Goal: Task Accomplishment & Management: Use online tool/utility

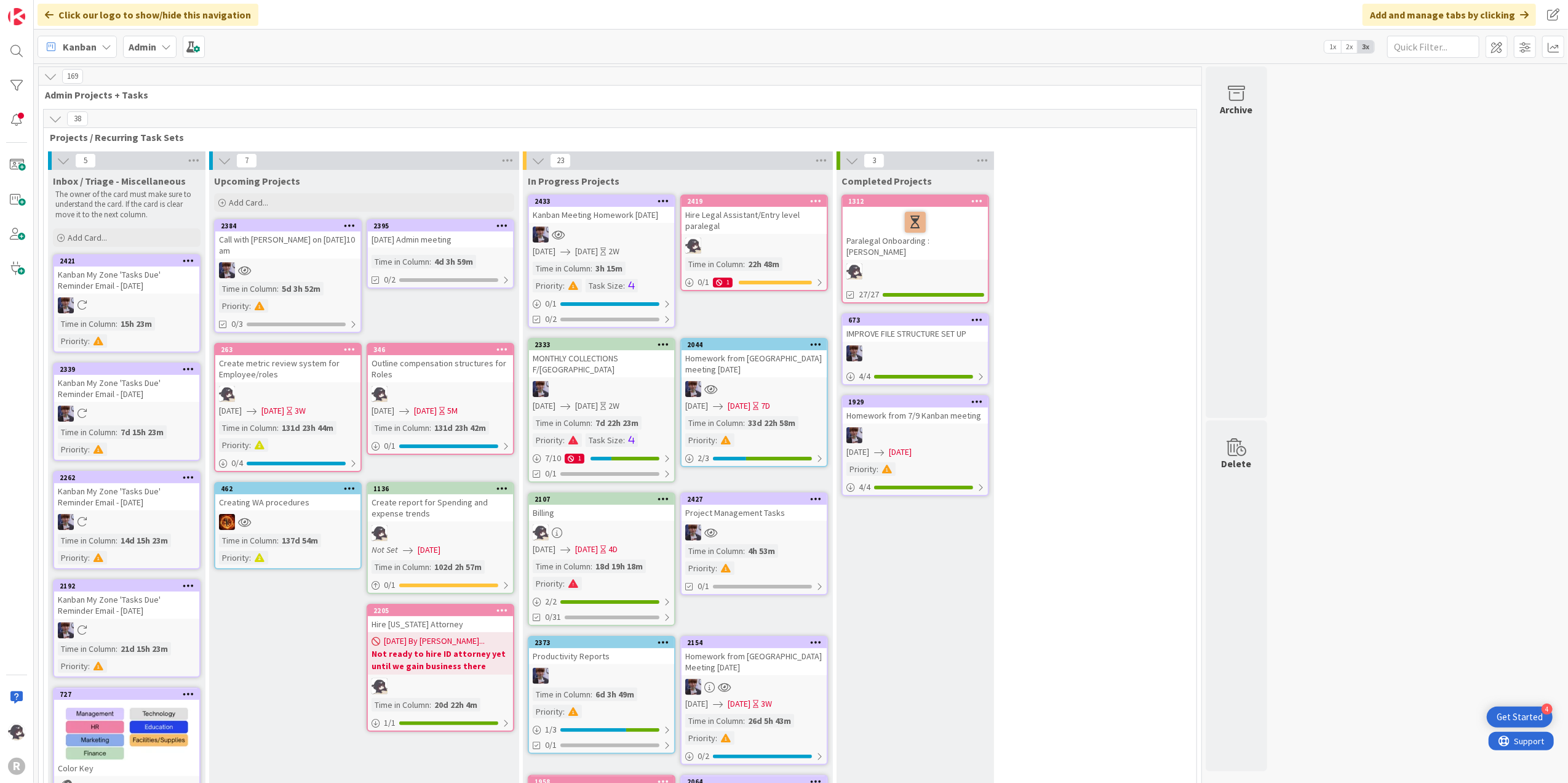
scroll to position [1850, 0]
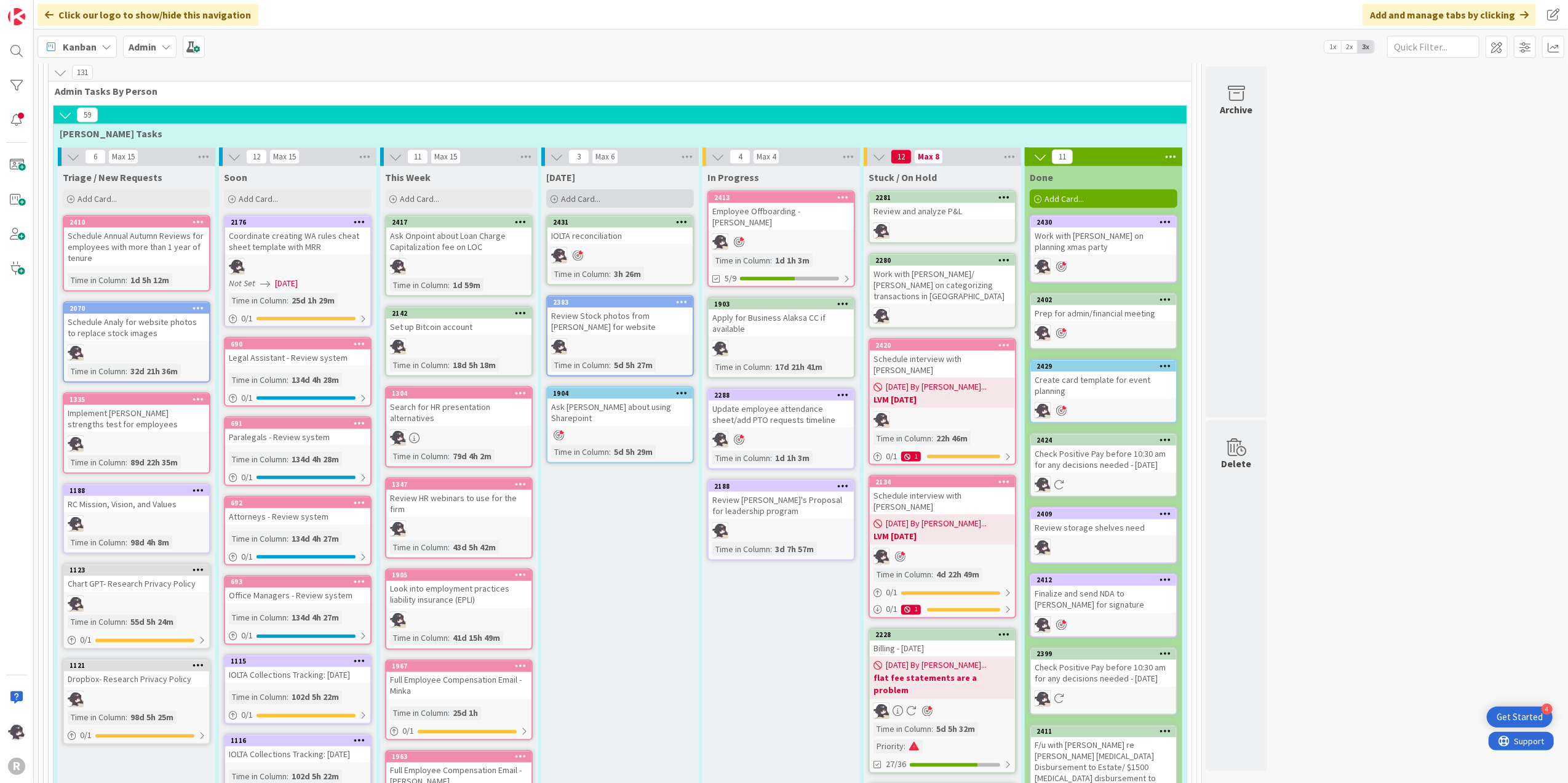
click at [601, 190] on div "Add Card..." at bounding box center [620, 199] width 148 height 19
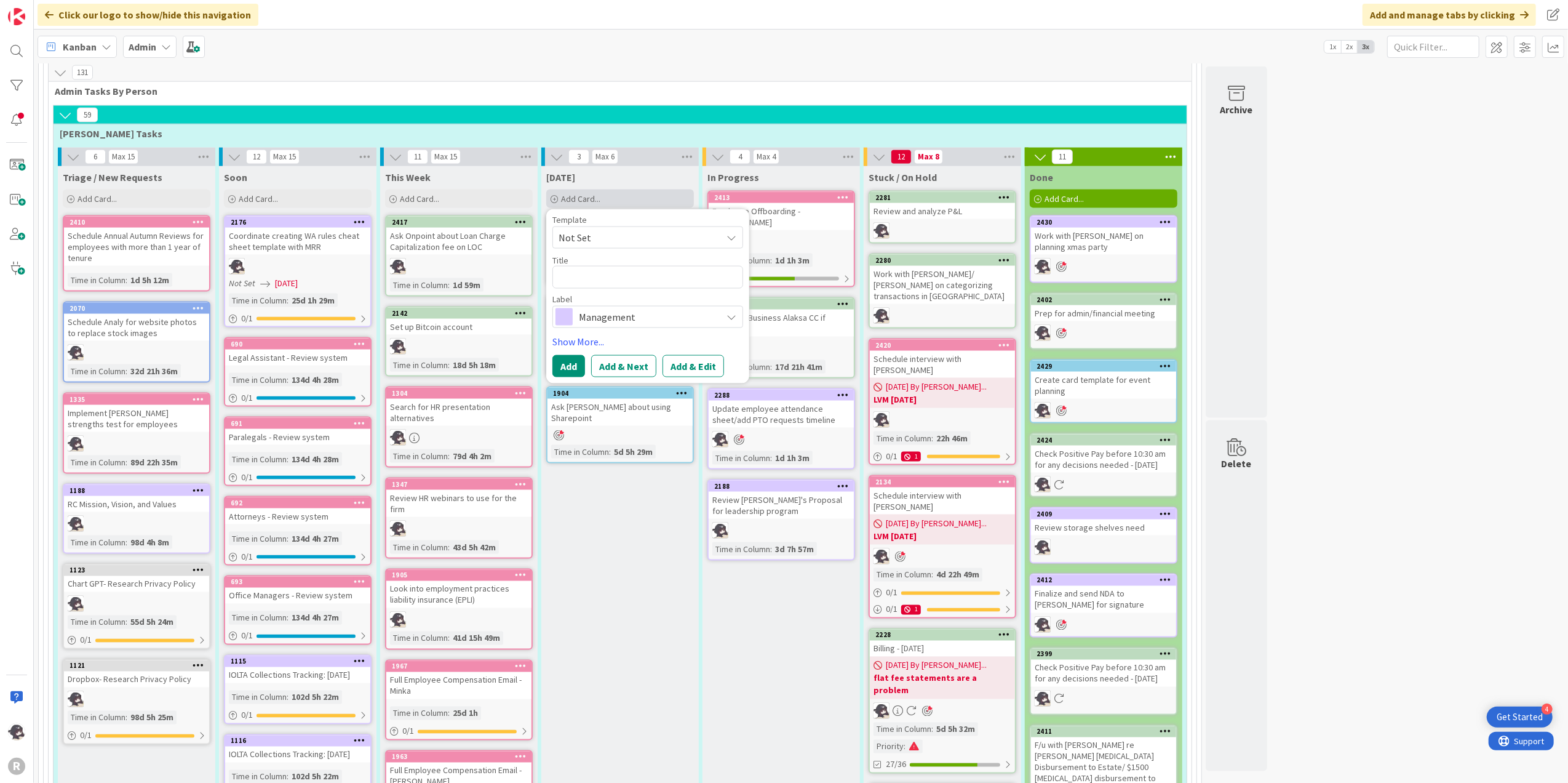
type textarea "x"
type textarea "F"
type textarea "x"
type textarea "F."
type textarea "x"
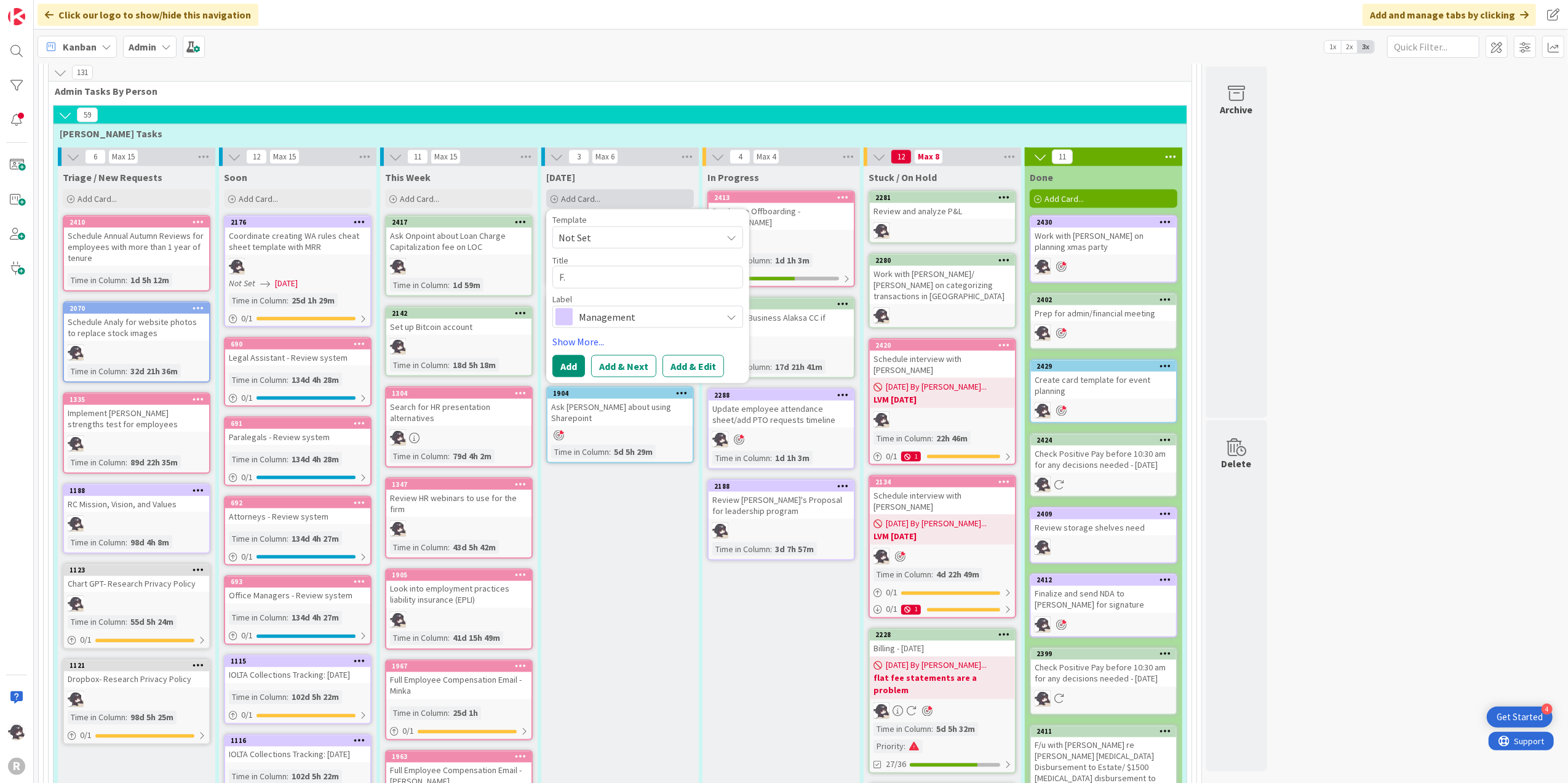
type textarea "F.u"
type textarea "x"
type textarea "F."
type textarea "x"
type textarea "F"
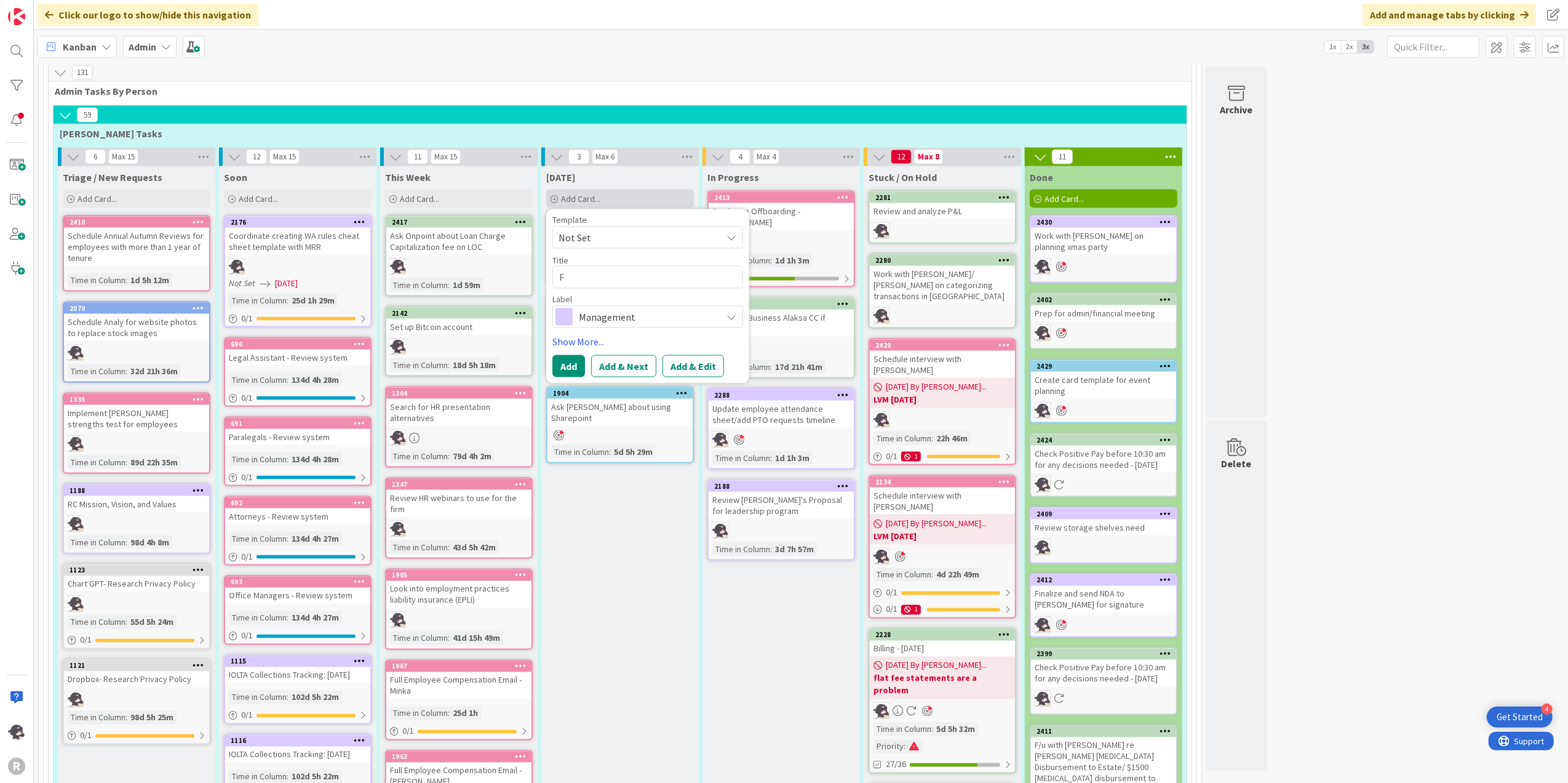
type textarea "x"
type textarea "F/"
type textarea "x"
type textarea "F/u"
type textarea "x"
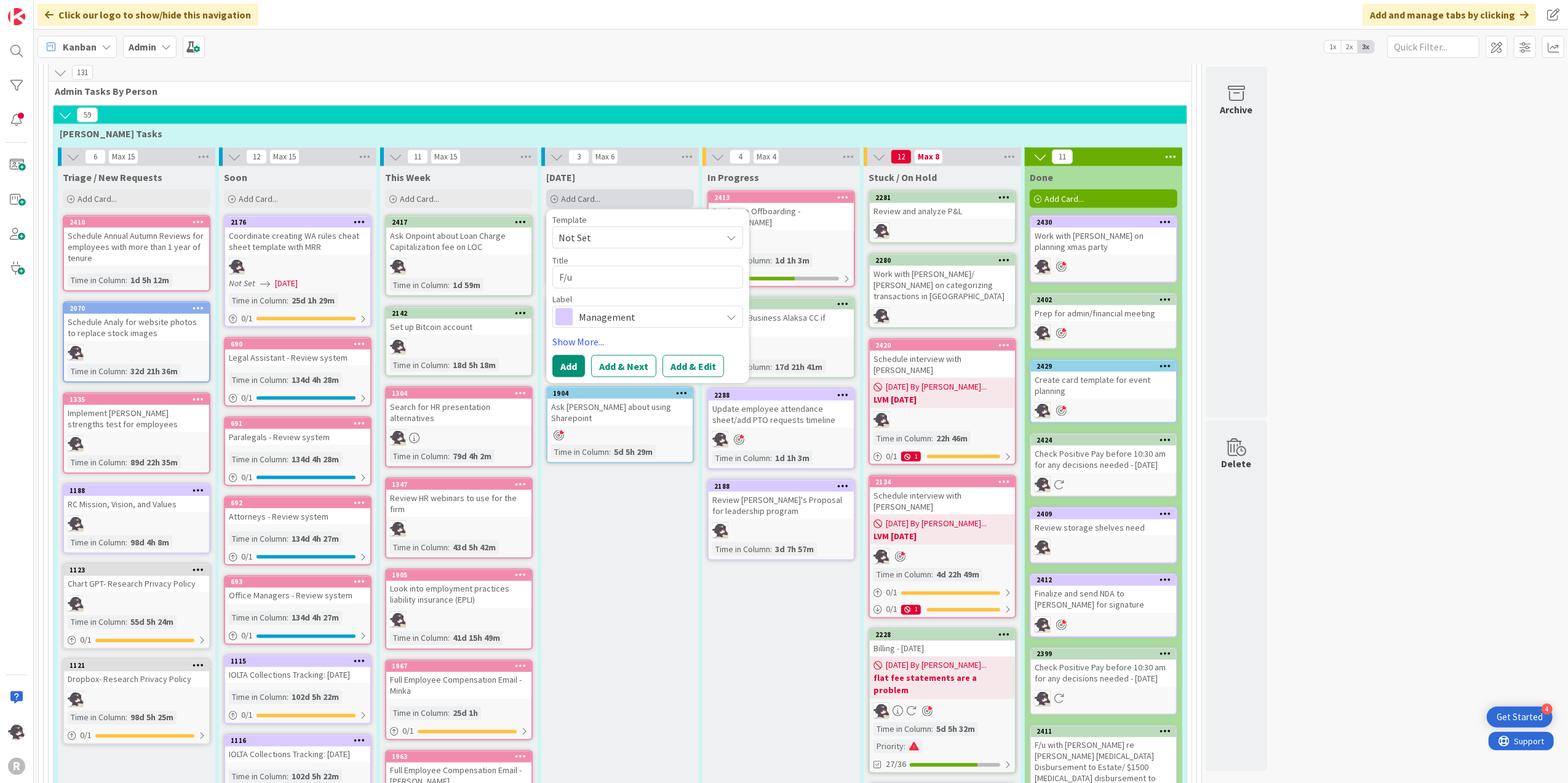
type textarea "F/u"
type textarea "x"
type textarea "F/u w"
type textarea "x"
type textarea "F/u wi"
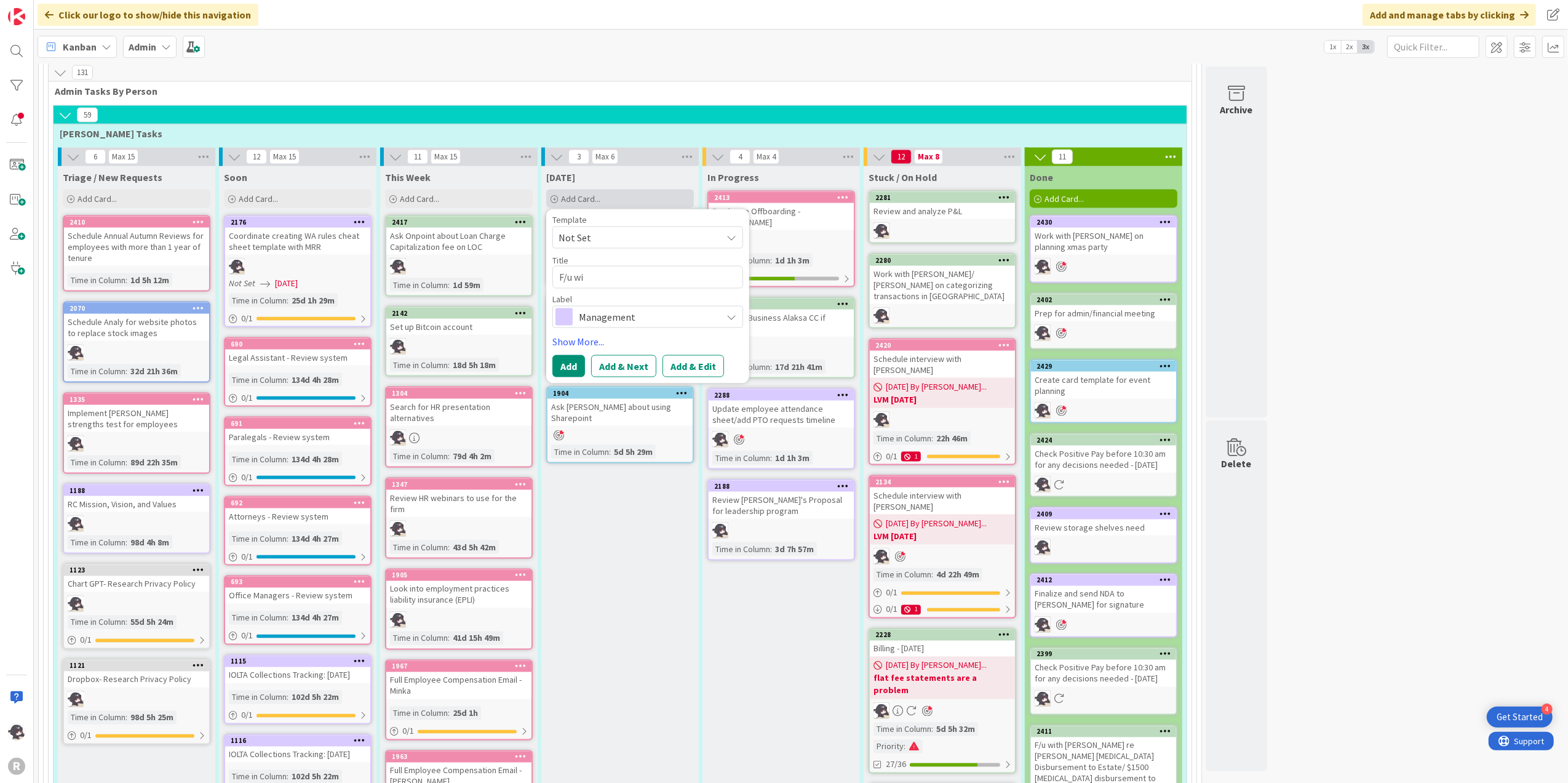
type textarea "x"
type textarea "F/u with"
type textarea "x"
type textarea "F/u with"
type textarea "x"
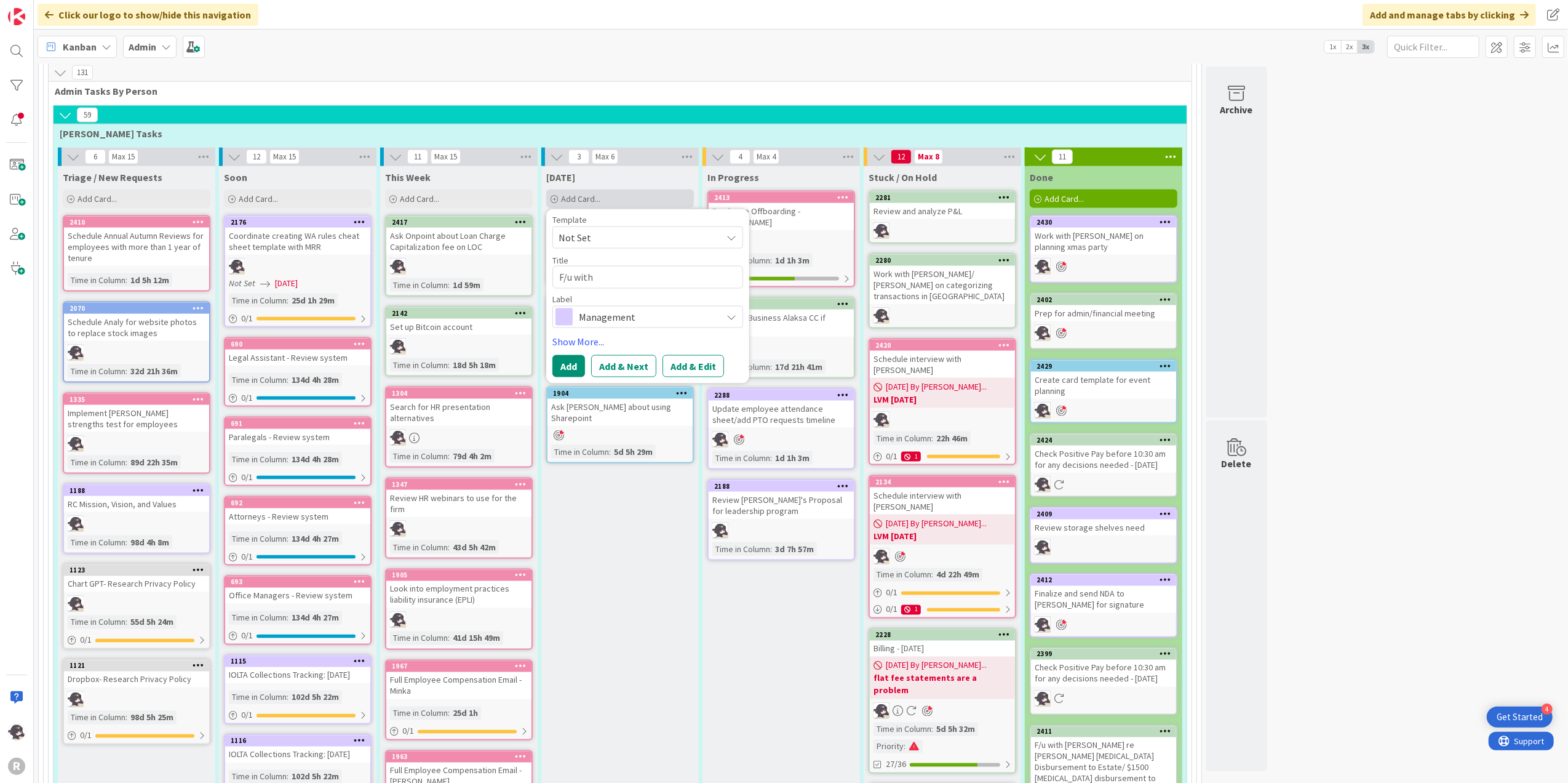
type textarea "F/u with J"
type textarea "x"
type textarea "F/u with Ju"
type textarea "x"
type textarea "F/u with Jus"
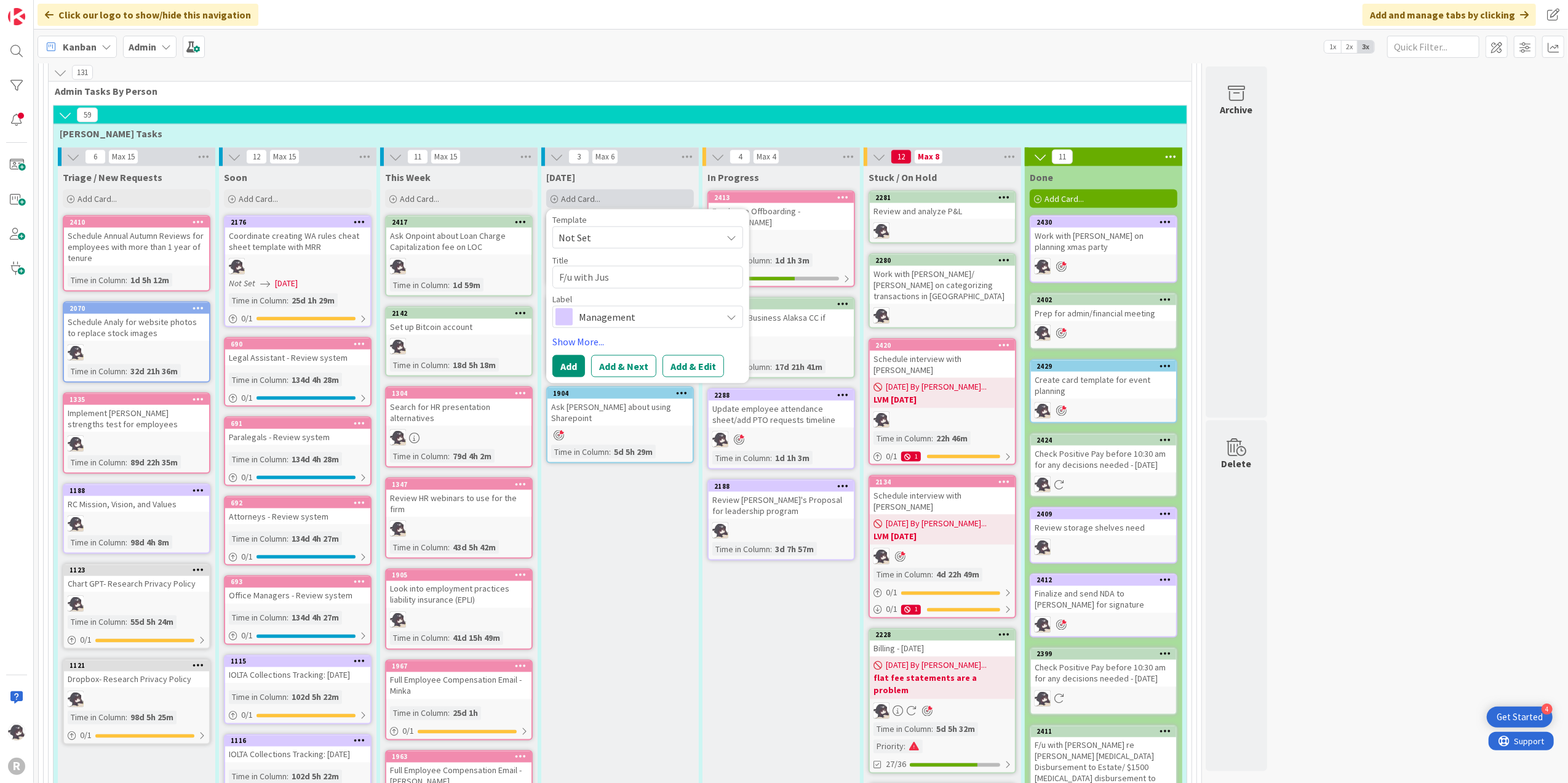
type textarea "x"
type textarea "F/u with Just"
type textarea "x"
type textarea "F/u with Justi"
type textarea "x"
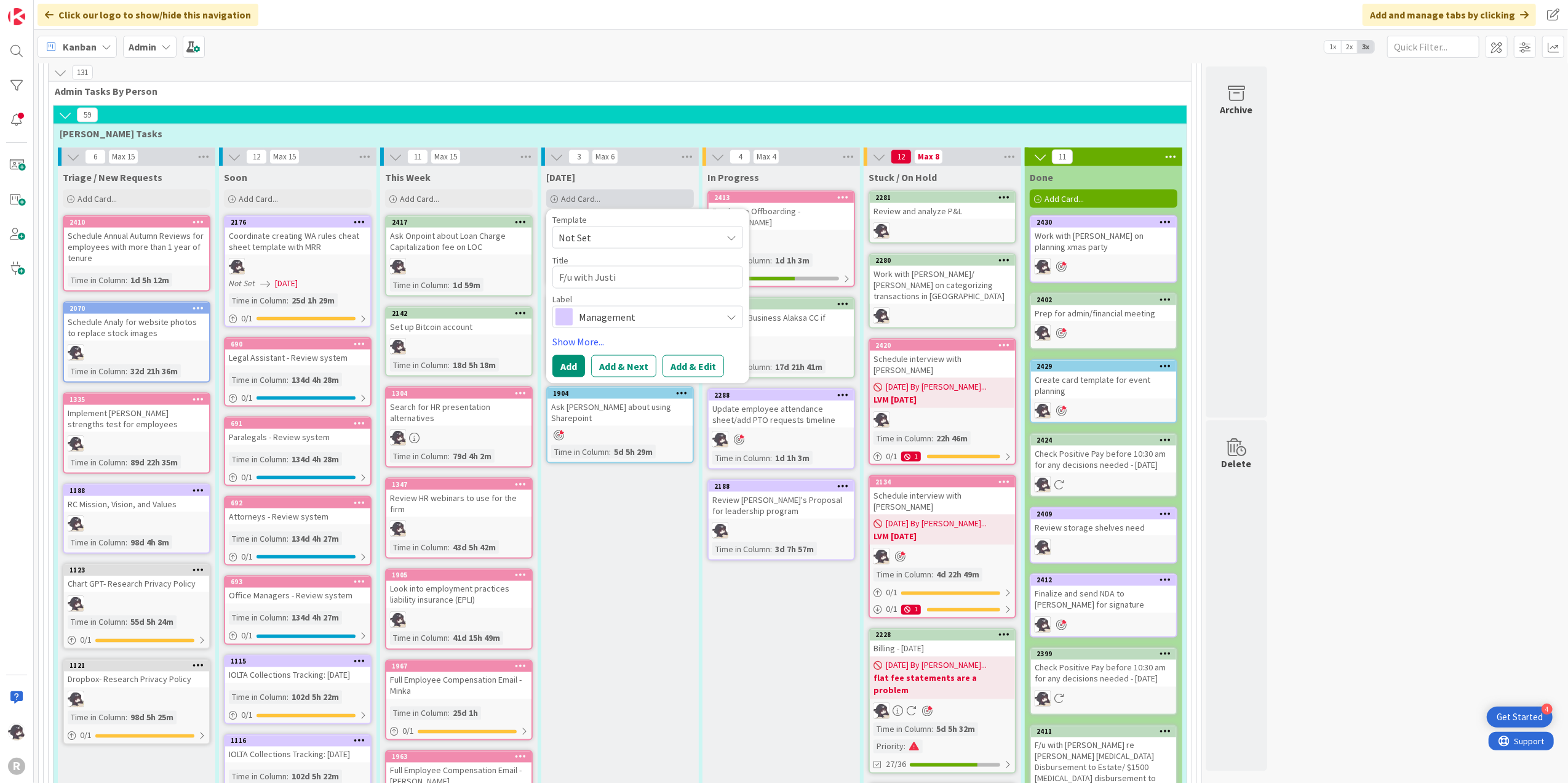
type textarea "F/u with [PERSON_NAME]"
type textarea "x"
type textarea "F/u with [PERSON_NAME]"
type textarea "x"
type textarea "F/u with [PERSON_NAME]"
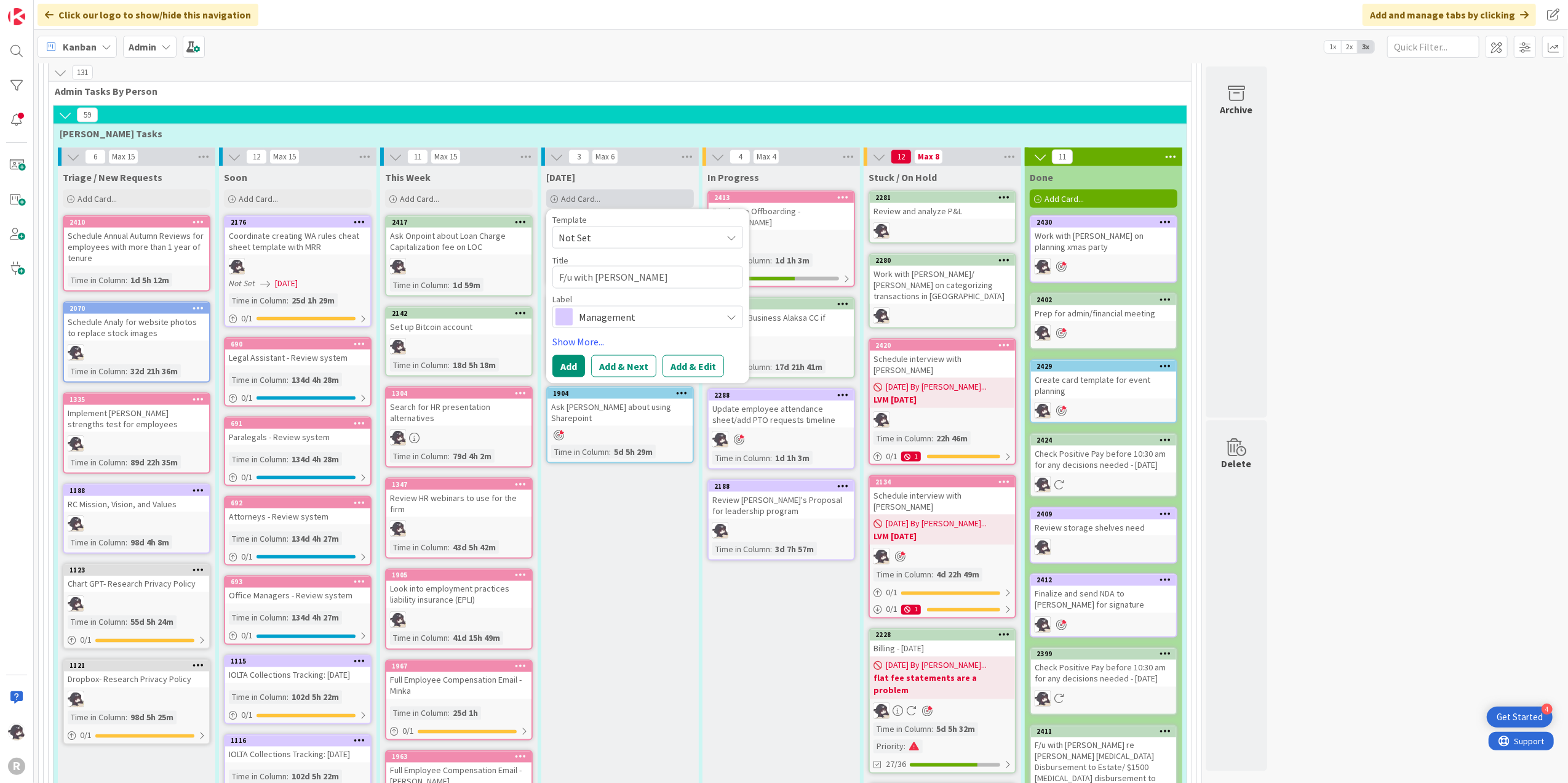
type textarea "x"
type textarea "F/u with [PERSON_NAME]"
type textarea "x"
type textarea "F/u with [PERSON_NAME]"
type textarea "x"
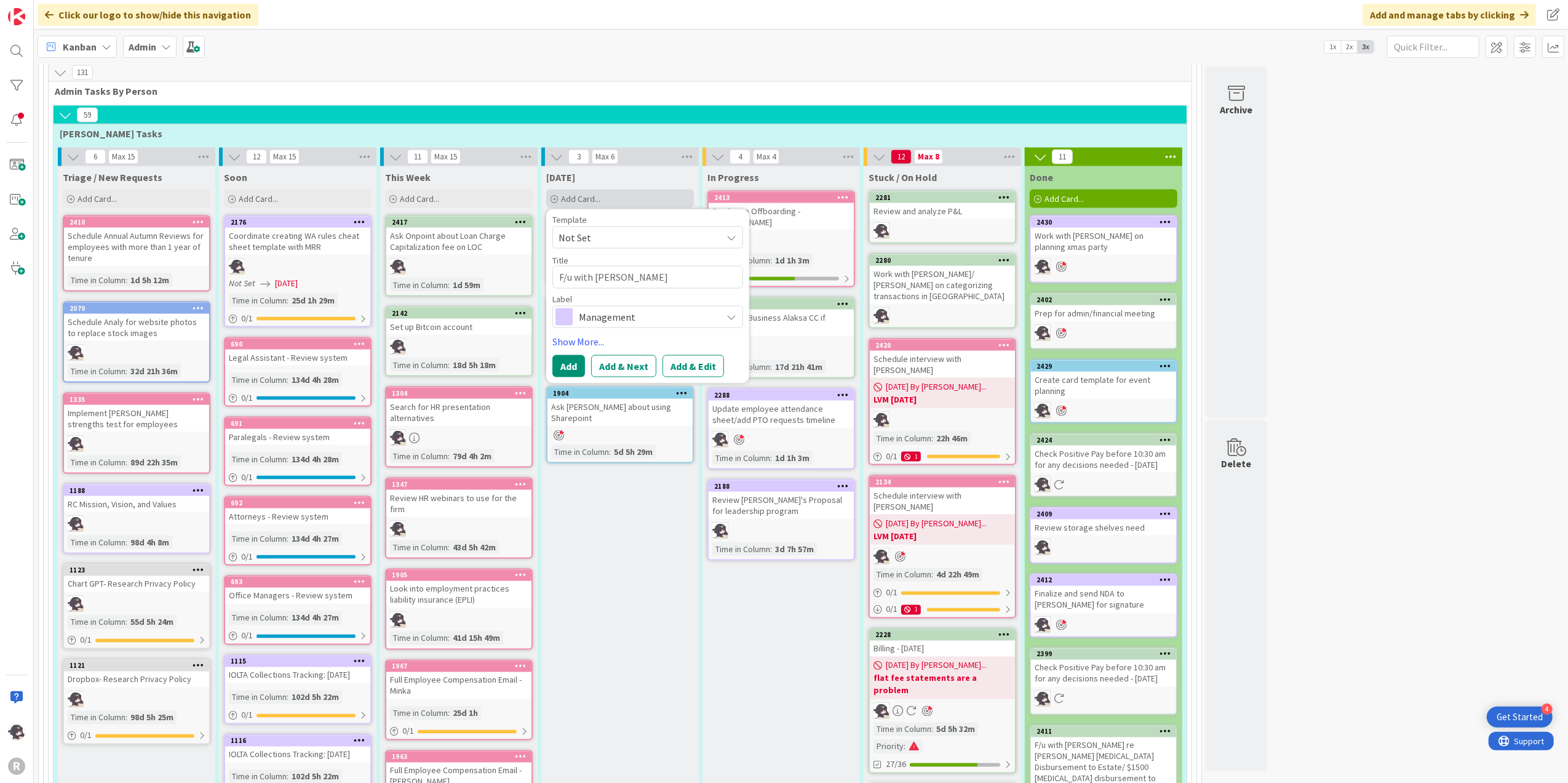
type textarea "F/u with [PERSON_NAME]"
type textarea "x"
type textarea "F/u with [PERSON_NAME]"
type textarea "x"
type textarea "F/u with [PERSON_NAME]"
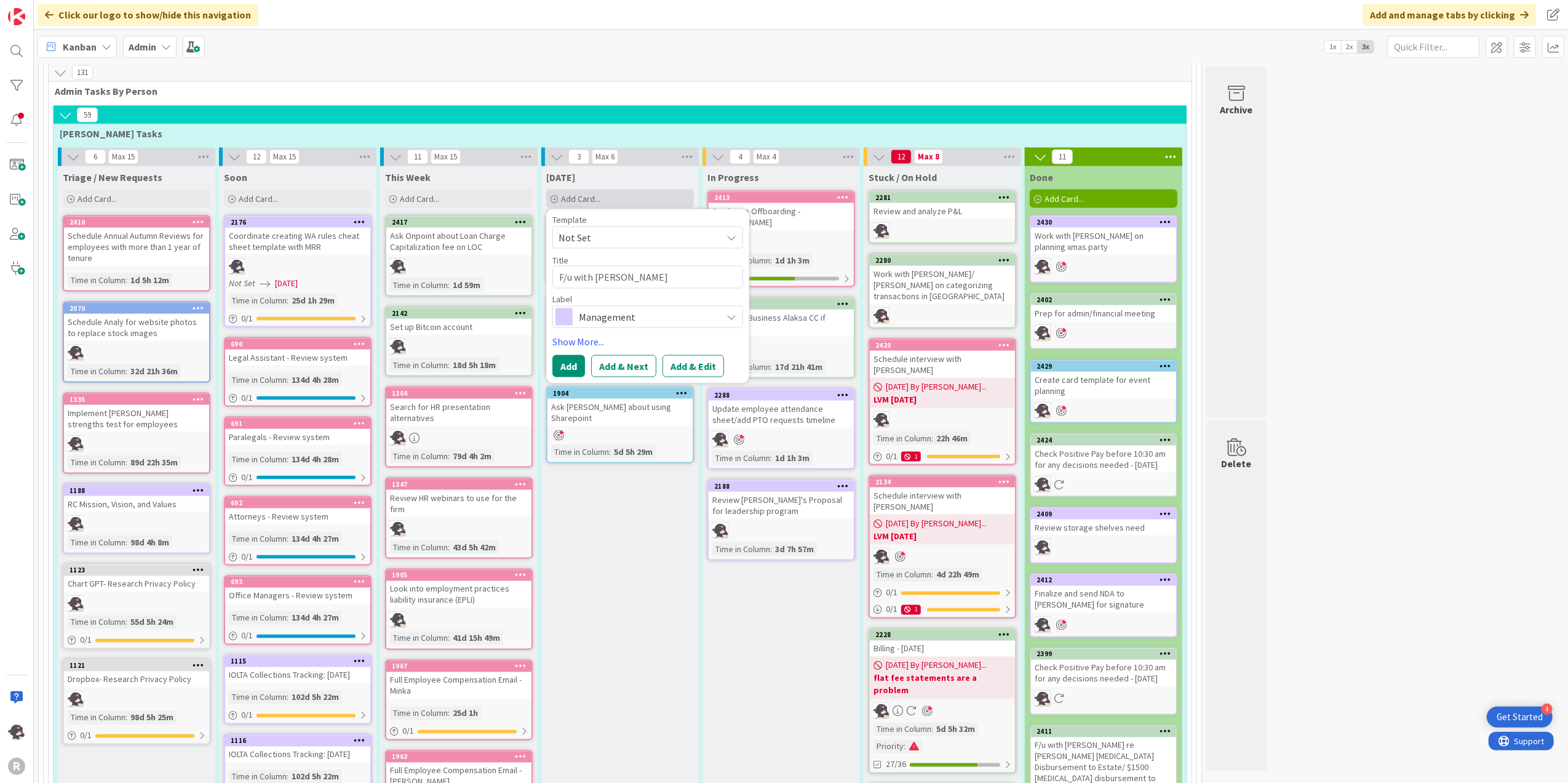
type textarea "x"
type textarea "F/u with [PERSON_NAME] r"
type textarea "x"
type textarea "F/u with [PERSON_NAME] re"
type textarea "x"
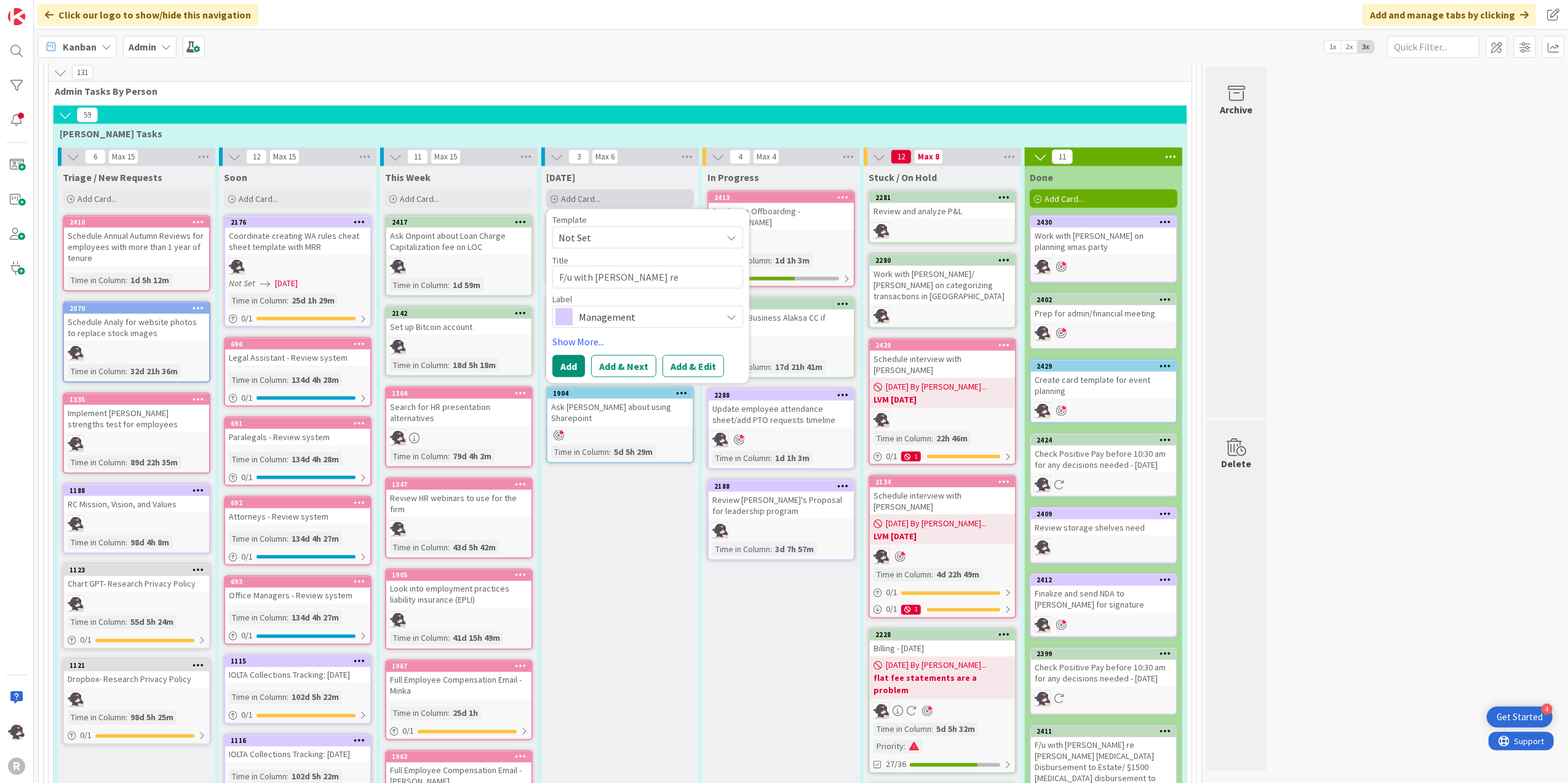
type textarea "F/u with [PERSON_NAME] re"
type textarea "x"
type textarea "F/u with [PERSON_NAME] re m"
type textarea "x"
type textarea "F/u with [PERSON_NAME] re ma"
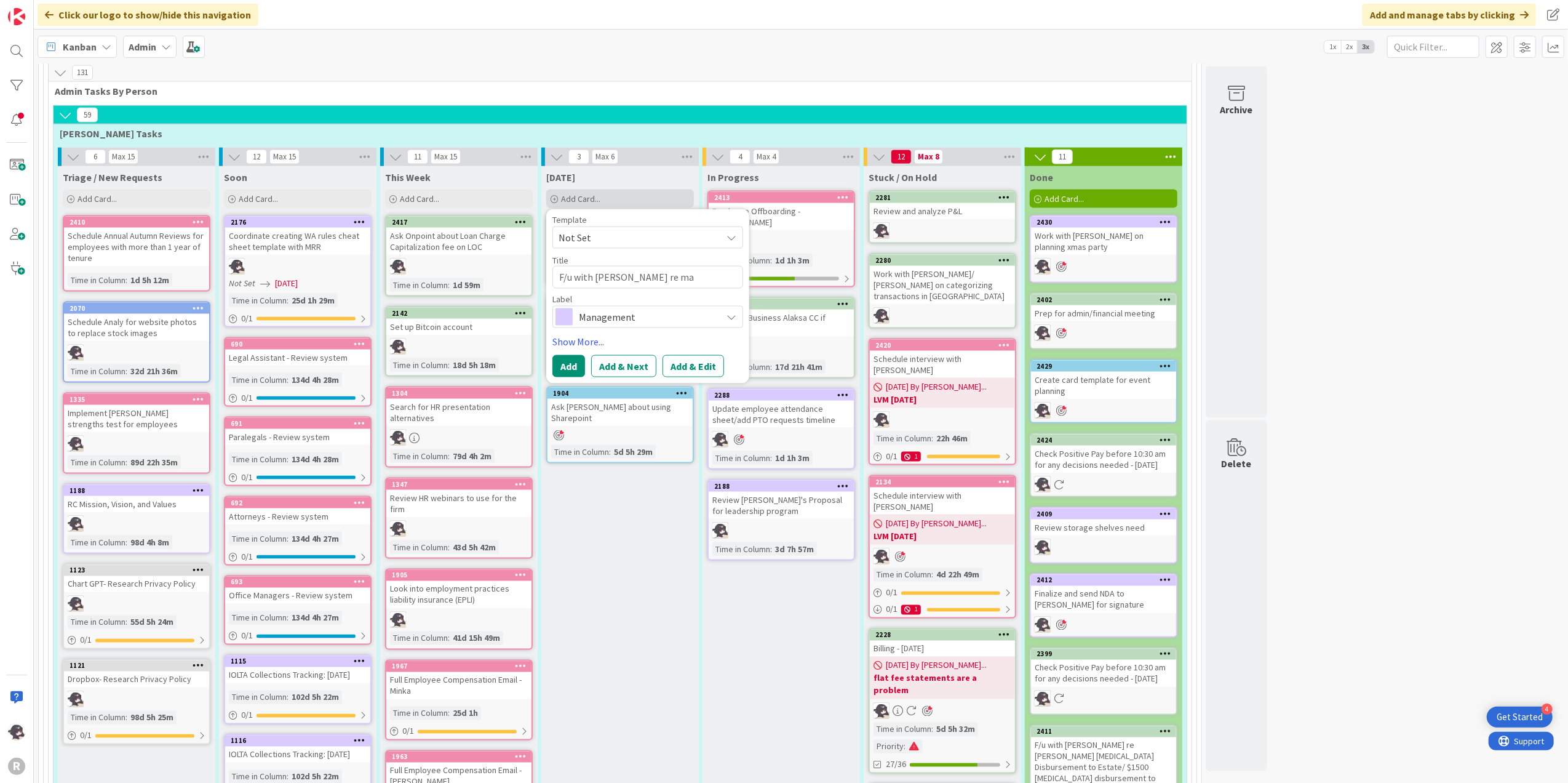
type textarea "x"
type textarea "F/u with [PERSON_NAME] re mar"
type textarea "x"
type textarea "F/u with [PERSON_NAME] re mark"
type textarea "x"
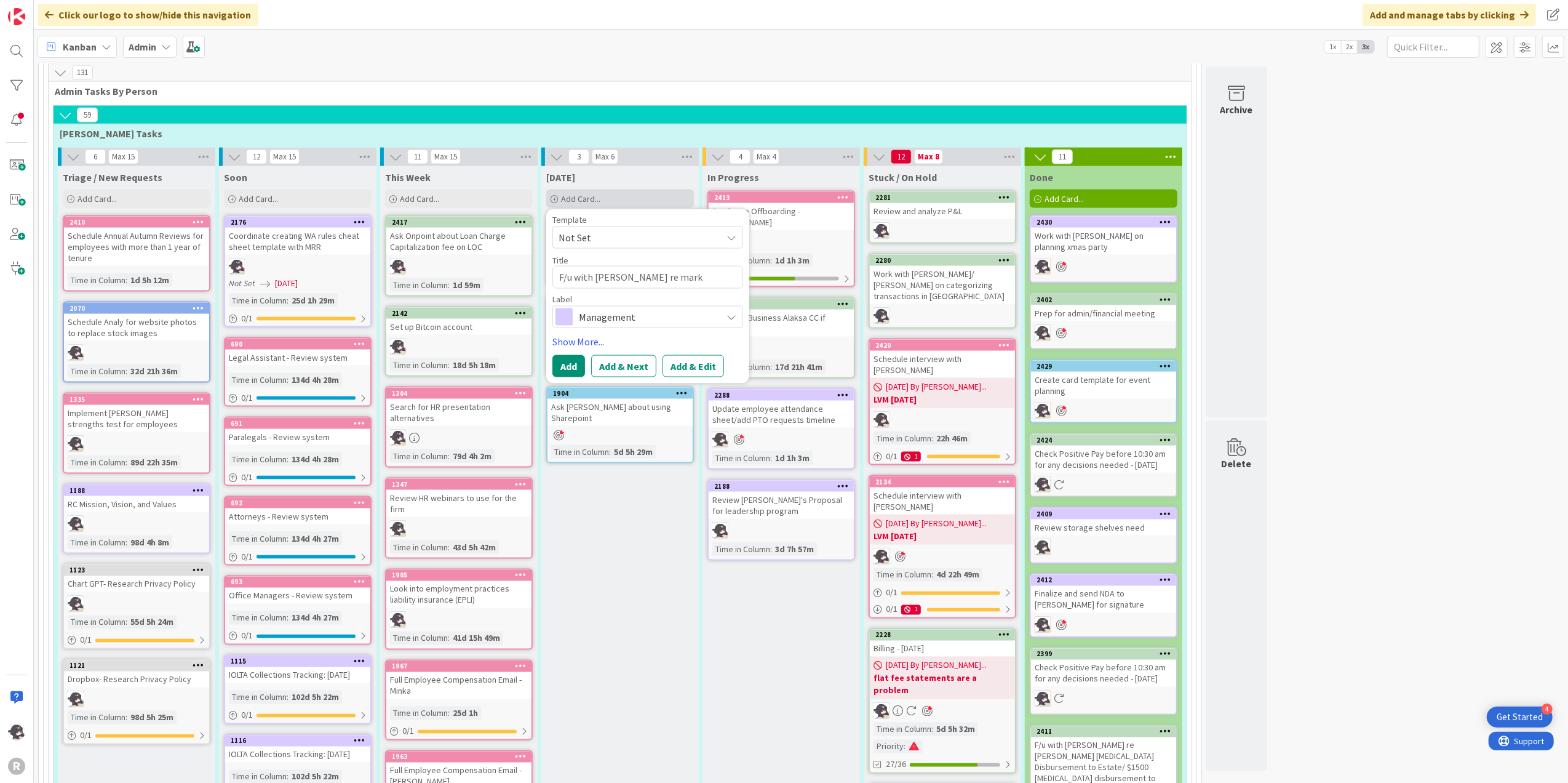
type textarea "F/u with [PERSON_NAME] re marke"
type textarea "x"
type textarea "F/u with [PERSON_NAME] re market"
type textarea "x"
type textarea "F/u with [PERSON_NAME] re marketi"
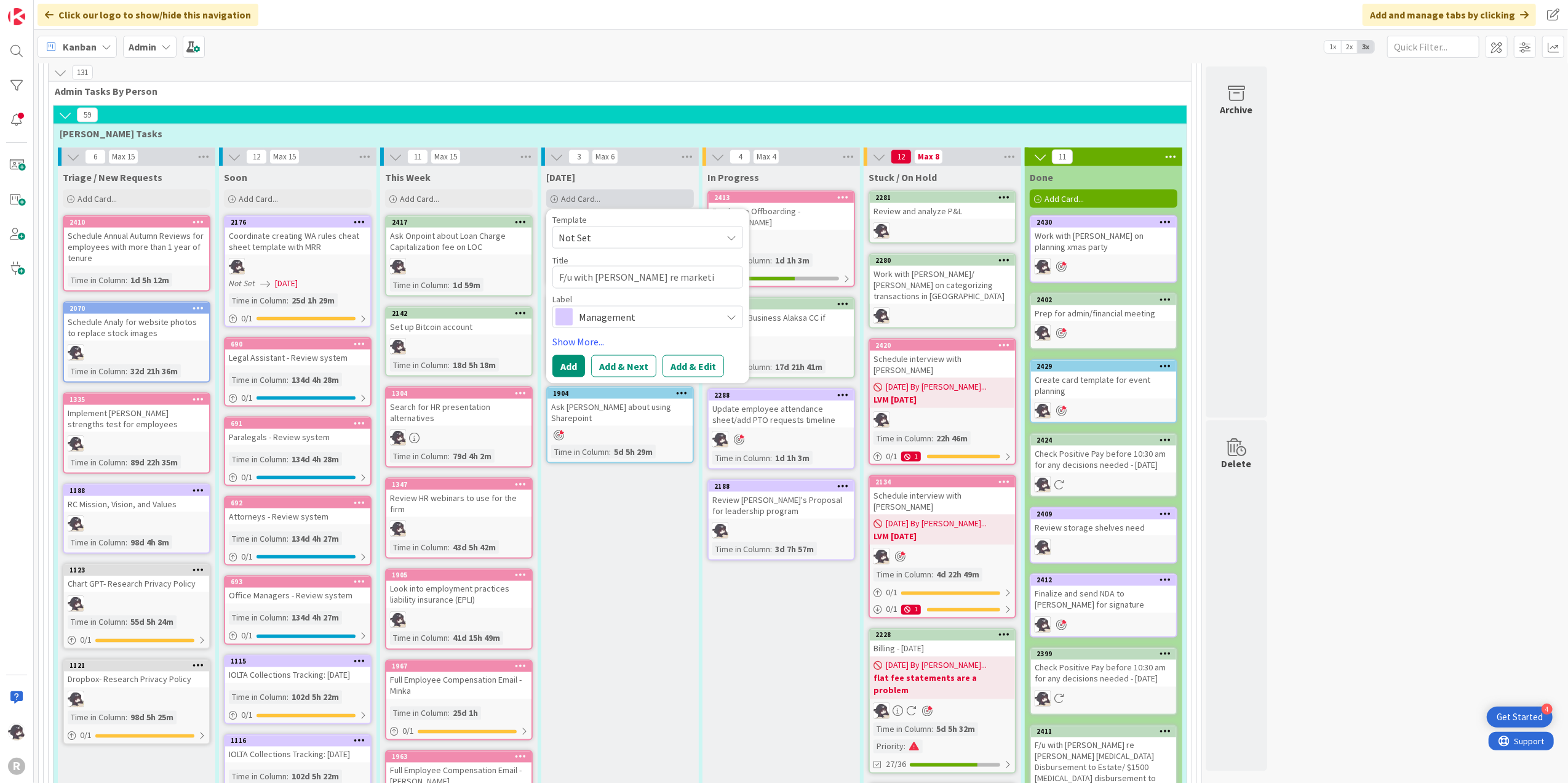
type textarea "x"
type textarea "F/u with [PERSON_NAME] re marketin"
type textarea "x"
type textarea "F/u with [PERSON_NAME] re marketing"
type textarea "x"
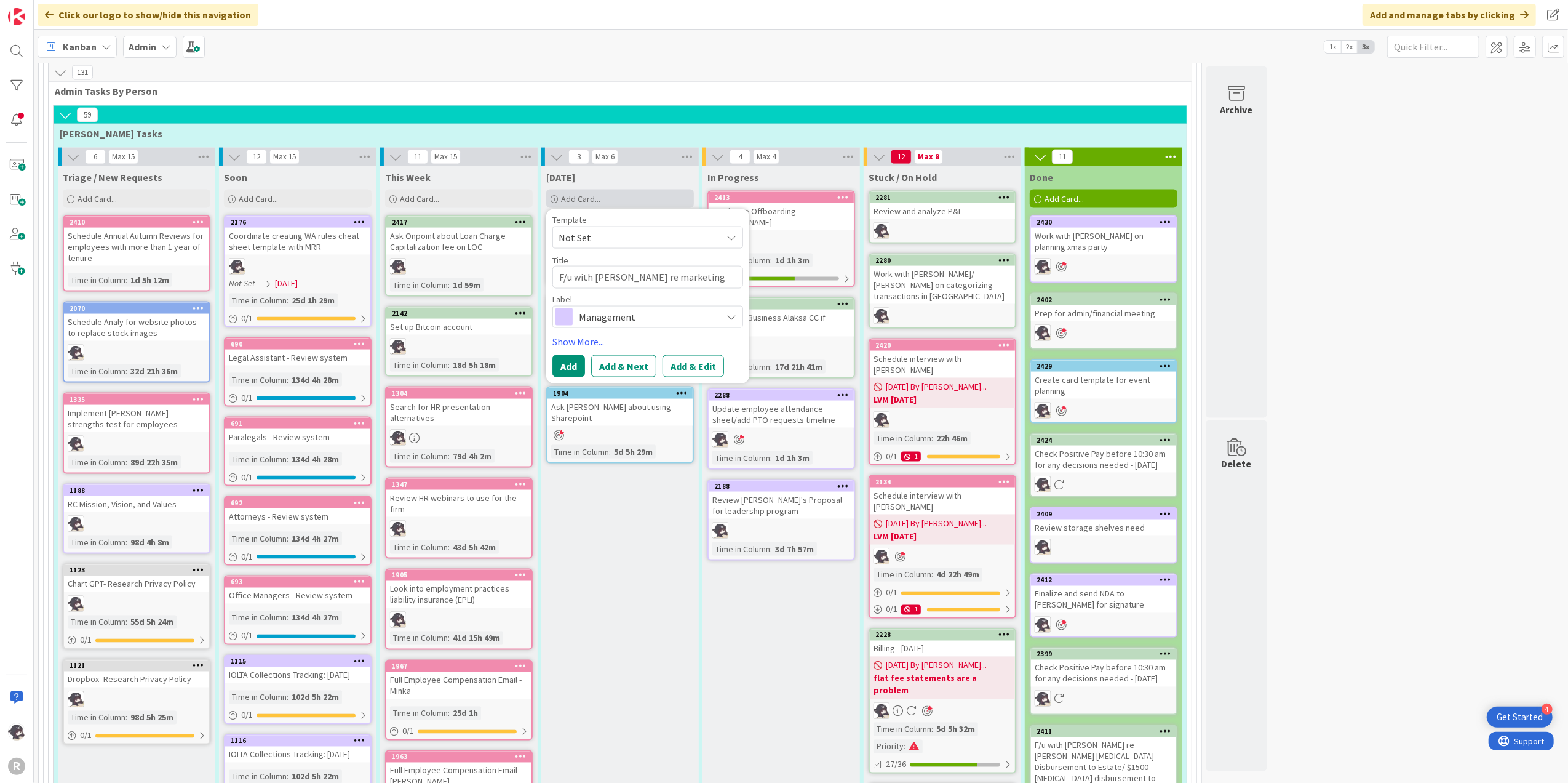
type textarea "F/u with [PERSON_NAME] re marketing"
type textarea "x"
type textarea "F/u with [PERSON_NAME] re marketing ba"
type textarea "x"
type textarea "F/u with [PERSON_NAME] re marketing [MEDICAL_DATA]"
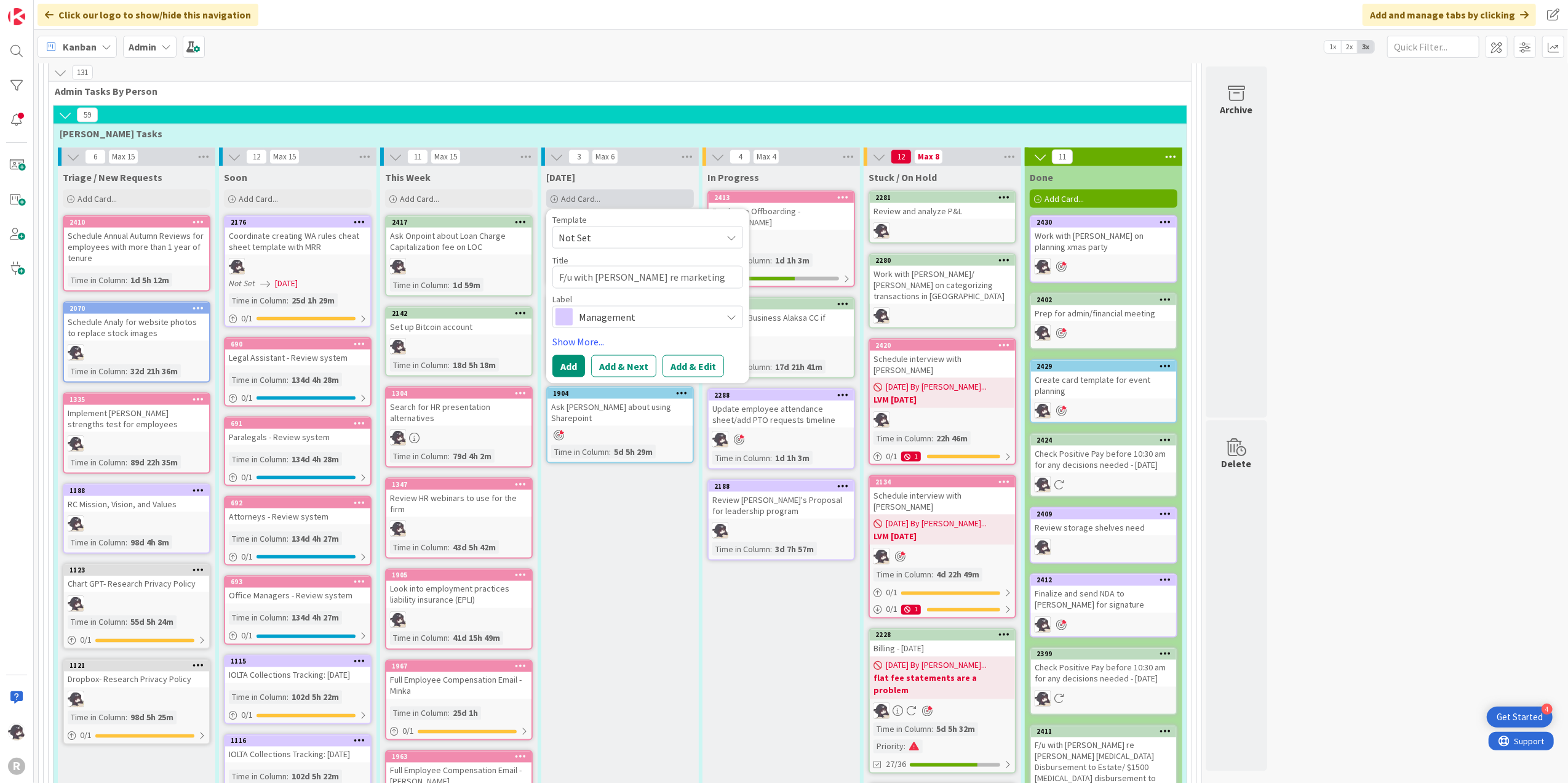
type textarea "x"
type textarea "F/u with [PERSON_NAME] re marketing ba"
type textarea "x"
type textarea "F/u with [PERSON_NAME] re marketing b"
type textarea "x"
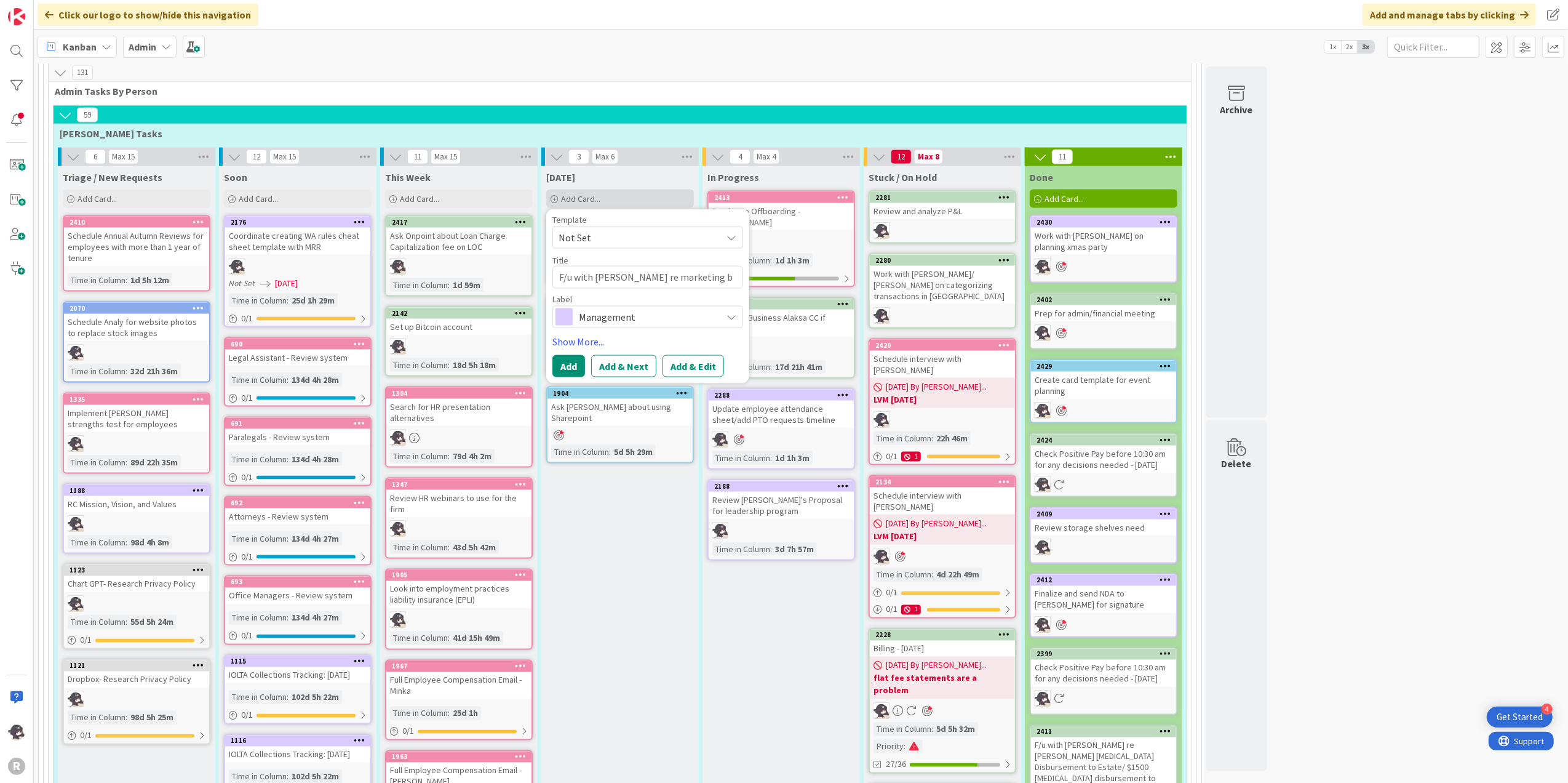
type textarea "F/u with [PERSON_NAME] re marketing bl"
type textarea "x"
type textarea "F/u with [PERSON_NAME] re marketing bla"
type textarea "x"
type textarea "F/u with [PERSON_NAME] re marketing blast"
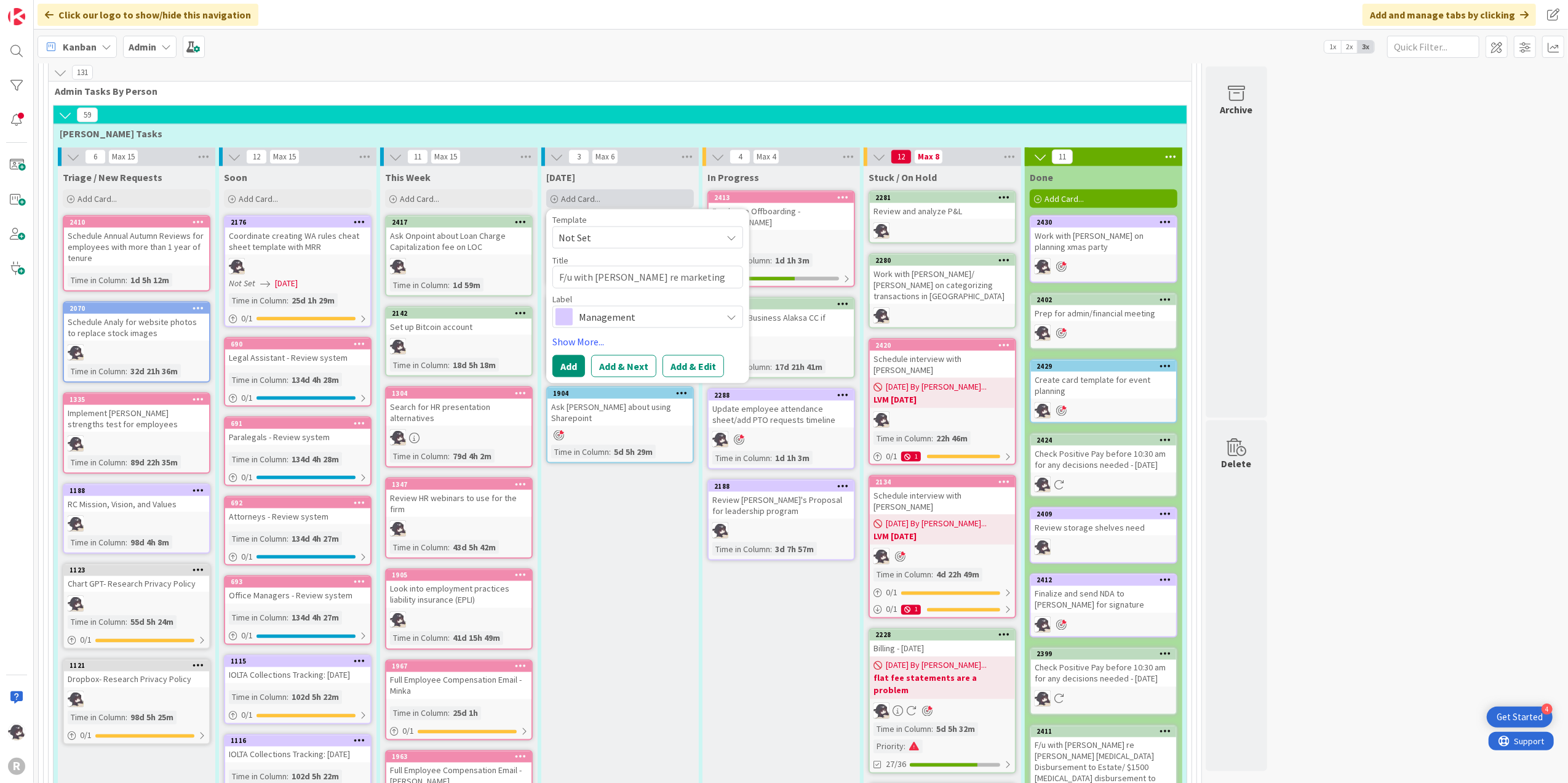
type textarea "x"
type textarea "F/u with [PERSON_NAME] re marketing blast"
type textarea "x"
type textarea "F/u with [PERSON_NAME] re marketing blast e"
type textarea "x"
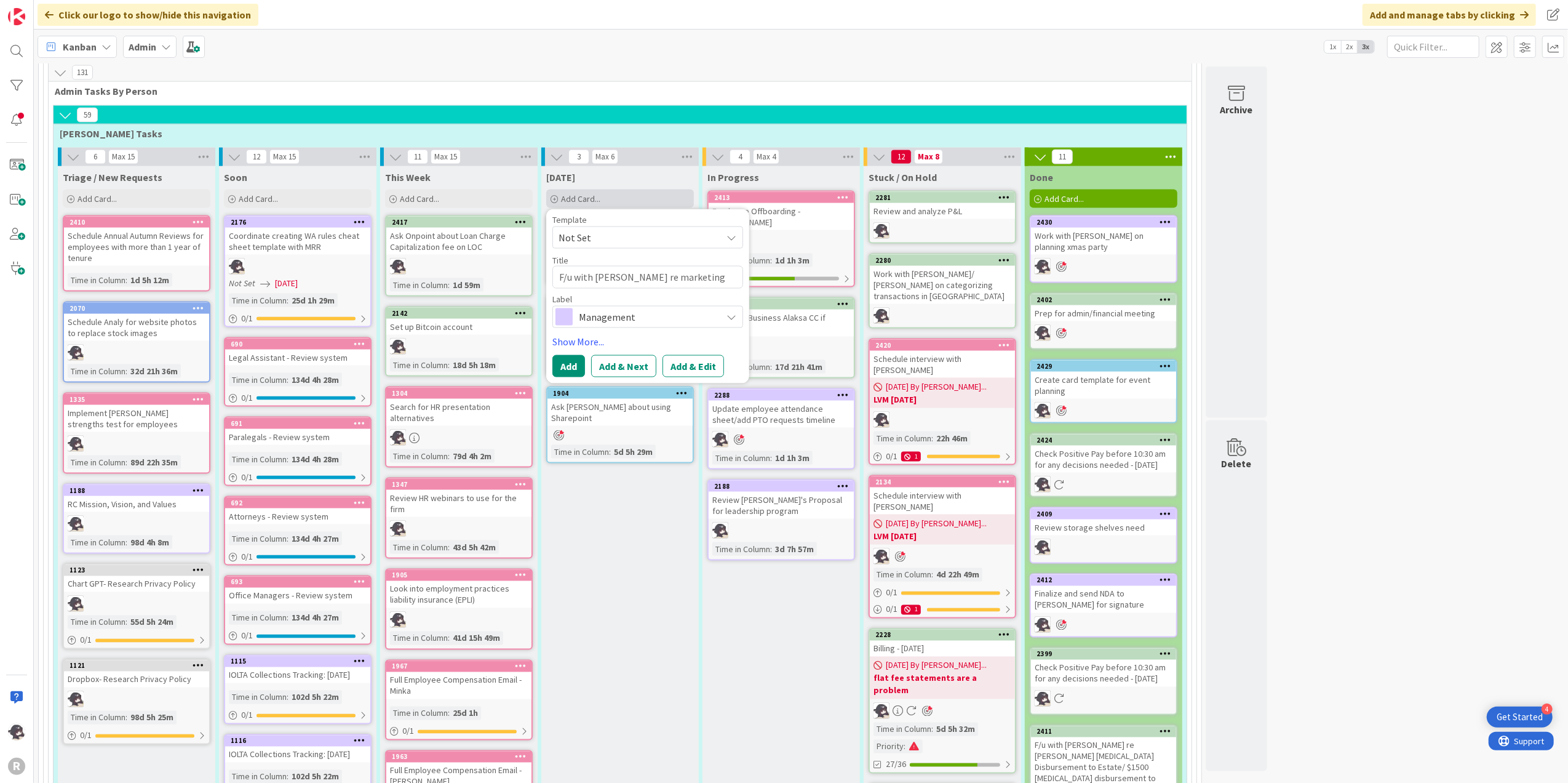
type textarea "F/u with [PERSON_NAME] re marketing blast em"
type textarea "x"
type textarea "F/u with [PERSON_NAME] re marketing blast ema"
type textarea "x"
type textarea "F/u with [PERSON_NAME] re marketing blast emai"
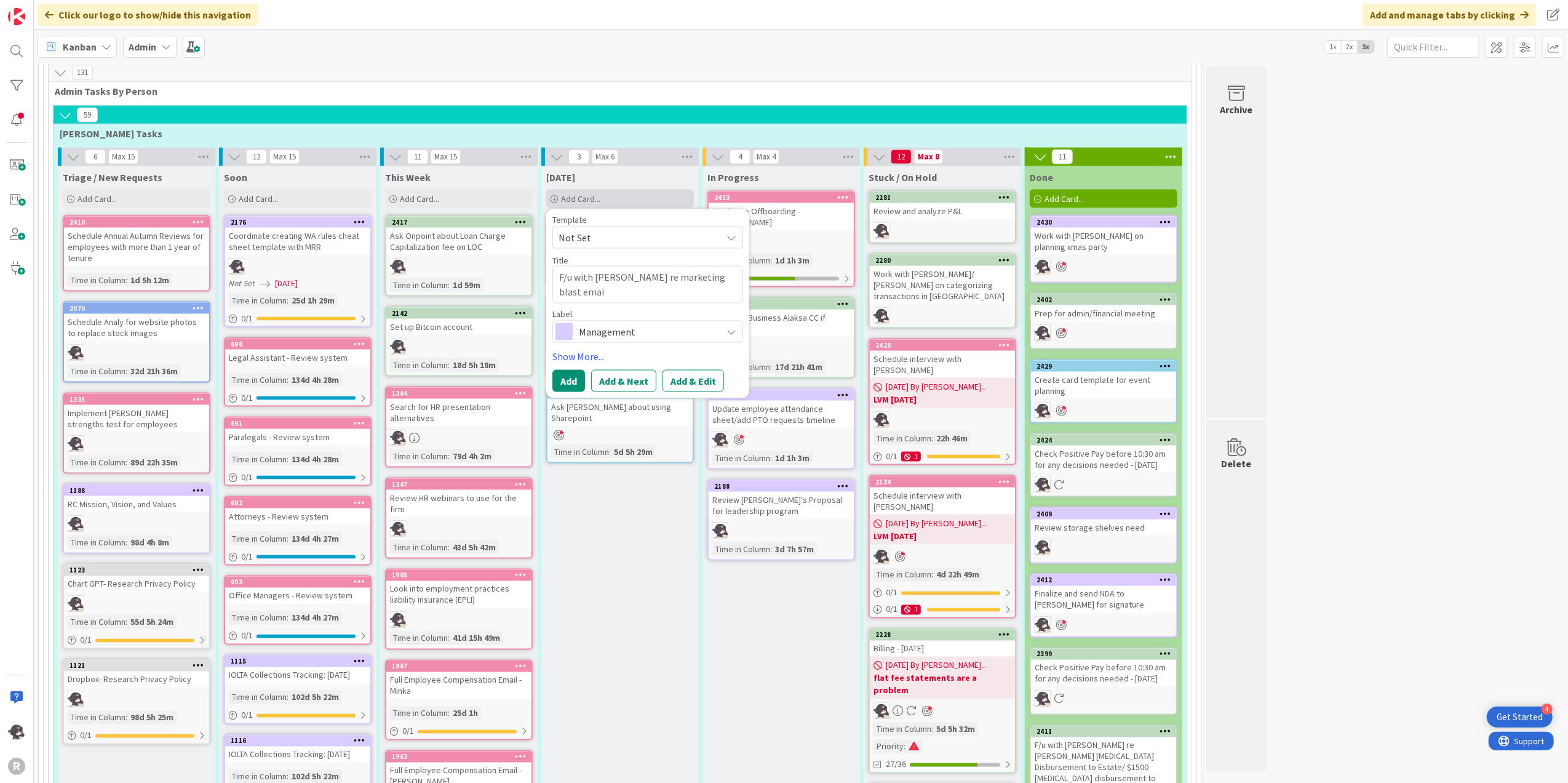
type textarea "x"
type textarea "F/u with [PERSON_NAME] re marketing blast email"
type textarea "x"
type textarea "F/u with [PERSON_NAME] re marketing blast emails"
click at [626, 323] on span "Management" at bounding box center [647, 332] width 137 height 17
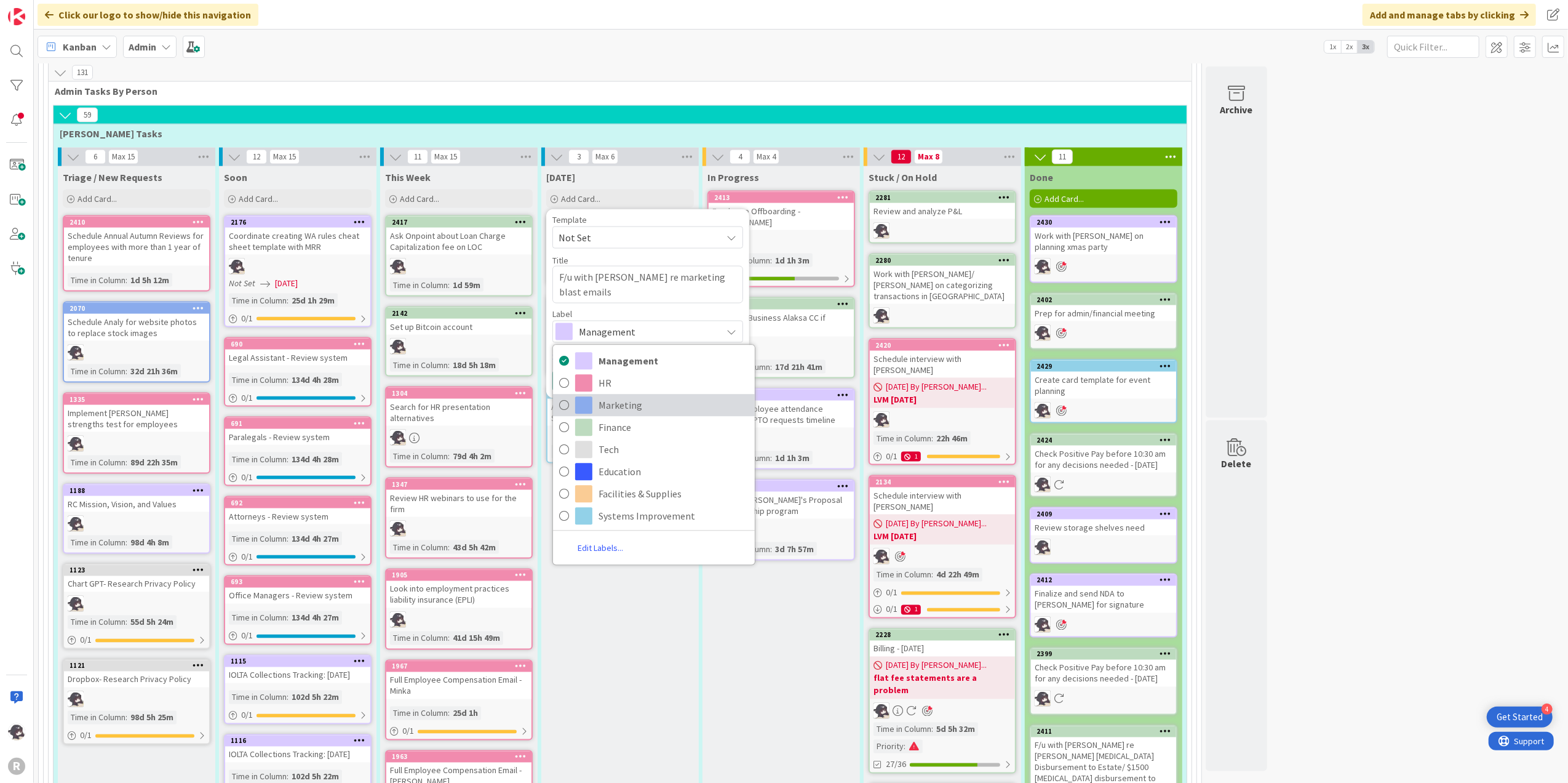
click at [622, 396] on span "Marketing" at bounding box center [674, 405] width 150 height 19
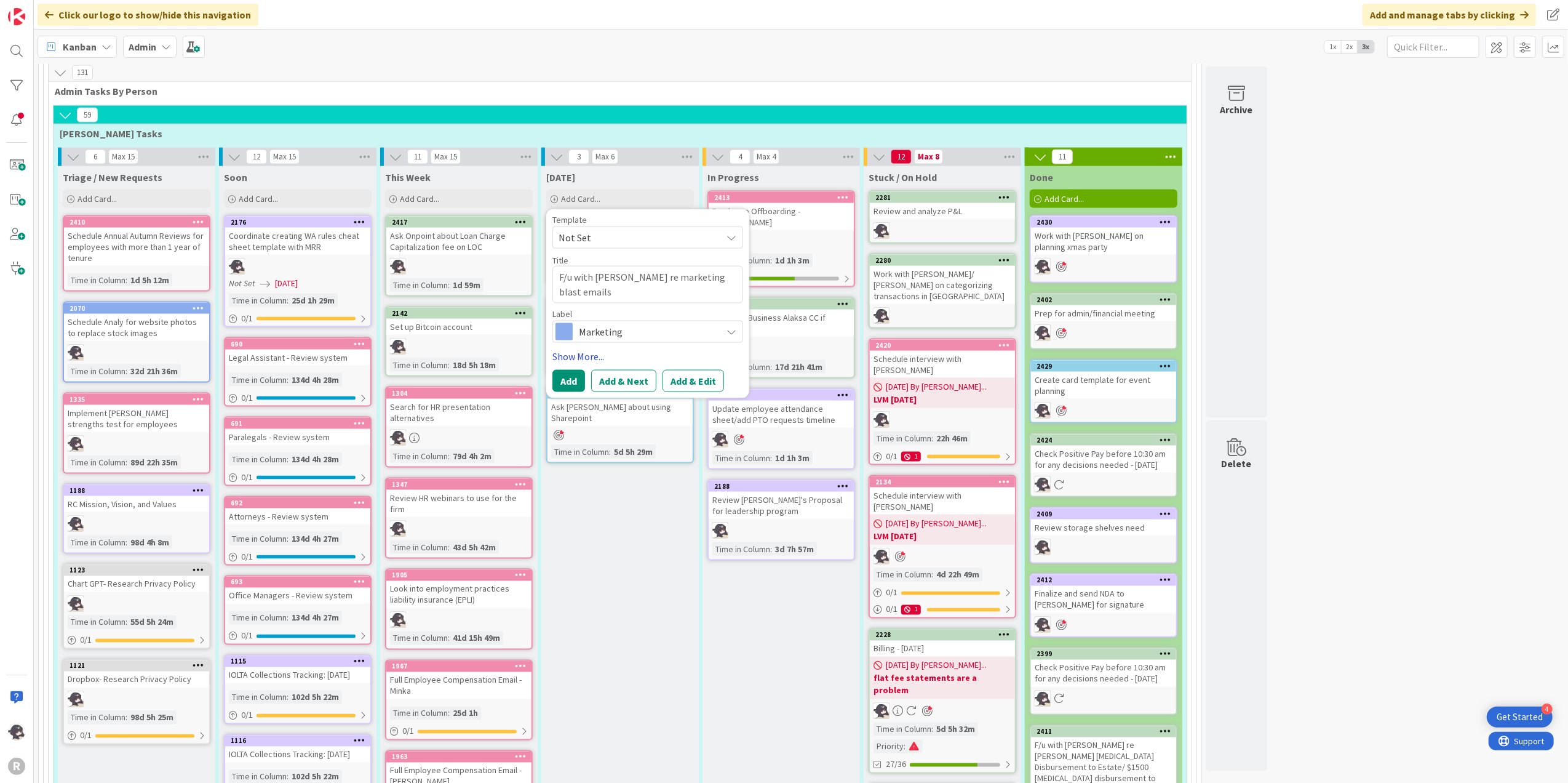
click at [574, 349] on link "Show More..." at bounding box center [648, 357] width 191 height 15
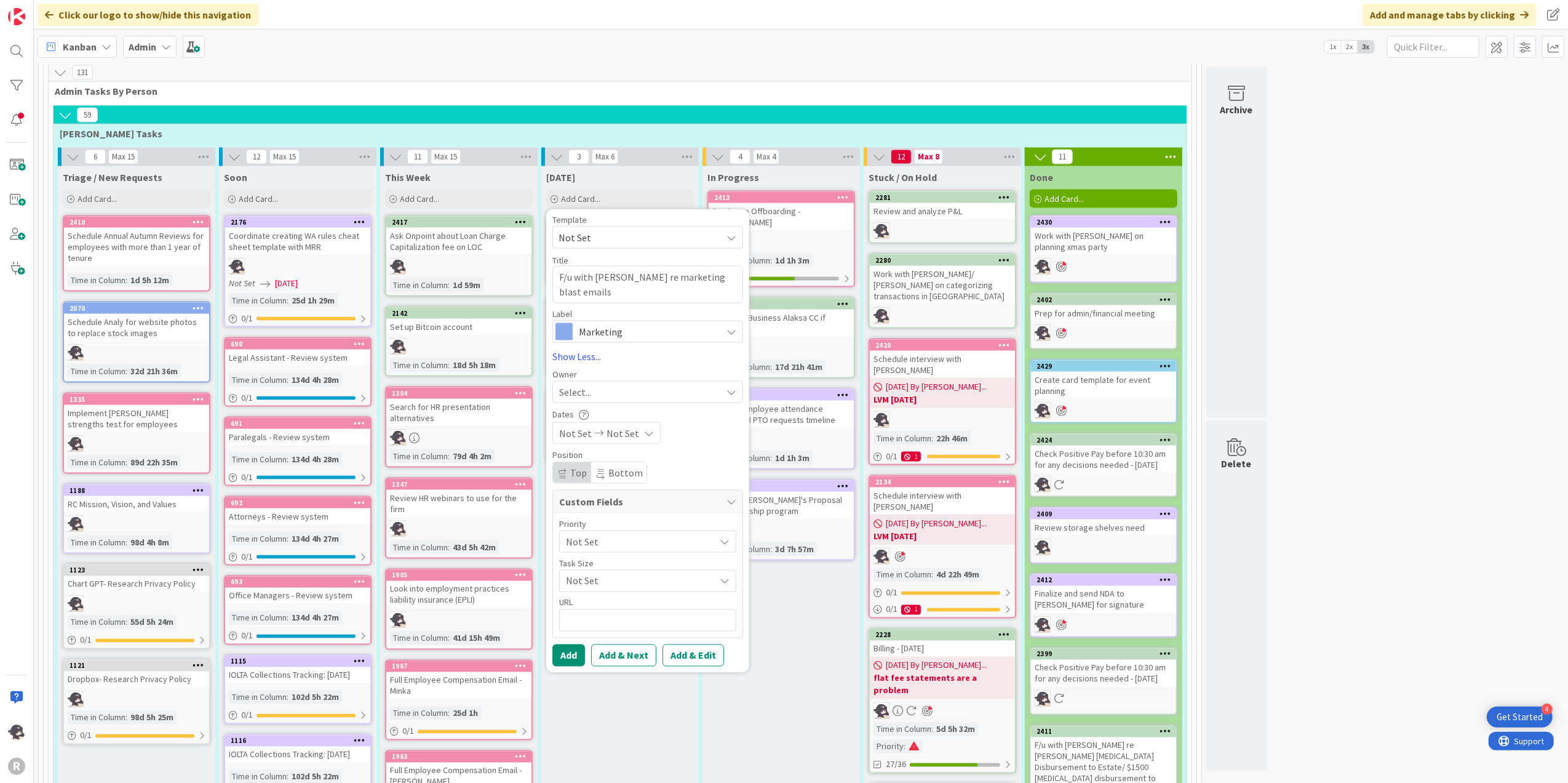
click at [593, 385] on div "Select..." at bounding box center [640, 392] width 163 height 15
click at [612, 462] on span "[PERSON_NAME]" at bounding box center [629, 472] width 60 height 19
click at [581, 645] on button "Add" at bounding box center [568, 656] width 33 height 22
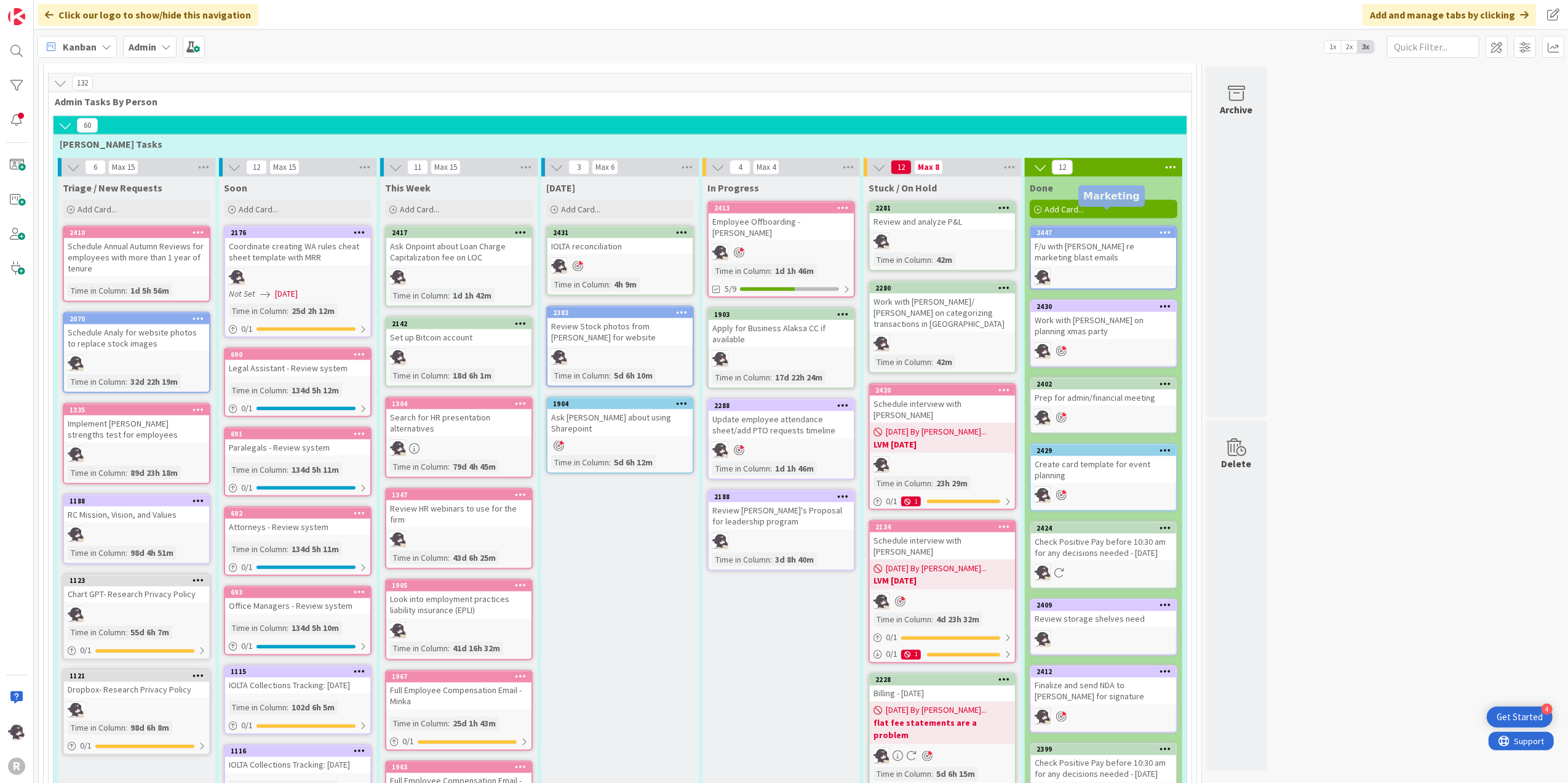
scroll to position [1837, 0]
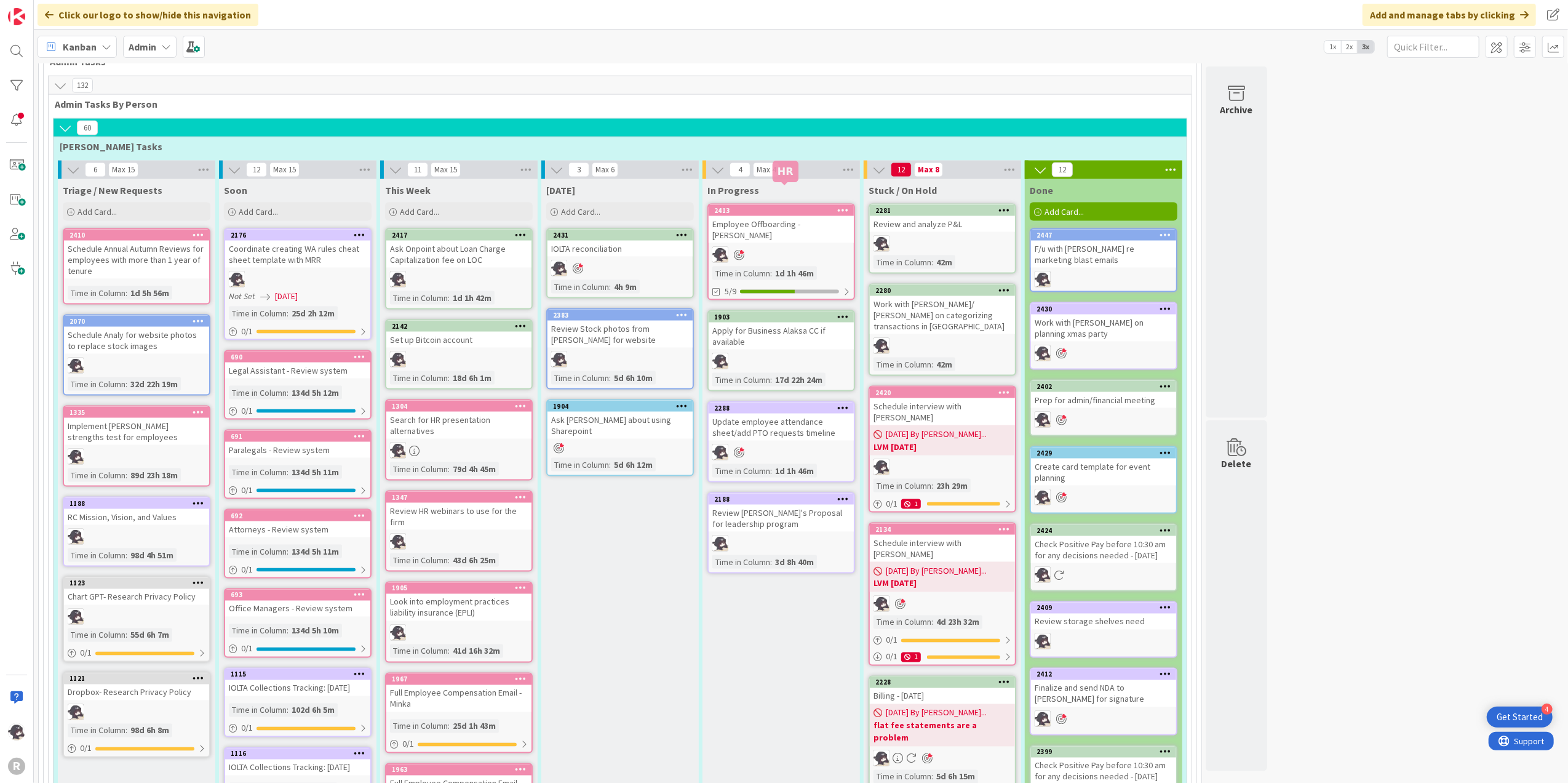
drag, startPoint x: 603, startPoint y: 195, endPoint x: 785, endPoint y: 186, distance: 182.2
click at [785, 186] on div at bounding box center [784, 184] width 8 height 3
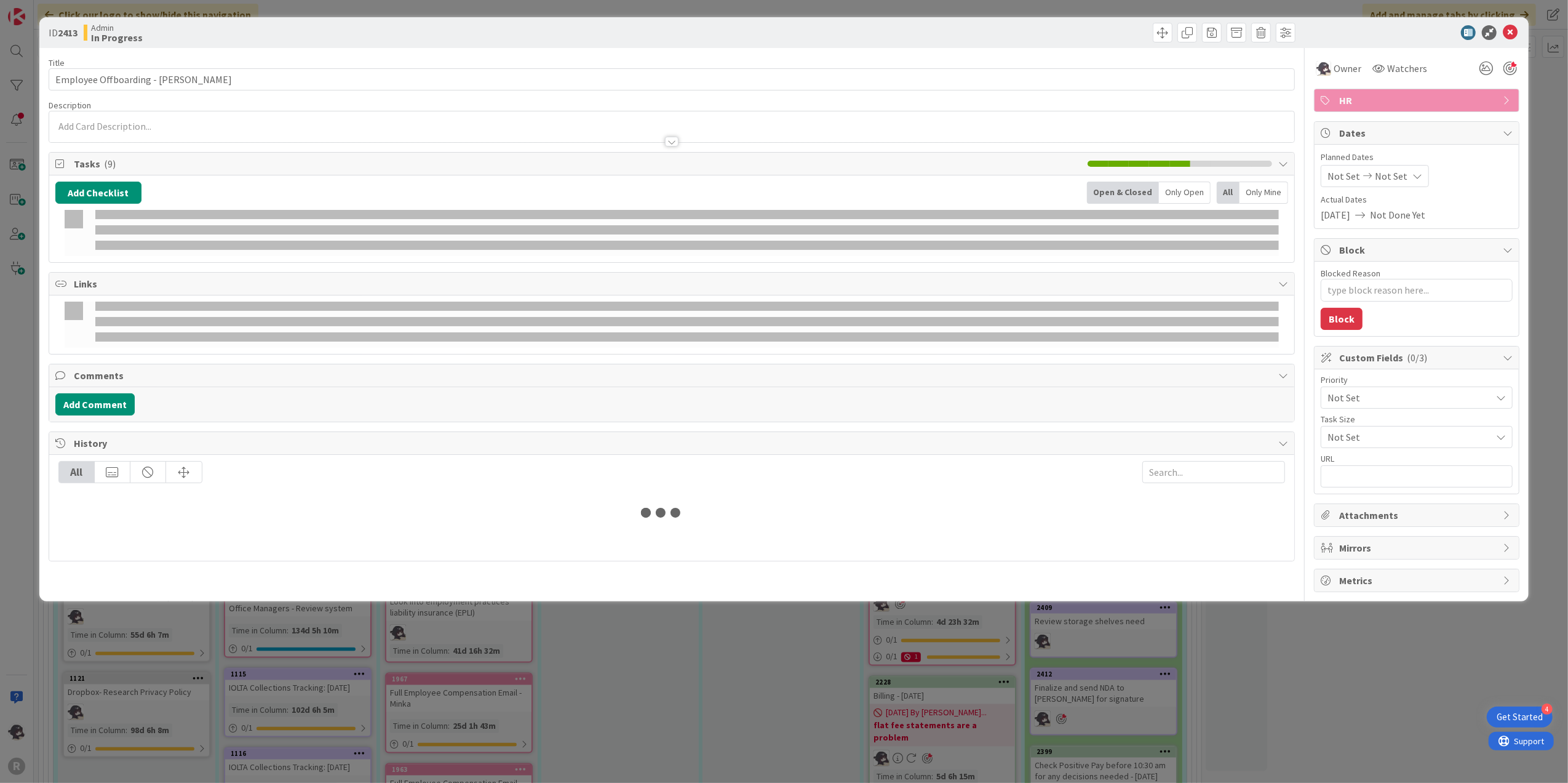
type textarea "x"
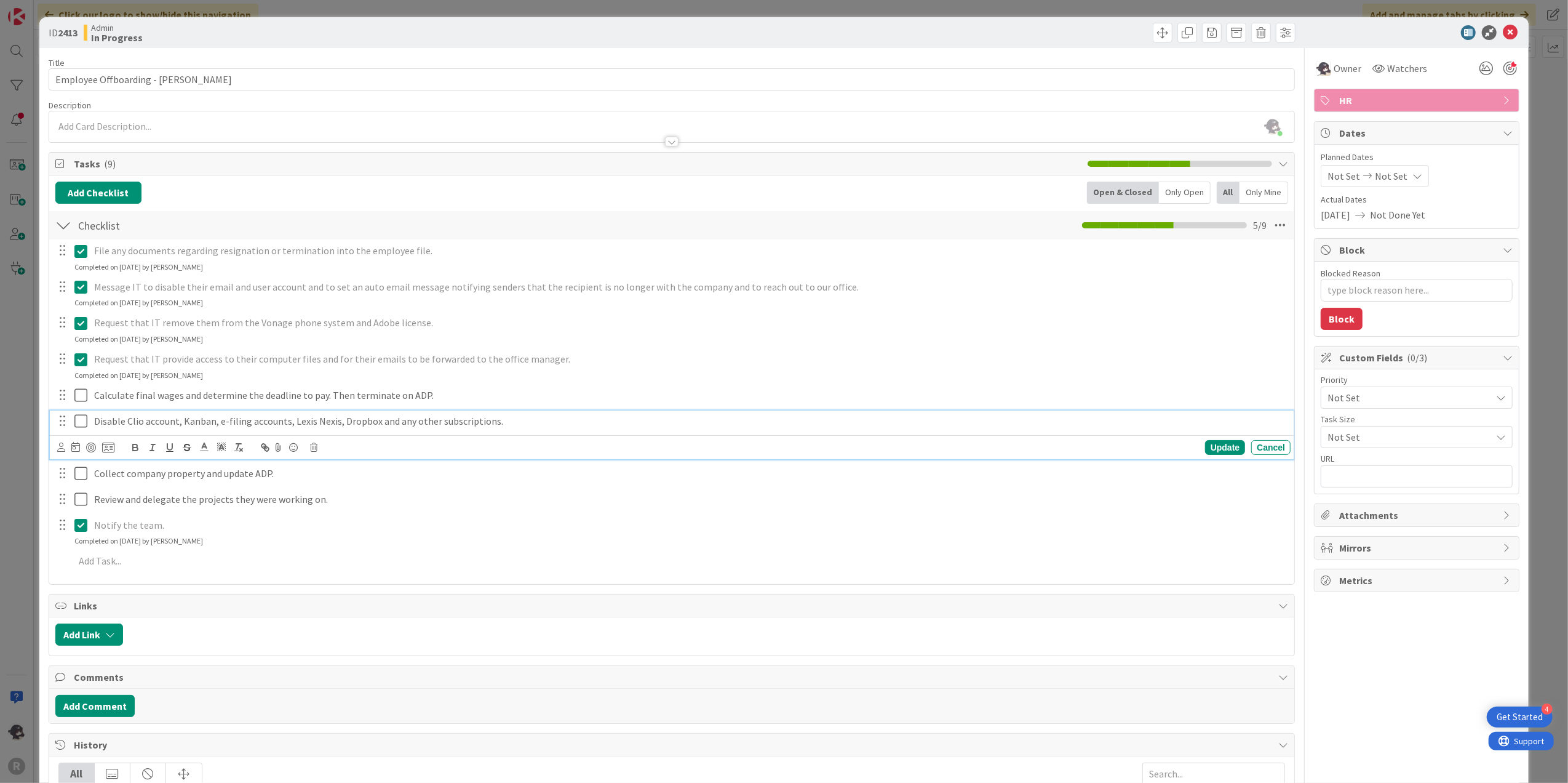
click at [508, 424] on p "Disable Clio account, Kanban, e-filing accounts, Lexis Nexis, Dropbox and any o…" at bounding box center [690, 421] width 1192 height 14
click at [1339, 176] on span "Not Set" at bounding box center [1344, 176] width 33 height 15
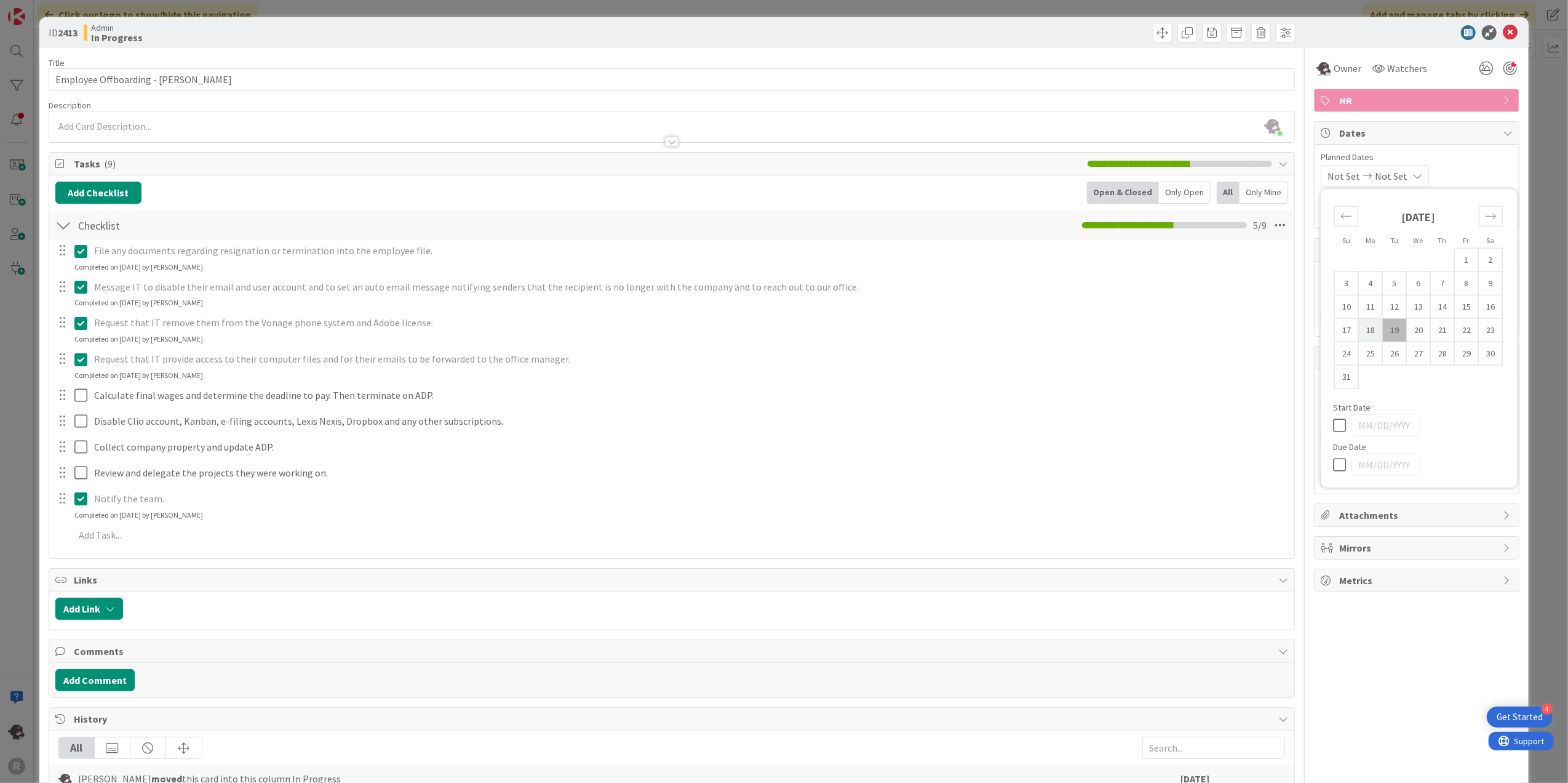
click at [1363, 324] on td "18" at bounding box center [1371, 330] width 24 height 24
type input "[DATE]"
type textarea "x"
click at [1437, 354] on td "28" at bounding box center [1442, 354] width 24 height 24
type input "[DATE]"
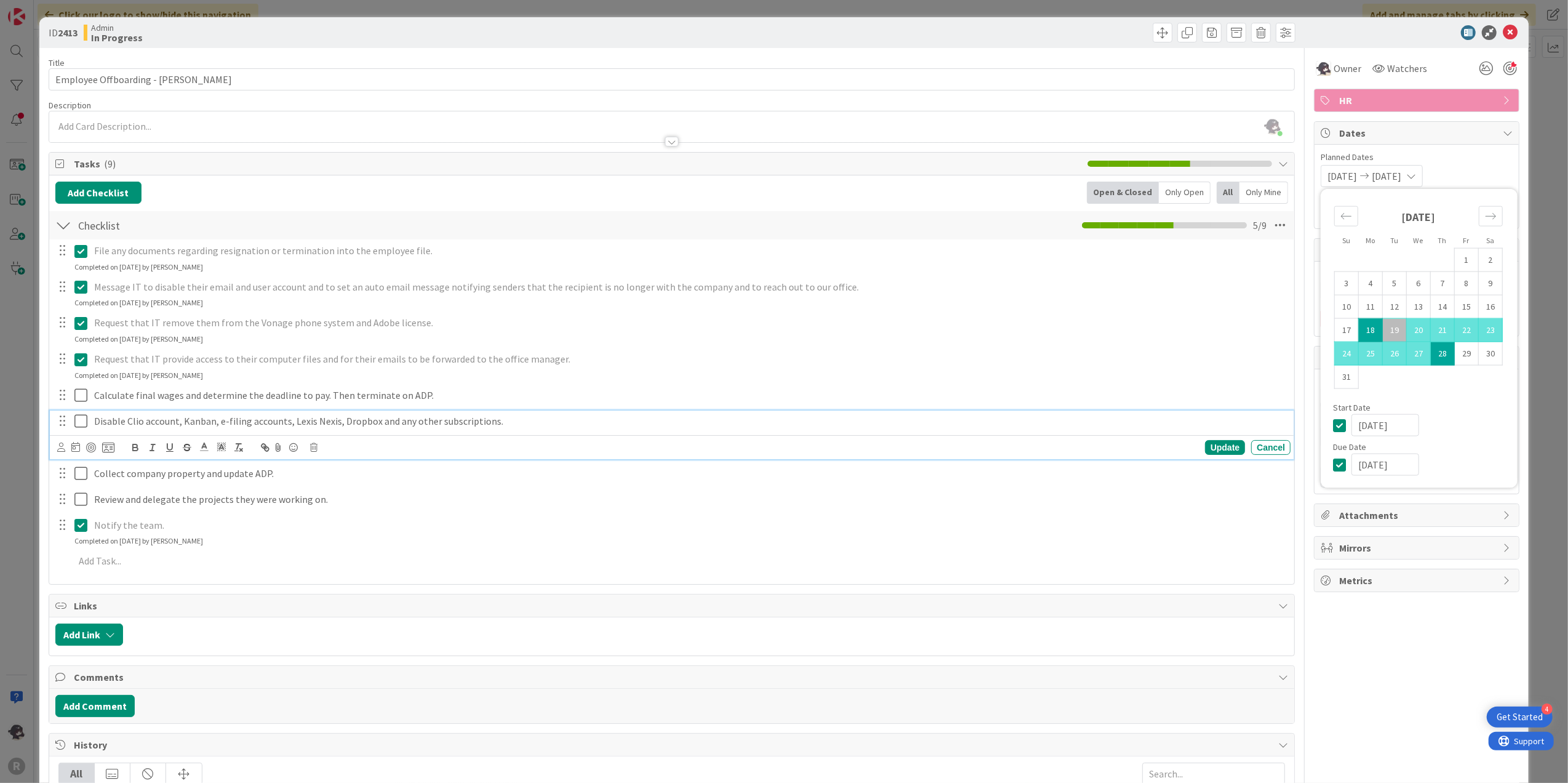
click at [1201, 431] on div "Disable Clio account, Kanban, e-filing accounts, Lexis Nexis, Dropbox and any o…" at bounding box center [690, 421] width 1201 height 22
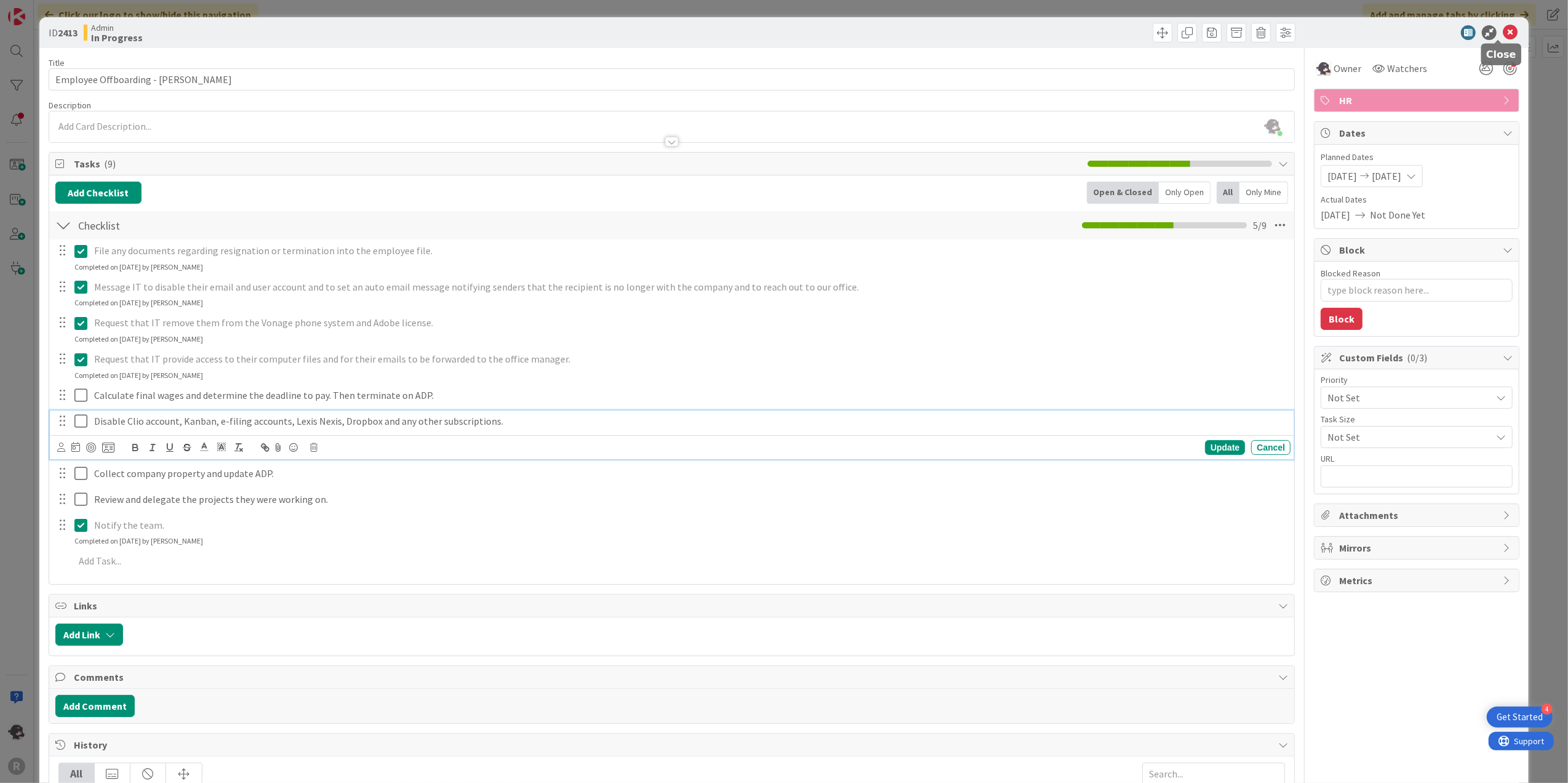
click at [1503, 32] on icon at bounding box center [1511, 33] width 15 height 15
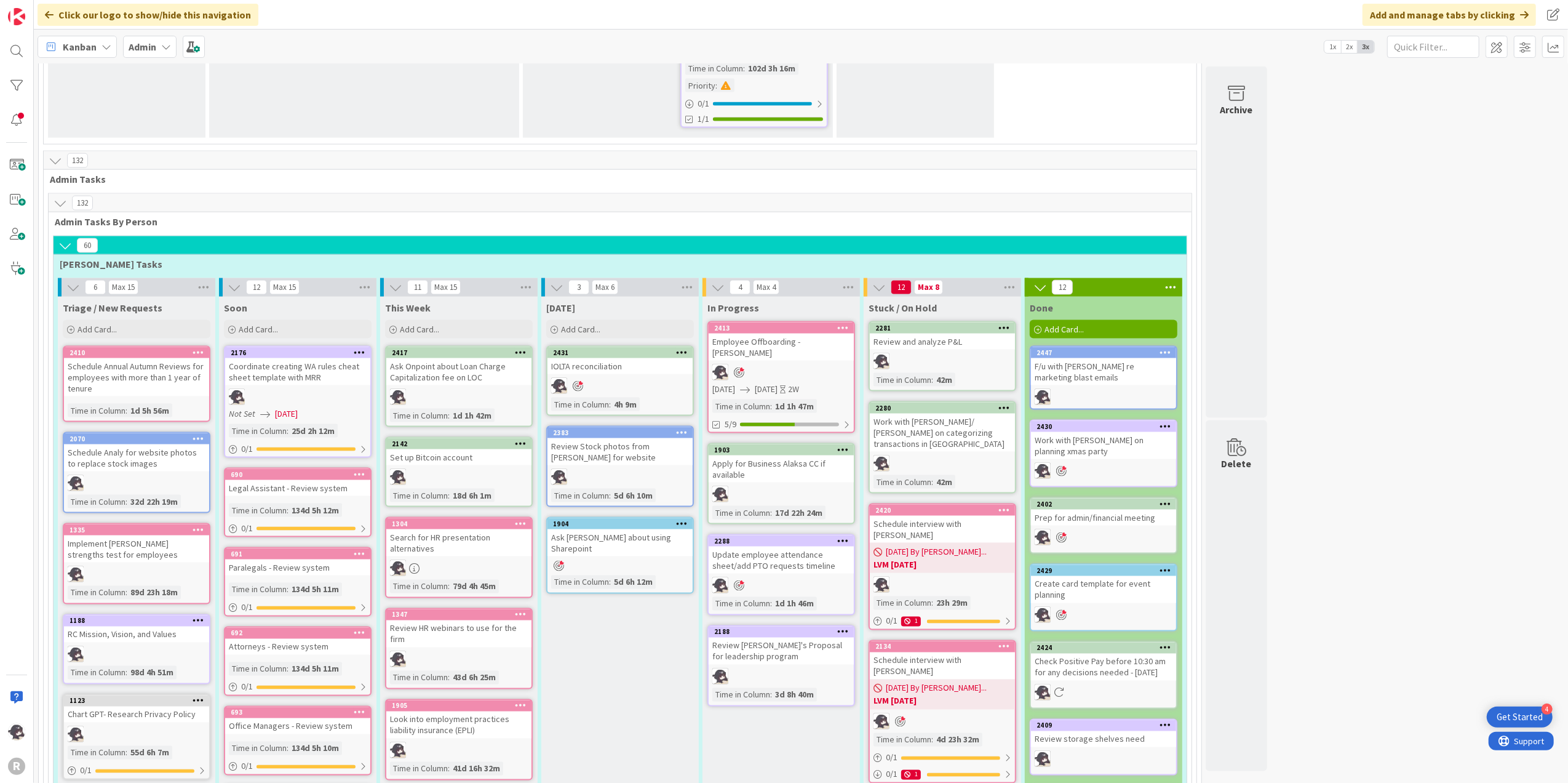
scroll to position [1953, 0]
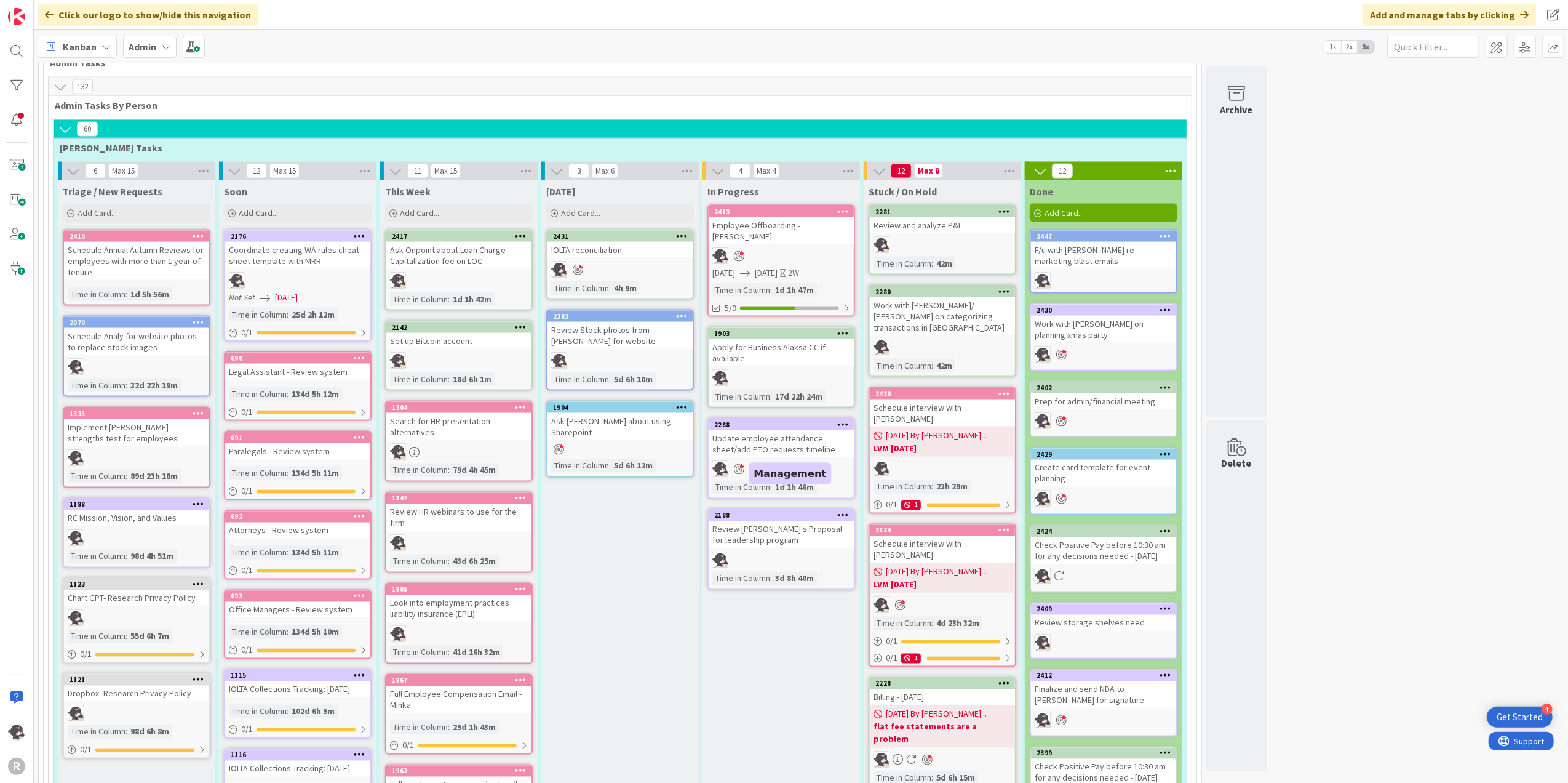
click at [792, 511] on div "2188" at bounding box center [784, 516] width 140 height 8
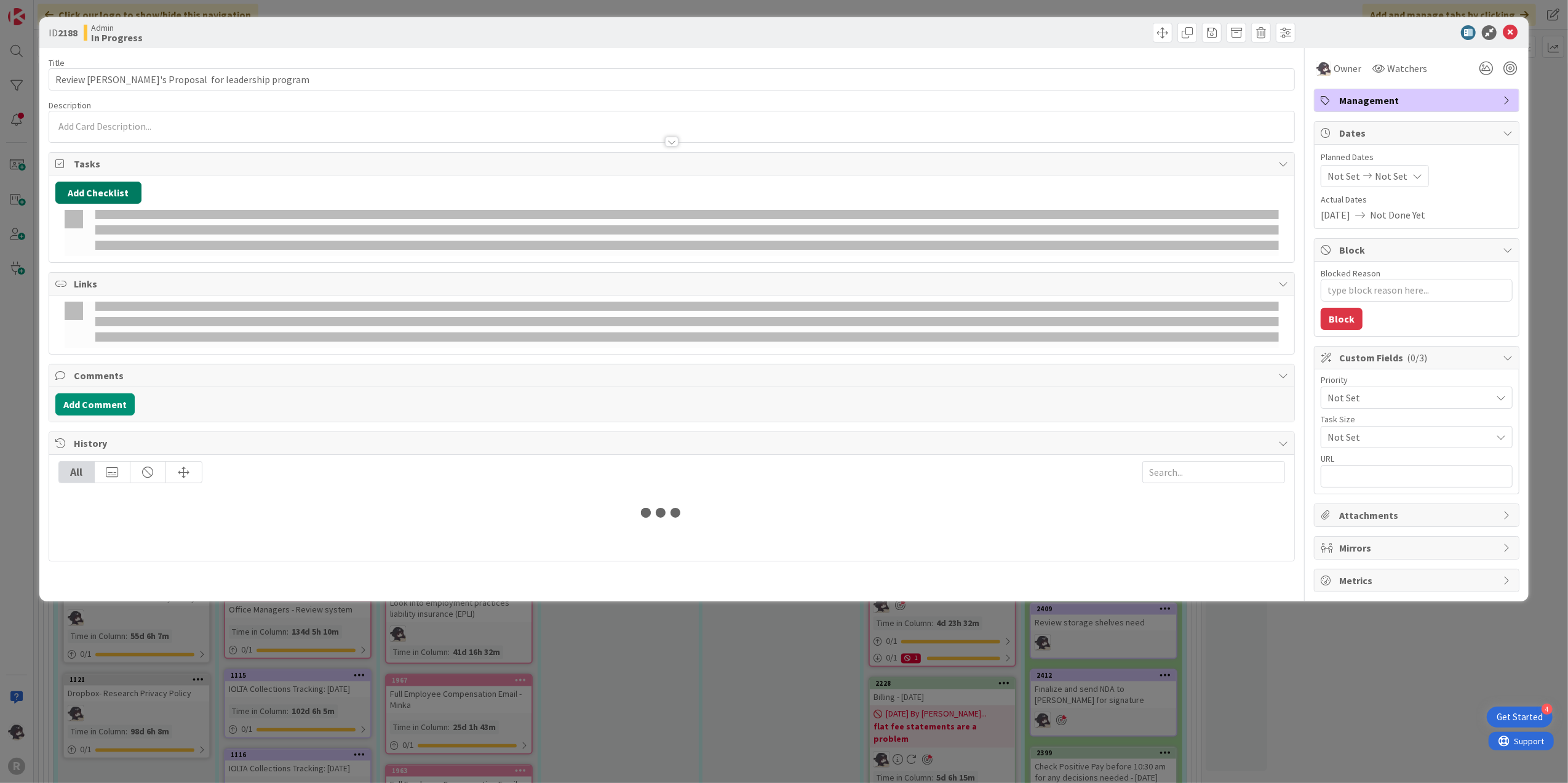
type textarea "x"
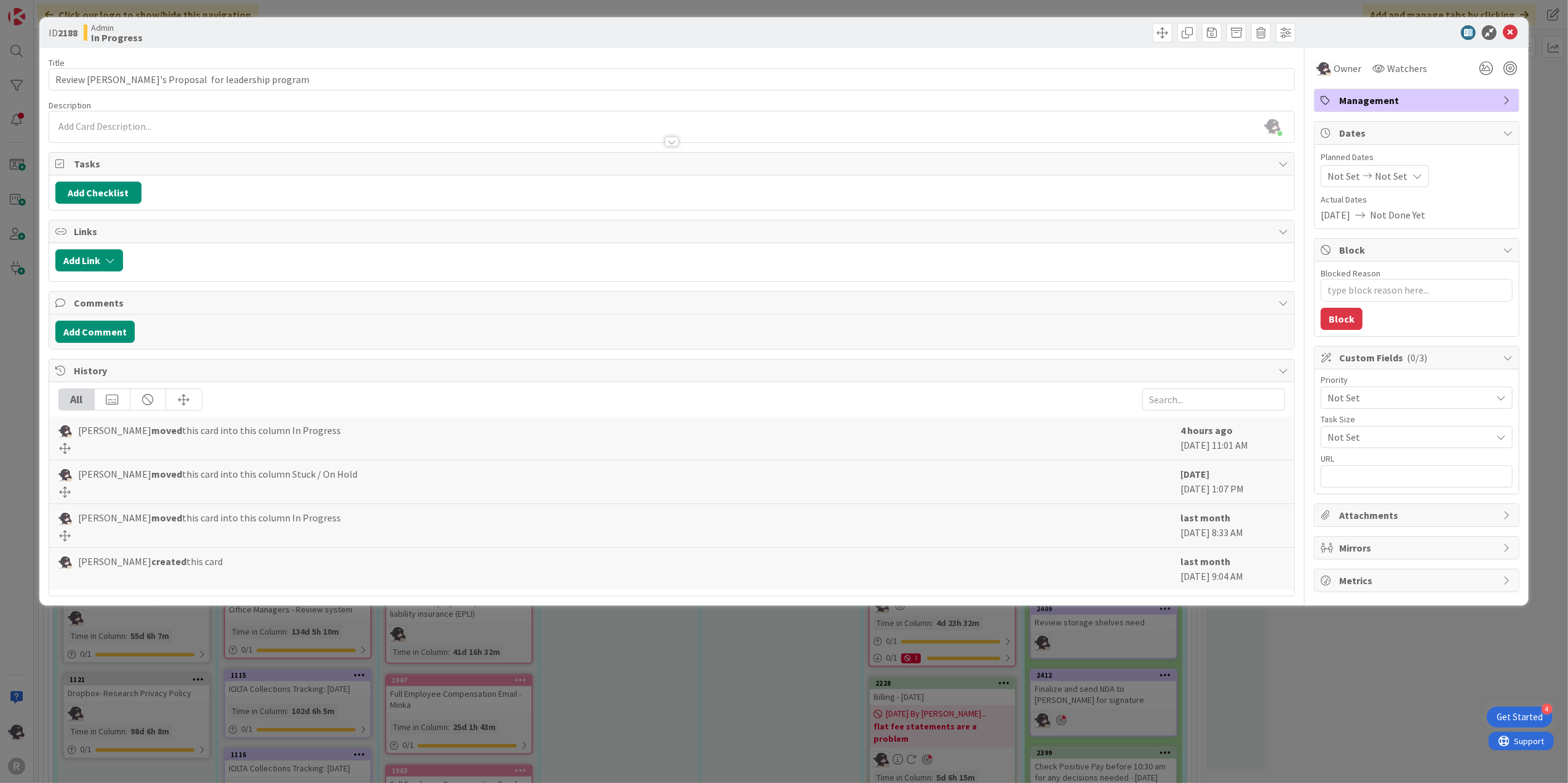
click at [147, 127] on div "[PERSON_NAME] just joined" at bounding box center [671, 127] width 1246 height 30
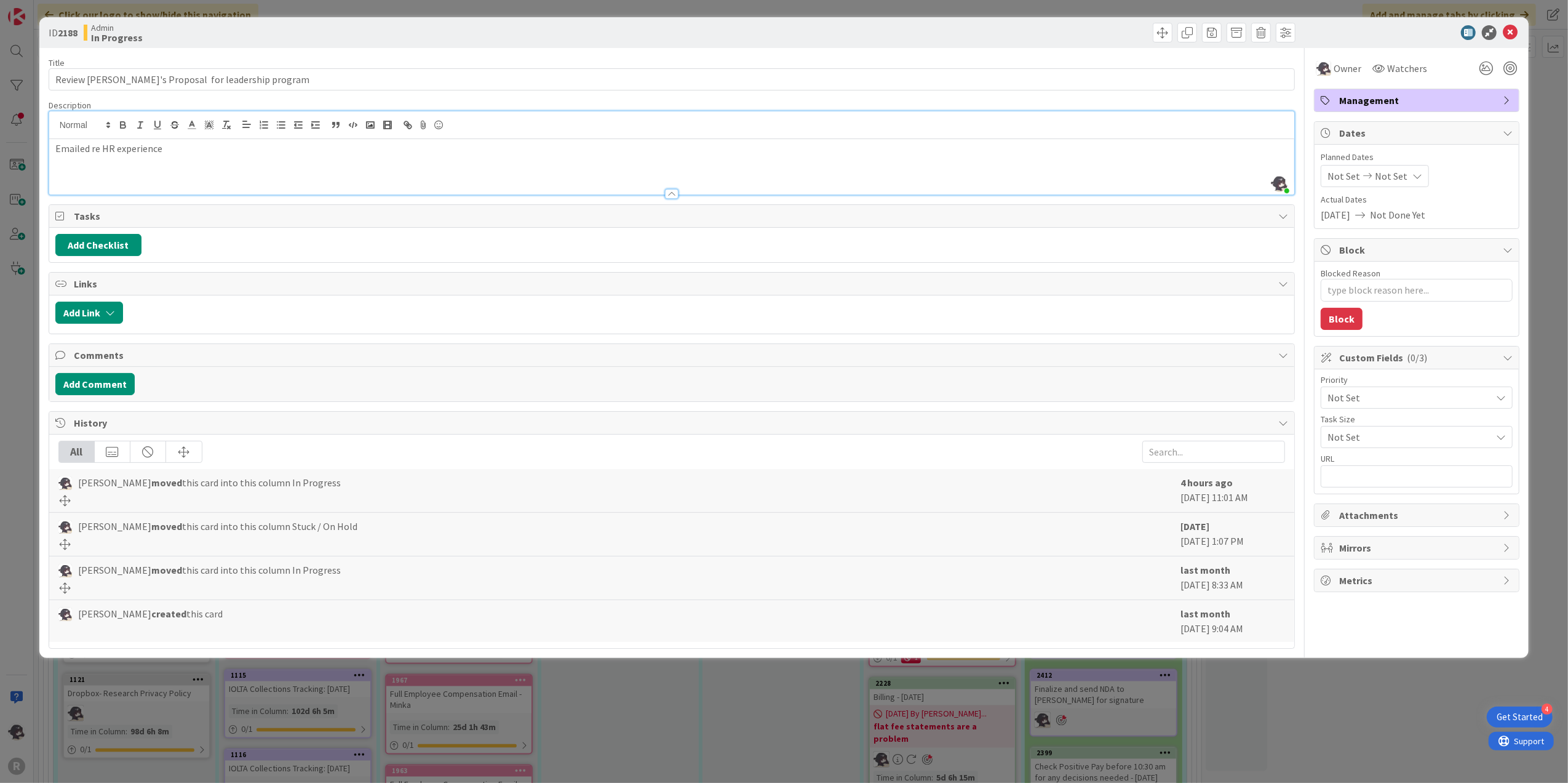
click at [54, 154] on div "Emailed re HR experience" at bounding box center [671, 167] width 1246 height 56
type textarea "x"
click at [1506, 37] on icon at bounding box center [1511, 33] width 15 height 15
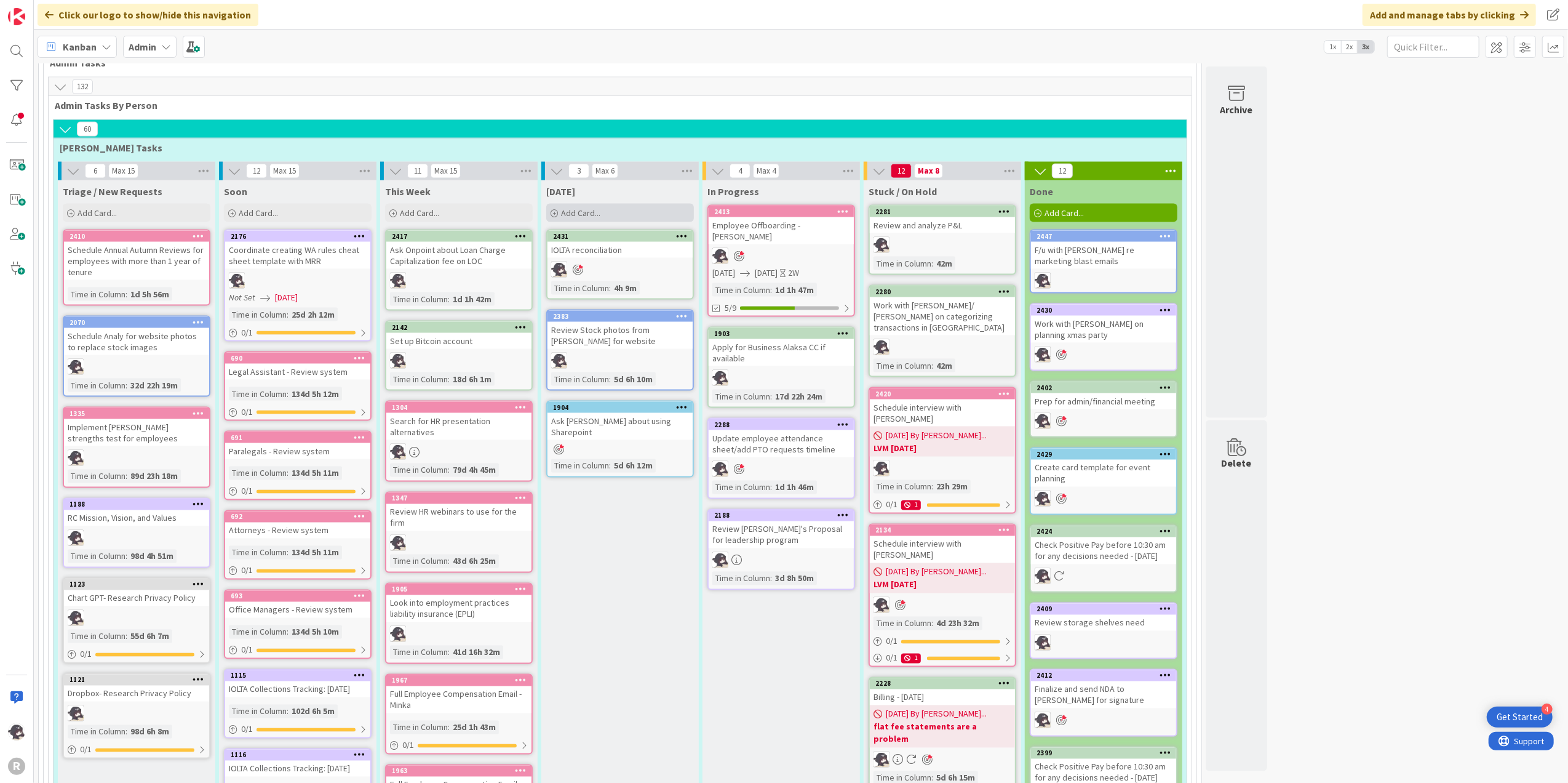
click at [628, 203] on div "Add Card..." at bounding box center [620, 213] width 148 height 19
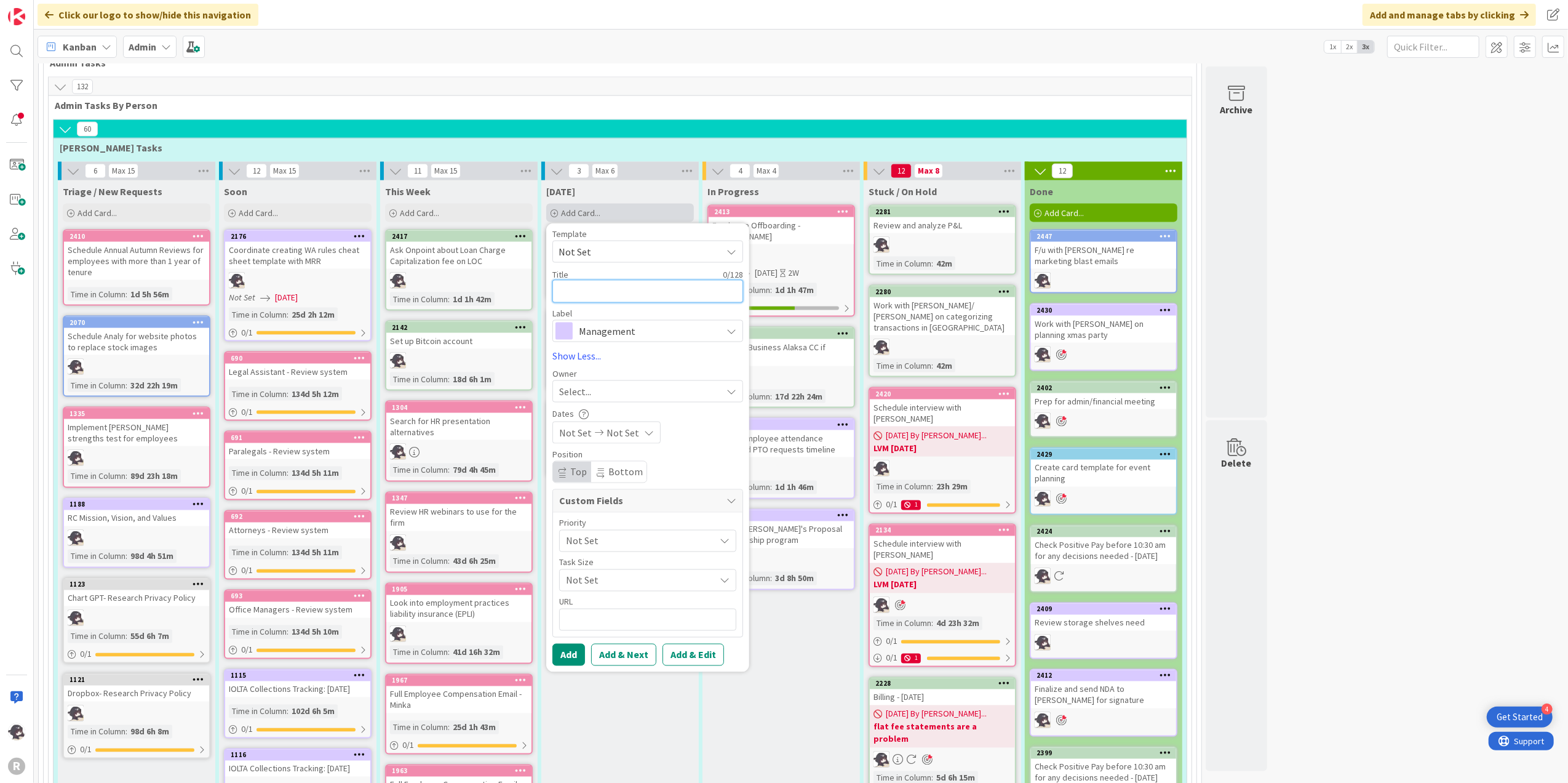
type textarea "M"
type textarea "x"
type textarea "Me"
type textarea "x"
type textarea "Mee"
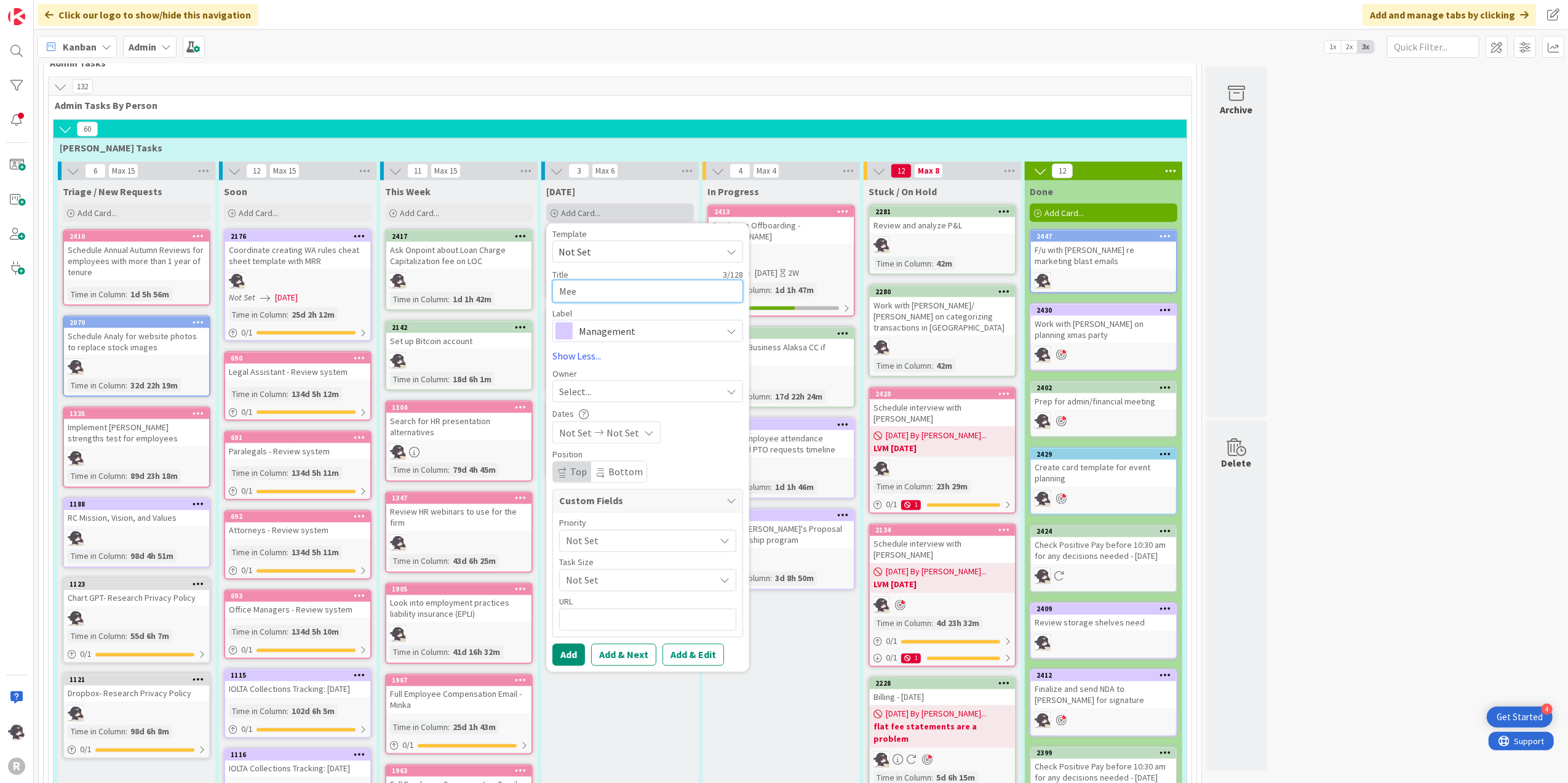
type textarea "x"
type textarea "Meet"
type textarea "x"
type textarea "Meeti"
type textarea "x"
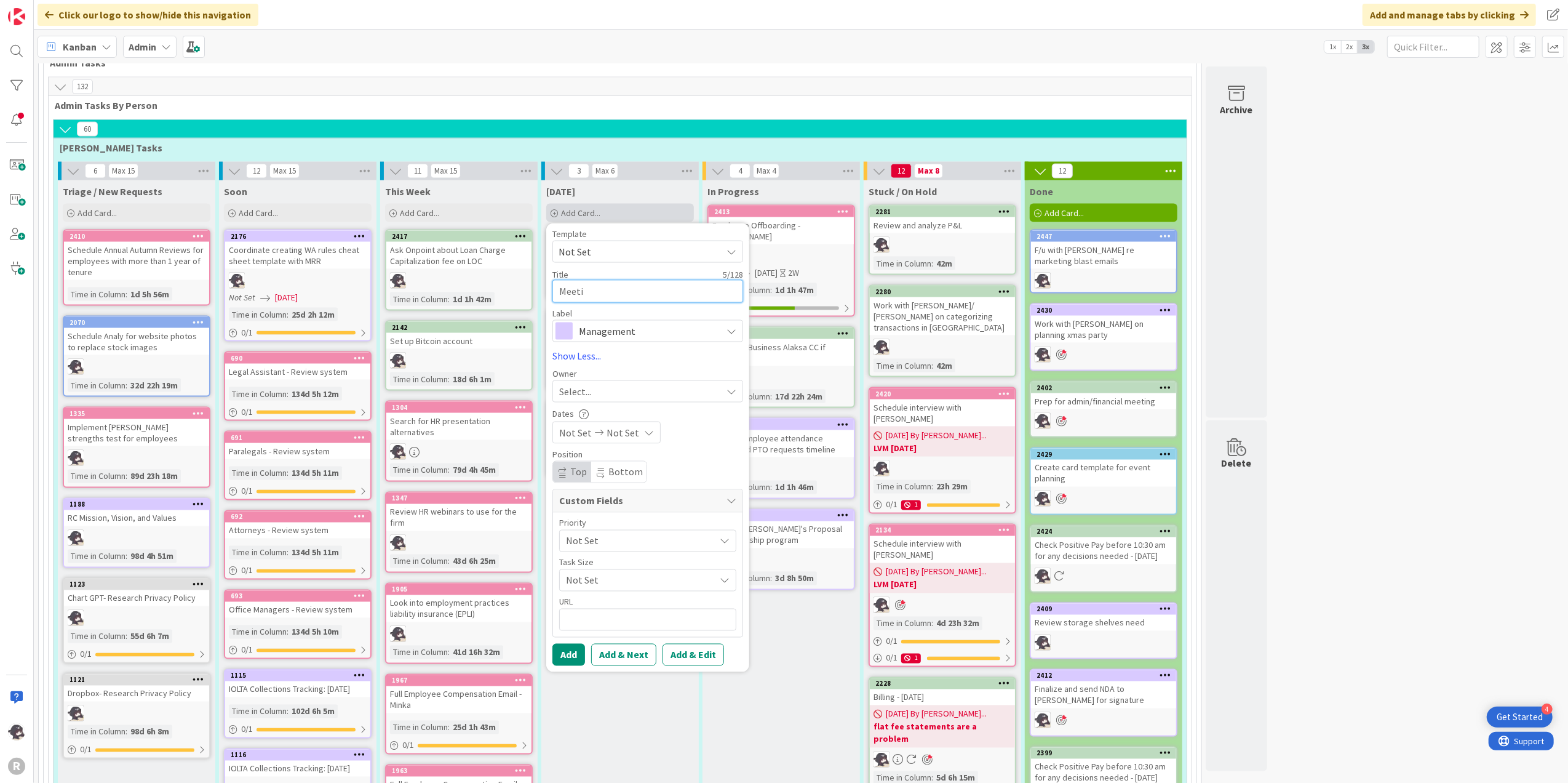
type textarea "Meetin"
type textarea "x"
type textarea "Meeting"
type textarea "x"
type textarea "Meeting"
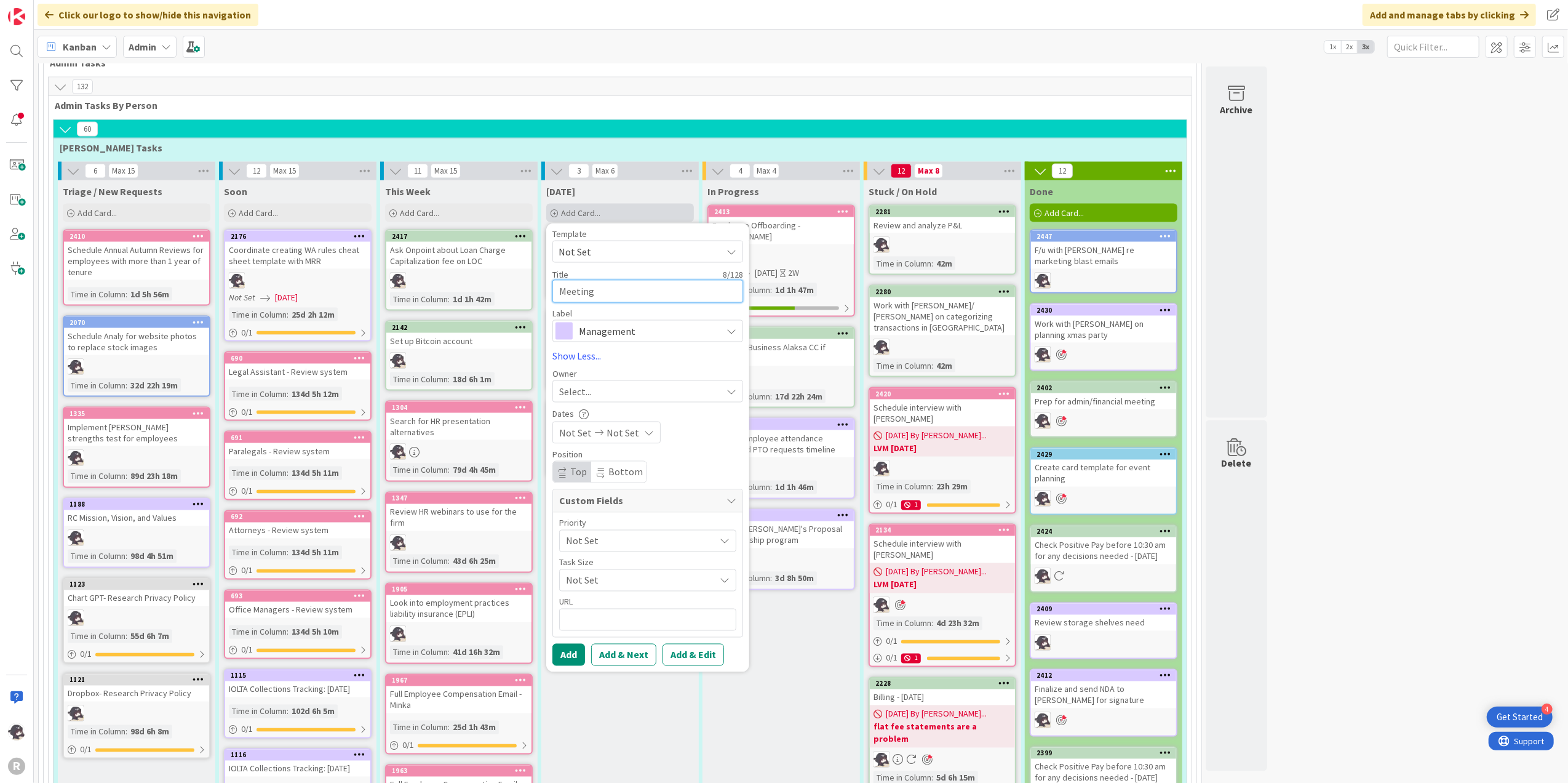
type textarea "x"
type textarea "Meeting w"
type textarea "x"
type textarea "Meeting wi"
type textarea "x"
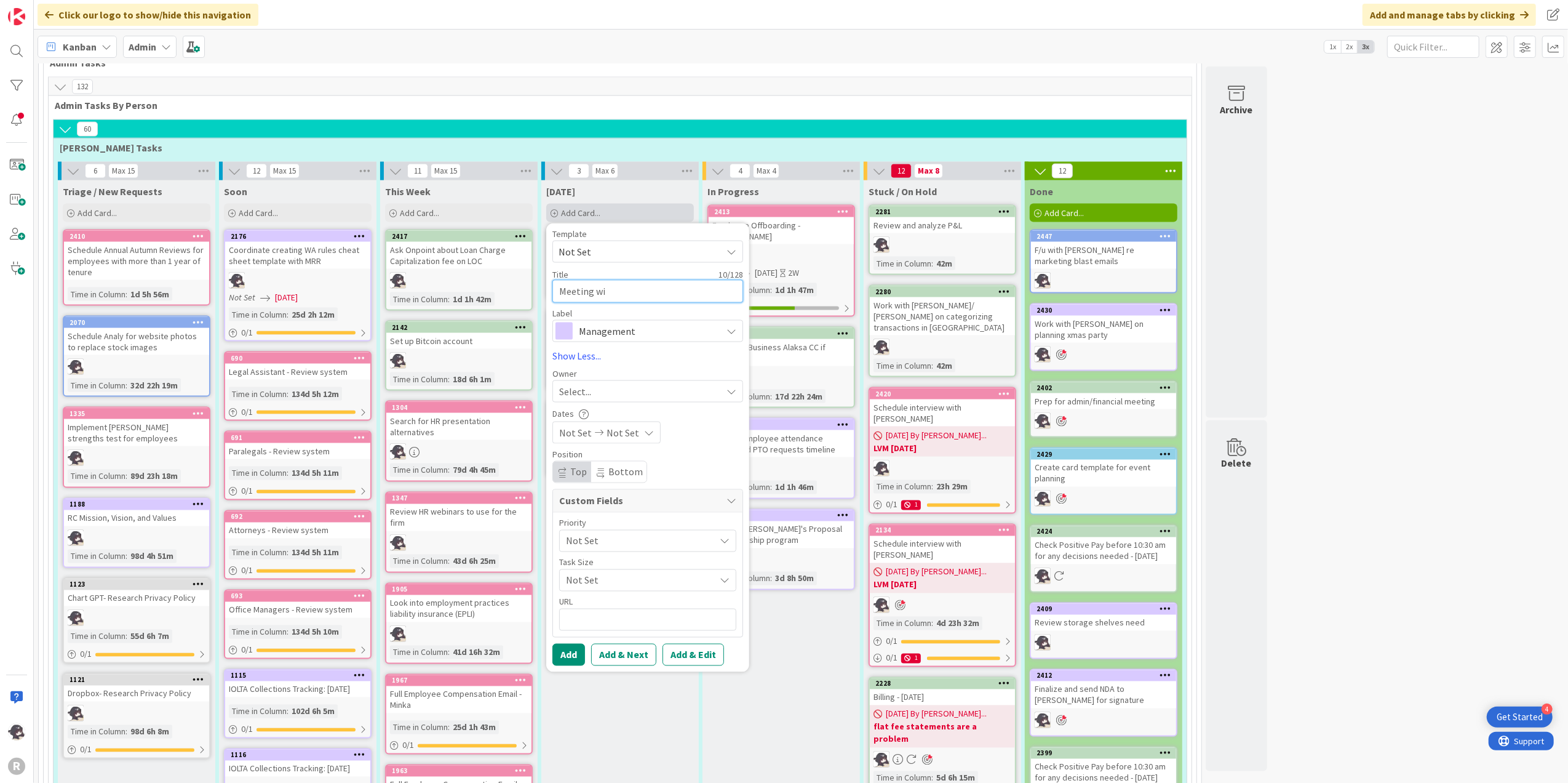
type textarea "Meeting wit"
type textarea "x"
type textarea "Meeting with"
type textarea "x"
type textarea "Meeting with"
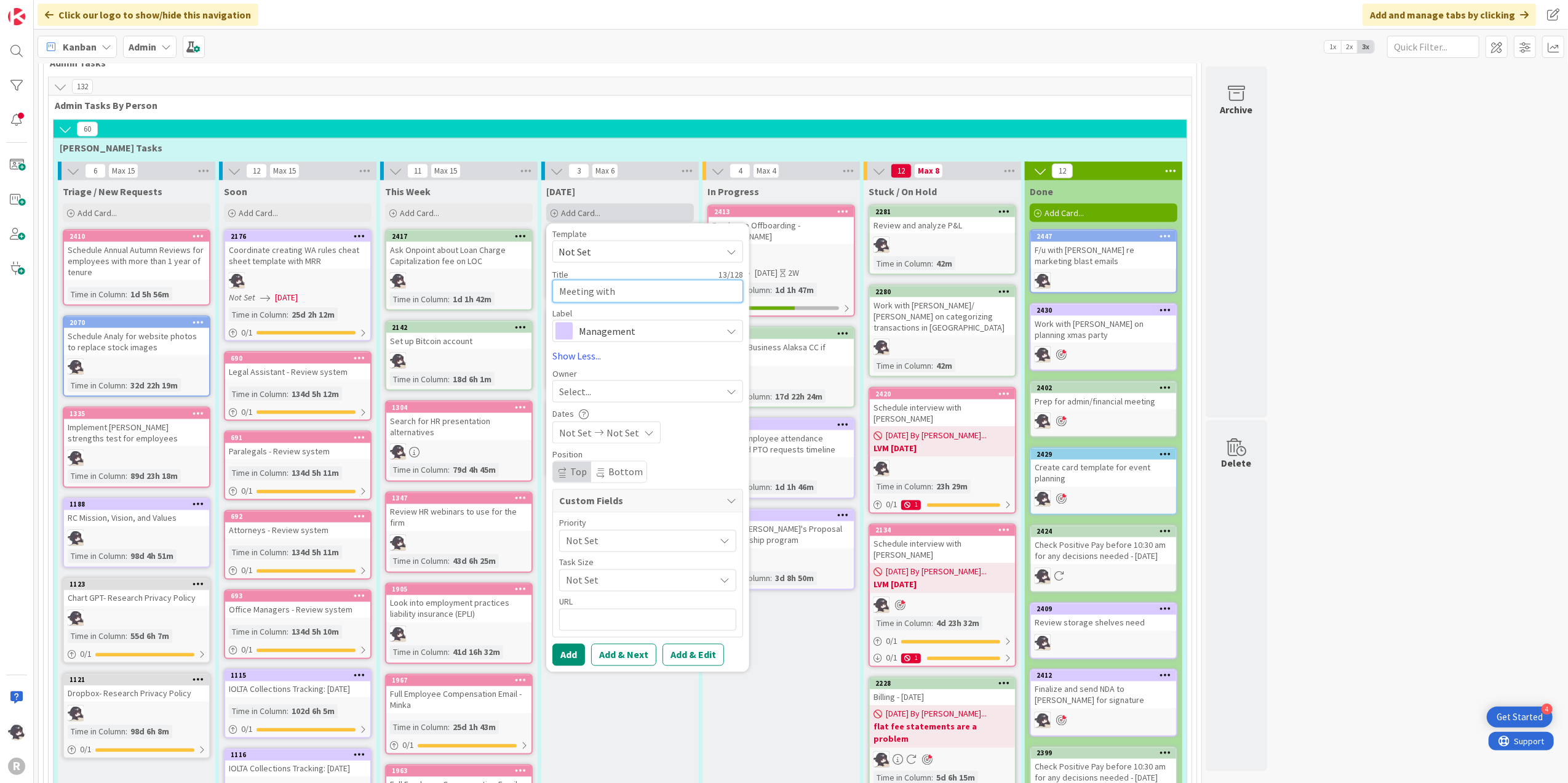
type textarea "x"
type textarea "Meeting with J"
type textarea "x"
type textarea "Meeting with [PERSON_NAME]"
type textarea "x"
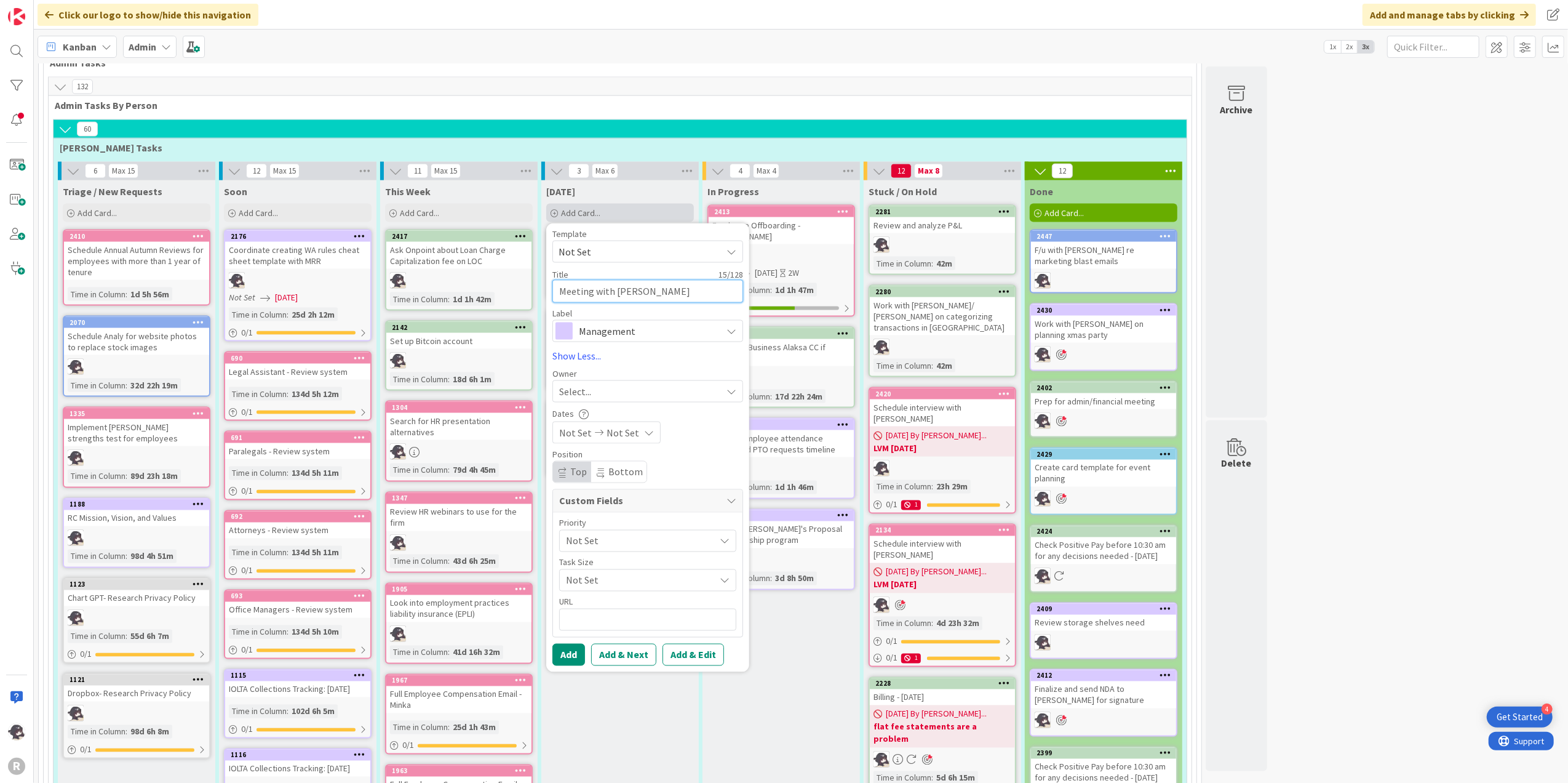
type textarea "Meeting with Joh"
type textarea "x"
type textarea "Meeting with [PERSON_NAME]"
type textarea "x"
type textarea "Meeting with [PERSON_NAME]"
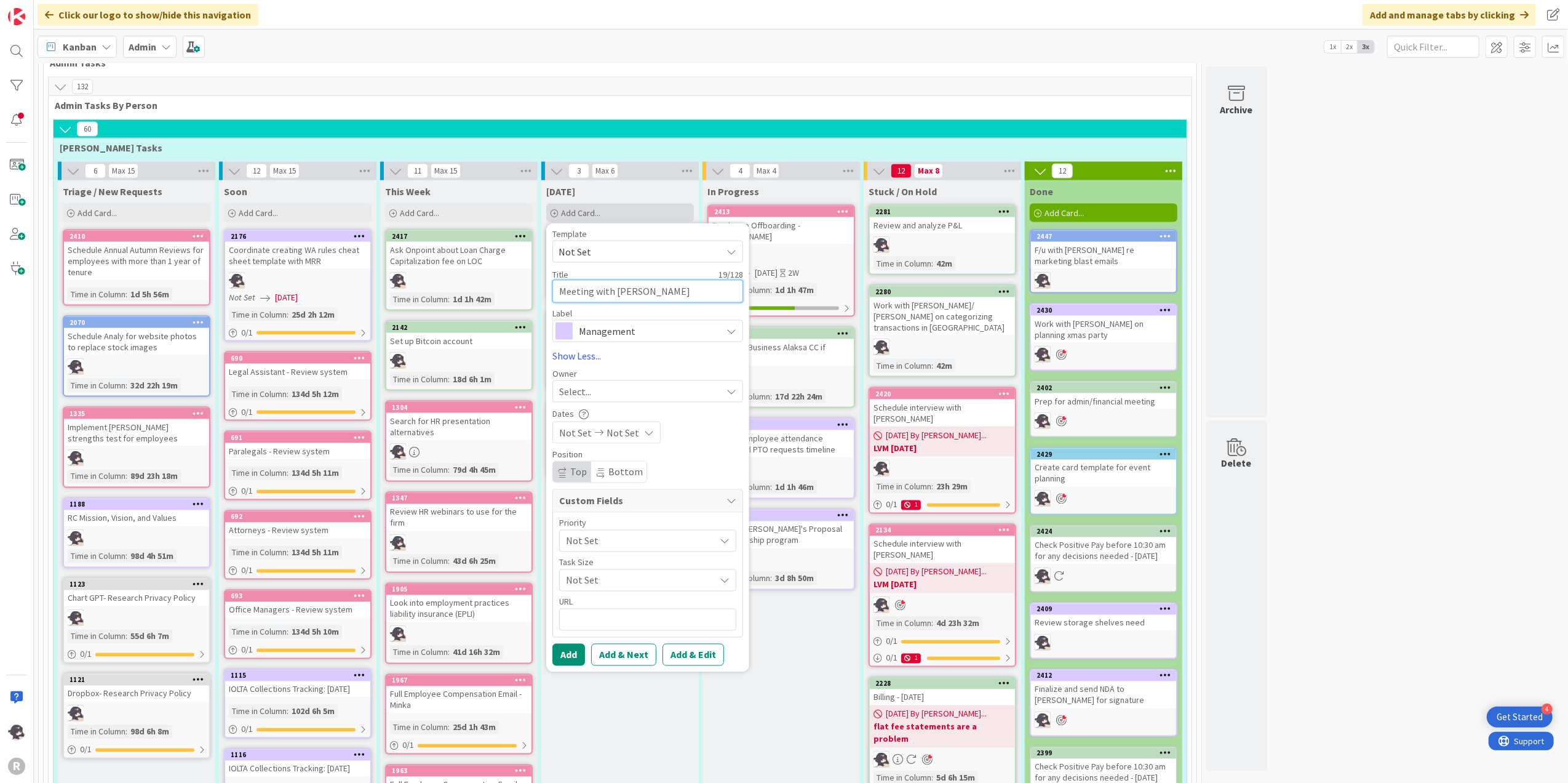
type textarea "x"
type textarea "Meeting with [PERSON_NAME]"
type textarea "x"
type textarea "Meeting with [PERSON_NAME]"
type textarea "x"
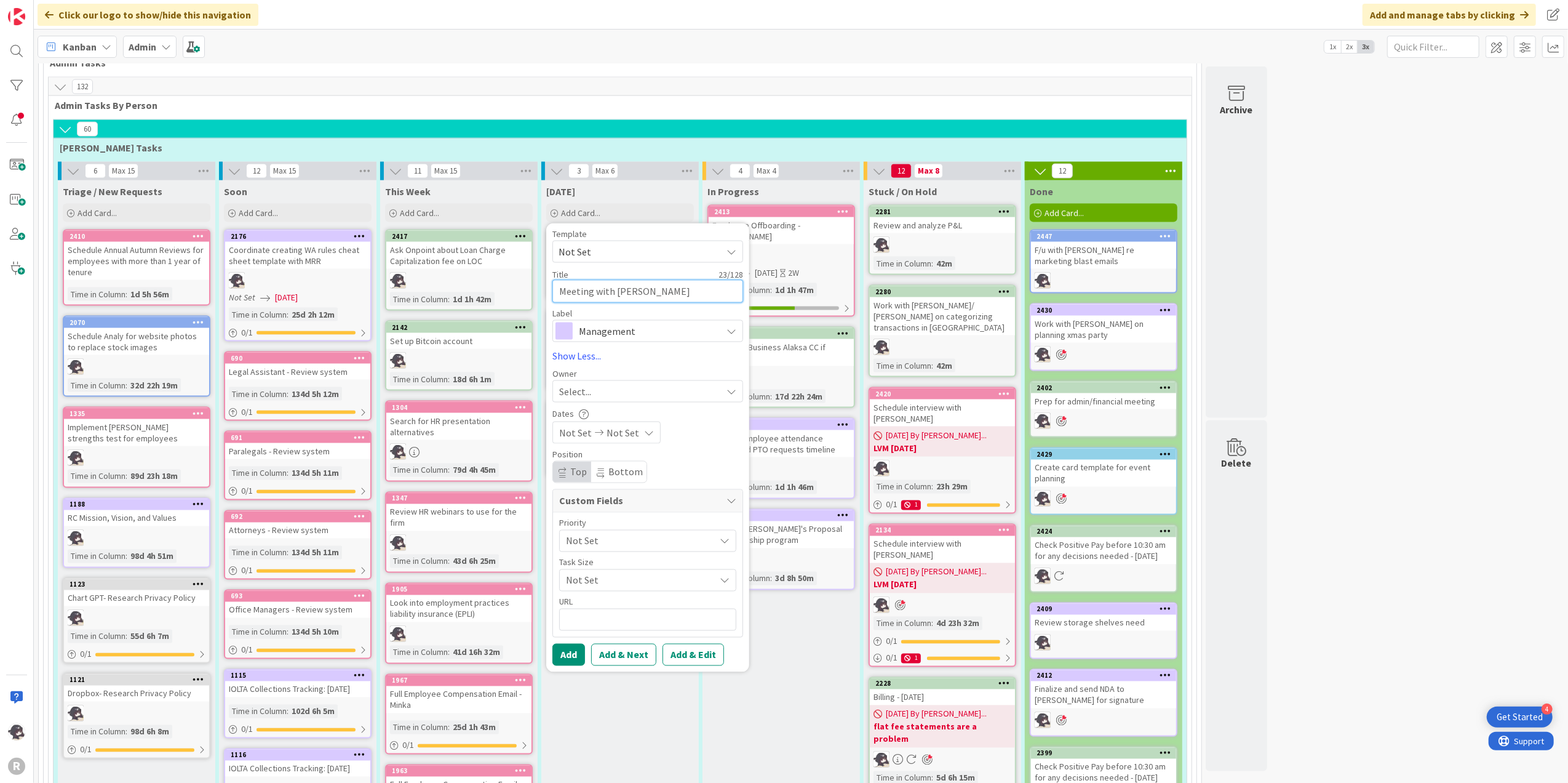
type textarea "Meeting with [PERSON_NAME]"
click at [606, 322] on span "Management" at bounding box center [647, 331] width 137 height 17
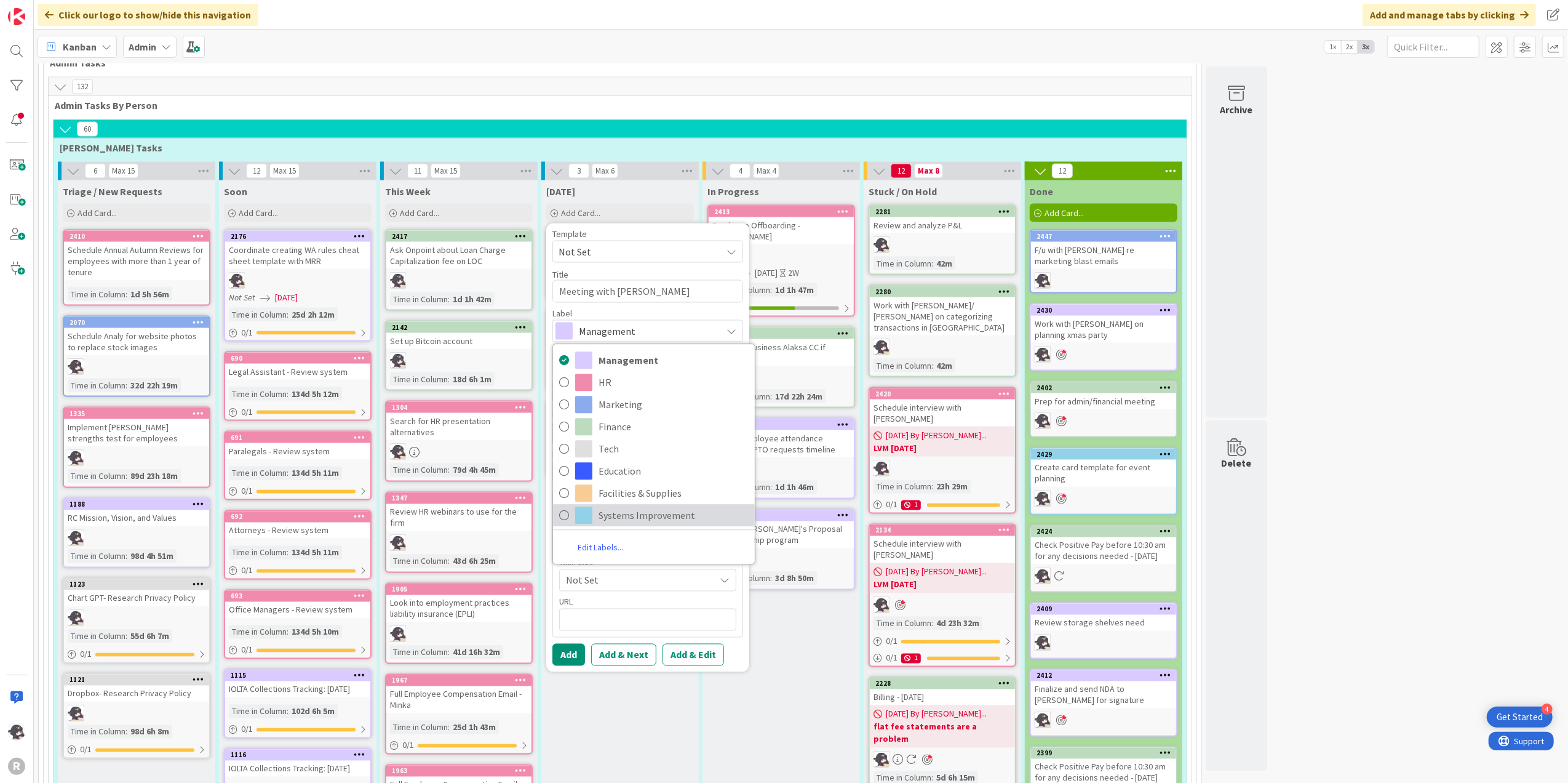
click at [628, 506] on span "Systems Improvement" at bounding box center [674, 516] width 150 height 19
click at [590, 381] on div "Select..." at bounding box center [648, 392] width 191 height 22
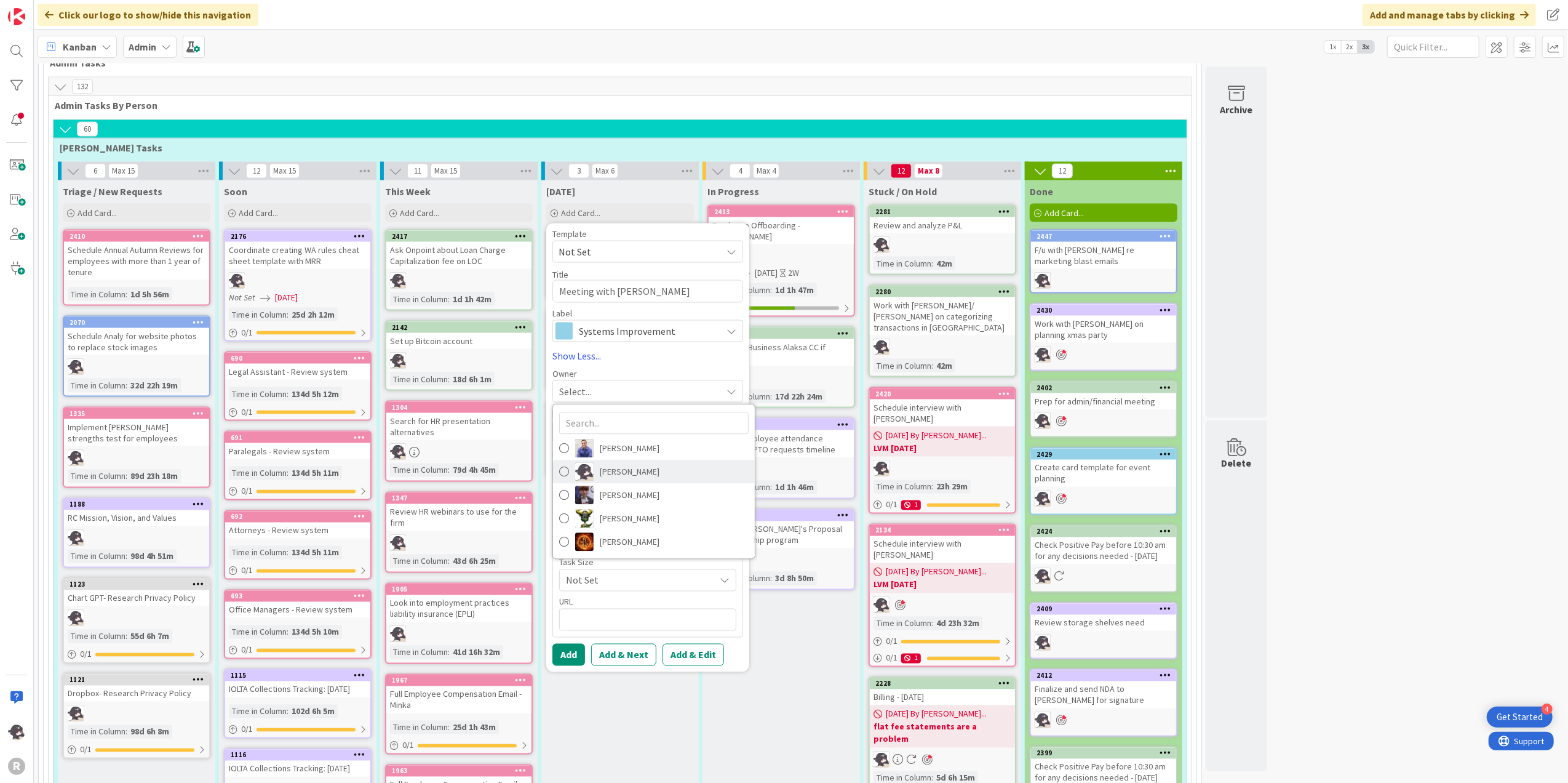
click at [626, 462] on span "[PERSON_NAME]" at bounding box center [629, 472] width 60 height 19
click at [581, 644] on button "Add" at bounding box center [568, 655] width 33 height 22
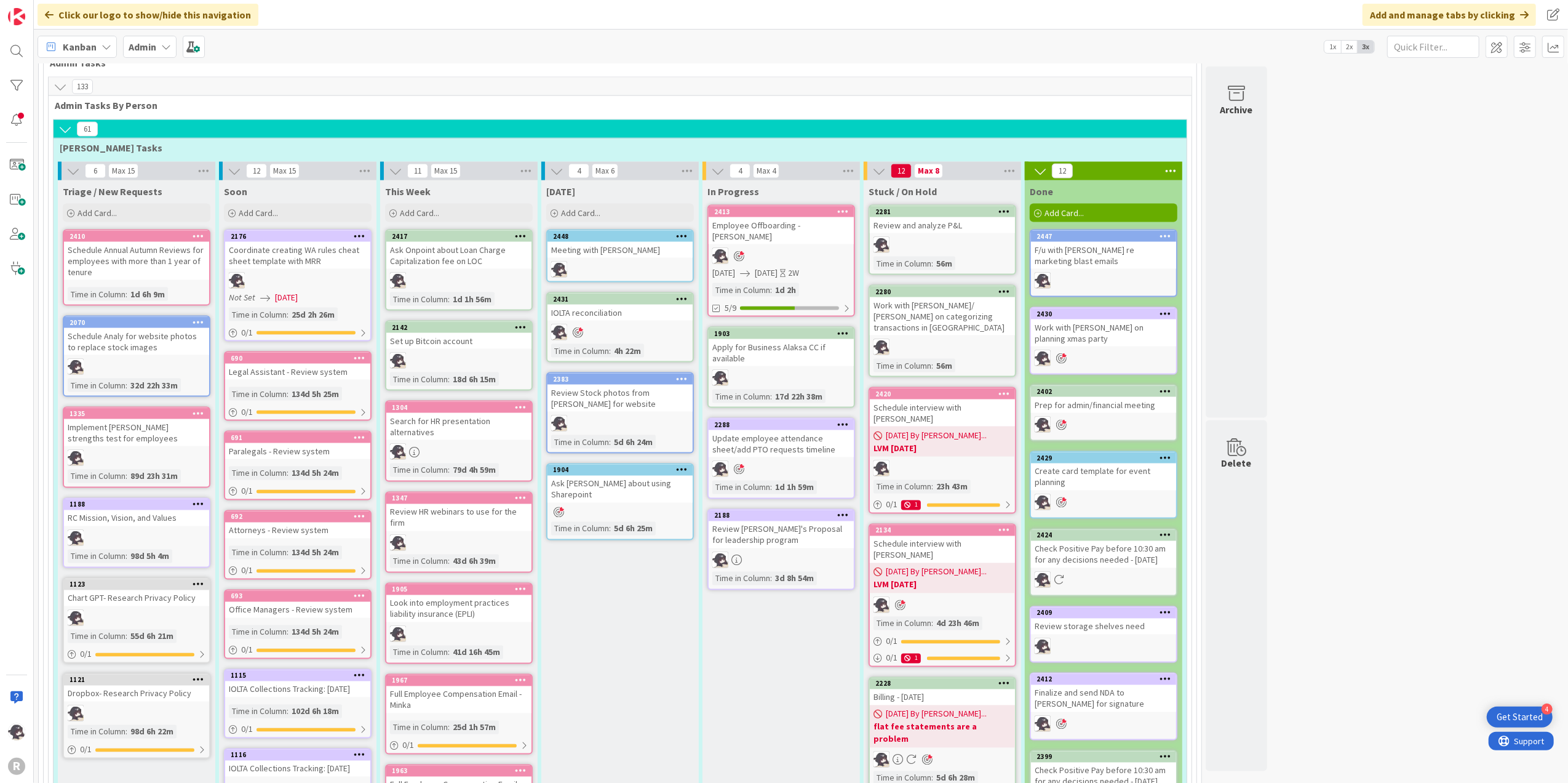
click at [681, 231] on icon at bounding box center [682, 235] width 12 height 8
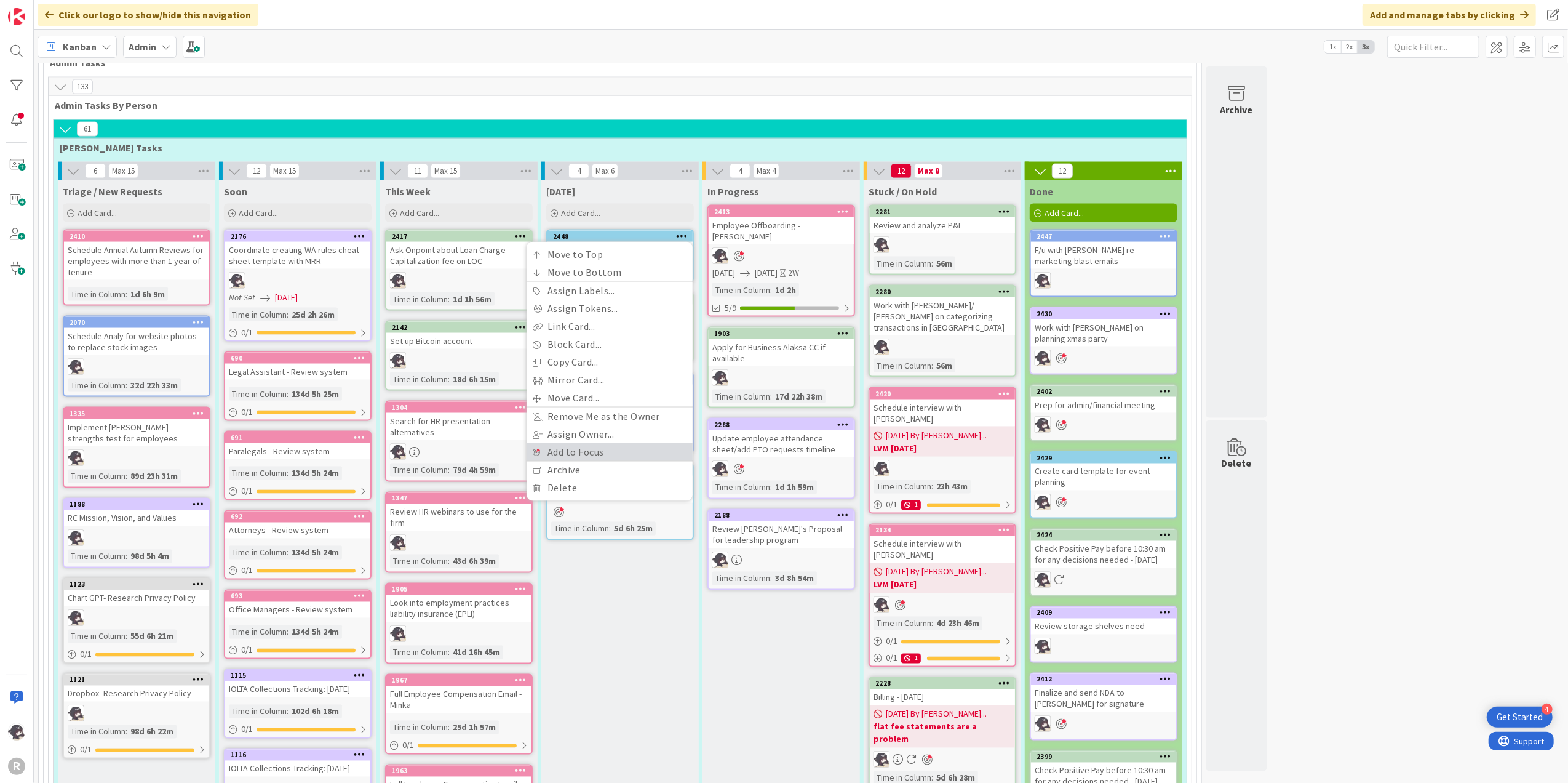
click at [567, 443] on link "Add to Focus" at bounding box center [609, 451] width 166 height 18
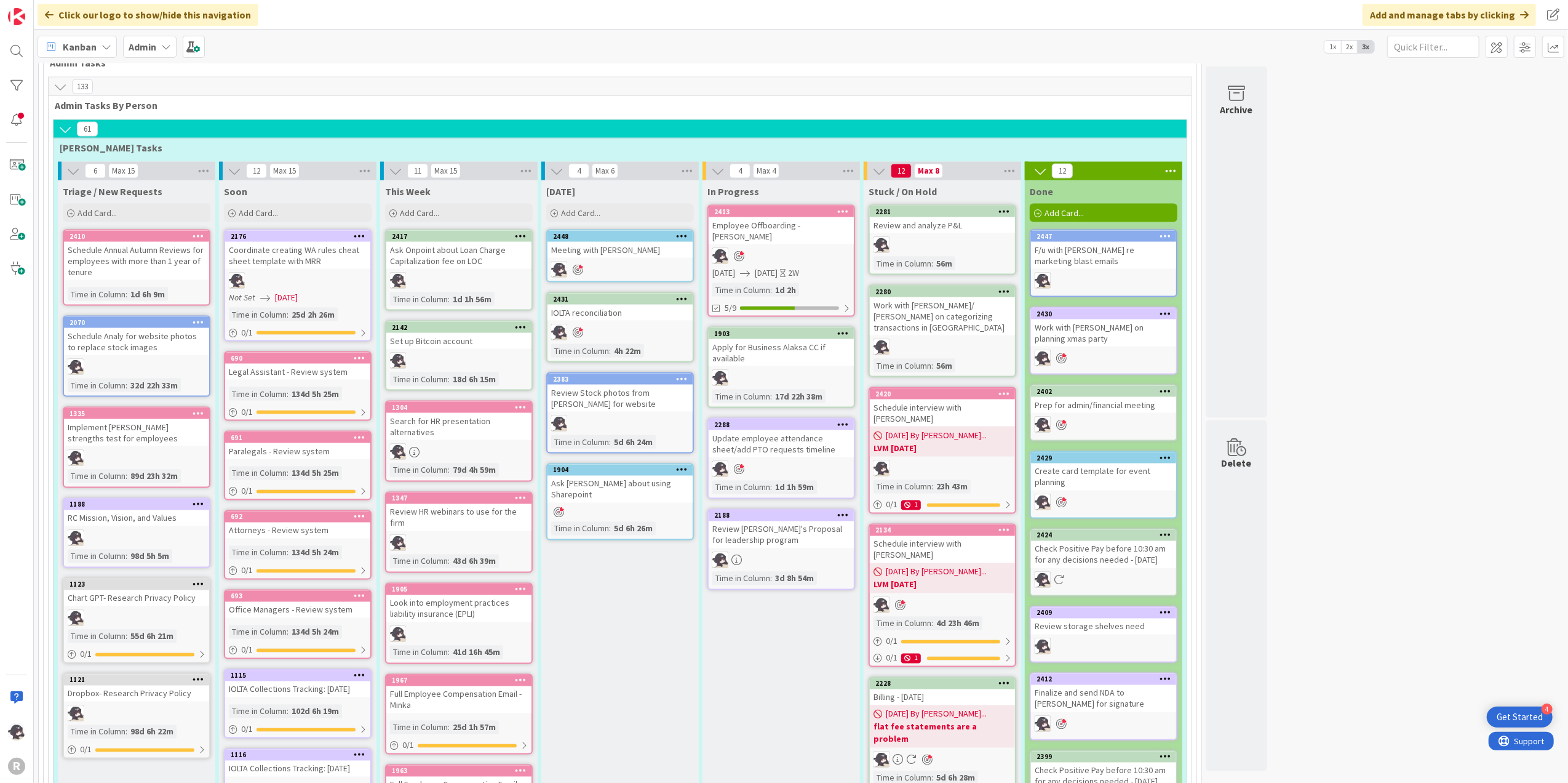
click at [685, 231] on icon at bounding box center [682, 235] width 12 height 8
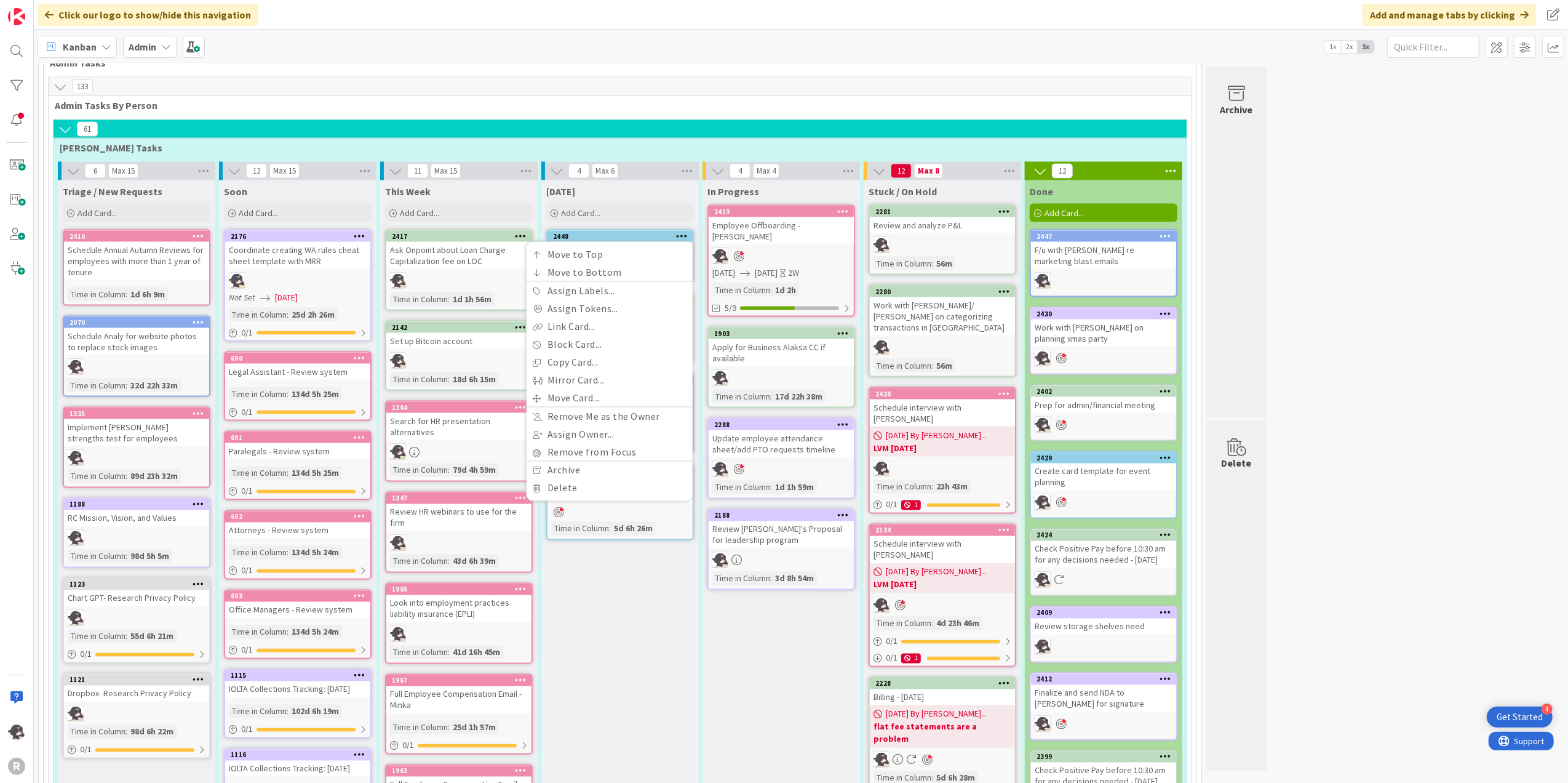
click at [631, 181] on div "[DATE]" at bounding box center [620, 189] width 158 height 17
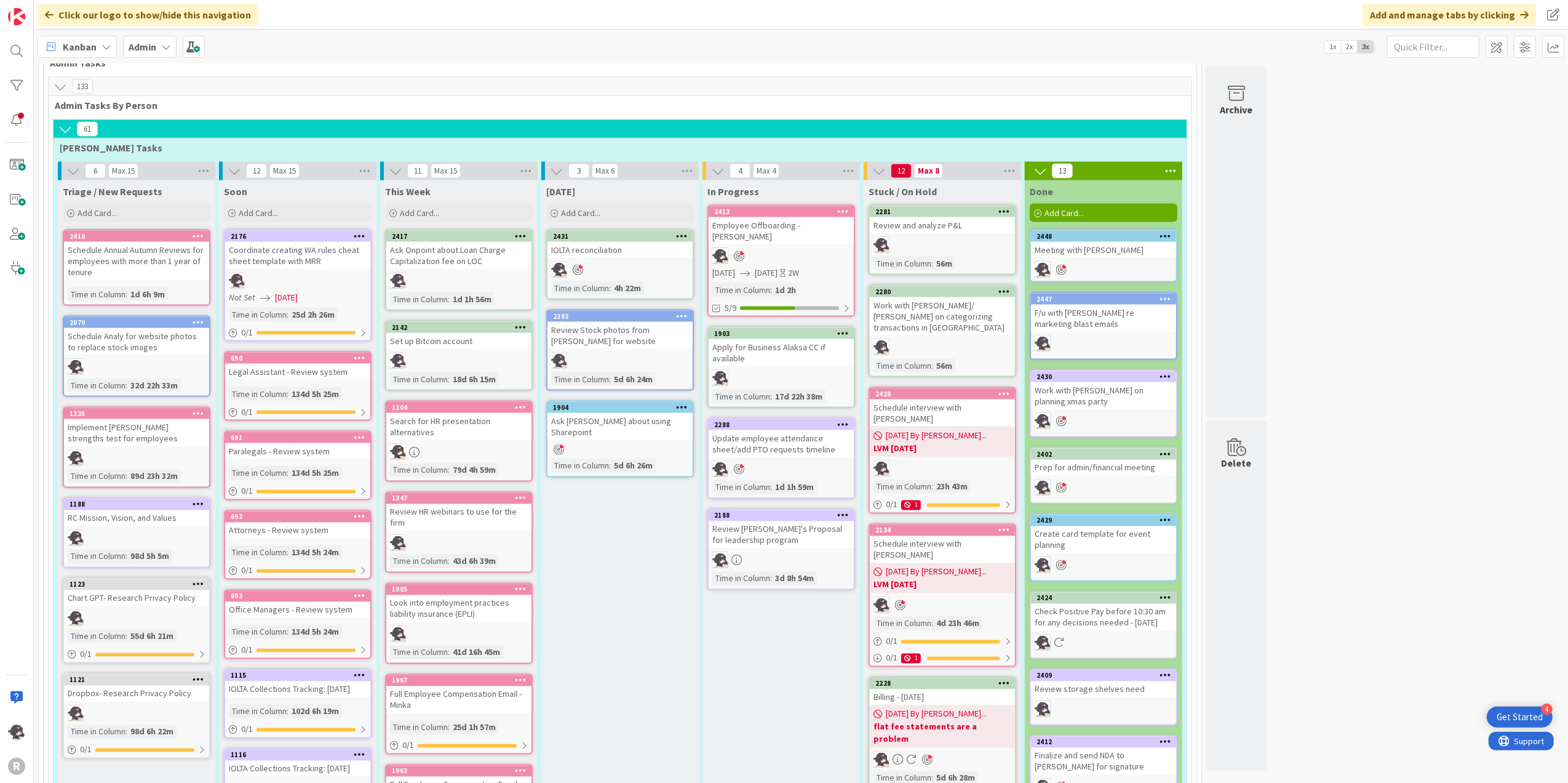
click at [156, 45] on div "Admin" at bounding box center [149, 46] width 53 height 22
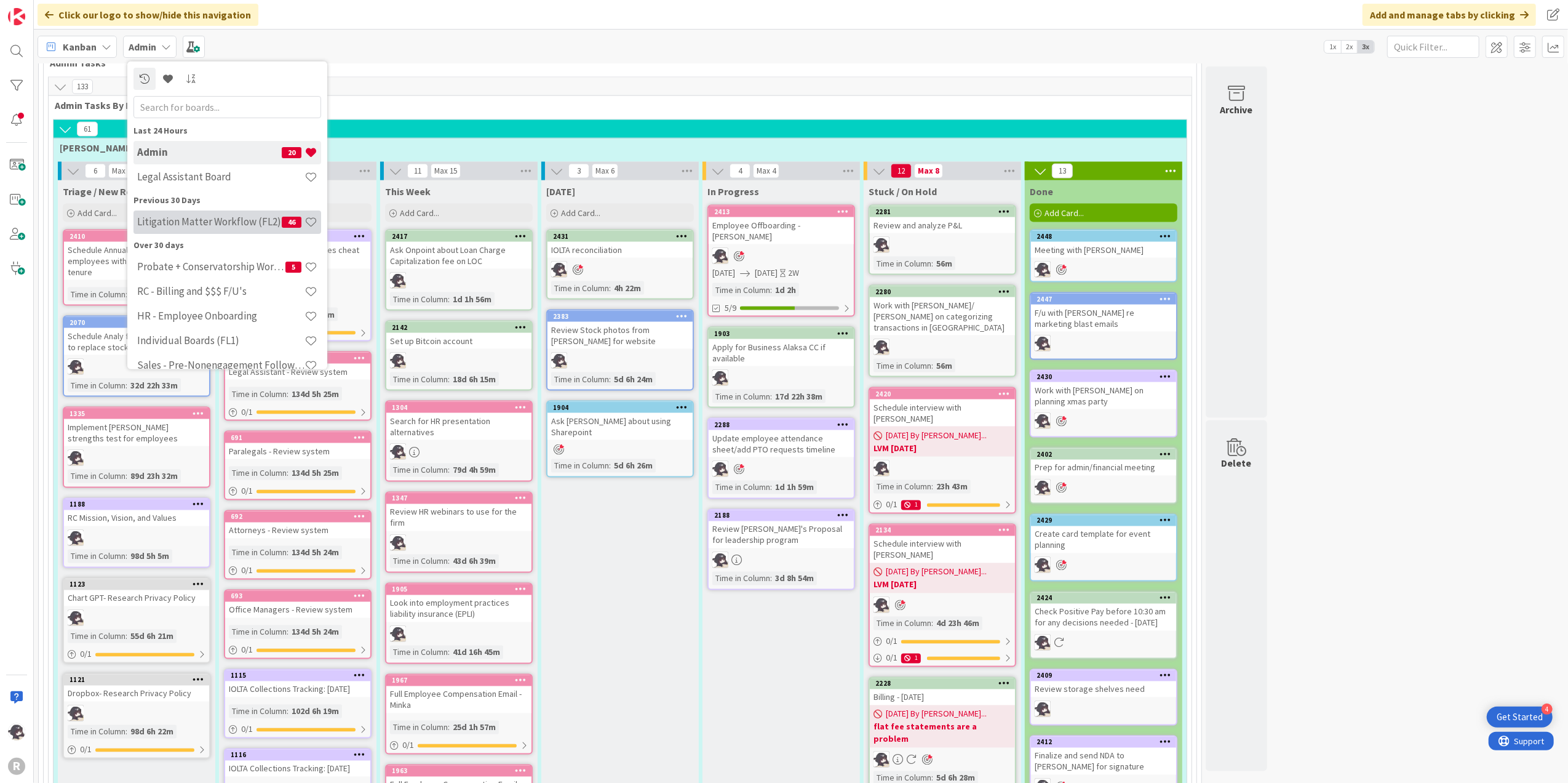
click at [209, 213] on div "Litigation Matter Workflow (FL2) 46" at bounding box center [227, 222] width 187 height 24
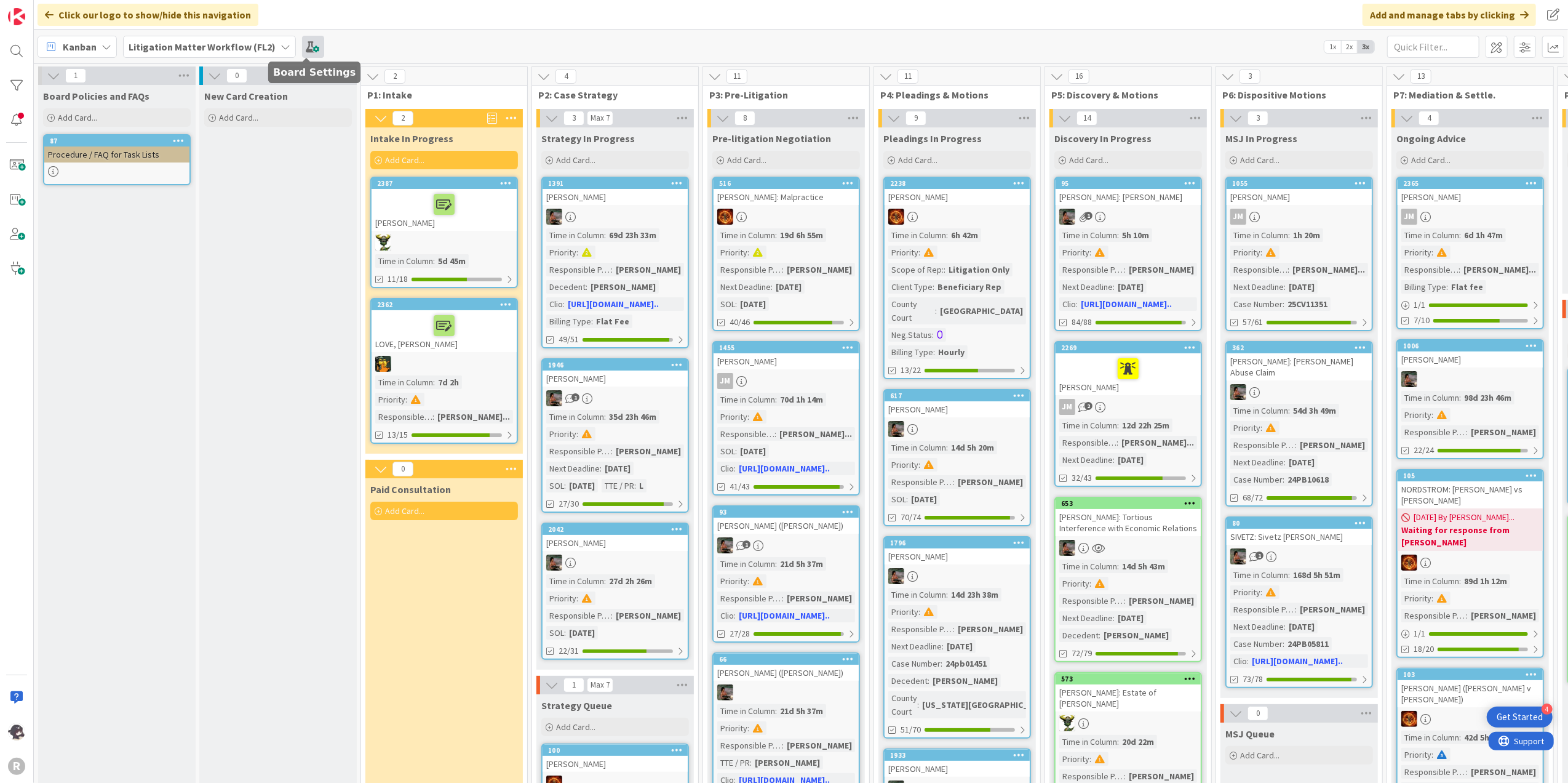
click at [308, 42] on span at bounding box center [313, 46] width 22 height 22
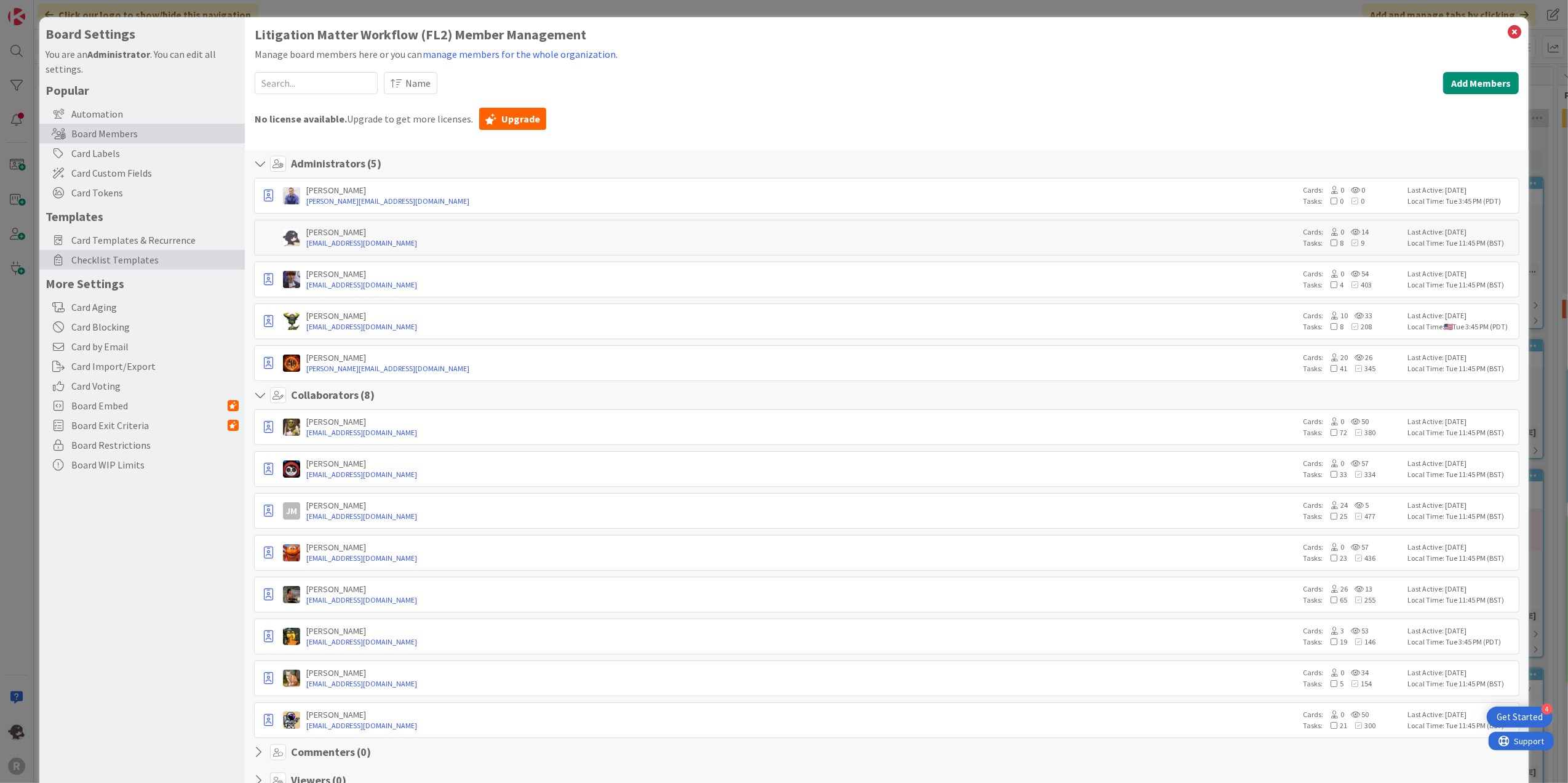
click at [121, 266] on span "Checklist Templates" at bounding box center [155, 260] width 167 height 15
click at [116, 256] on span "Checklist Templates" at bounding box center [155, 260] width 167 height 15
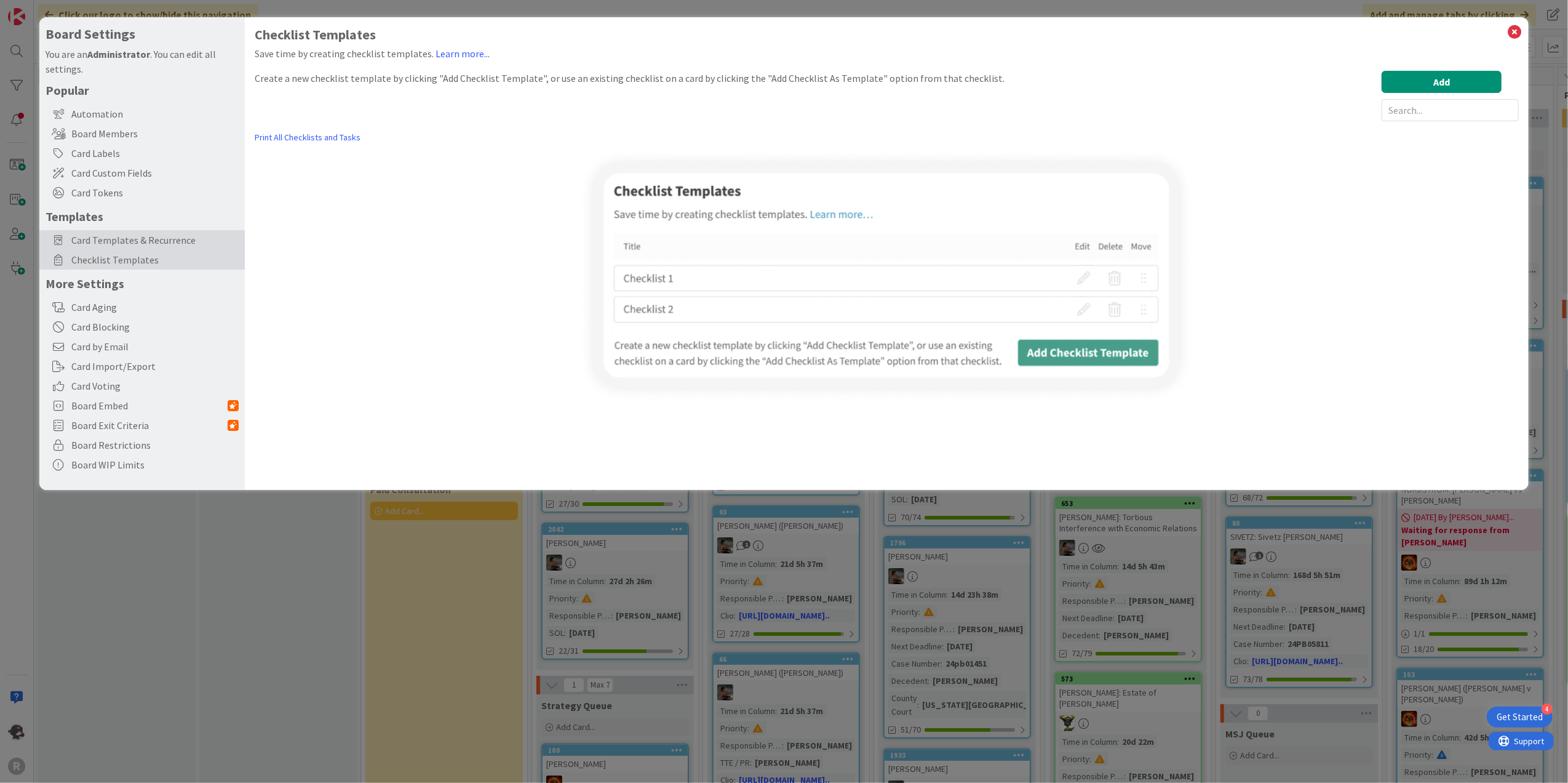
click at [151, 239] on span "Card Templates & Recurrence" at bounding box center [155, 240] width 167 height 15
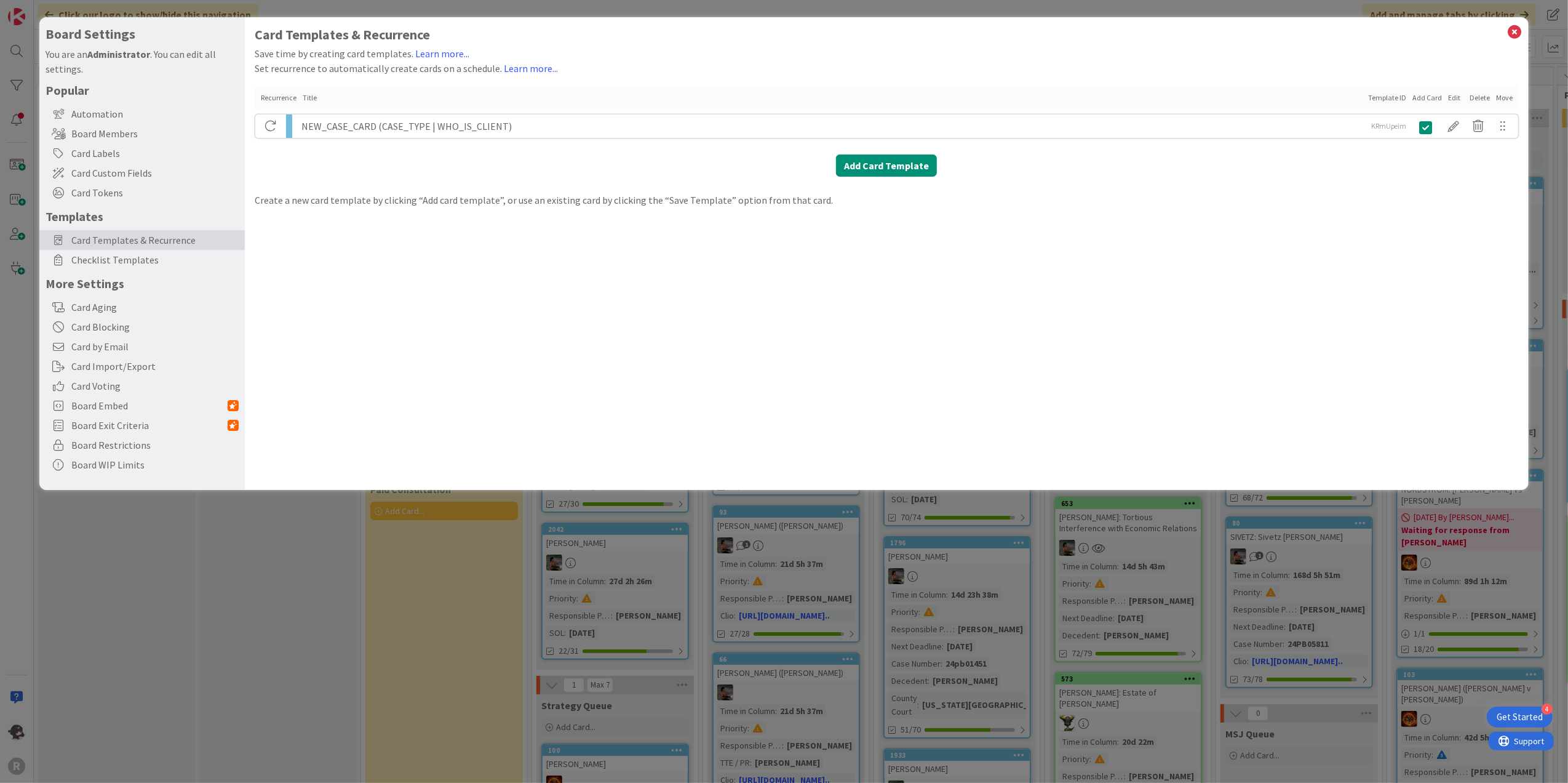
click at [531, 127] on div "NEW_CASE_CARD (CASE_TYPE | WHO_IS_CLIENT)" at bounding box center [832, 127] width 1063 height 24
click at [1450, 124] on div at bounding box center [1453, 126] width 24 height 21
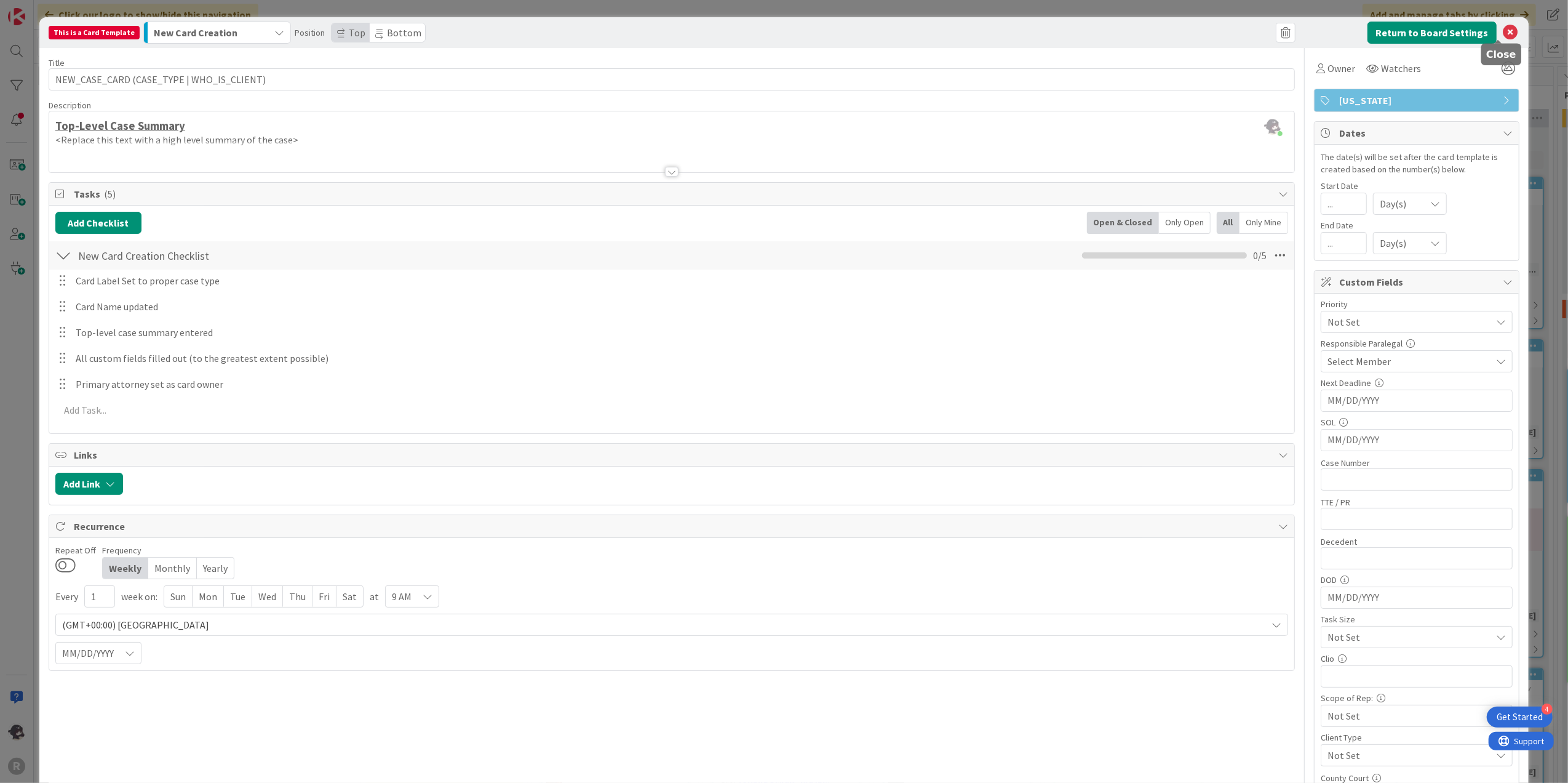
click at [1503, 32] on icon at bounding box center [1511, 33] width 15 height 15
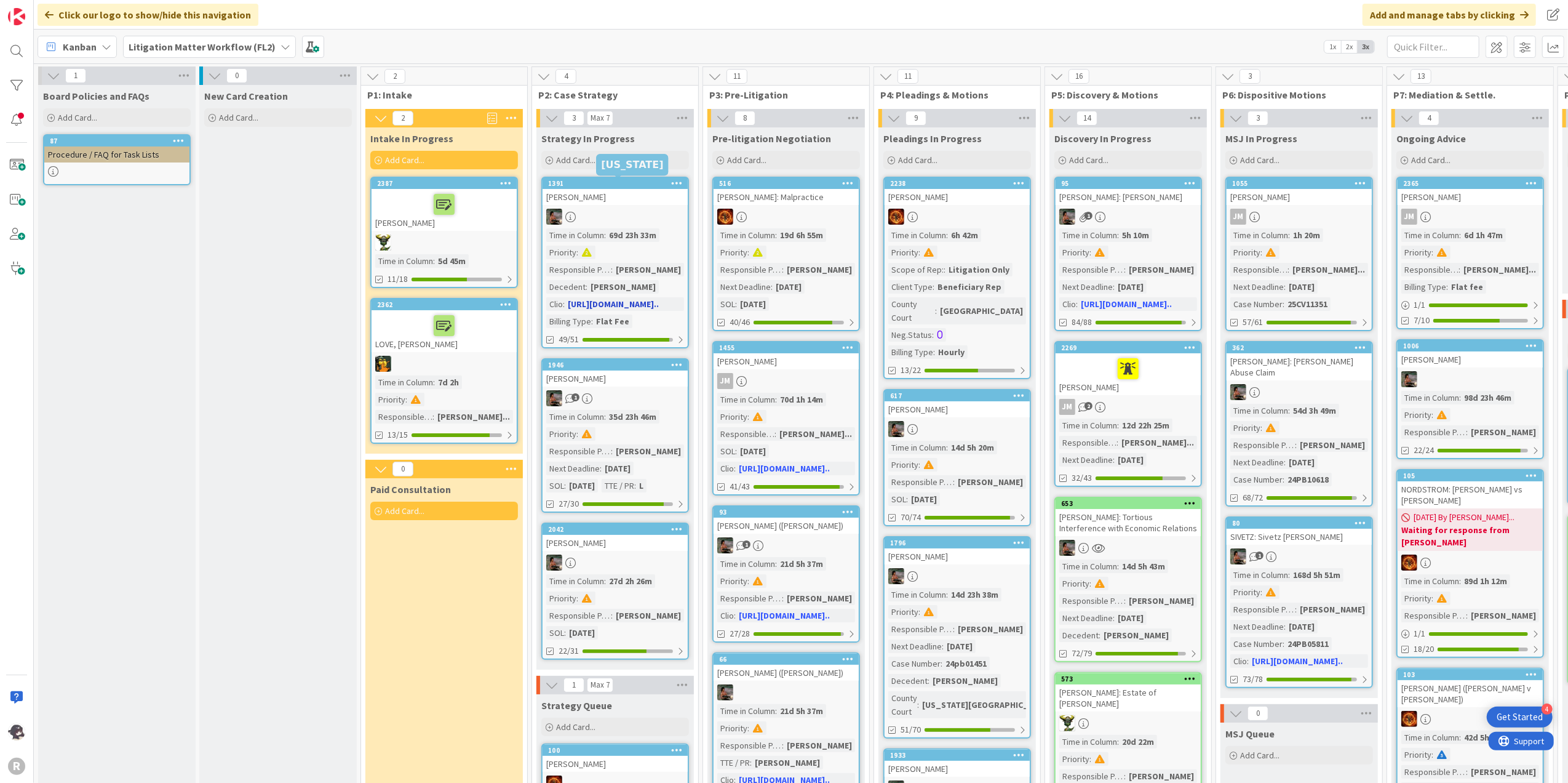
click at [593, 181] on div "1391" at bounding box center [618, 183] width 140 height 8
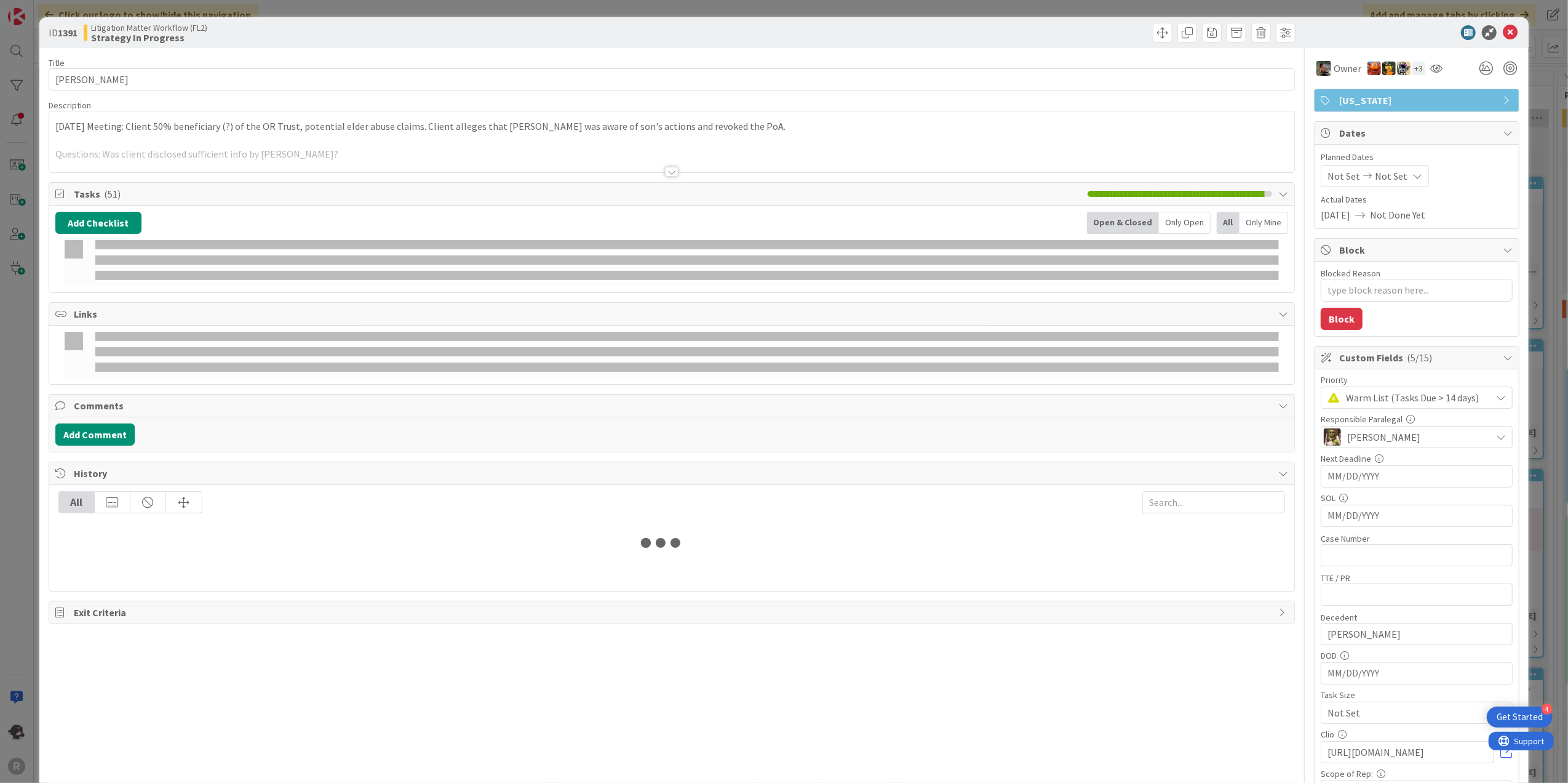
type textarea "x"
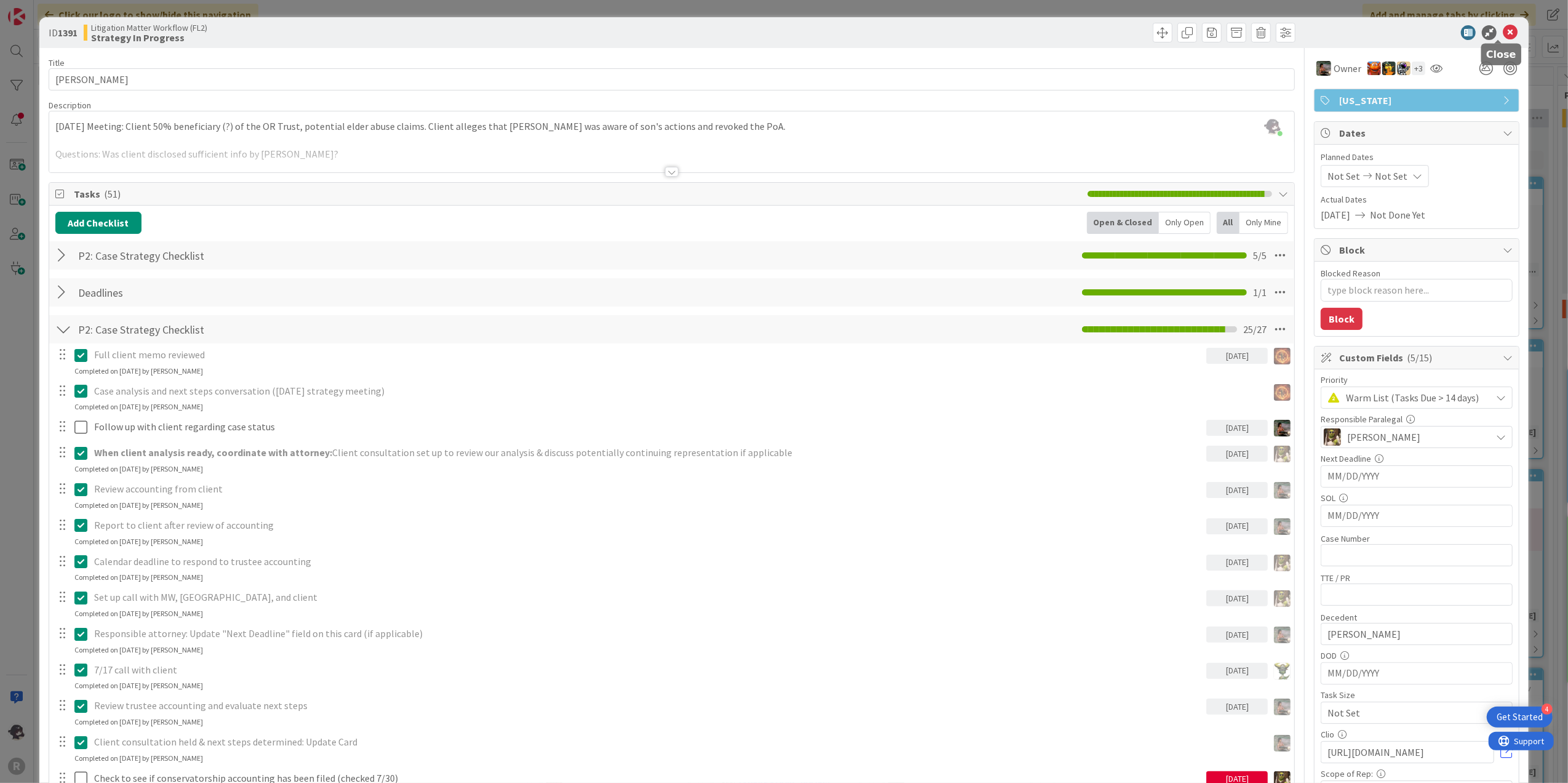
click at [1503, 35] on icon at bounding box center [1511, 33] width 15 height 15
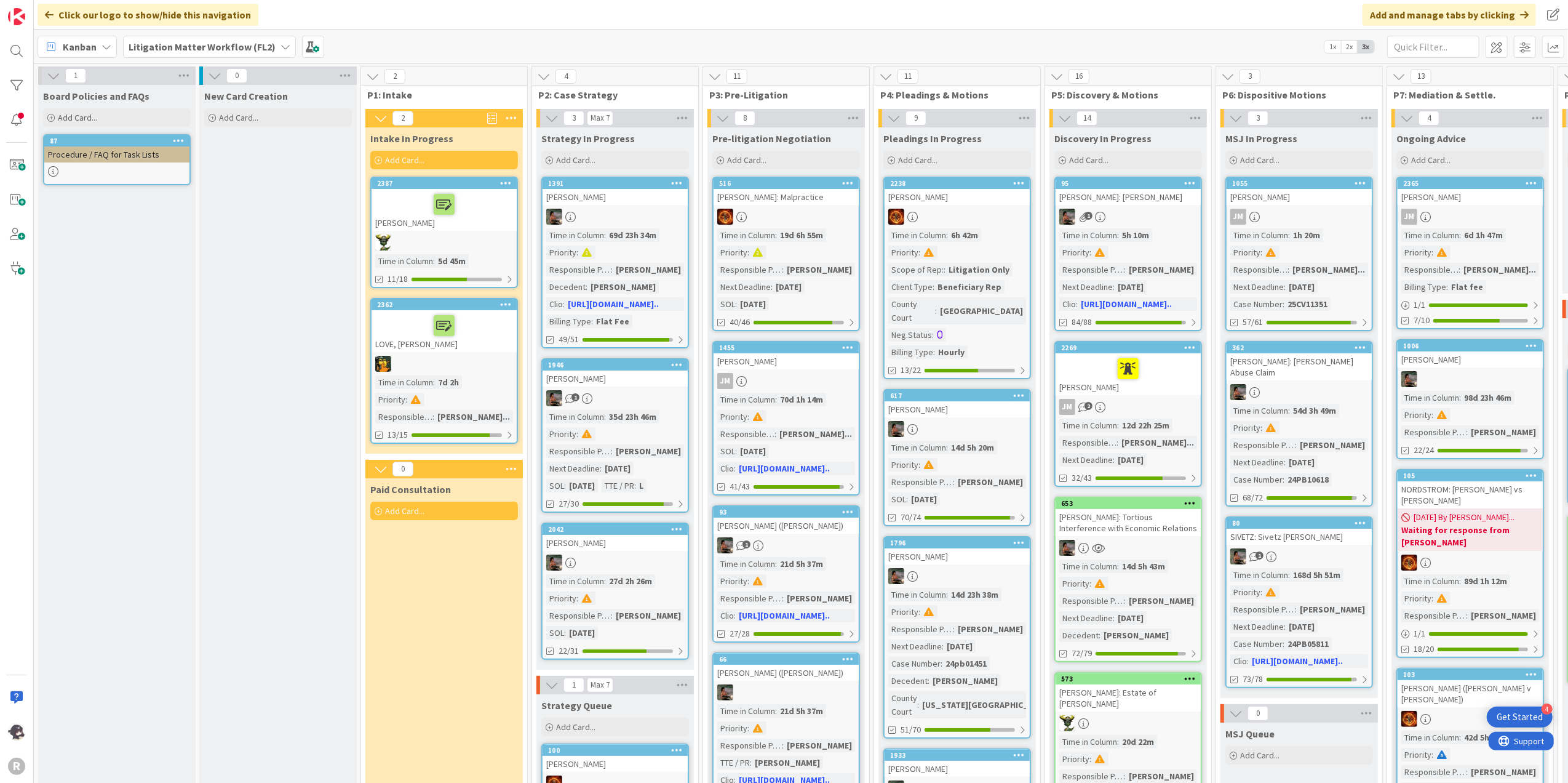
click at [175, 49] on b "Litigation Matter Workflow (FL2)" at bounding box center [202, 46] width 147 height 13
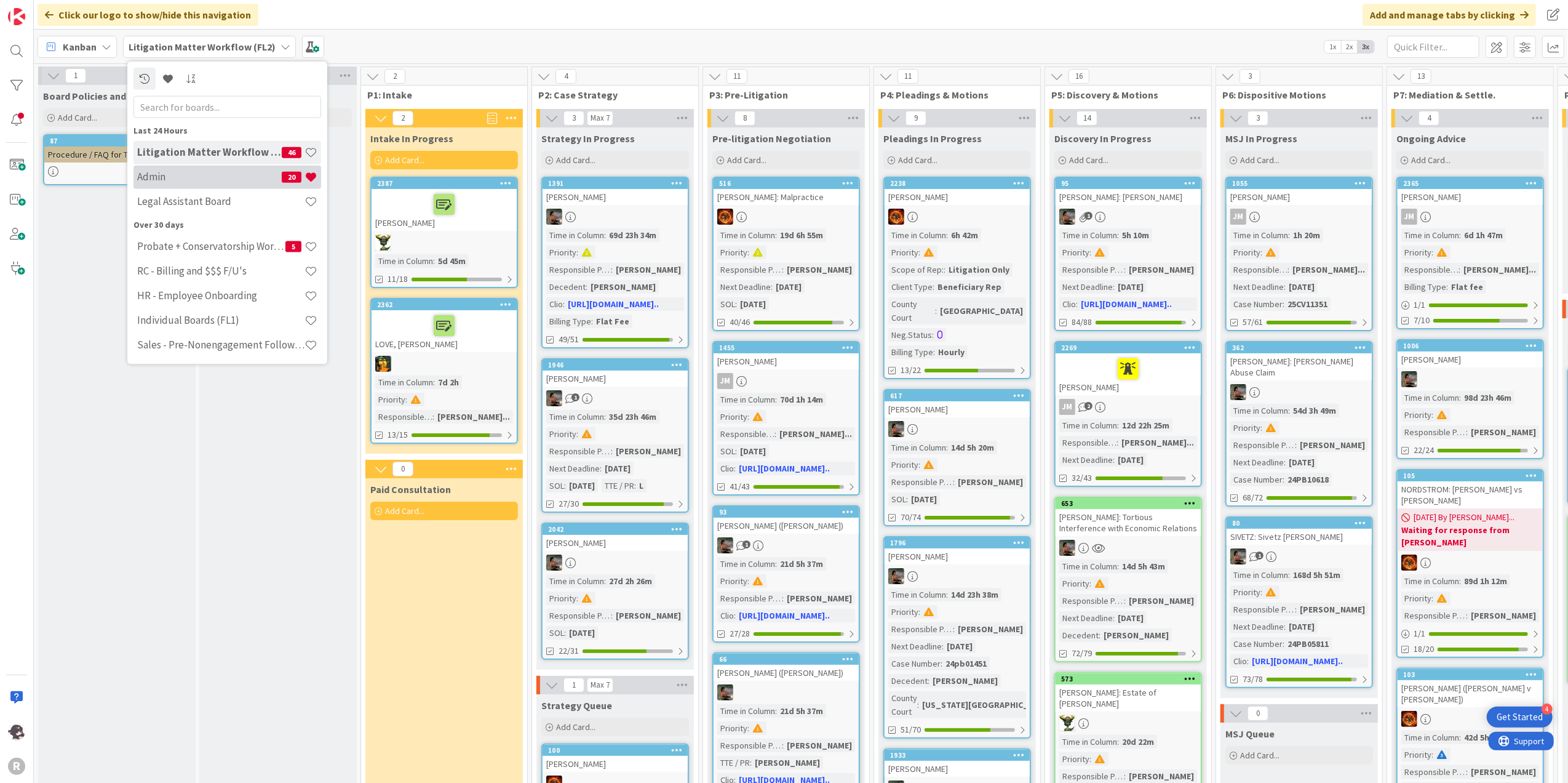
click at [160, 186] on div "Admin 20" at bounding box center [227, 176] width 187 height 24
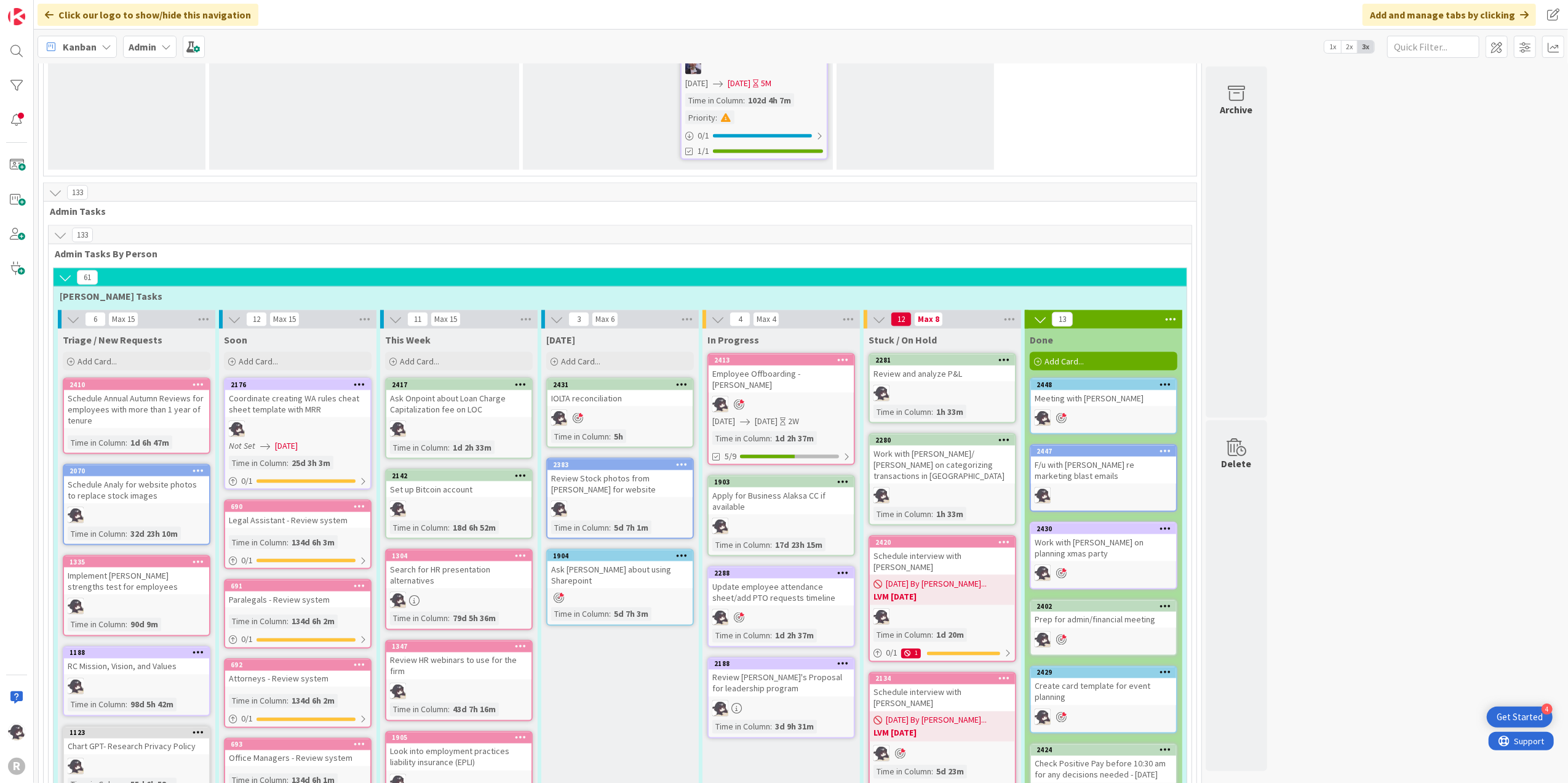
scroll to position [1887, 0]
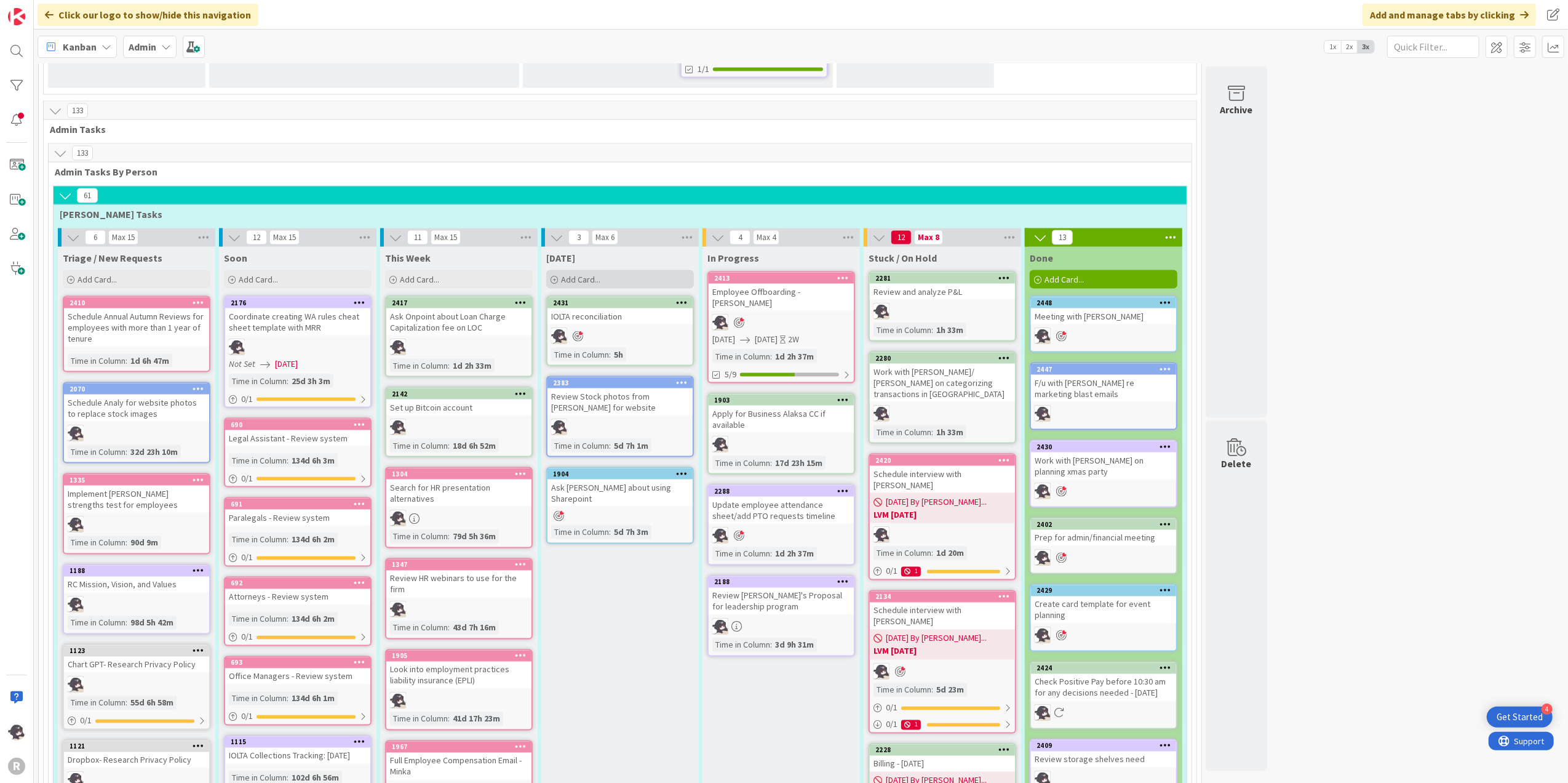
click at [583, 274] on span "Add Card..." at bounding box center [580, 279] width 40 height 11
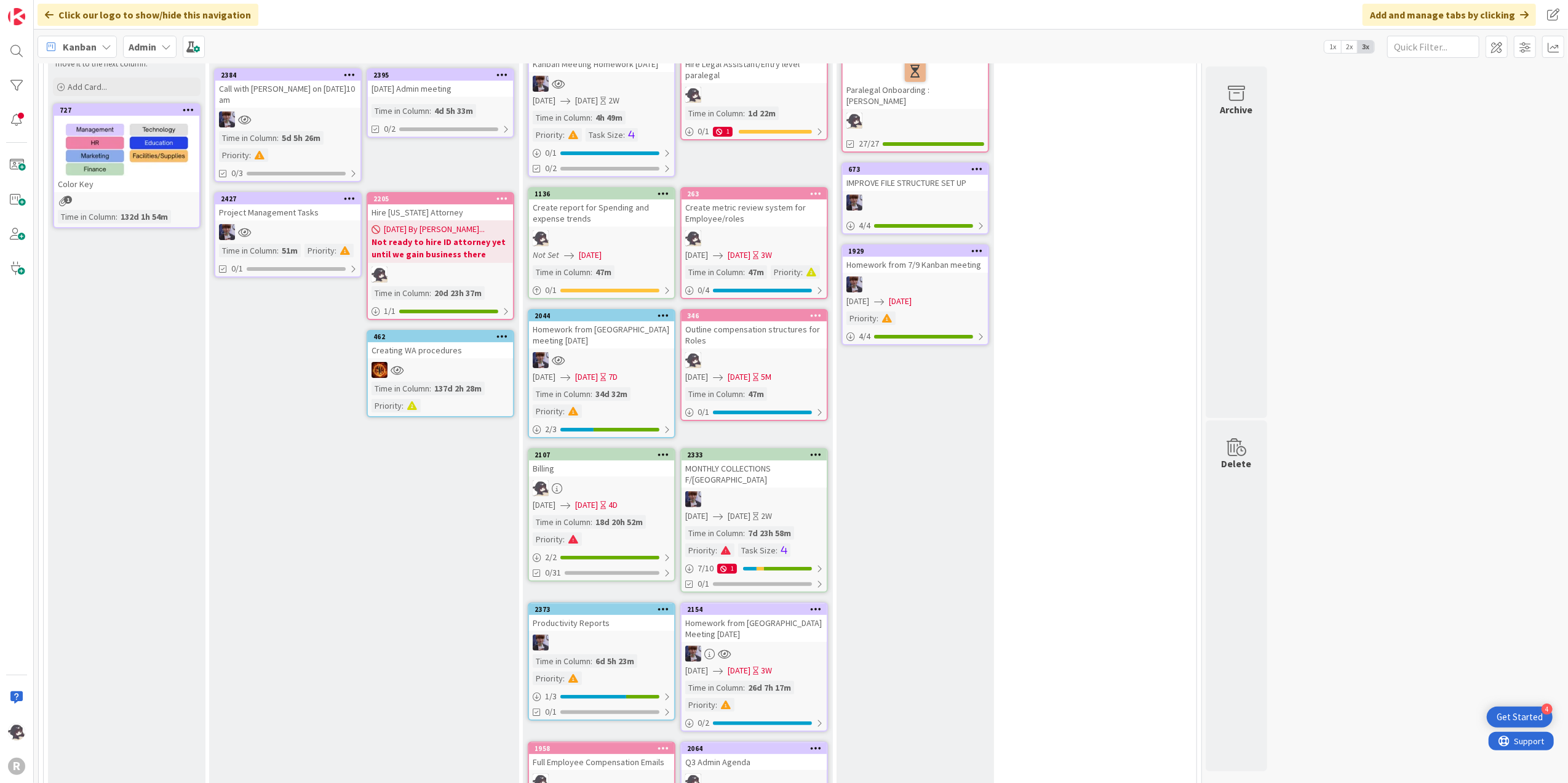
scroll to position [0, 0]
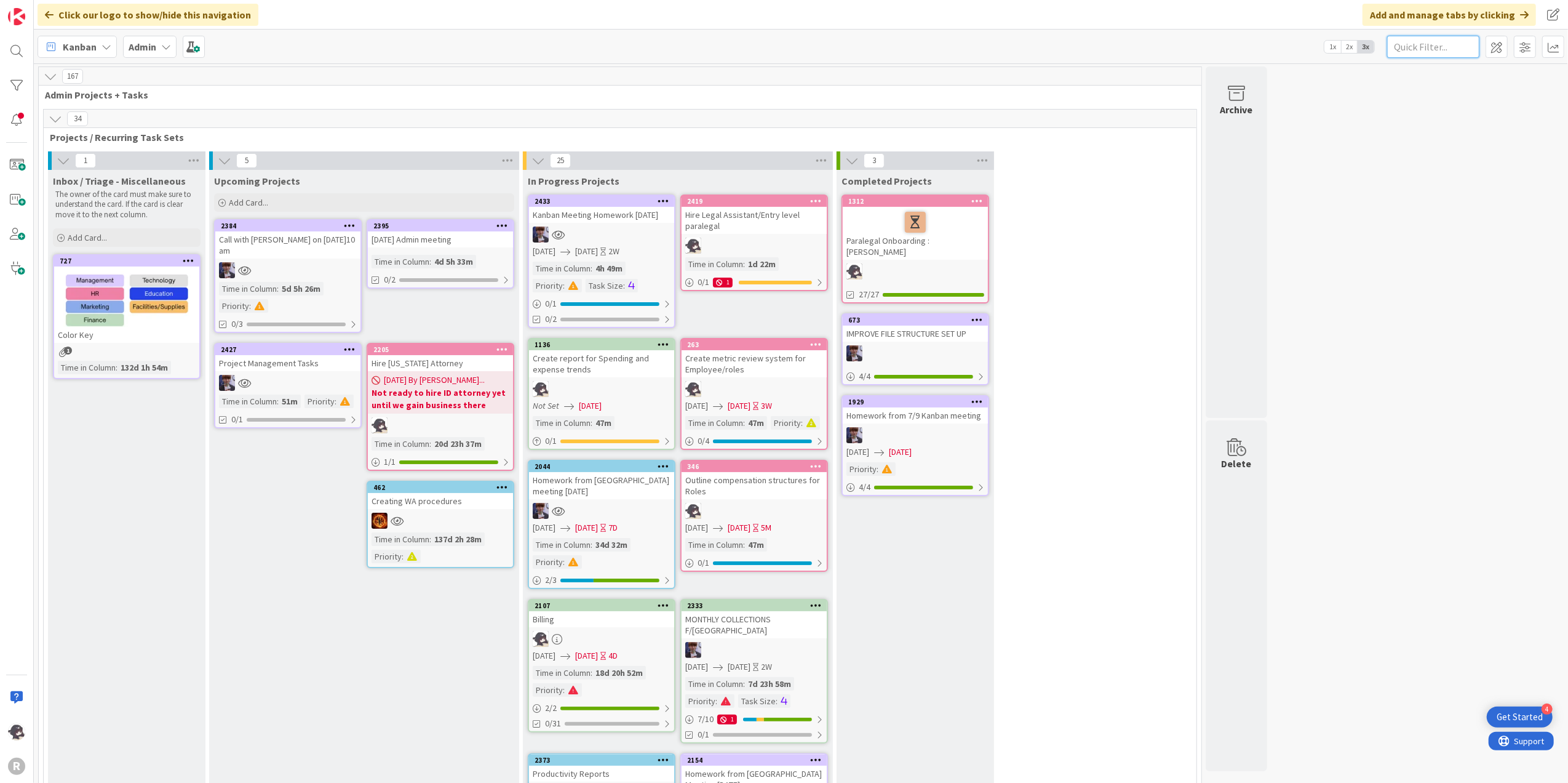
click at [1442, 42] on input "text" at bounding box center [1433, 46] width 92 height 22
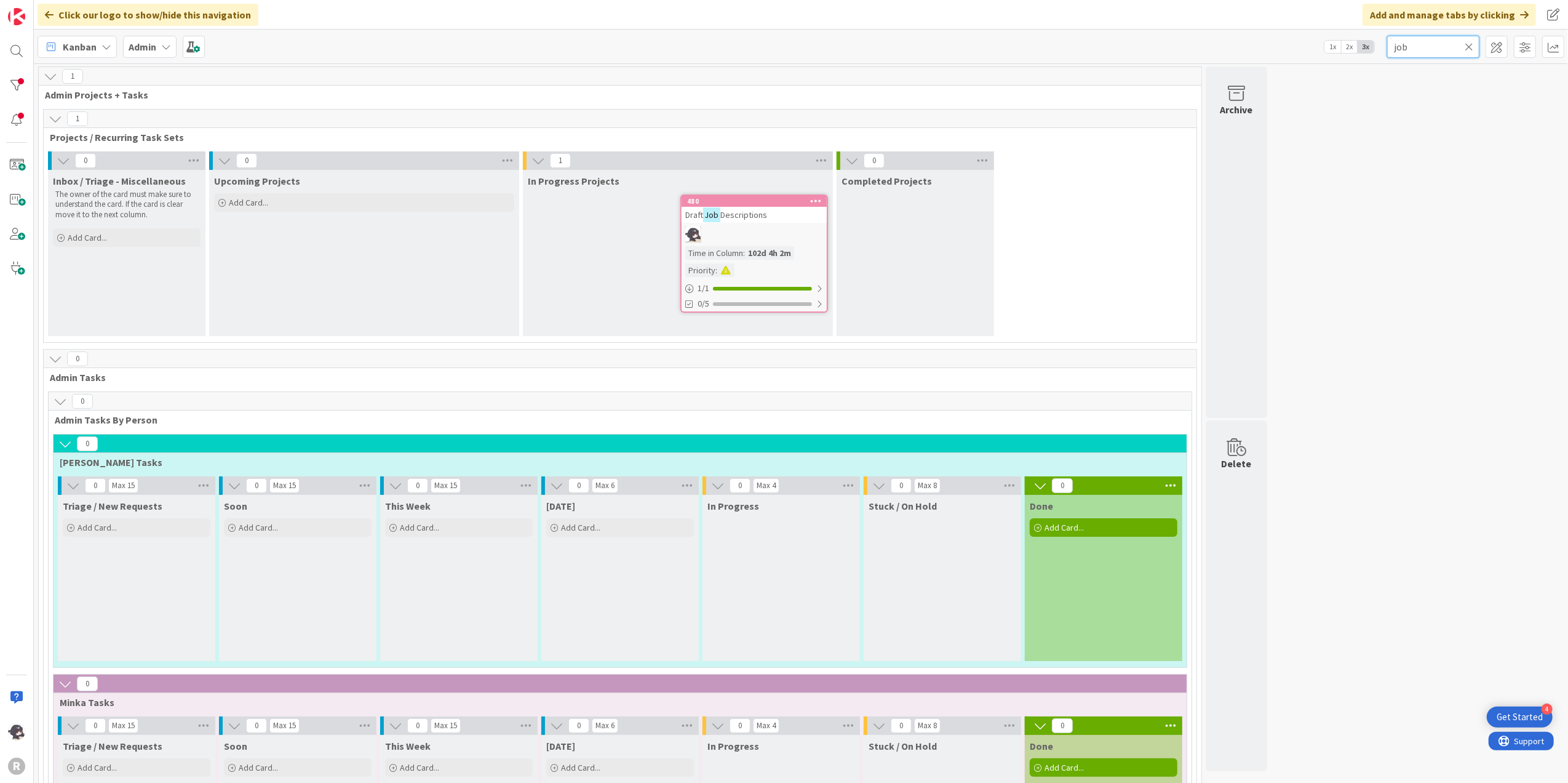
type input "job"
click at [736, 203] on div "480" at bounding box center [757, 201] width 140 height 8
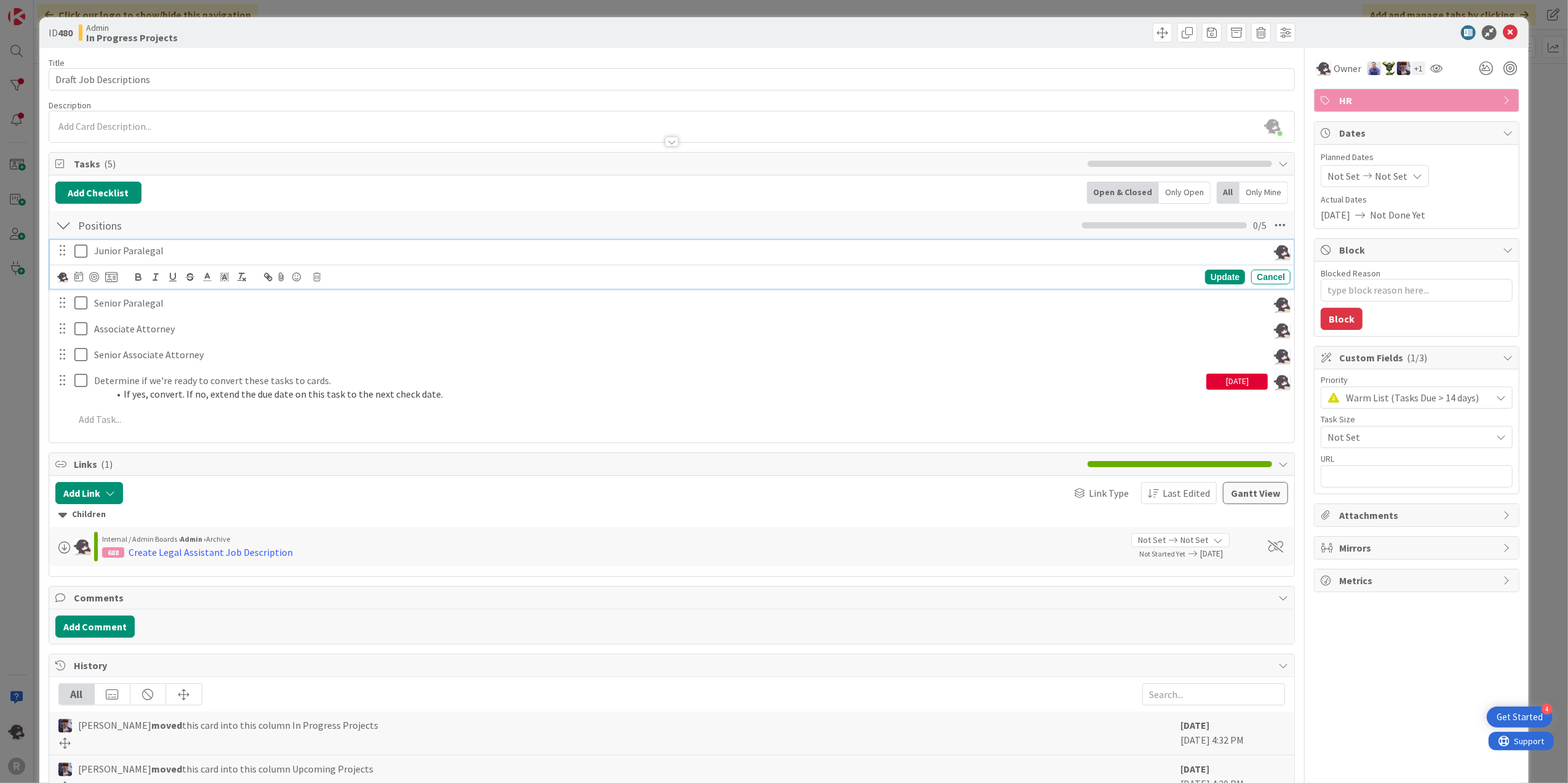
click at [151, 257] on p "Junior Paralegal" at bounding box center [679, 251] width 1169 height 14
click at [112, 283] on icon at bounding box center [111, 277] width 13 height 11
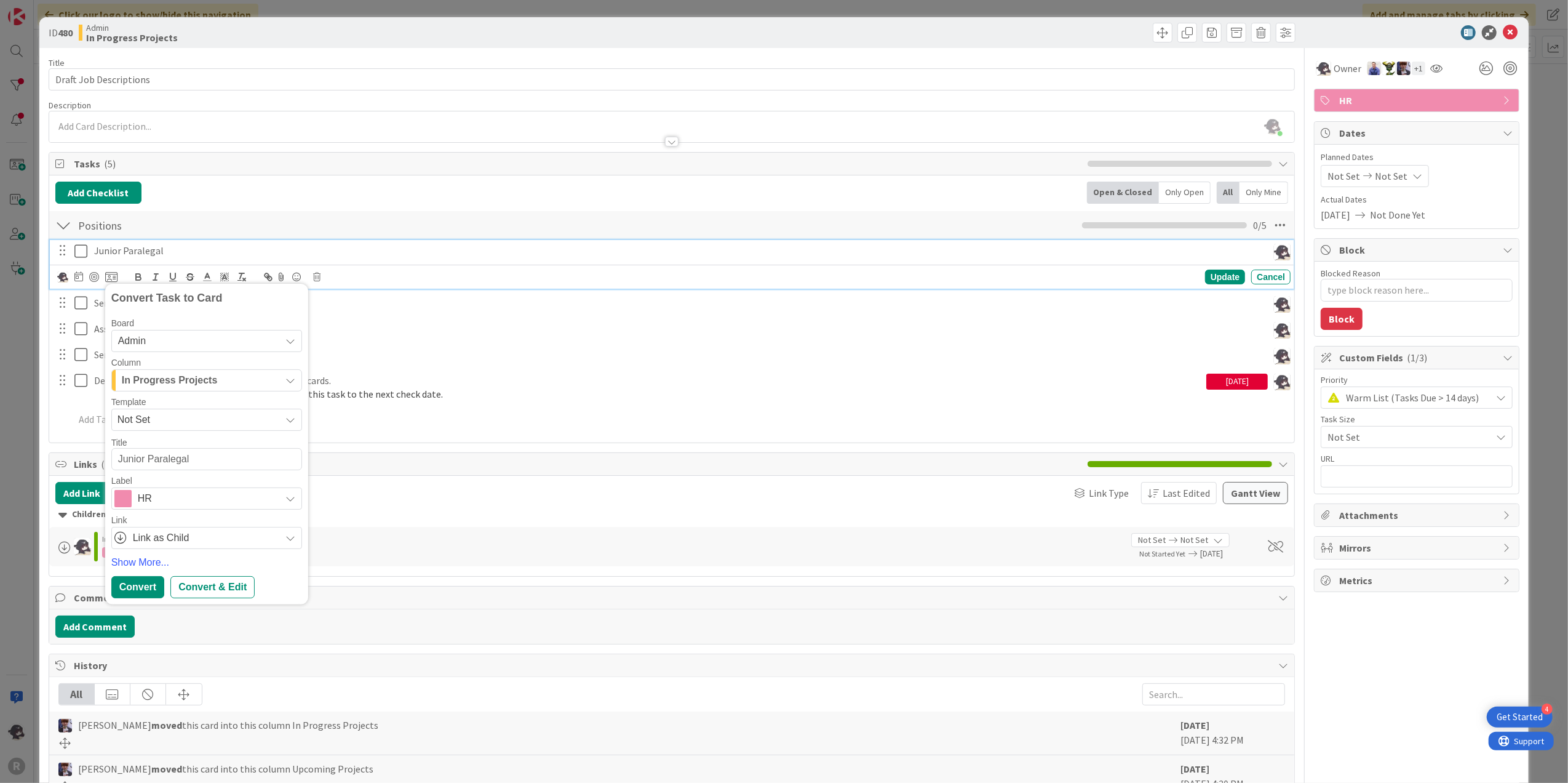
click at [235, 387] on div "In Progress Projects" at bounding box center [200, 380] width 162 height 19
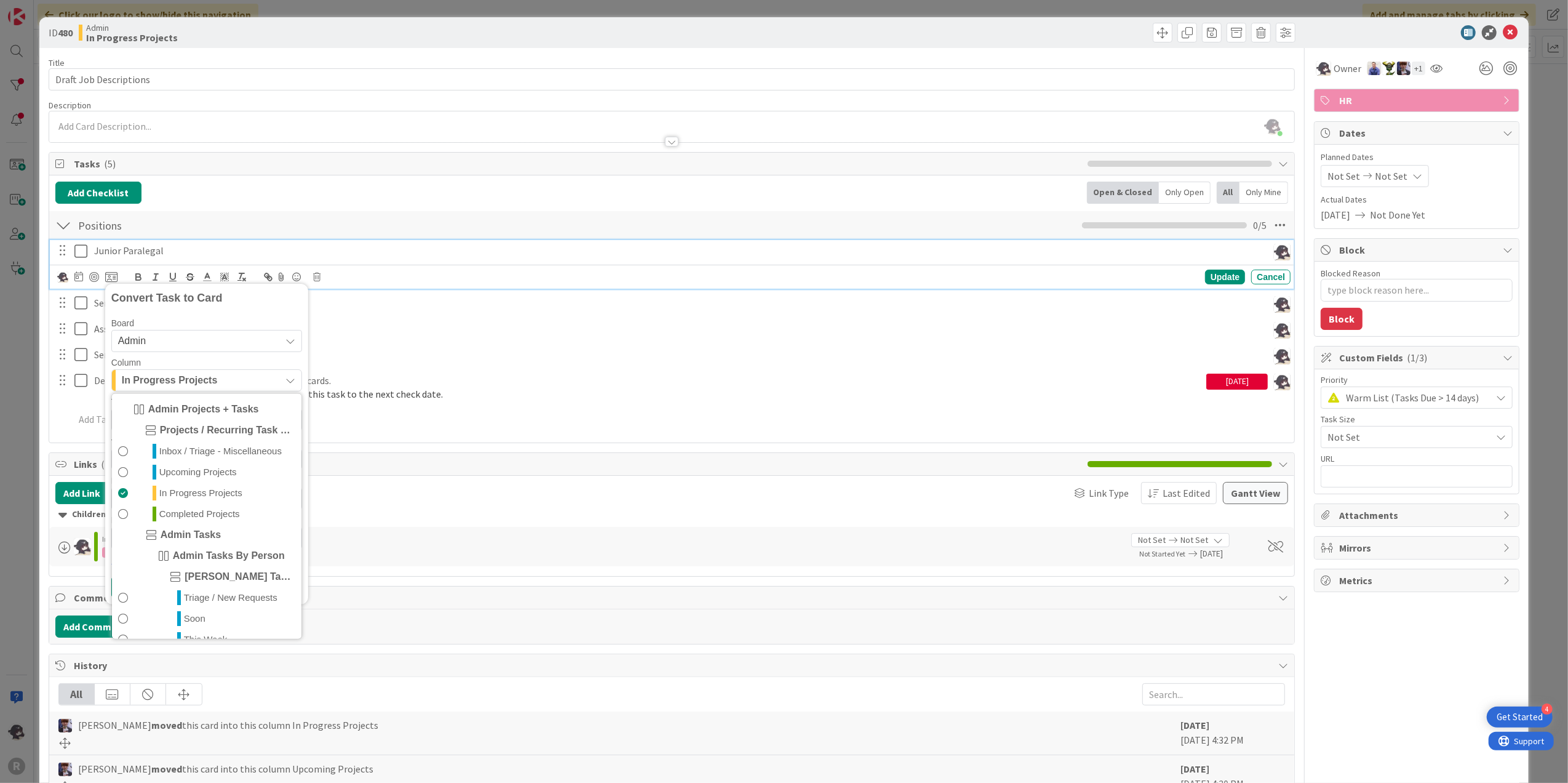
click at [235, 387] on div "In Progress Projects" at bounding box center [200, 380] width 162 height 19
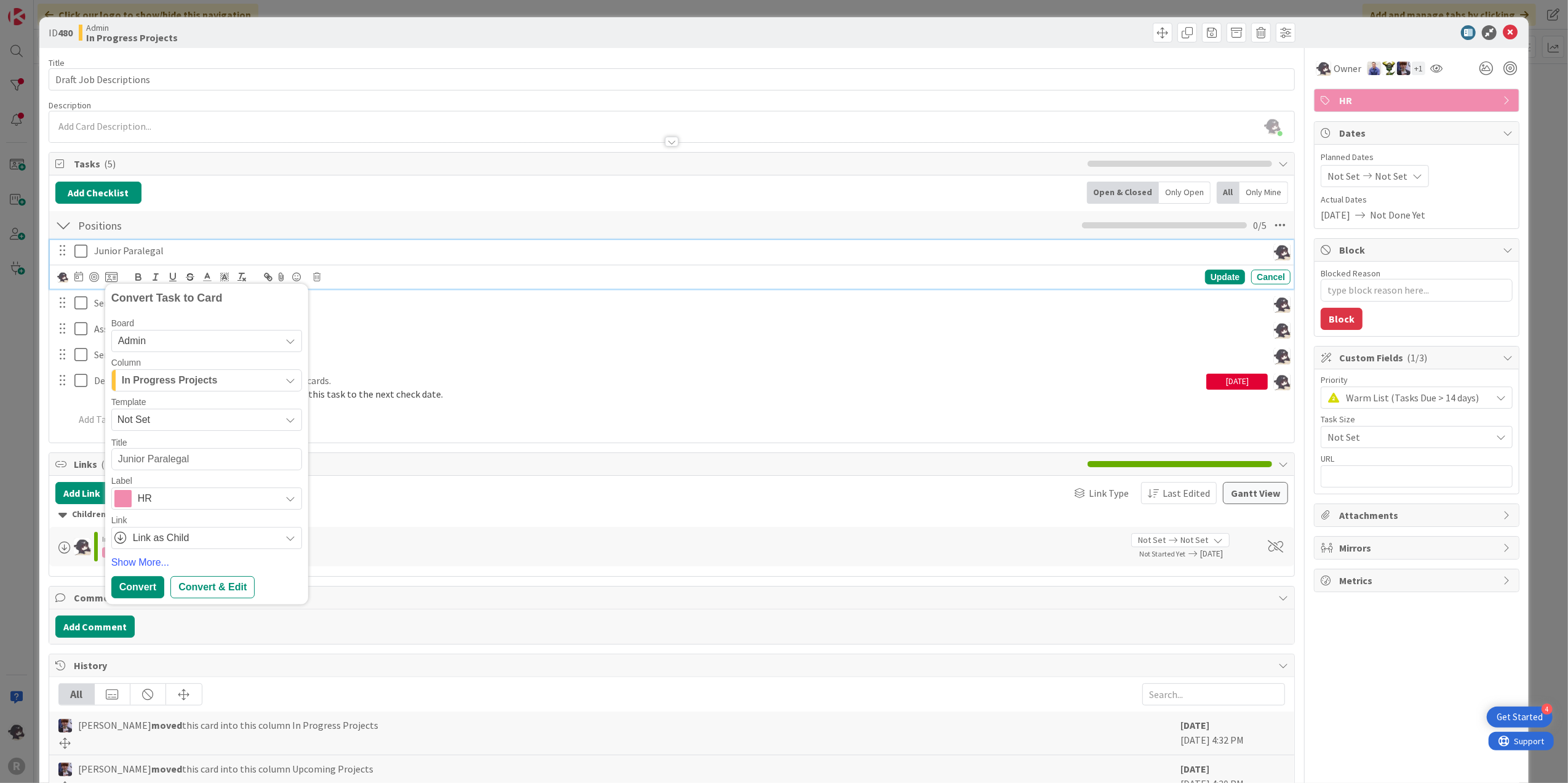
click at [206, 383] on span "In Progress Projects" at bounding box center [170, 380] width 96 height 16
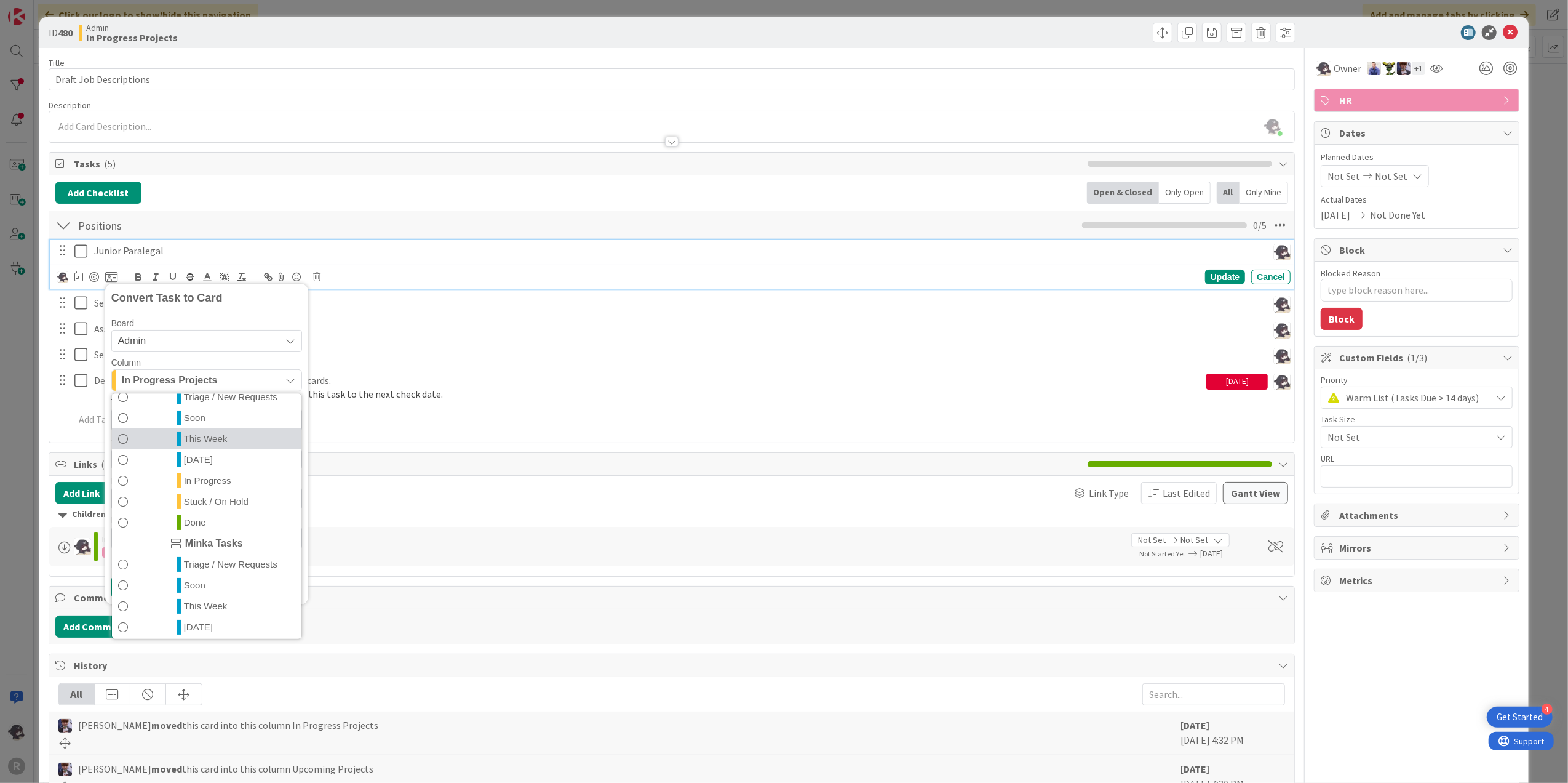
scroll to position [164, 0]
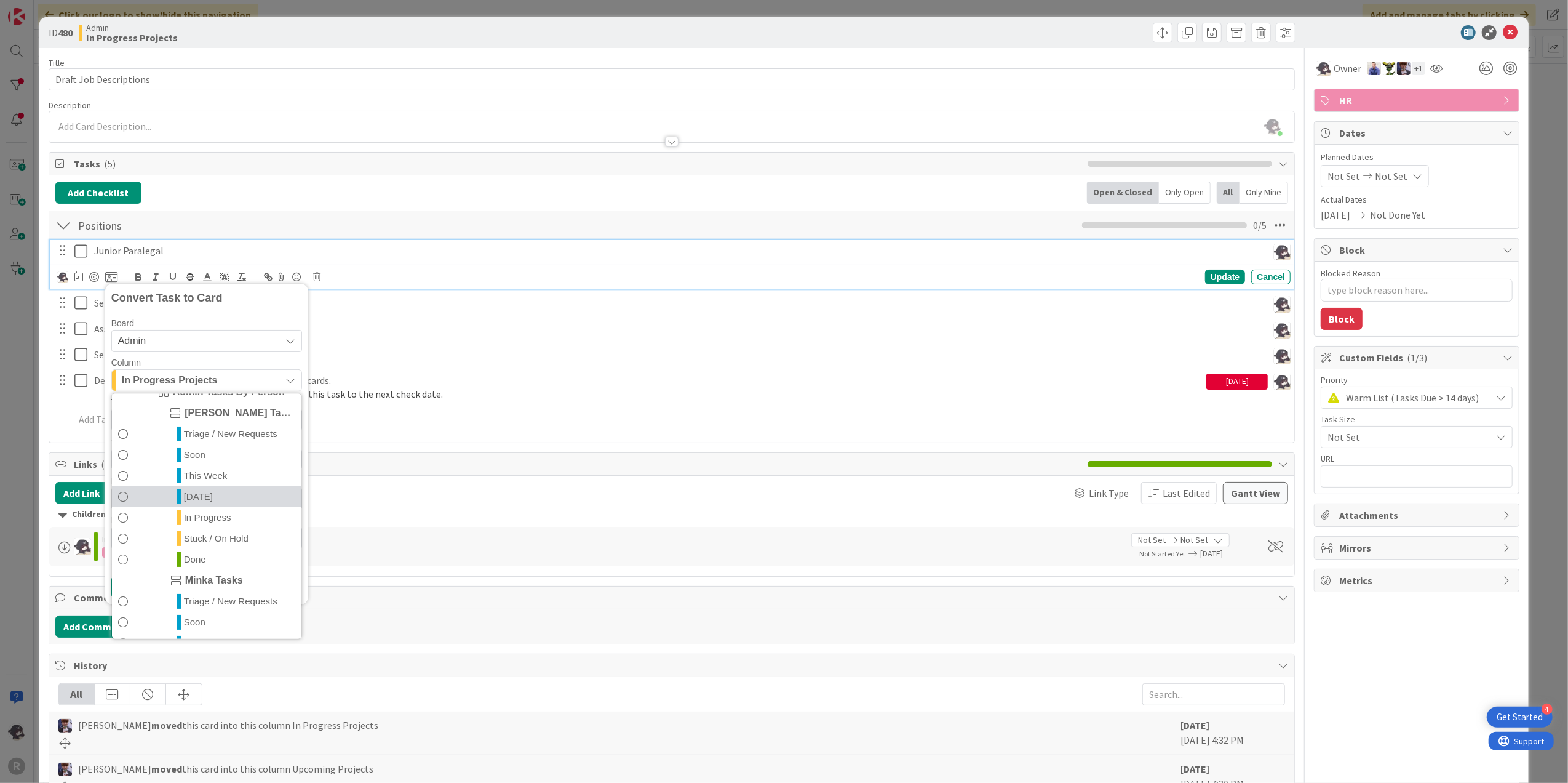
click at [207, 490] on span "[DATE]" at bounding box center [198, 496] width 29 height 15
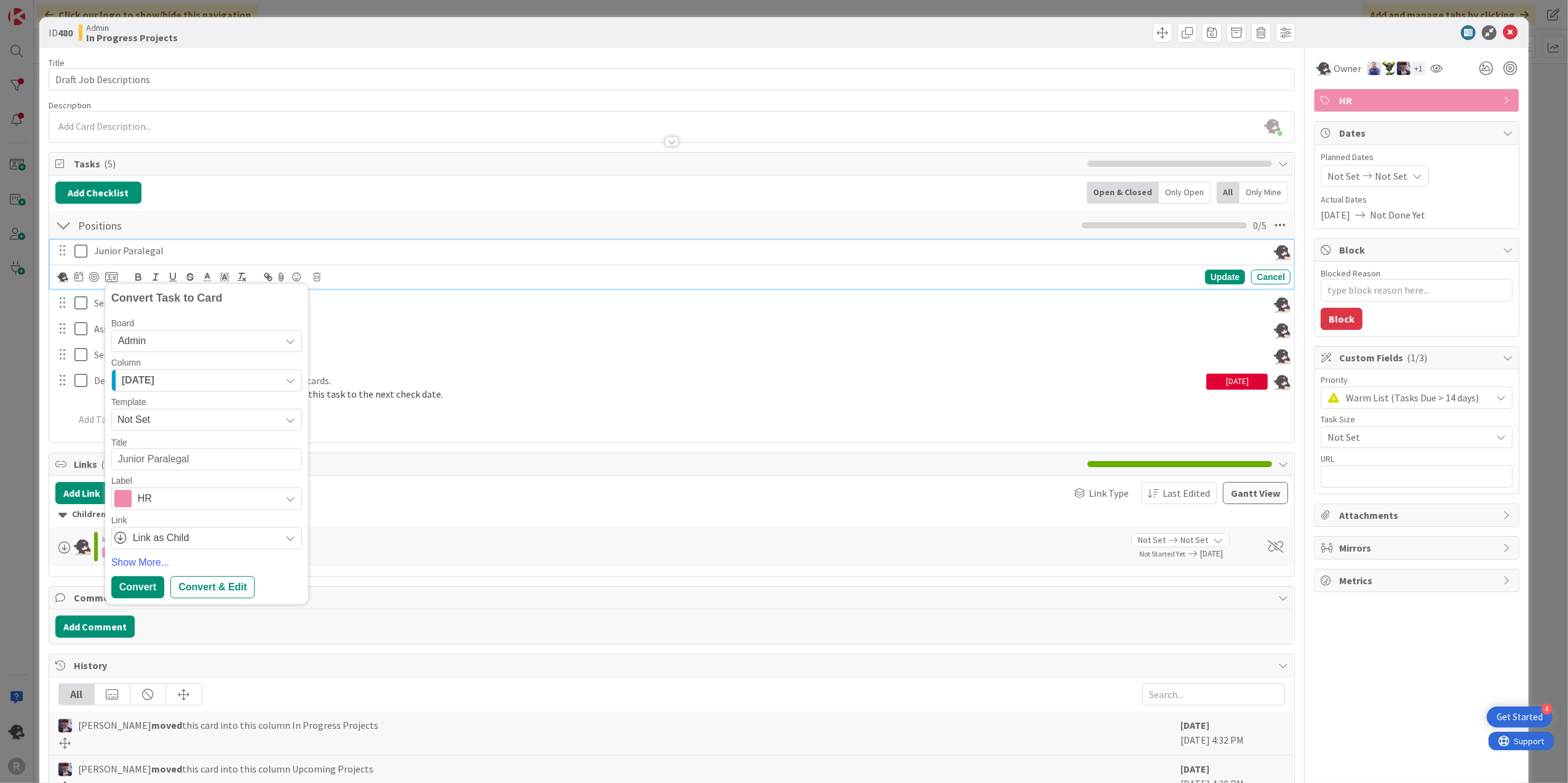
type textarea "x"
type textarea "DJunior Paralegal"
type textarea "x"
type textarea "DrJunior Paralegal"
type textarea "x"
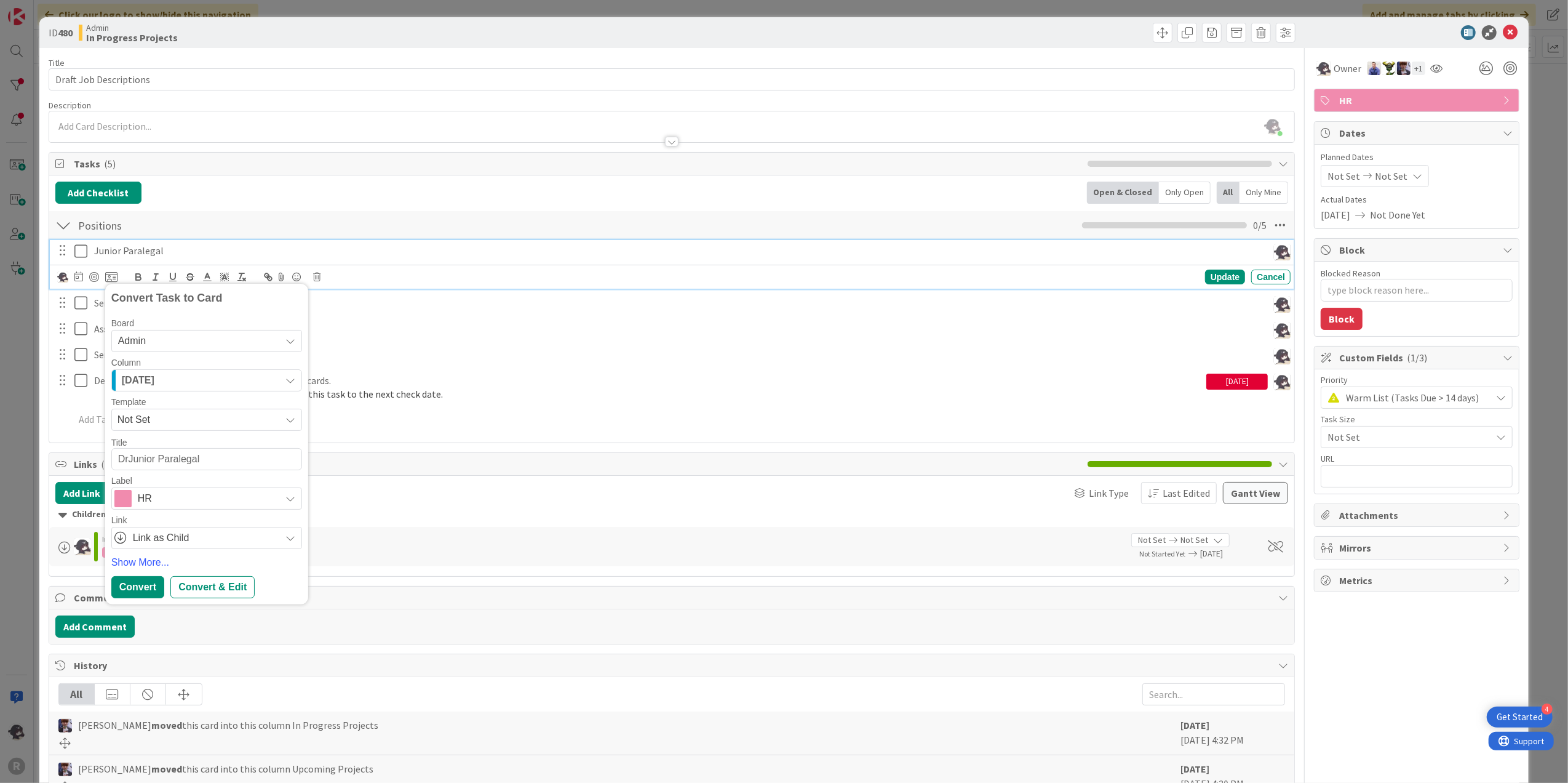
type textarea "DraJunior Paralegal"
type textarea "x"
type textarea "DrafJunior Paralegal"
type textarea "x"
type textarea "DraftJJunior Paralegal"
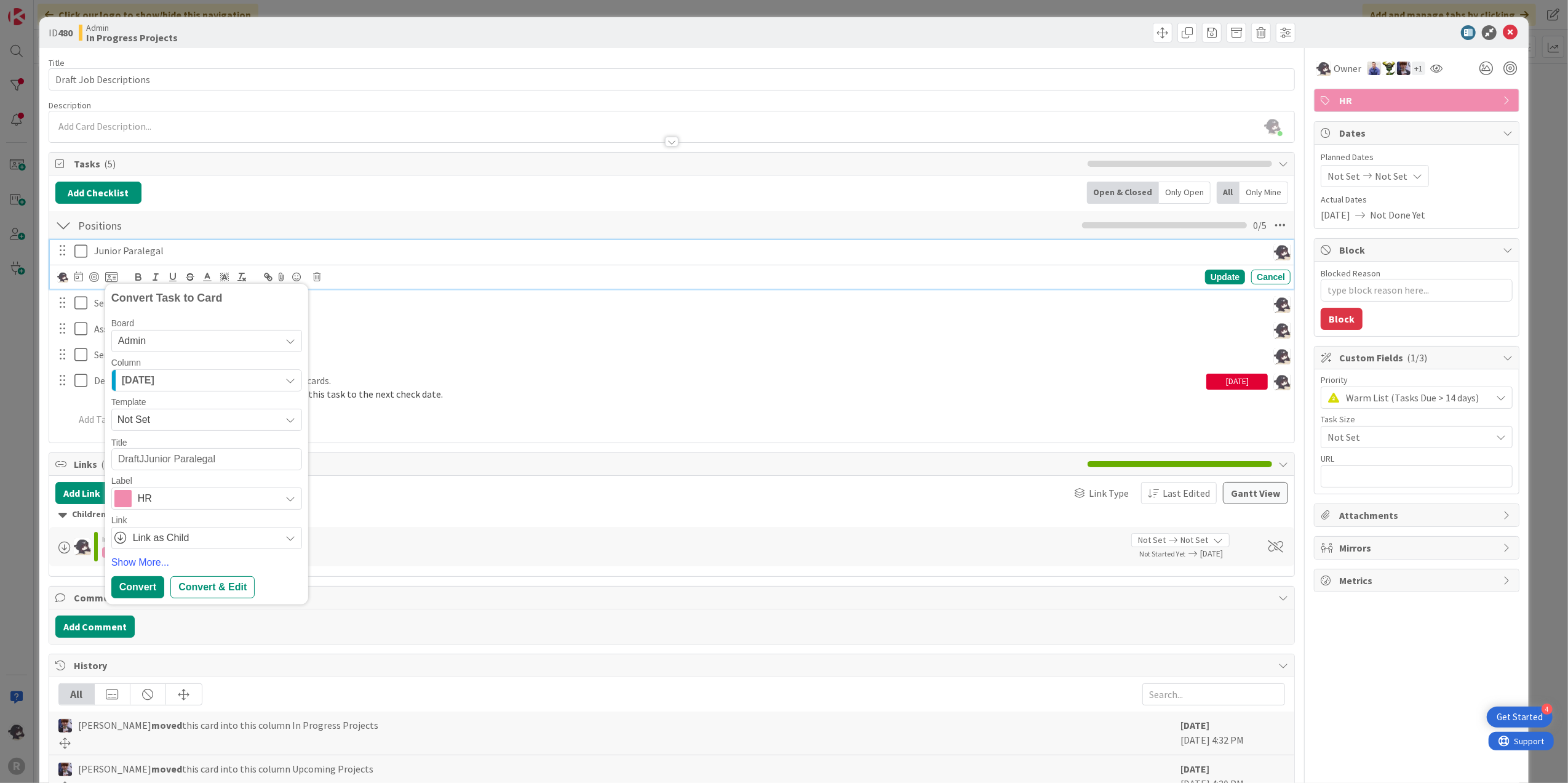
type textarea "x"
type textarea "DraftJ Junior Paralegal"
type textarea "x"
type textarea "DraftJJunior Paralegal"
type textarea "x"
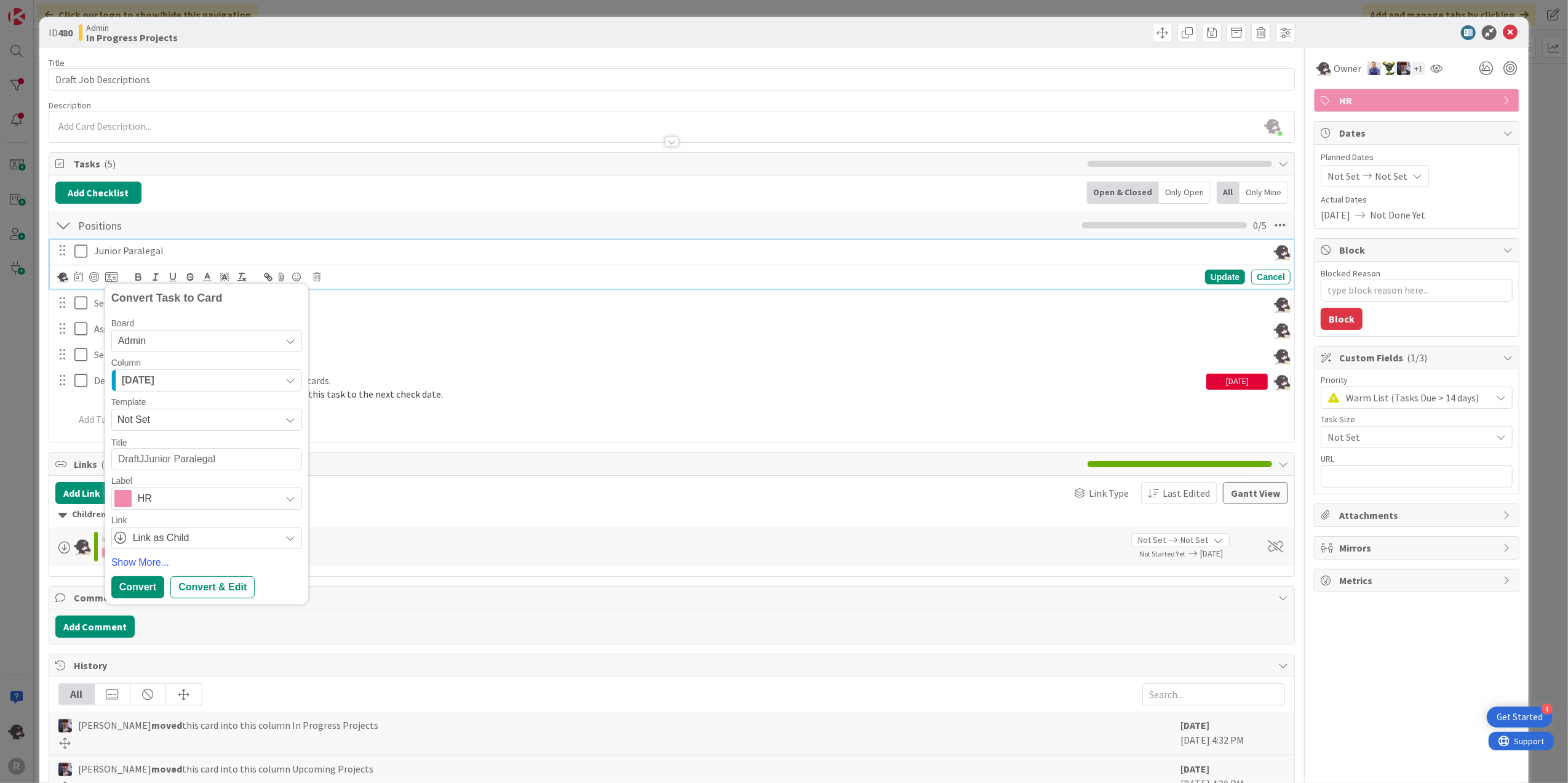
type textarea "DraftJunior Paralegal"
type textarea "x"
type textarea "Draft Junior Paralegal"
type textarea "x"
type textarea "Draft JoJunior Paralegal"
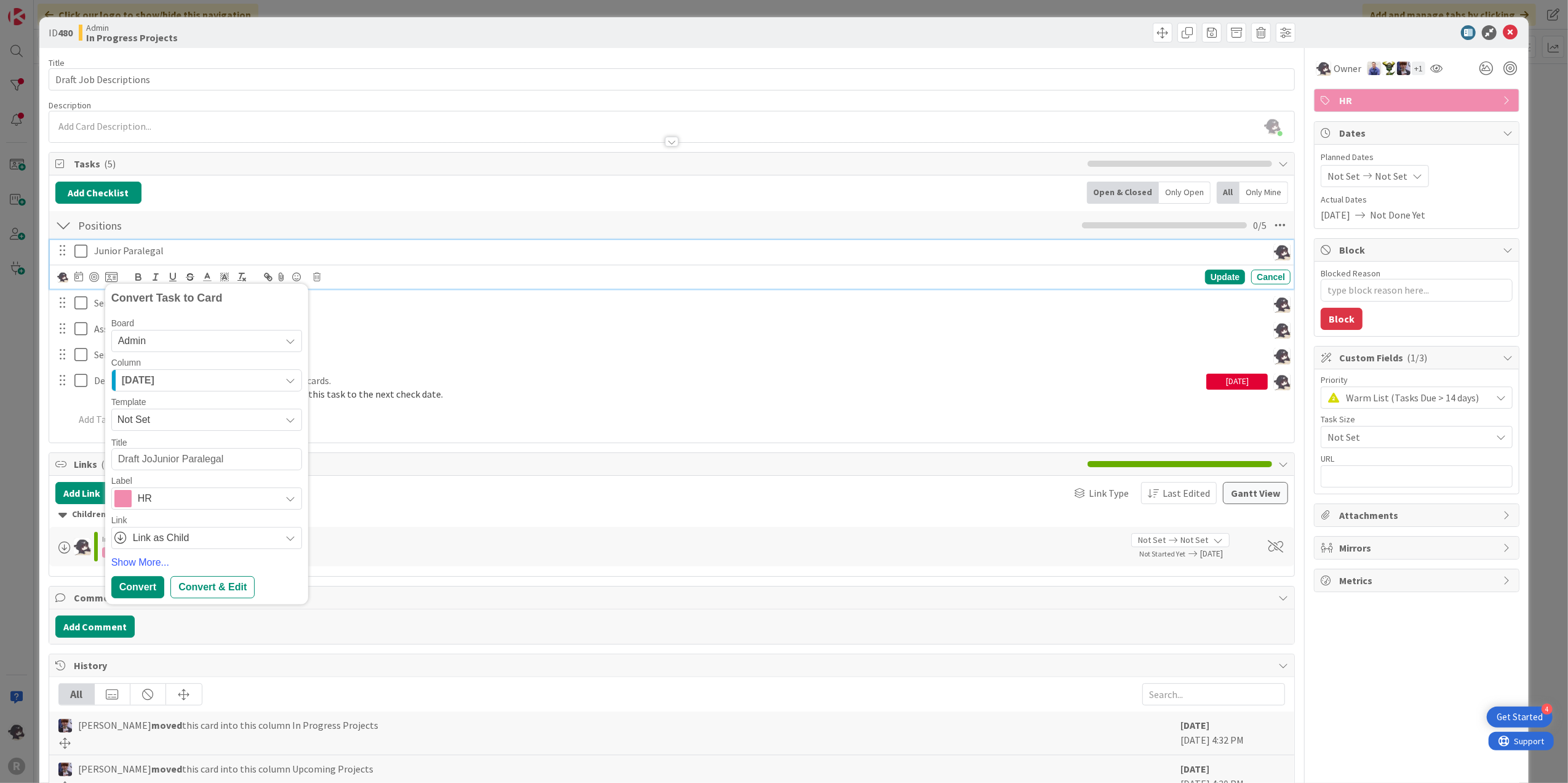
type textarea "x"
type textarea "Draft JobJunior Paralegal"
type textarea "x"
type textarea "Draft Job Junior Paralegal"
type textarea "x"
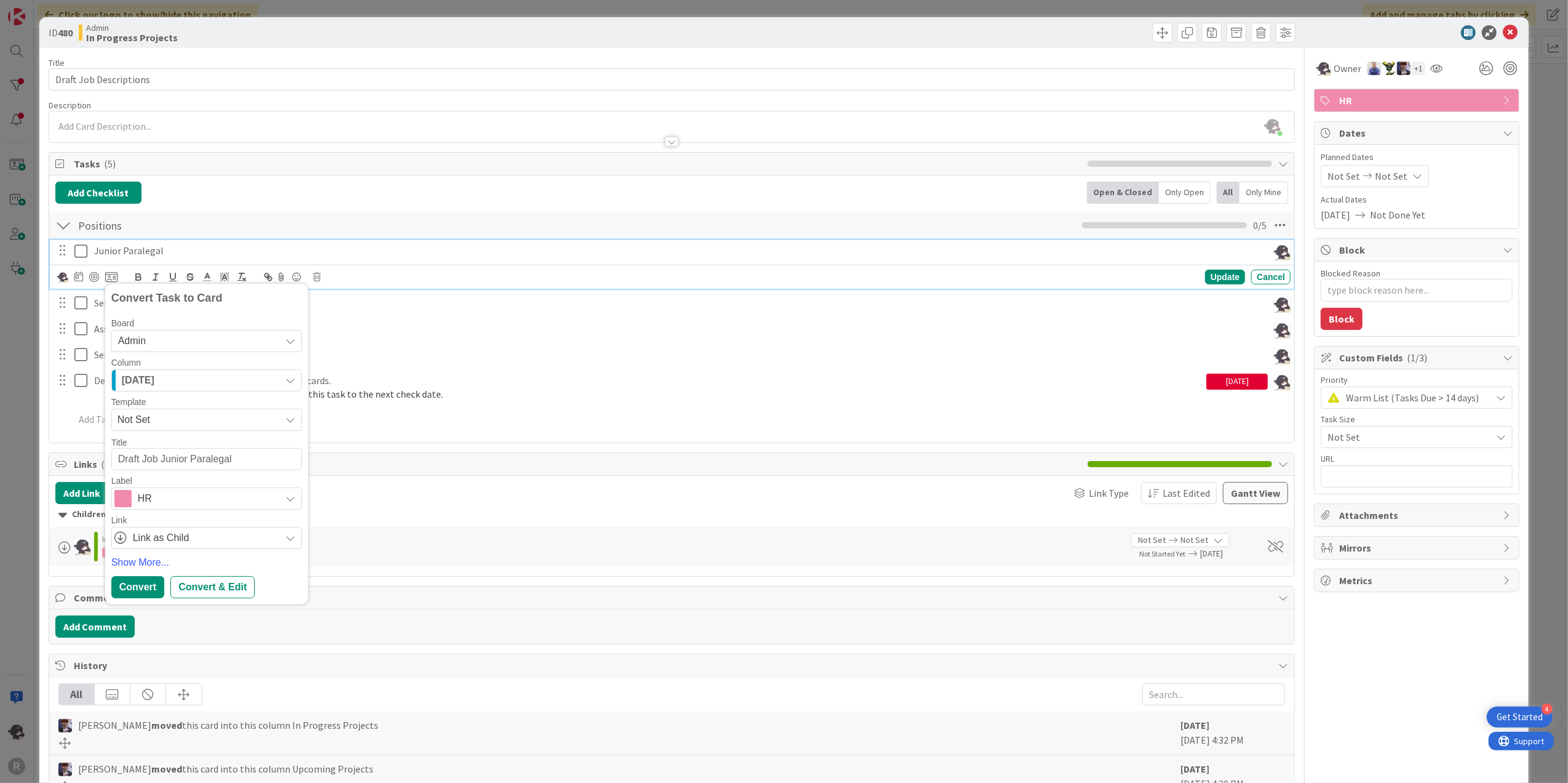
type textarea "Draft Job DJunior Paralegal"
type textarea "x"
type textarea "Draft Job DeJunior Paralegal"
type textarea "x"
type textarea "Draft Job DesJunior Paralegal"
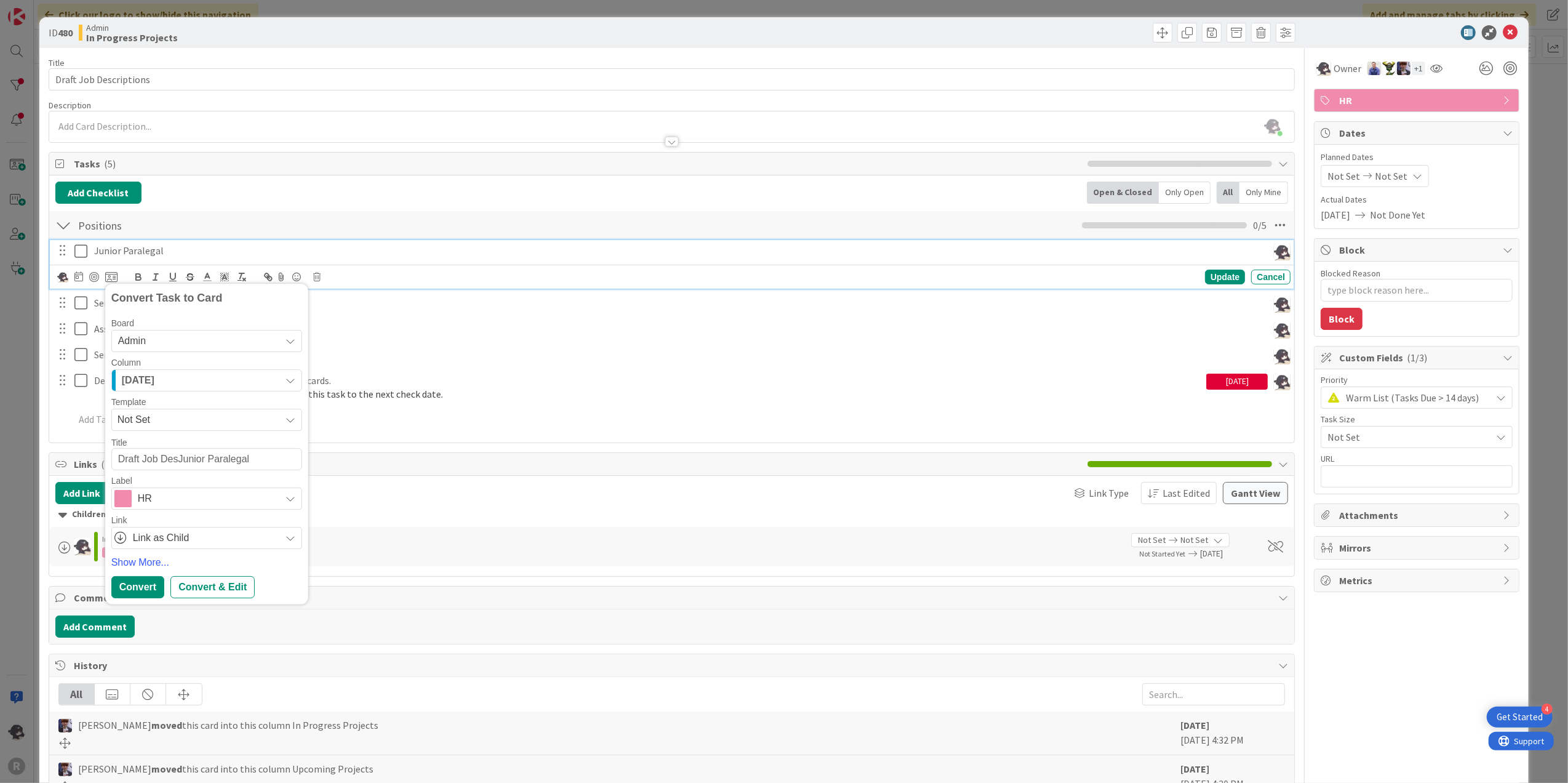
type textarea "x"
type textarea "Draft Job DescJunior Paralegal"
type textarea "x"
type textarea "Draft Job DescrJunior Paralegal"
type textarea "x"
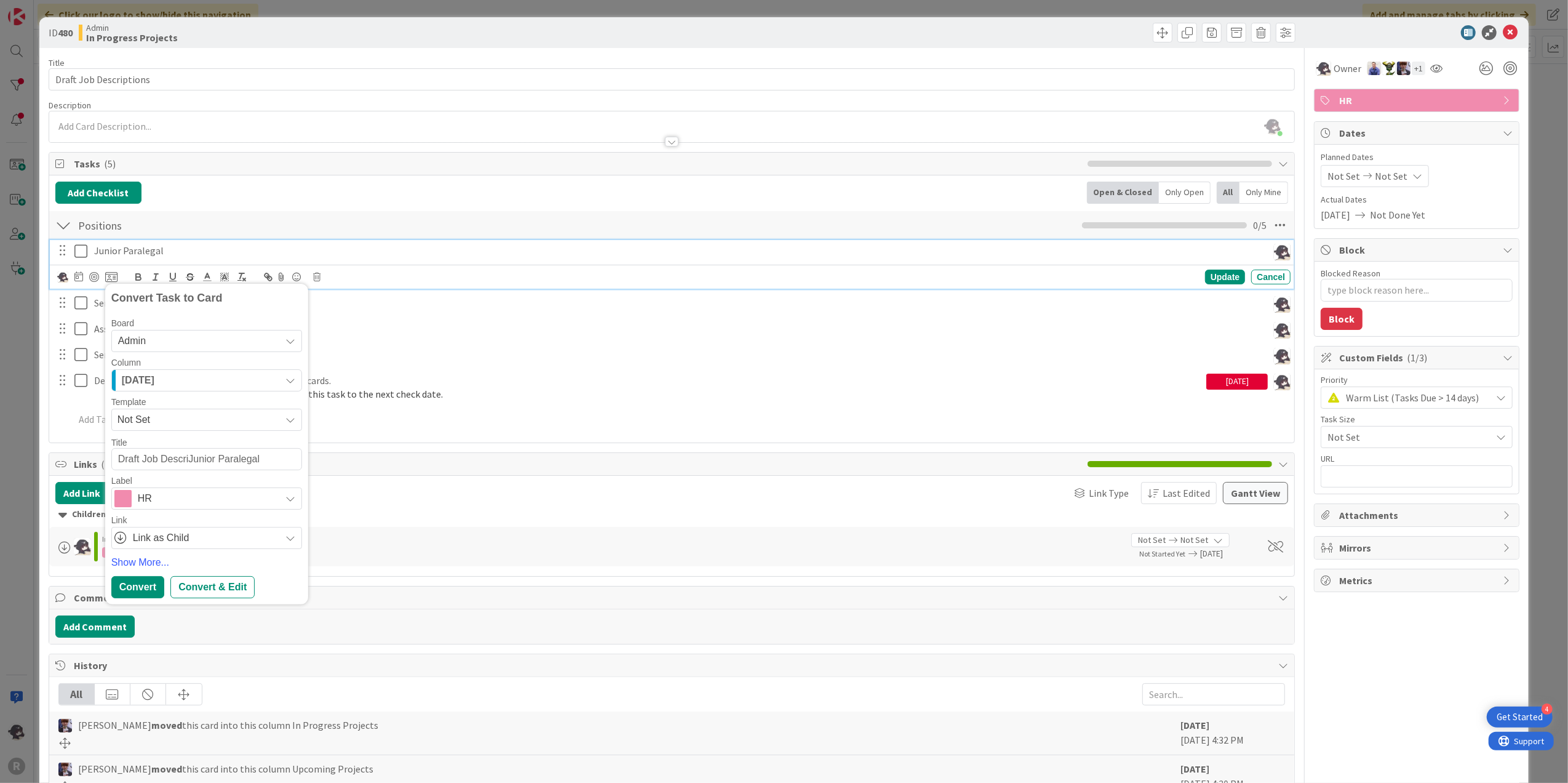
type textarea "Draft Job DescritJunior Paralegal"
type textarea "x"
type textarea "Draft Job DescriJunior Paralegal"
type textarea "x"
type textarea "Draft Job DescripJunior Paralegal"
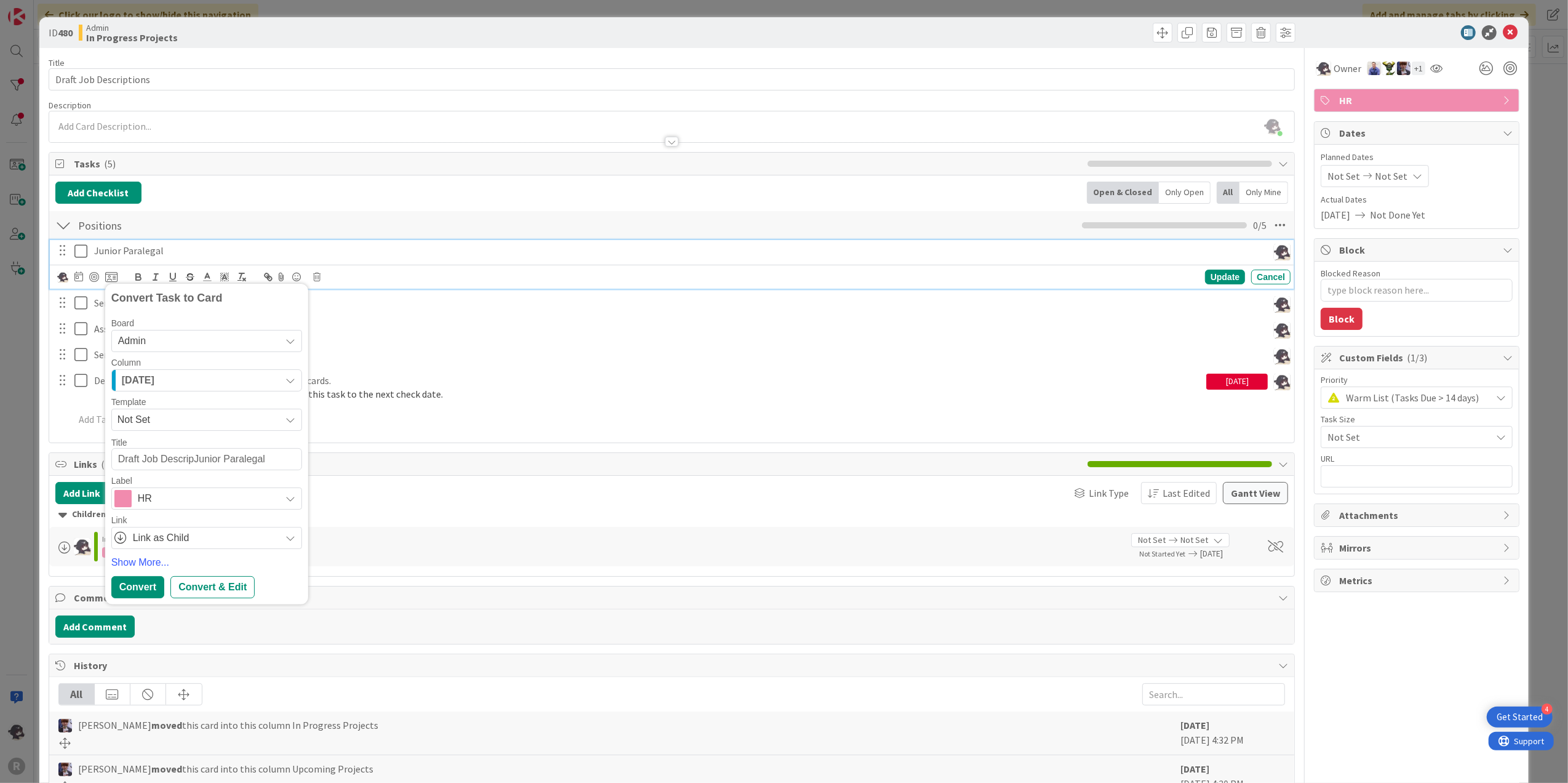
type textarea "x"
type textarea "Draft Job DescriptJunior Paralegal"
type textarea "x"
type textarea "Draft Job DescriptiJunior Paralegal"
type textarea "x"
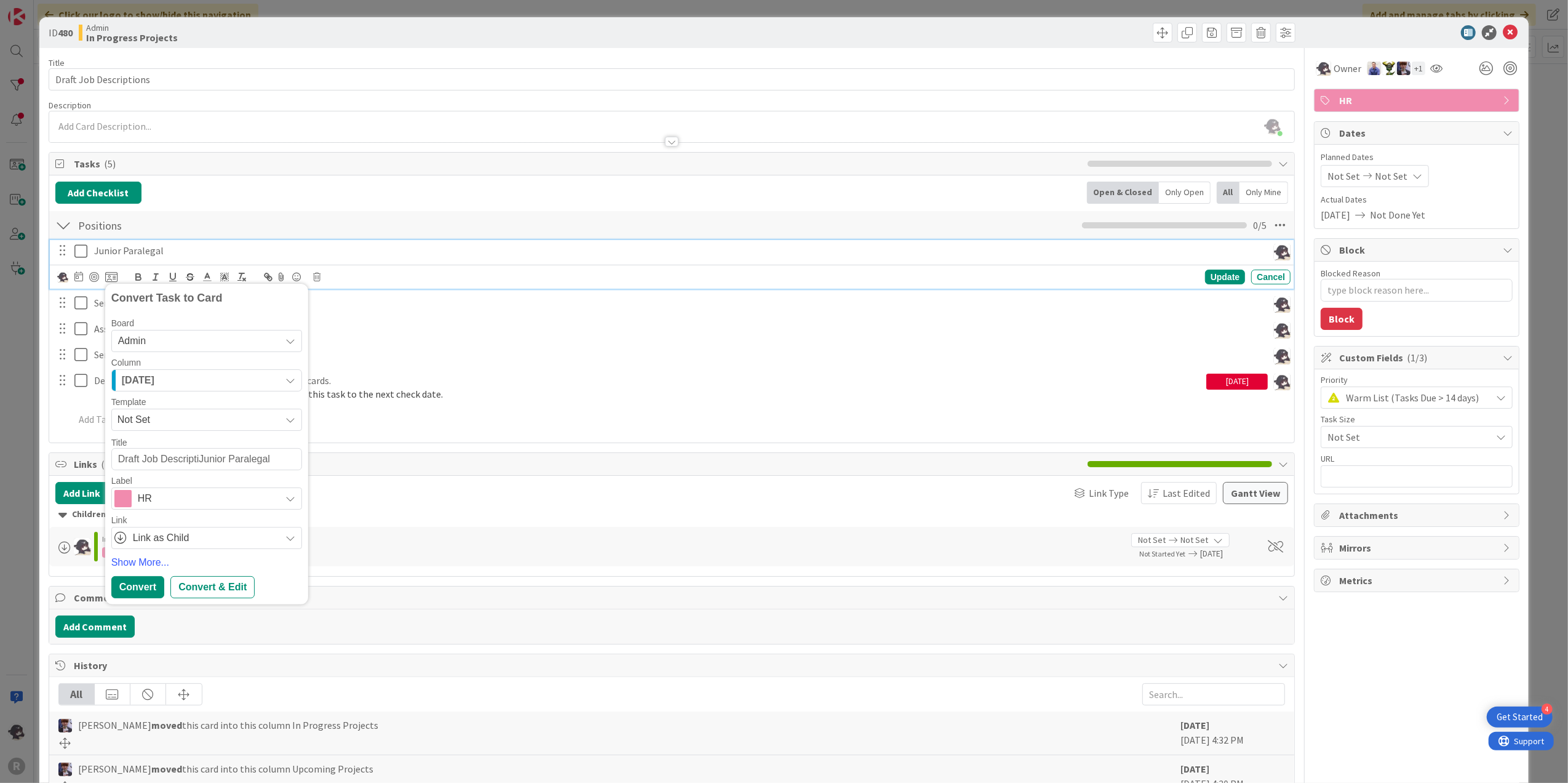
type textarea "Draft Job DescriptioJunior Paralegal"
click at [128, 564] on link "Show More..." at bounding box center [207, 563] width 191 height 15
click at [141, 737] on div "Convert" at bounding box center [137, 737] width 53 height 22
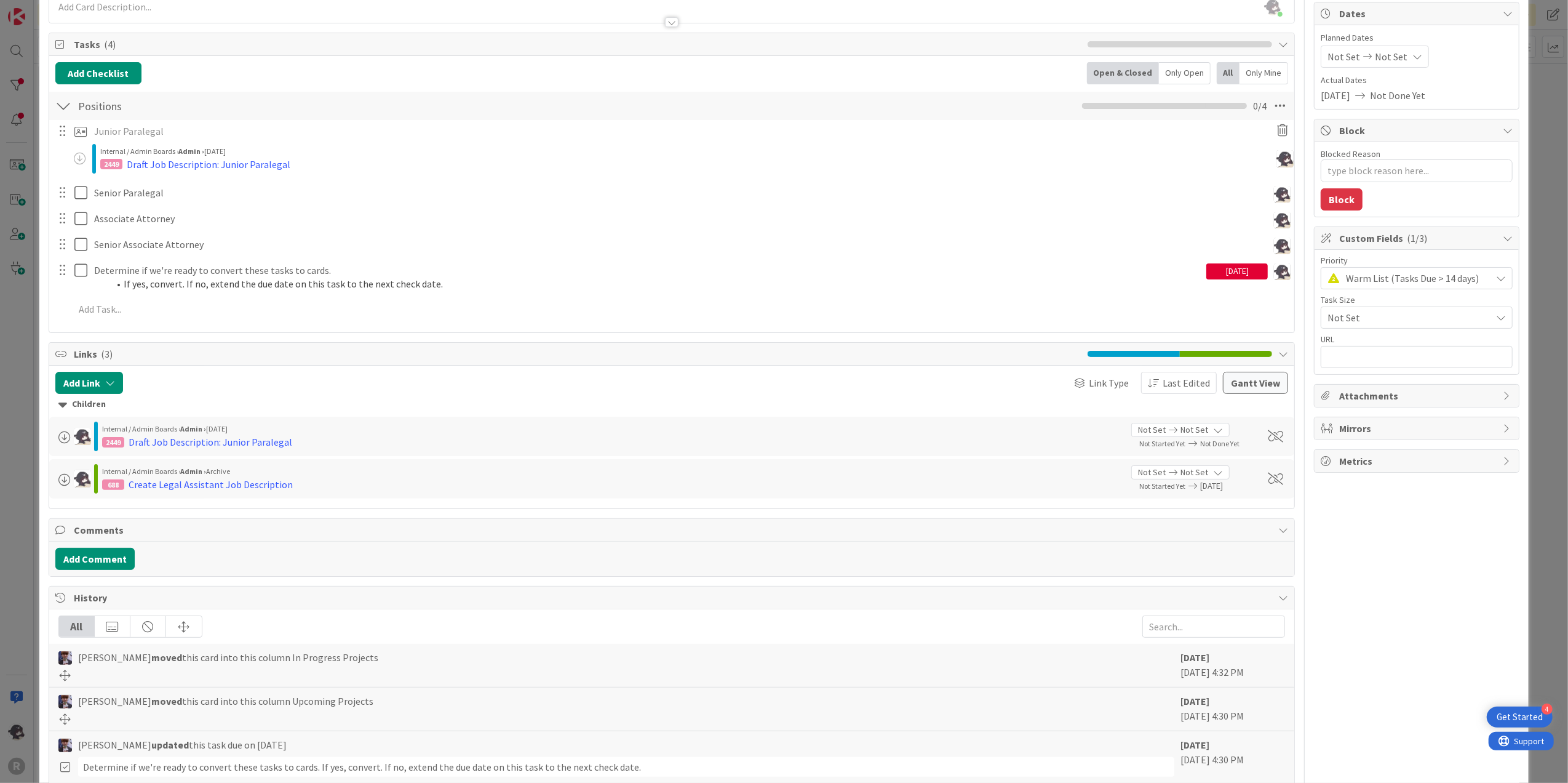
scroll to position [0, 0]
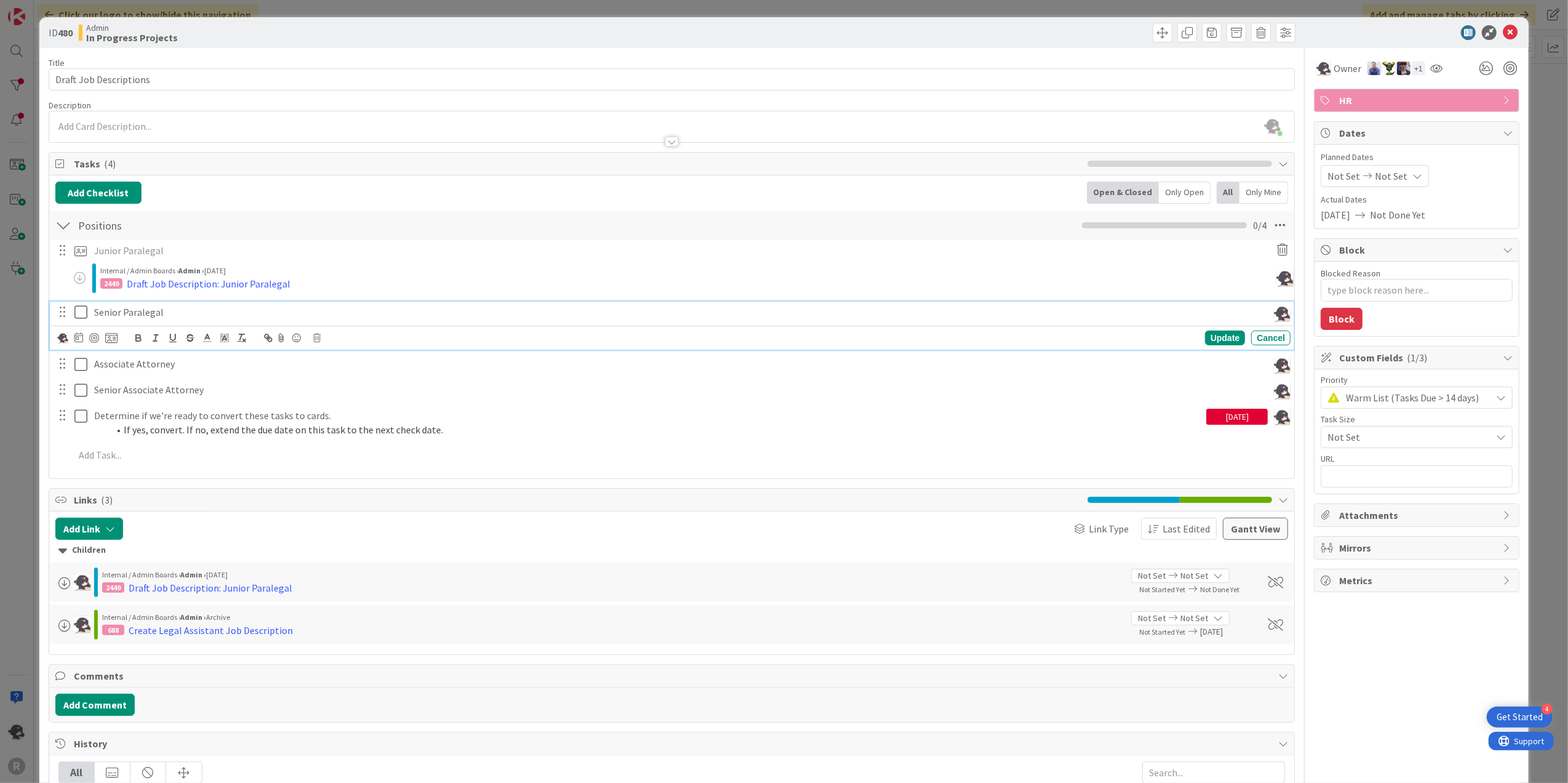
click at [180, 320] on p "Senior Paralegal" at bounding box center [679, 312] width 1169 height 14
click at [113, 343] on icon at bounding box center [111, 338] width 13 height 11
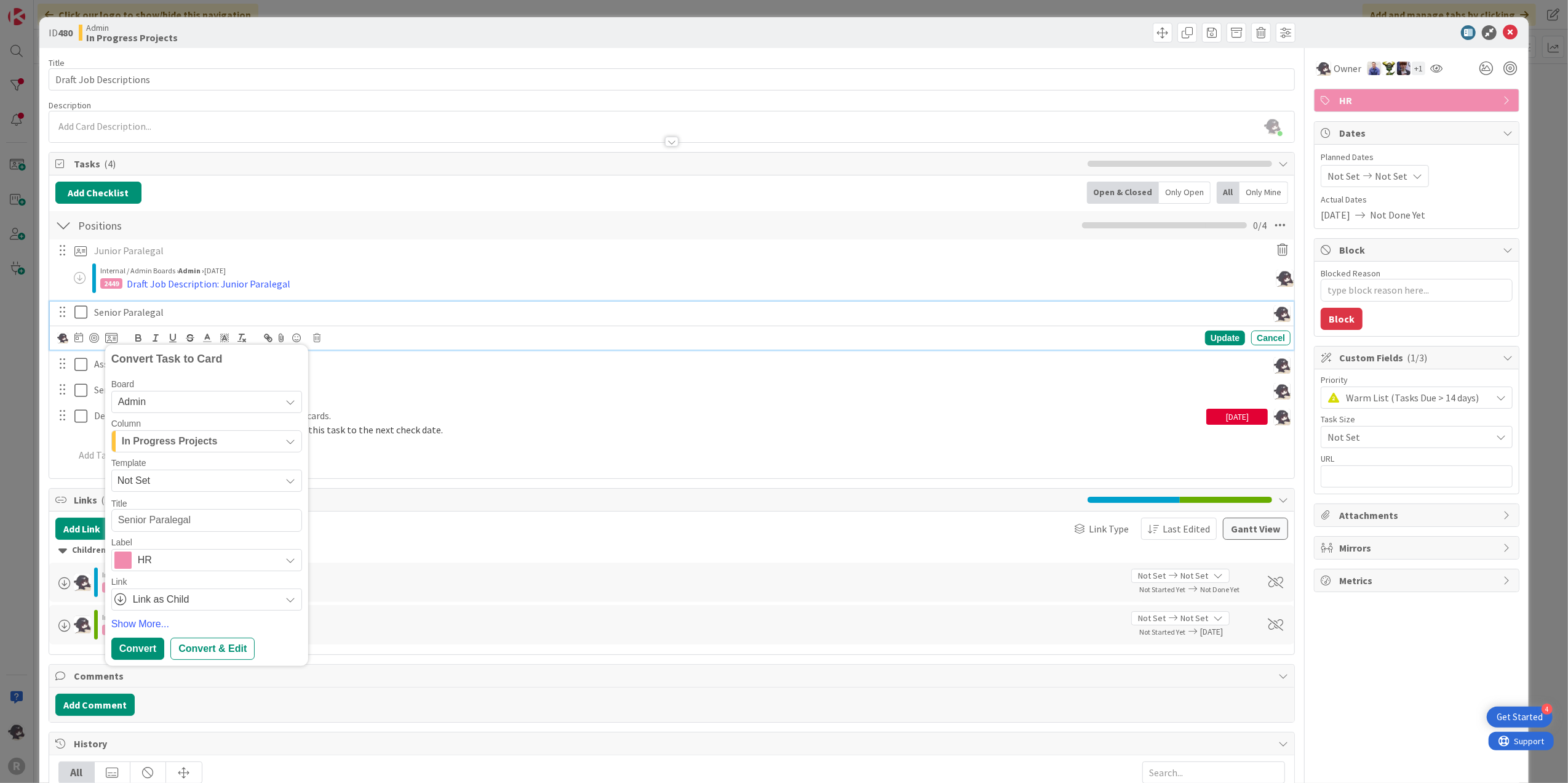
click at [199, 447] on span "In Progress Projects" at bounding box center [170, 440] width 96 height 16
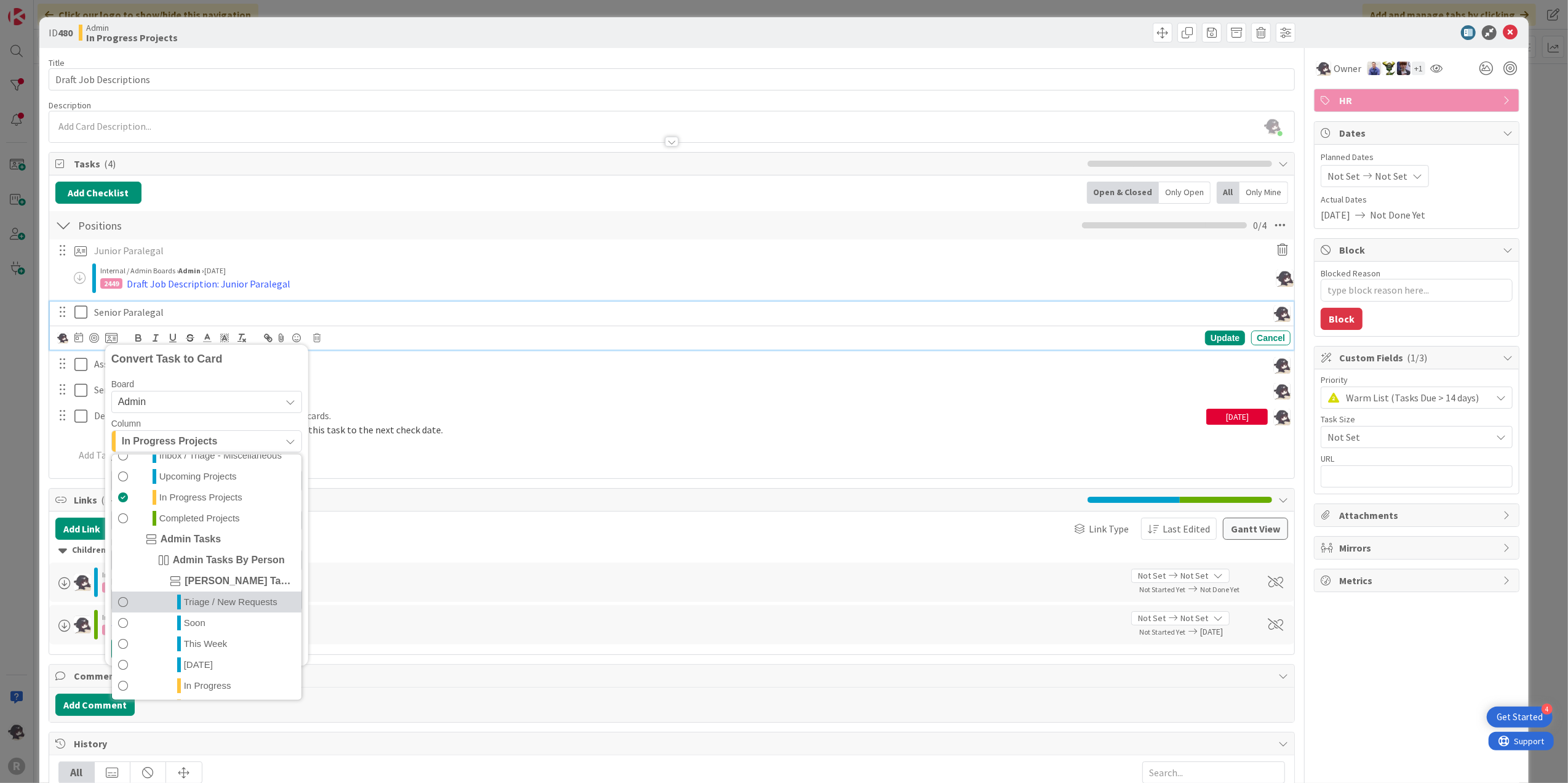
scroll to position [164, 0]
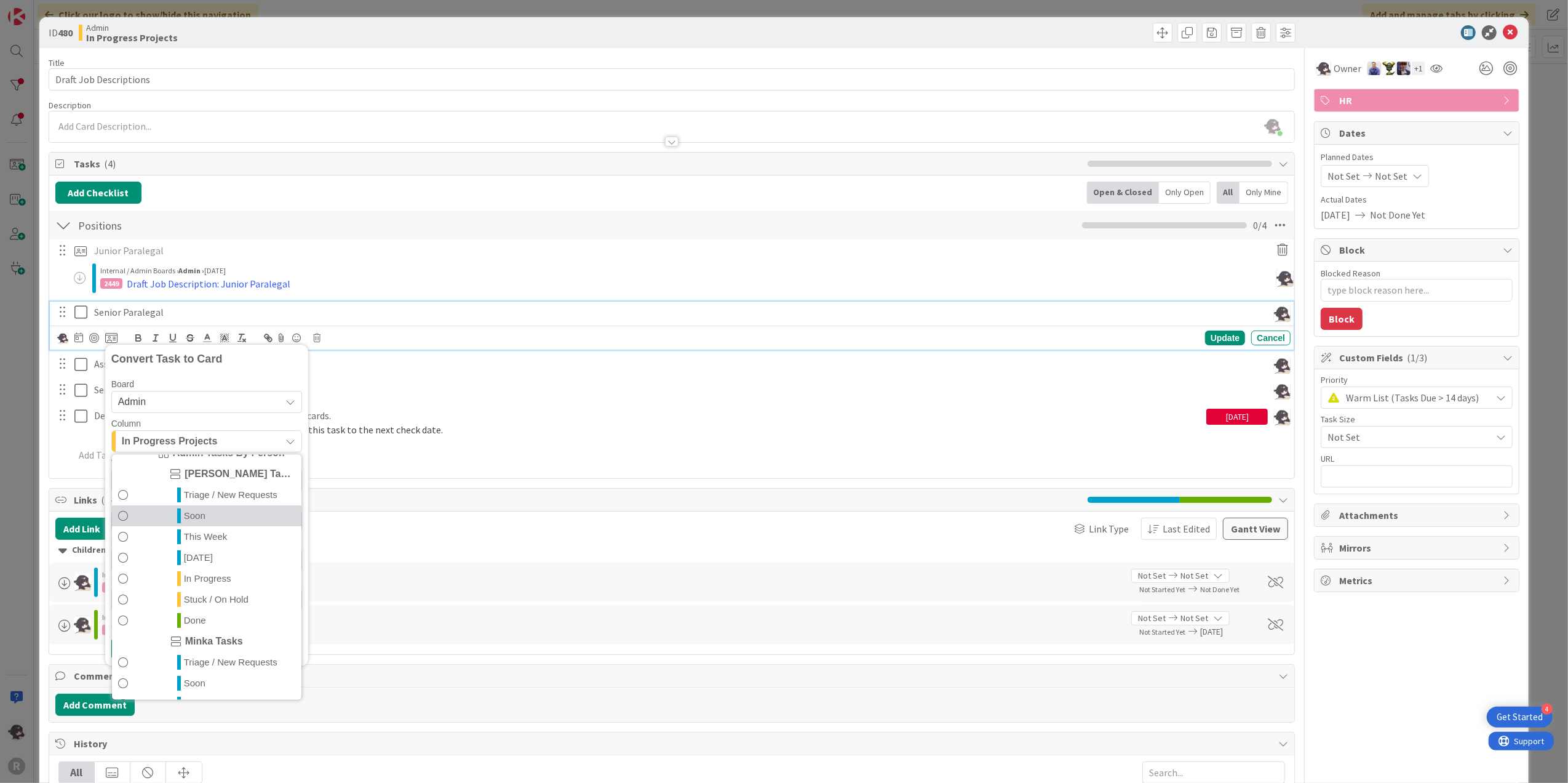
click at [186, 525] on link "Soon" at bounding box center [207, 516] width 190 height 21
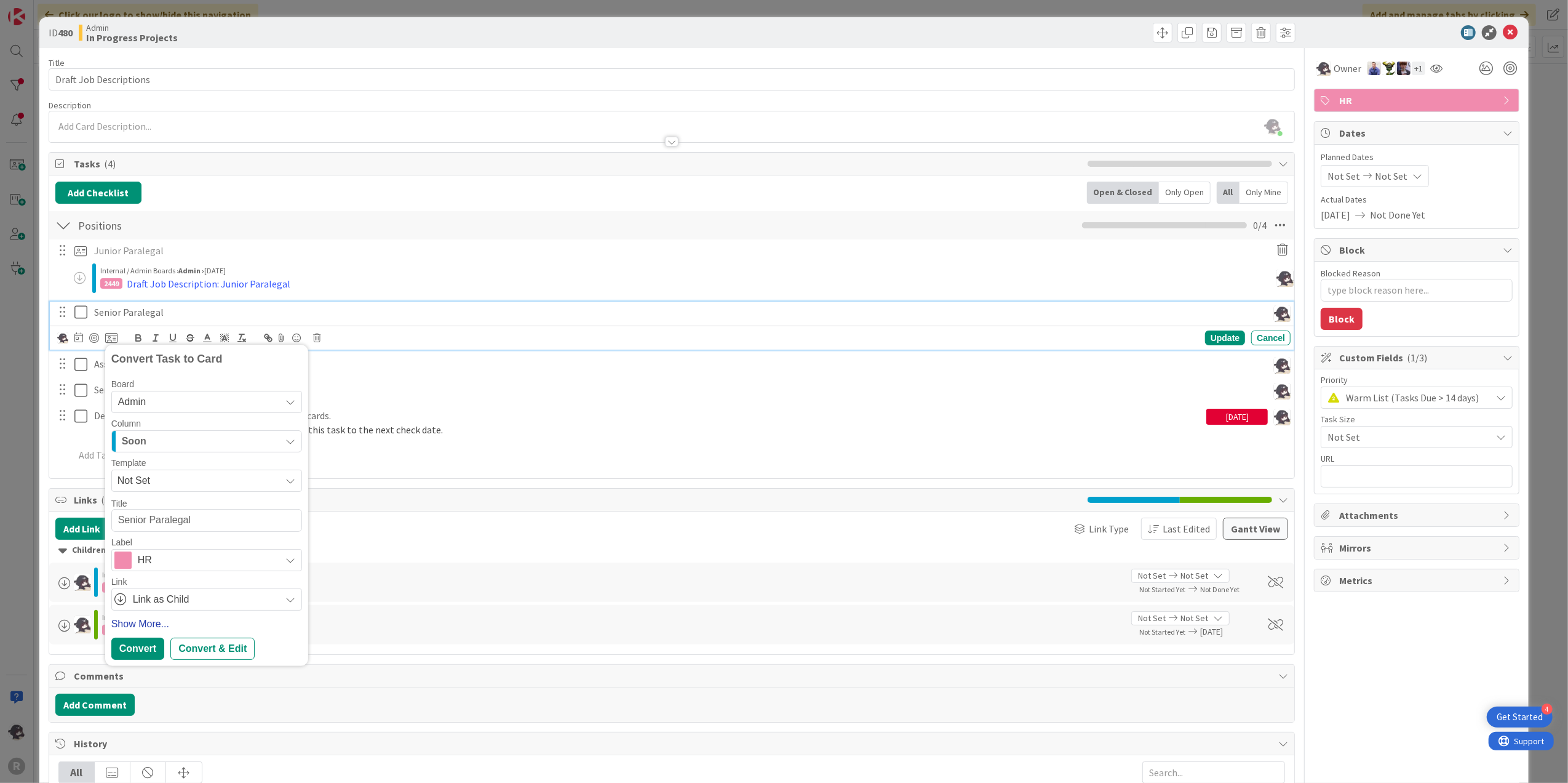
click at [156, 620] on link "Show More..." at bounding box center [207, 624] width 191 height 15
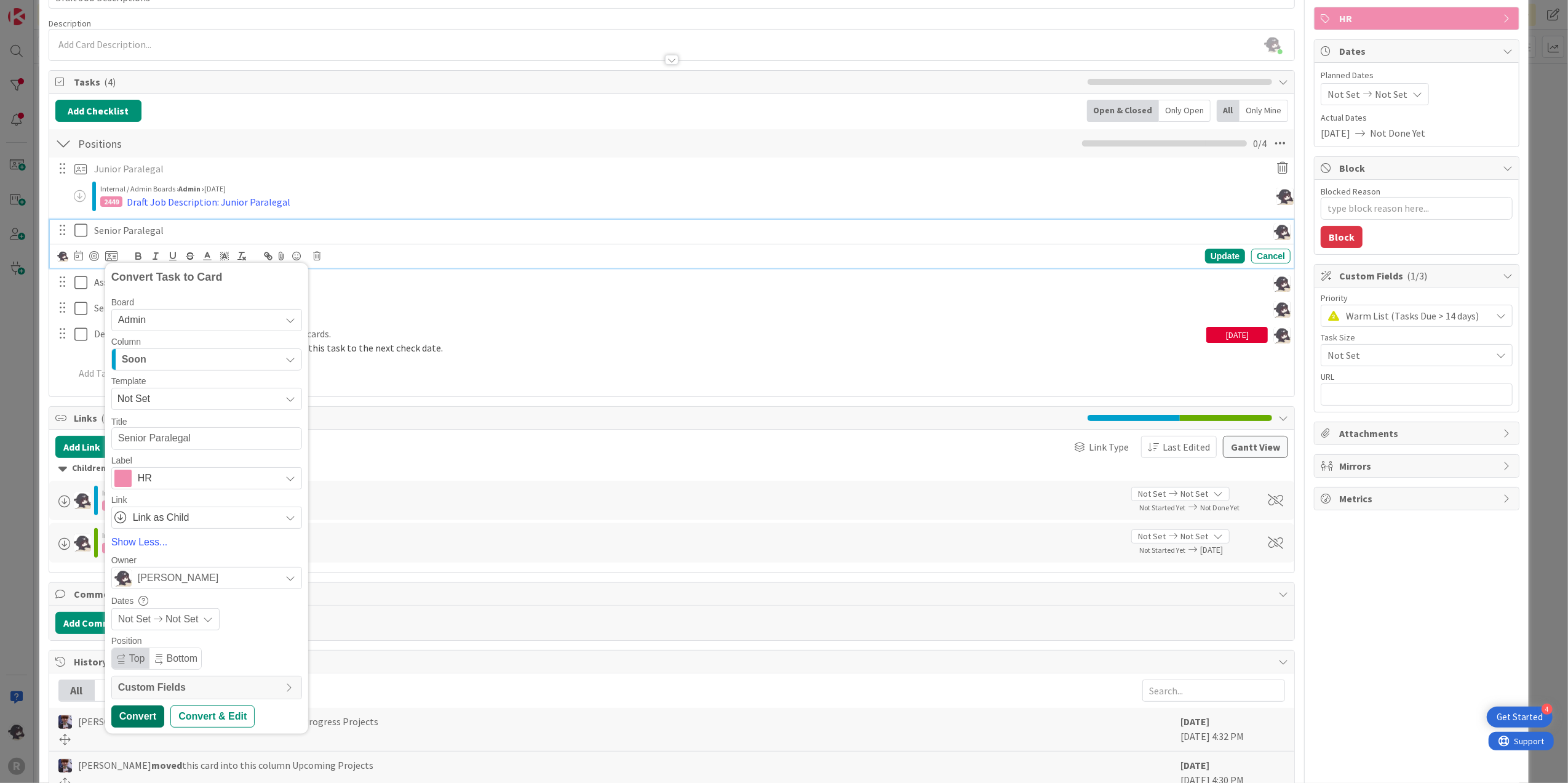
click at [133, 715] on div "Convert" at bounding box center [137, 716] width 53 height 22
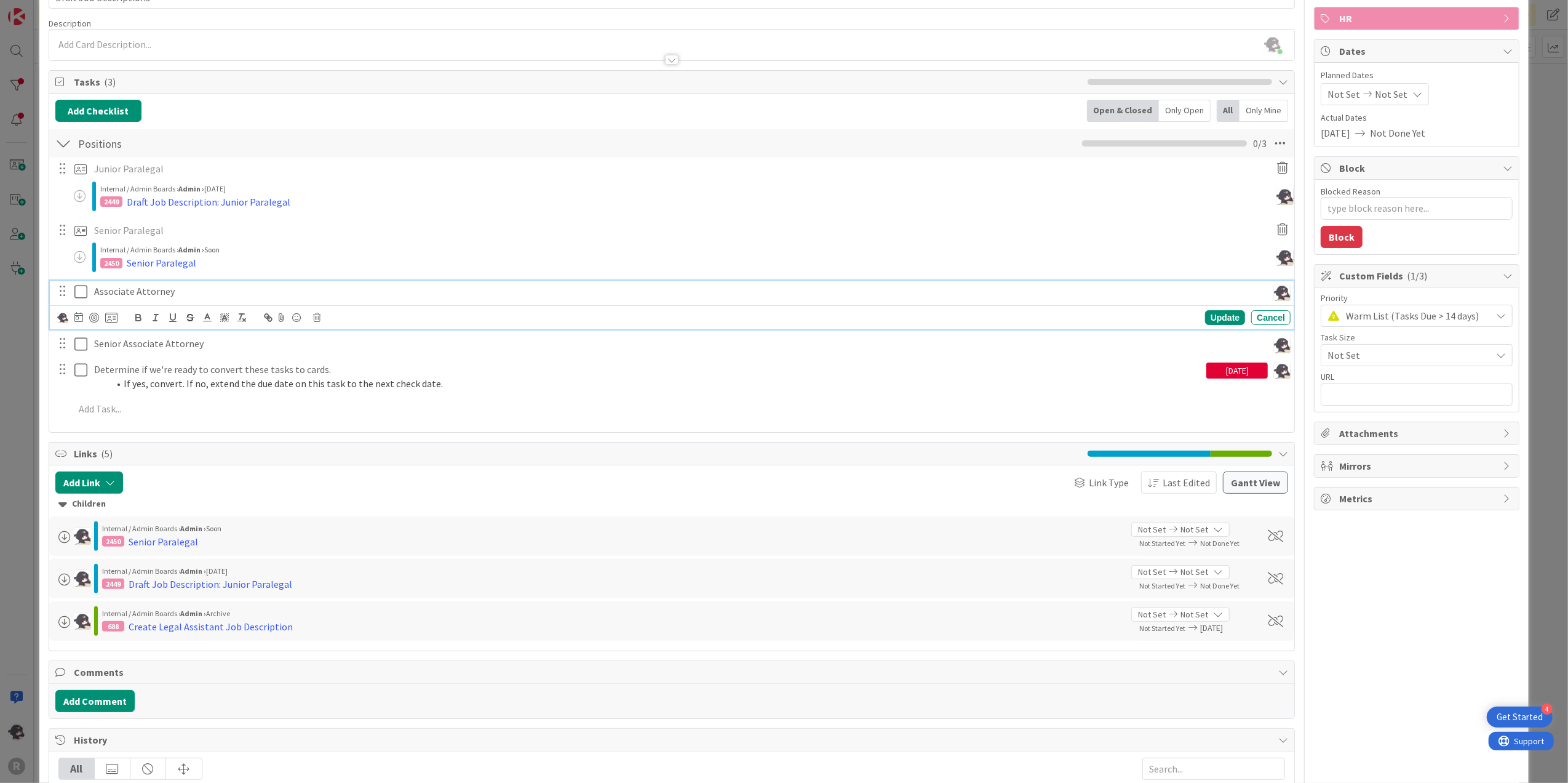
click at [170, 289] on p "Associate Attorney" at bounding box center [679, 291] width 1169 height 14
click at [111, 321] on icon at bounding box center [111, 317] width 13 height 11
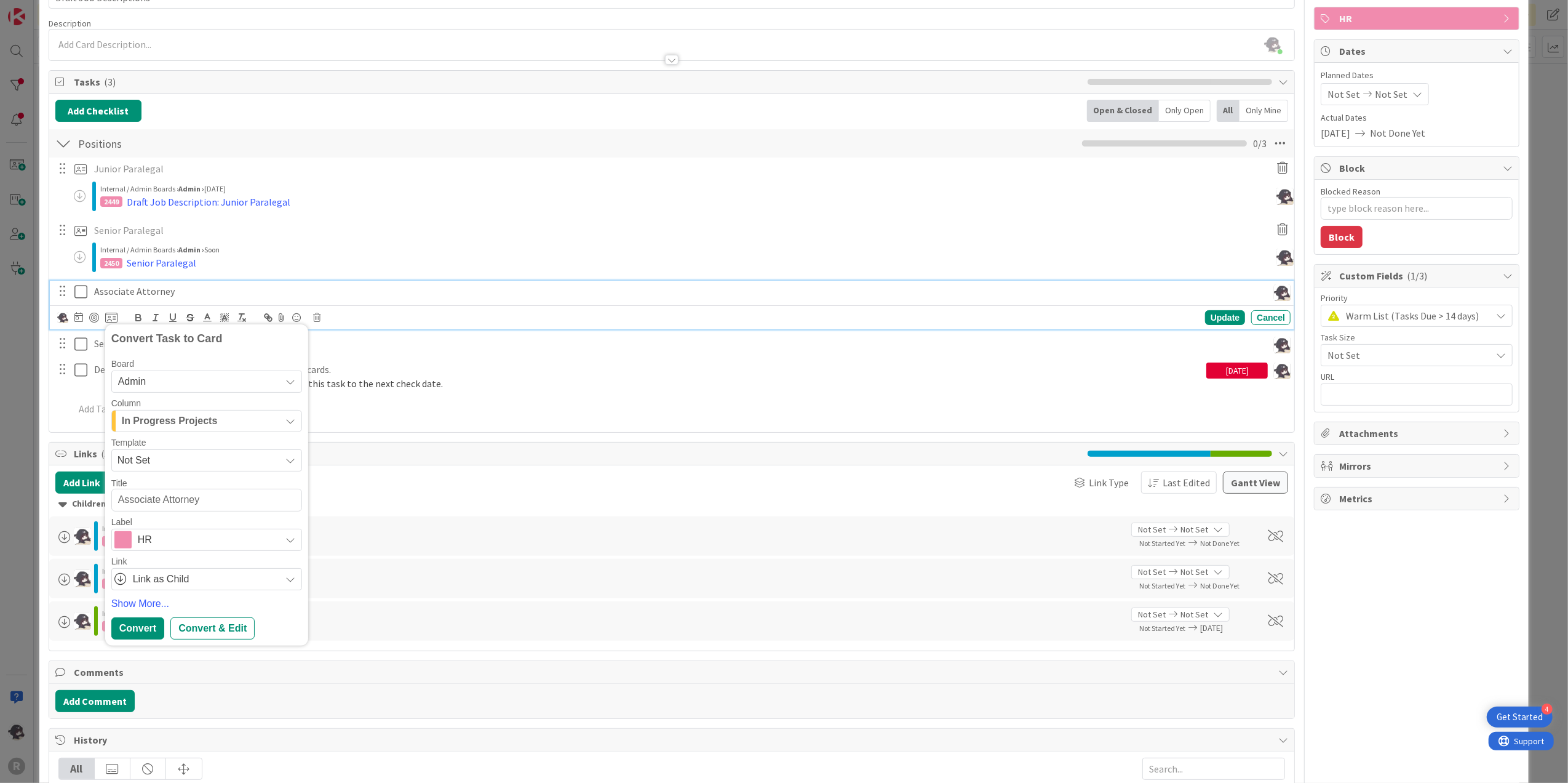
click at [191, 422] on span "In Progress Projects" at bounding box center [170, 420] width 96 height 16
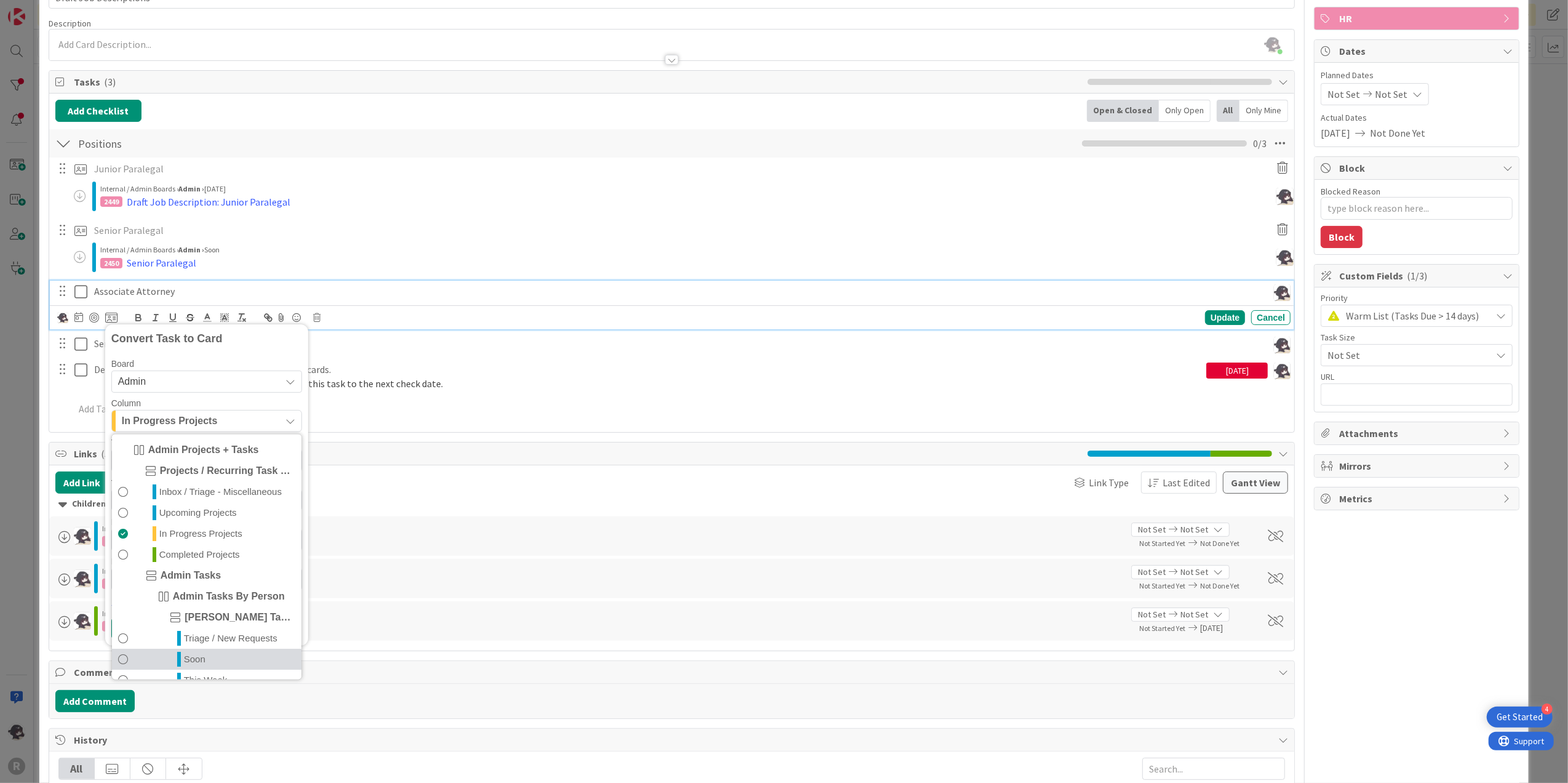
click at [192, 658] on span "Soon" at bounding box center [195, 659] width 22 height 15
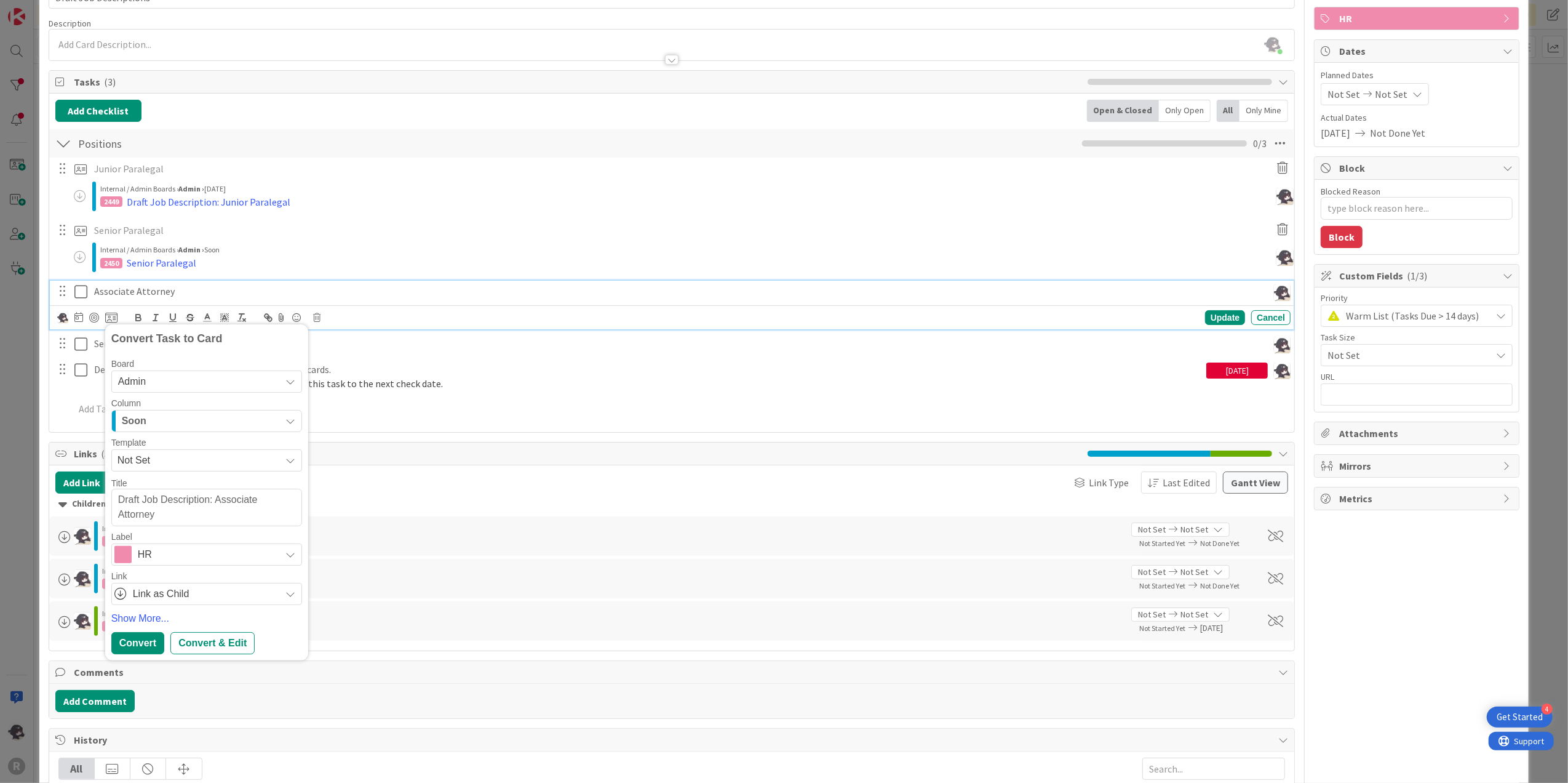
drag, startPoint x: 215, startPoint y: 496, endPoint x: 99, endPoint y: 513, distance: 117.2
click at [99, 510] on div "Title 22 / 128 Draft Job Descriptions Description [PERSON_NAME] just joined Own…" at bounding box center [672, 503] width 1247 height 1074
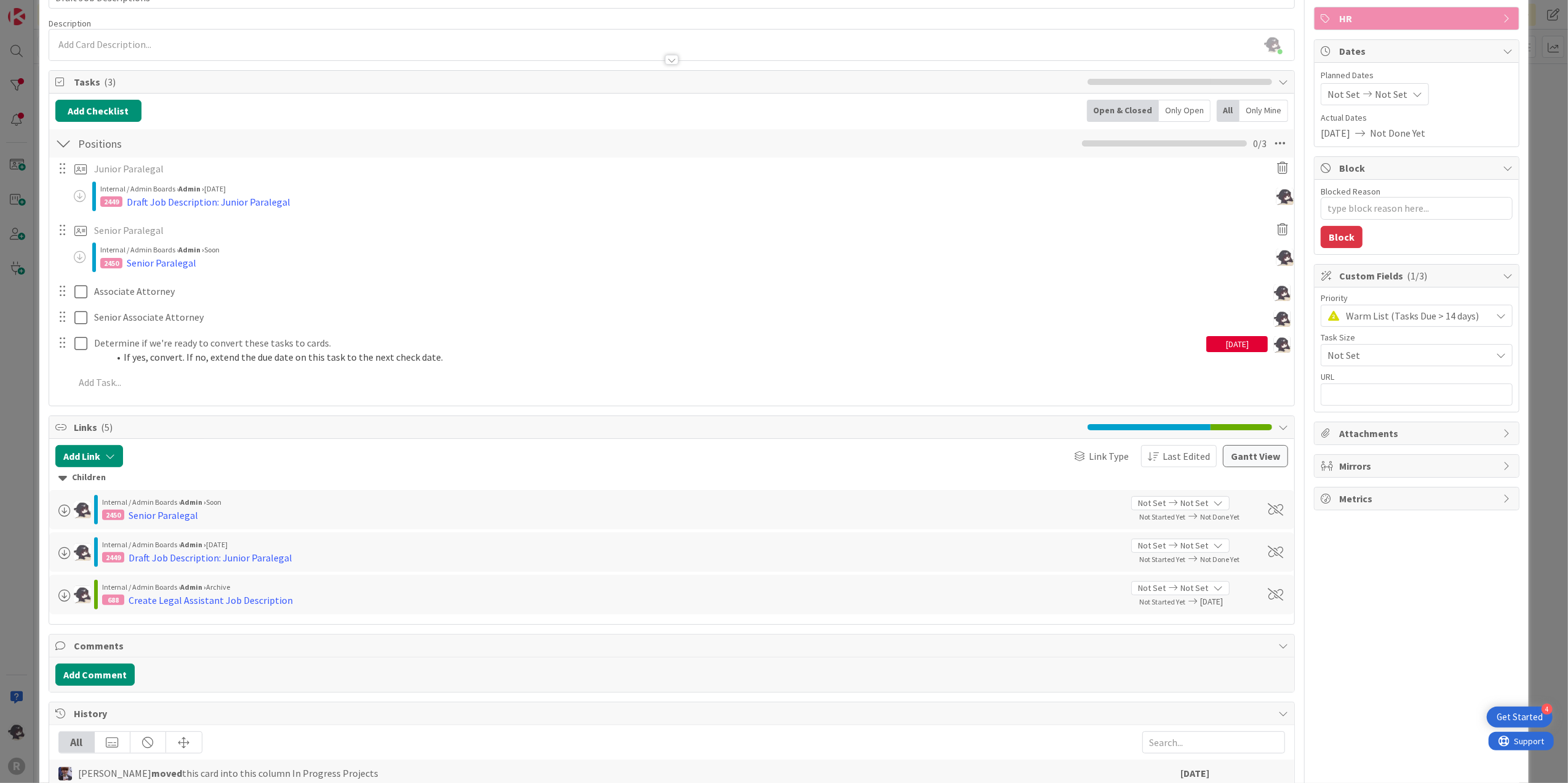
click at [0, 0] on textarea "Draft Job Description: Associate Attorney" at bounding box center [0, 0] width 0 height 0
drag, startPoint x: 215, startPoint y: 502, endPoint x: 119, endPoint y: 496, distance: 96.2
click at [0, 0] on textarea "Draft Job Description: Associate Attorney" at bounding box center [0, 0] width 0 height 0
click at [136, 638] on div "Title 22 / 128 Draft Job Descriptions Description [PERSON_NAME] just joined Own…" at bounding box center [672, 489] width 1247 height 1047
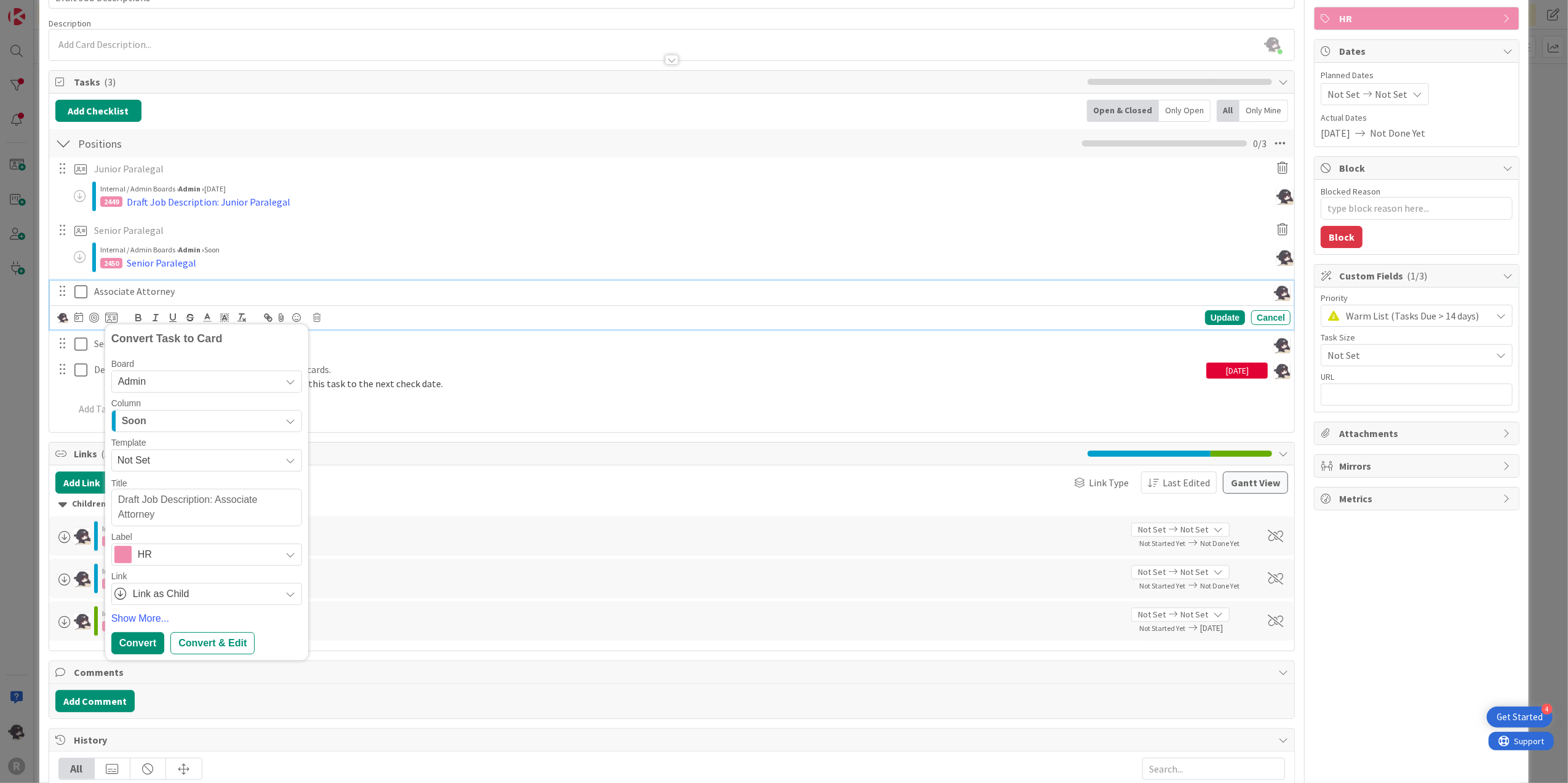
click at [178, 292] on p "Associate Attorney" at bounding box center [679, 291] width 1169 height 14
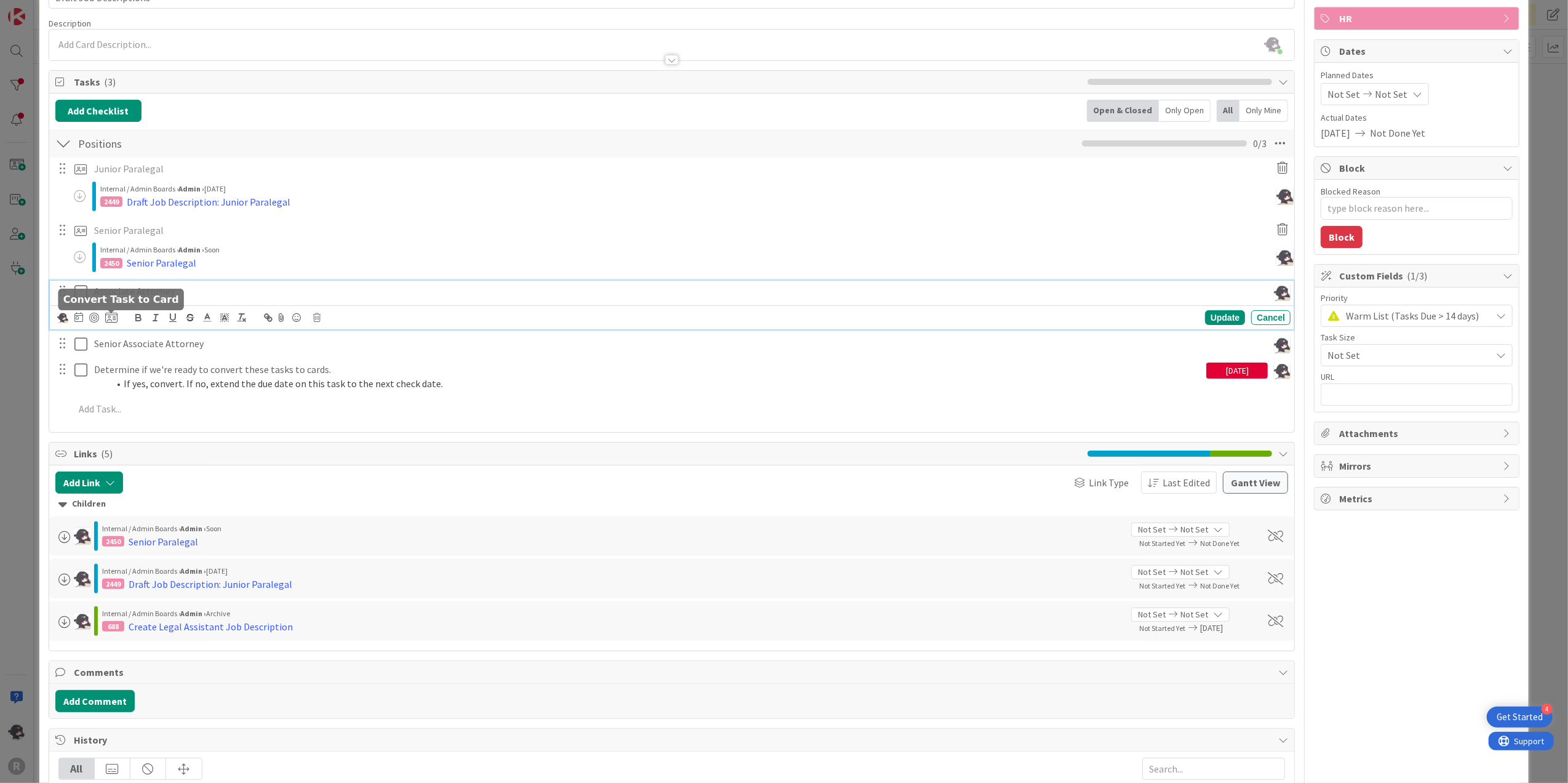
click at [113, 316] on icon at bounding box center [111, 317] width 13 height 11
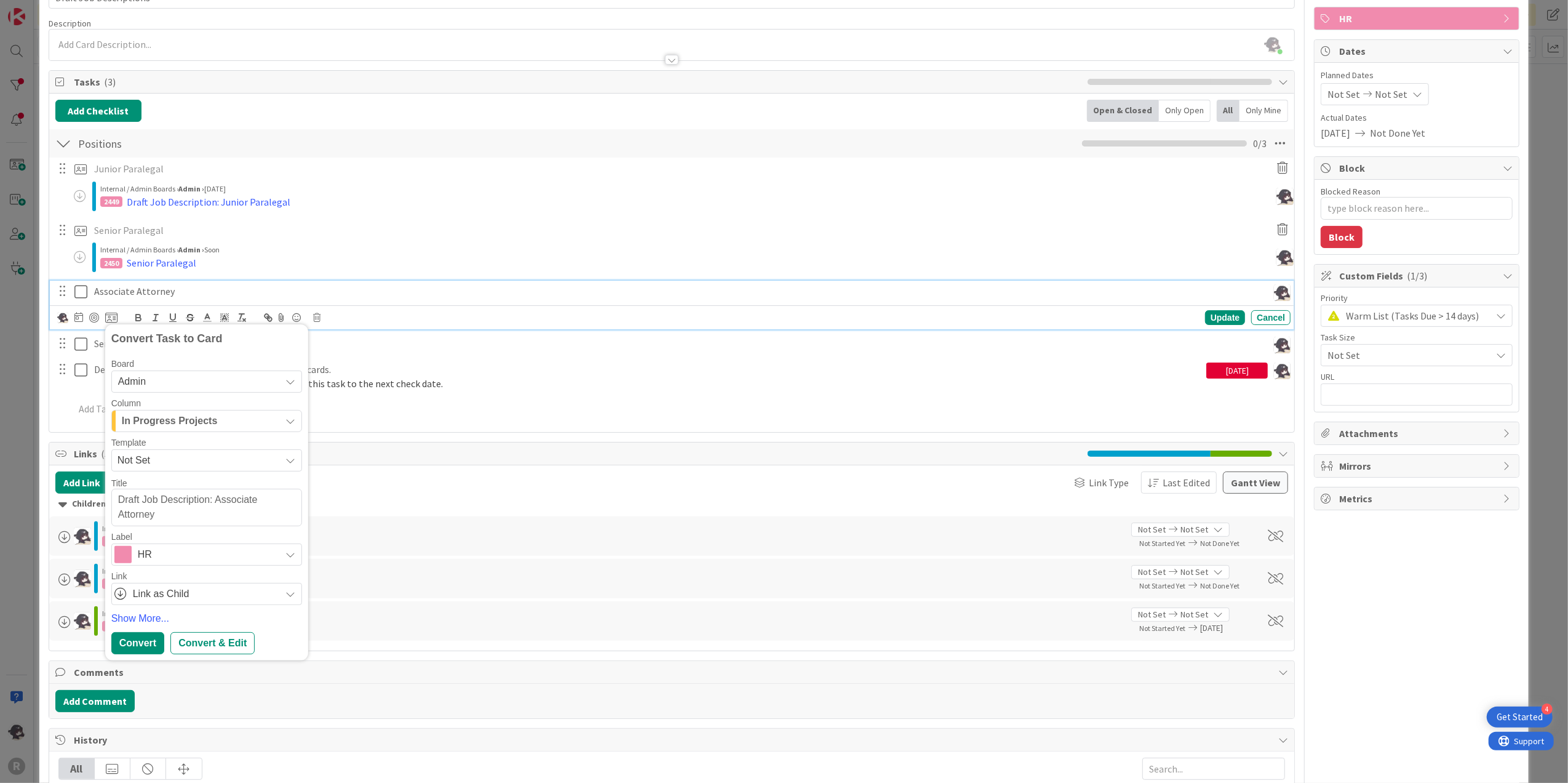
click at [173, 417] on span "In Progress Projects" at bounding box center [170, 420] width 96 height 16
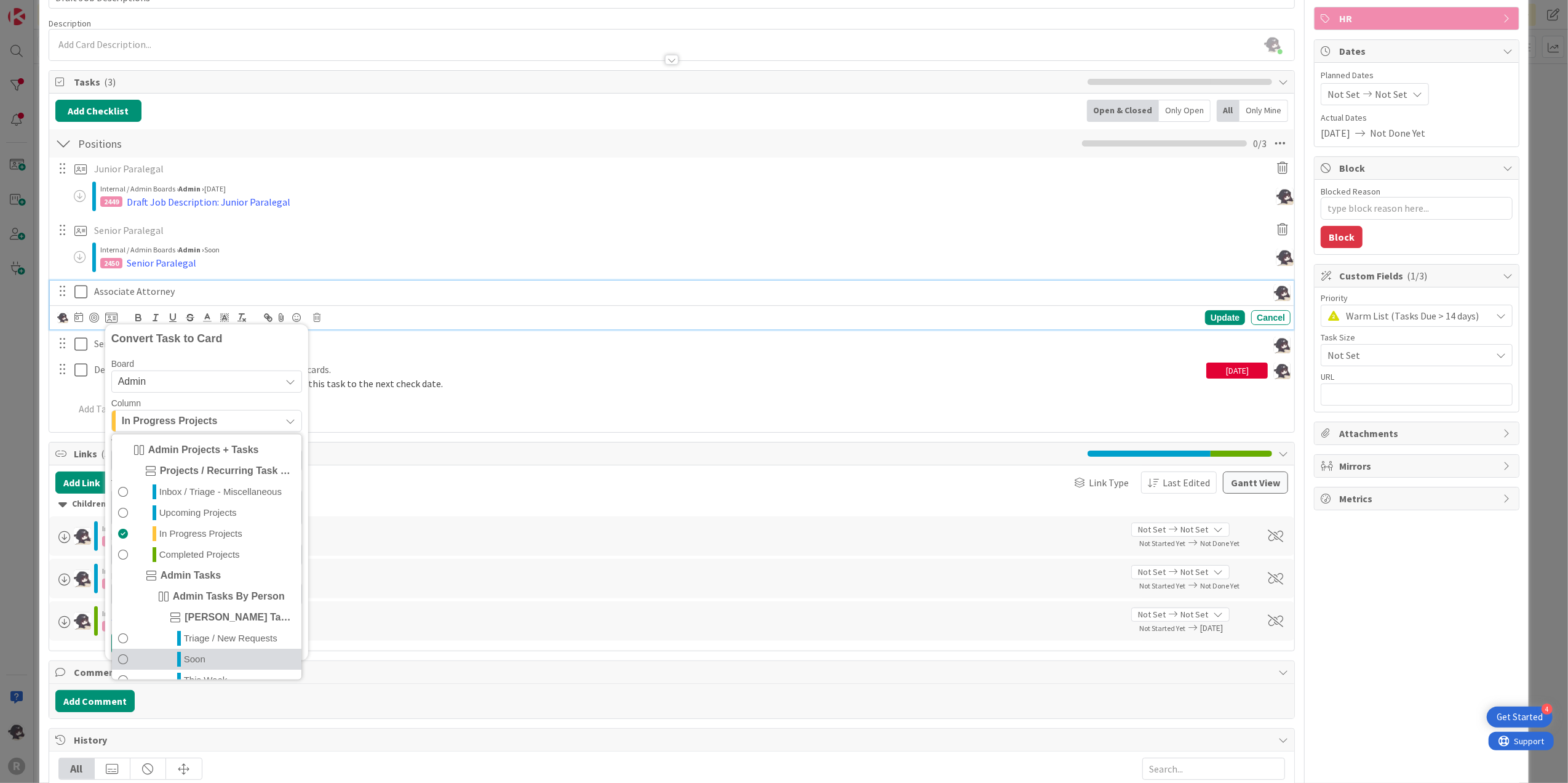
click at [203, 656] on span "Soon" at bounding box center [195, 659] width 22 height 15
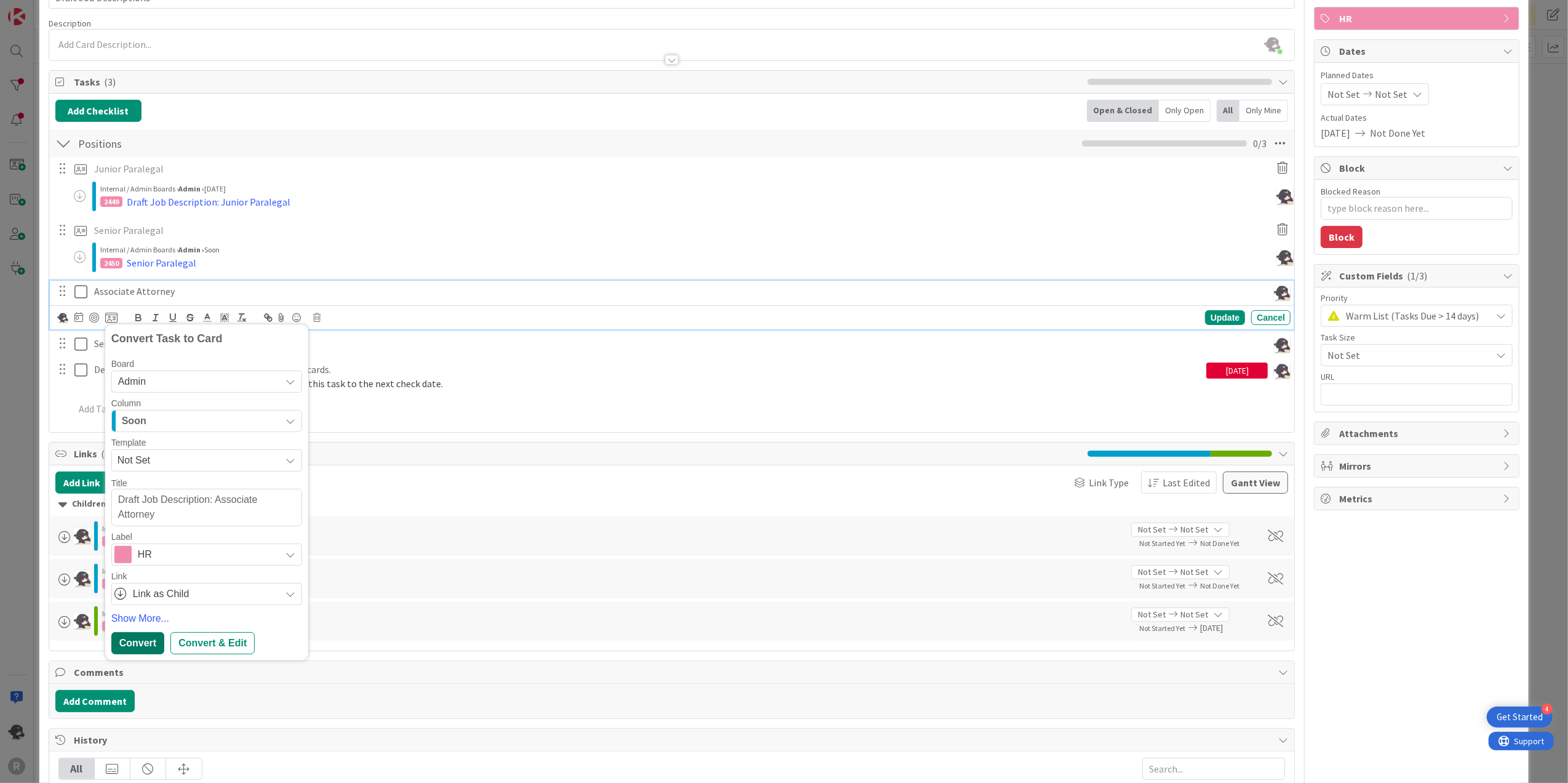
click at [128, 642] on div "Convert" at bounding box center [137, 643] width 53 height 22
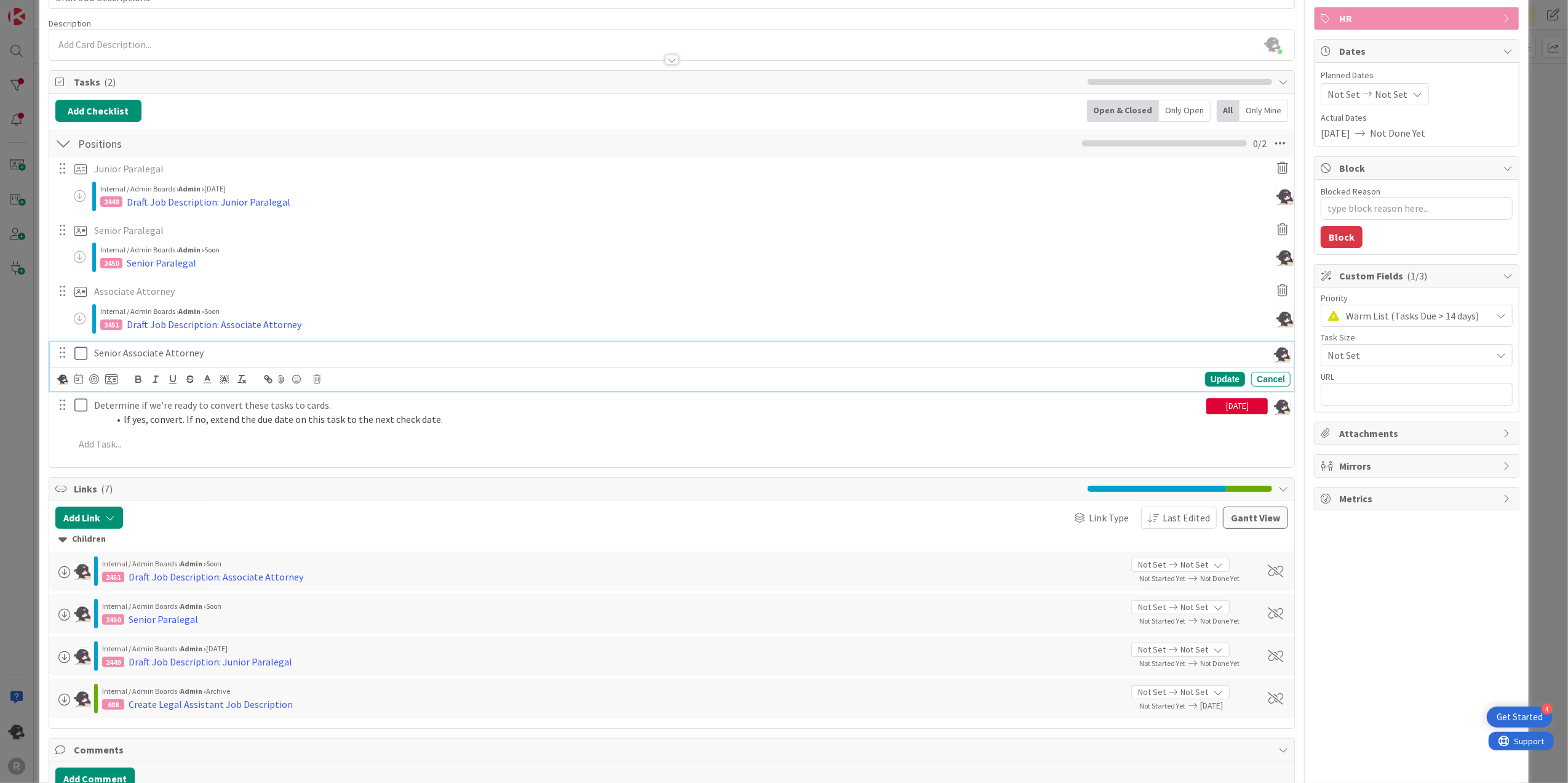
click at [213, 358] on p "Senior Associate Attorney" at bounding box center [679, 353] width 1169 height 14
click at [111, 380] on icon at bounding box center [111, 379] width 13 height 11
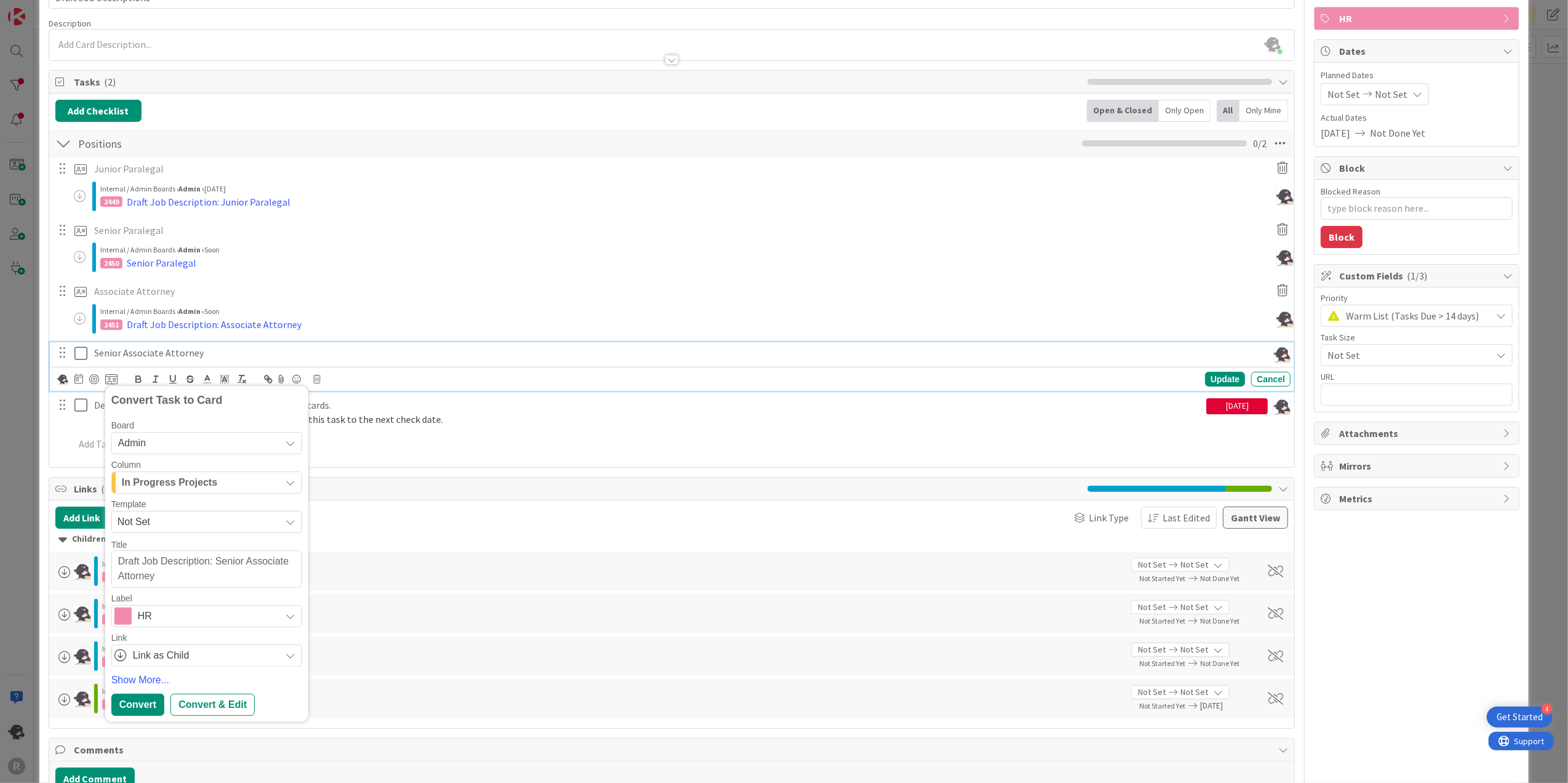
click at [174, 489] on span "In Progress Projects" at bounding box center [170, 482] width 96 height 16
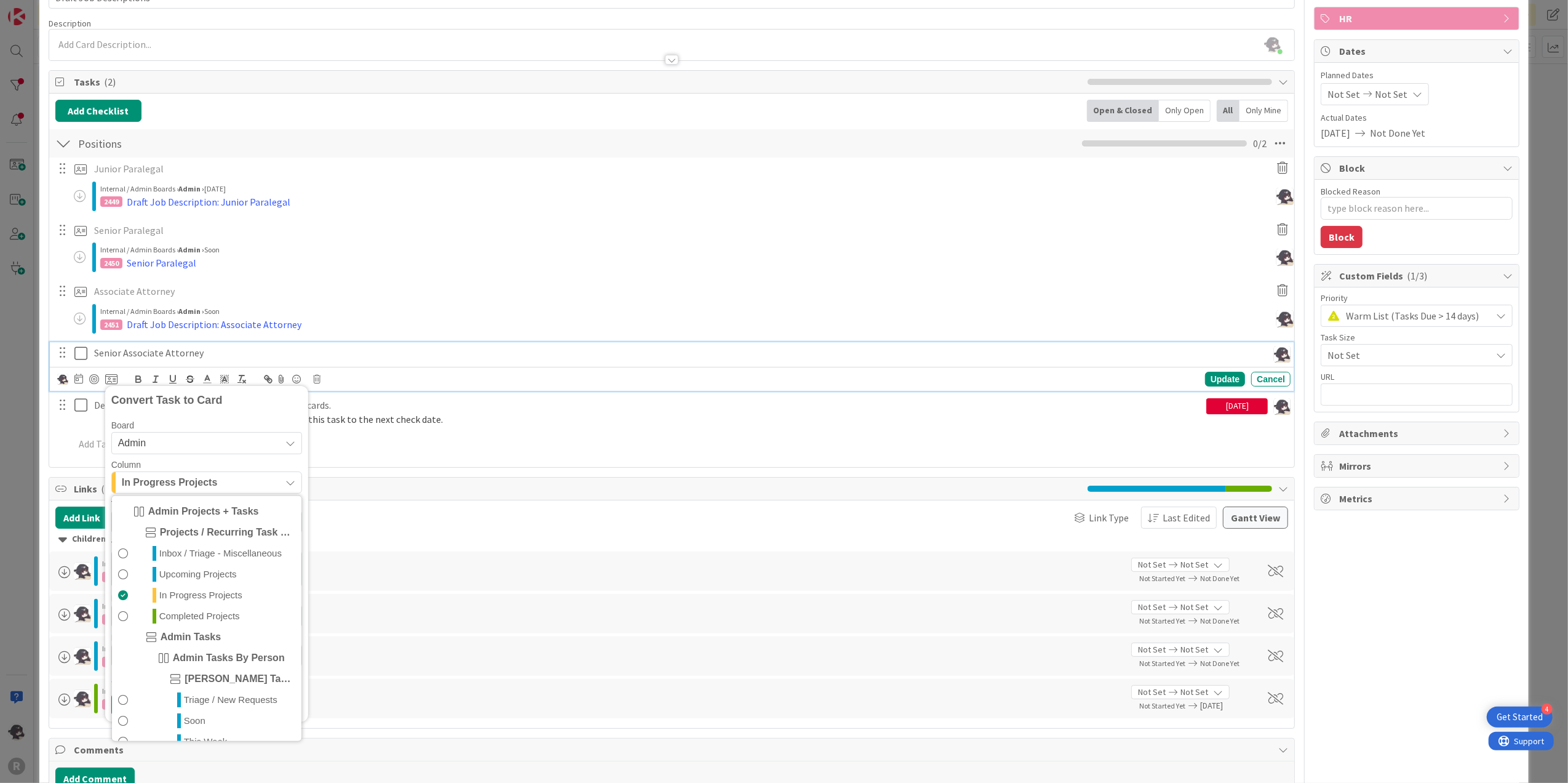
click at [205, 722] on span "Soon" at bounding box center [195, 721] width 22 height 15
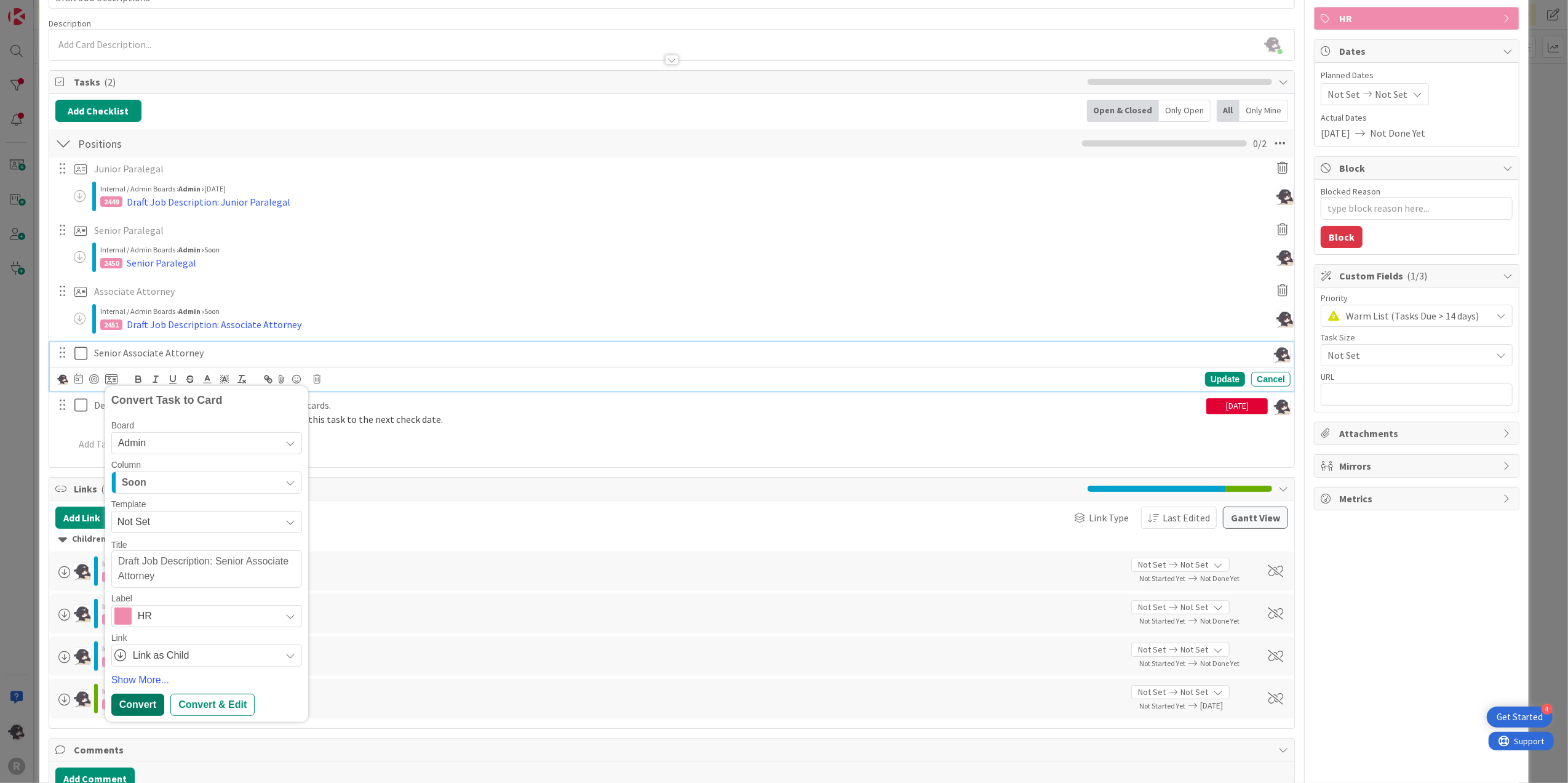
click at [137, 697] on div "Convert" at bounding box center [137, 705] width 53 height 22
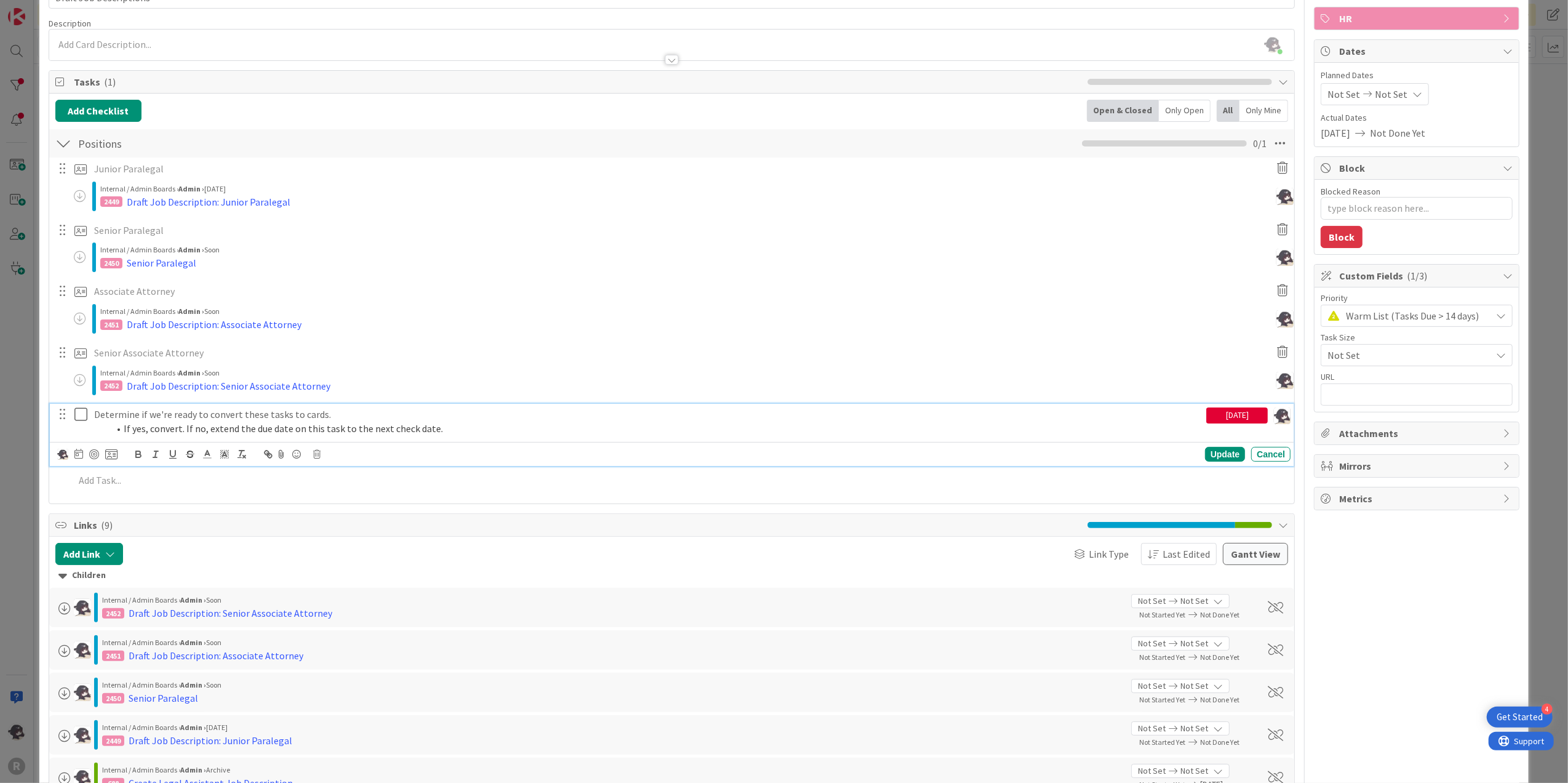
click at [79, 421] on icon at bounding box center [84, 414] width 19 height 15
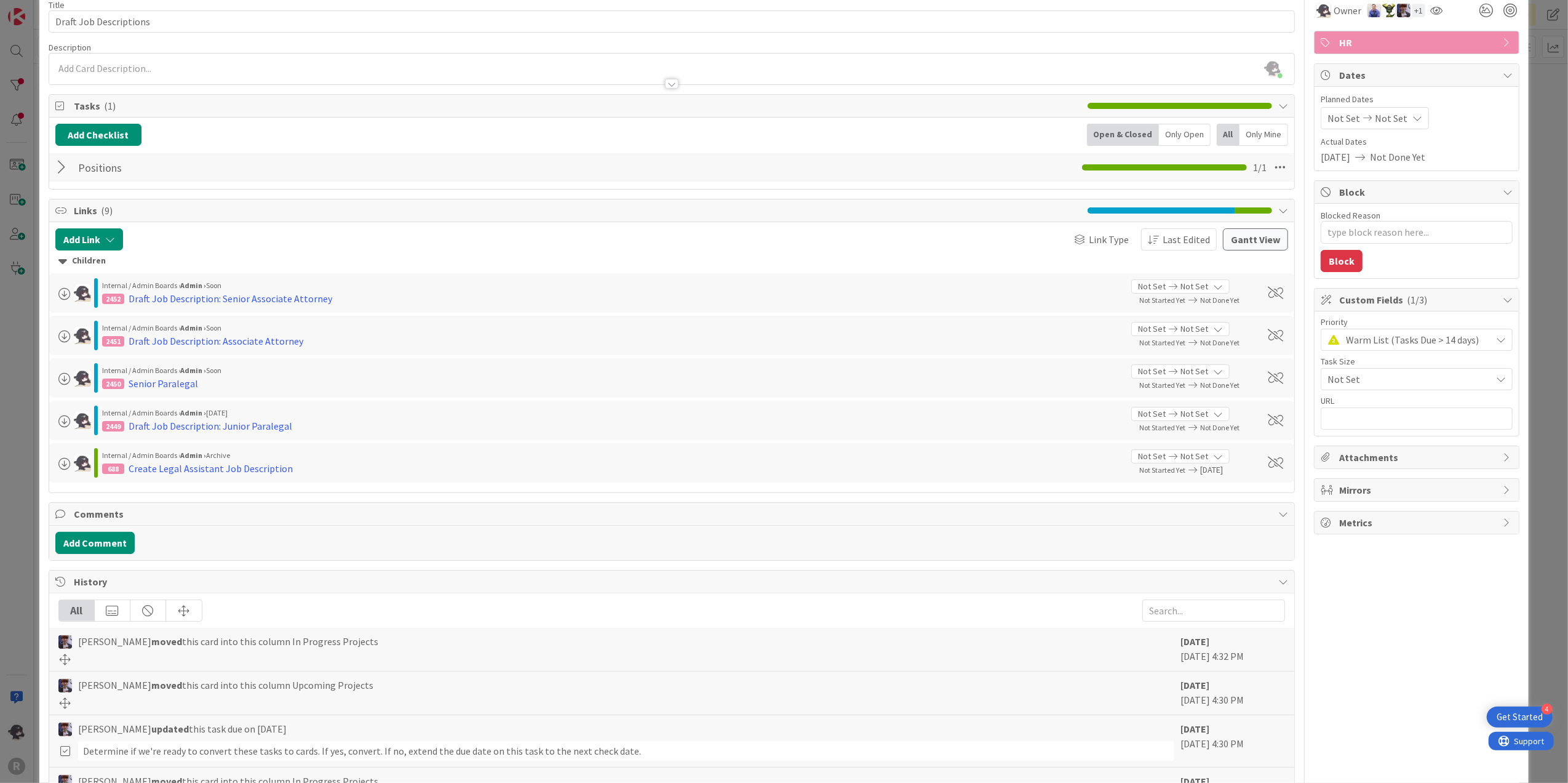
scroll to position [0, 0]
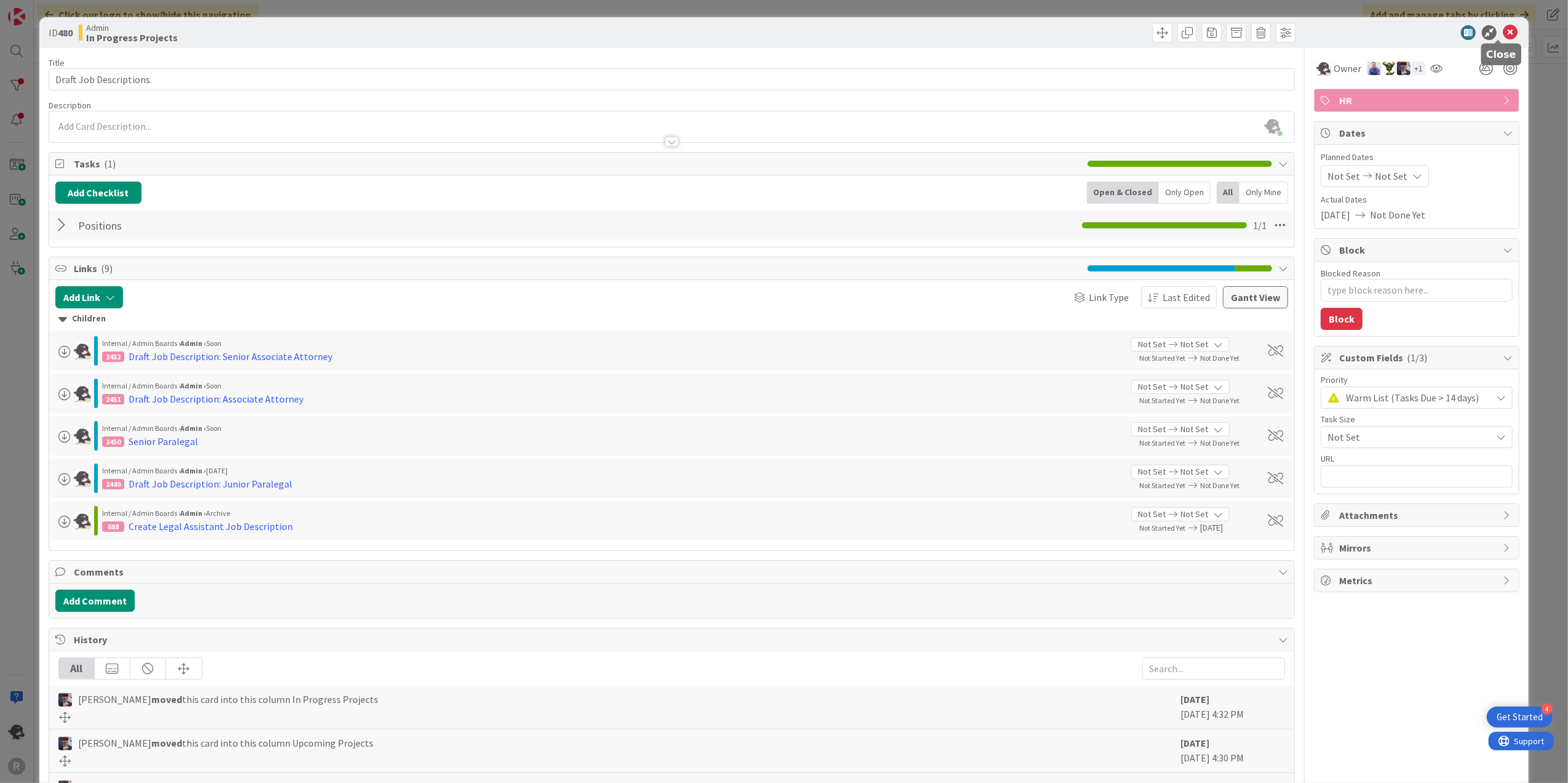
click at [1503, 37] on icon at bounding box center [1511, 33] width 15 height 15
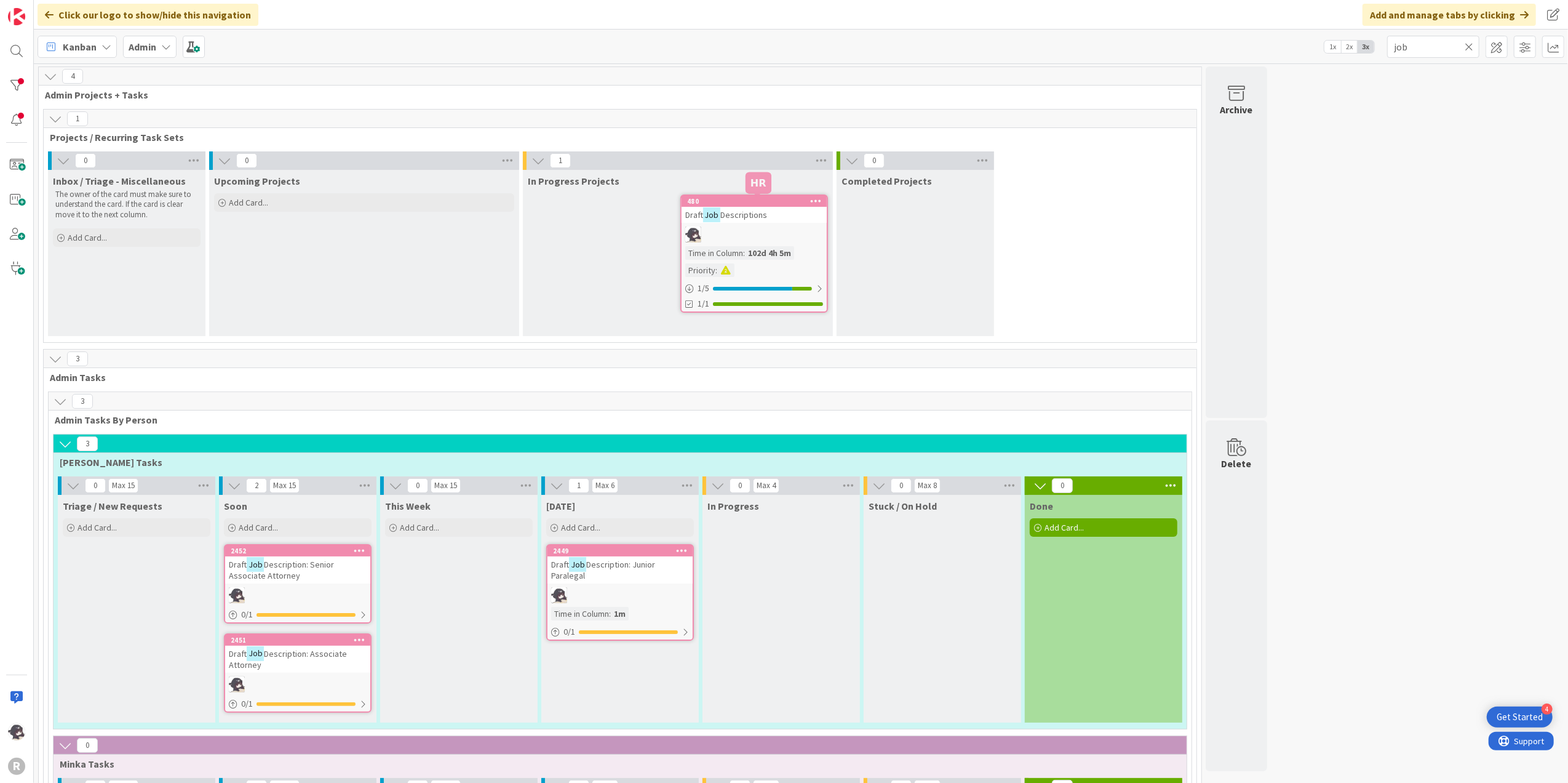
click at [773, 201] on div "480" at bounding box center [757, 201] width 140 height 8
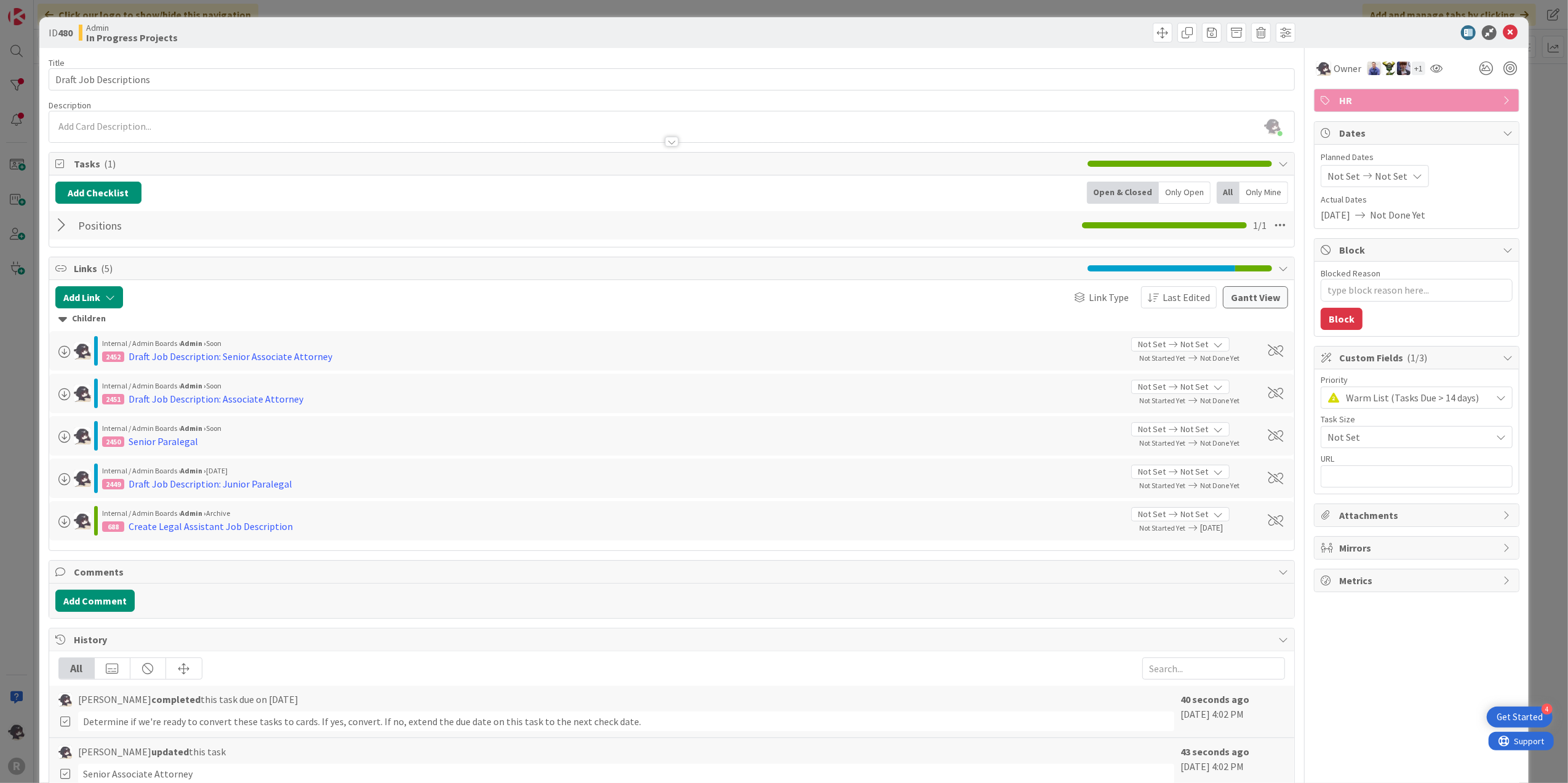
click at [215, 439] on div "2450 Senior Paralegal" at bounding box center [612, 441] width 1021 height 15
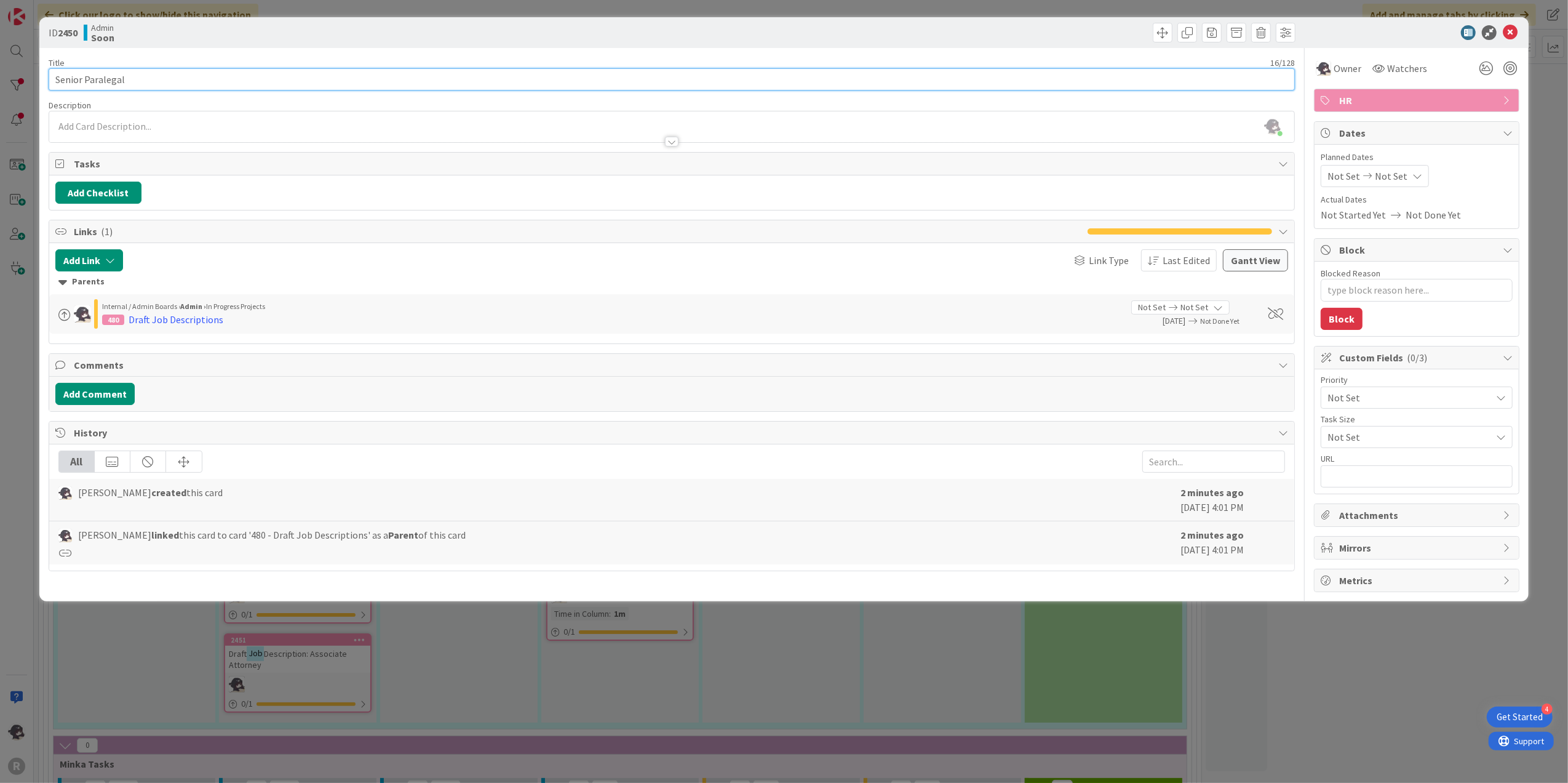
click at [56, 76] on input "Senior Paralegal" at bounding box center [672, 79] width 1247 height 22
click at [1515, 30] on icon at bounding box center [1511, 33] width 15 height 15
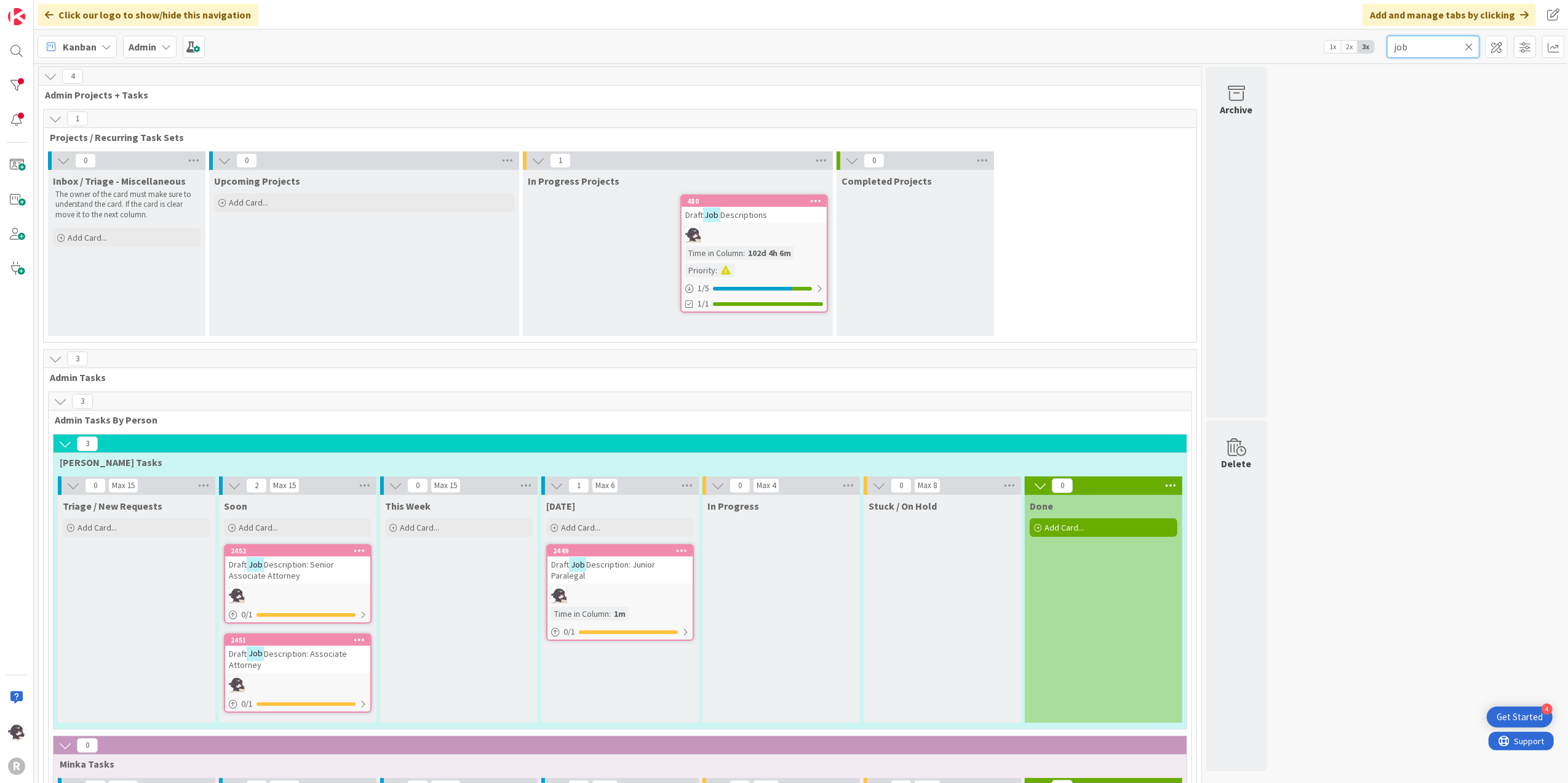
drag, startPoint x: 1455, startPoint y: 46, endPoint x: 1447, endPoint y: 50, distance: 8.9
click at [1455, 46] on input "job" at bounding box center [1433, 46] width 92 height 22
click at [1469, 42] on icon at bounding box center [1469, 46] width 8 height 11
click at [1414, 51] on input "text" at bounding box center [1433, 46] width 92 height 22
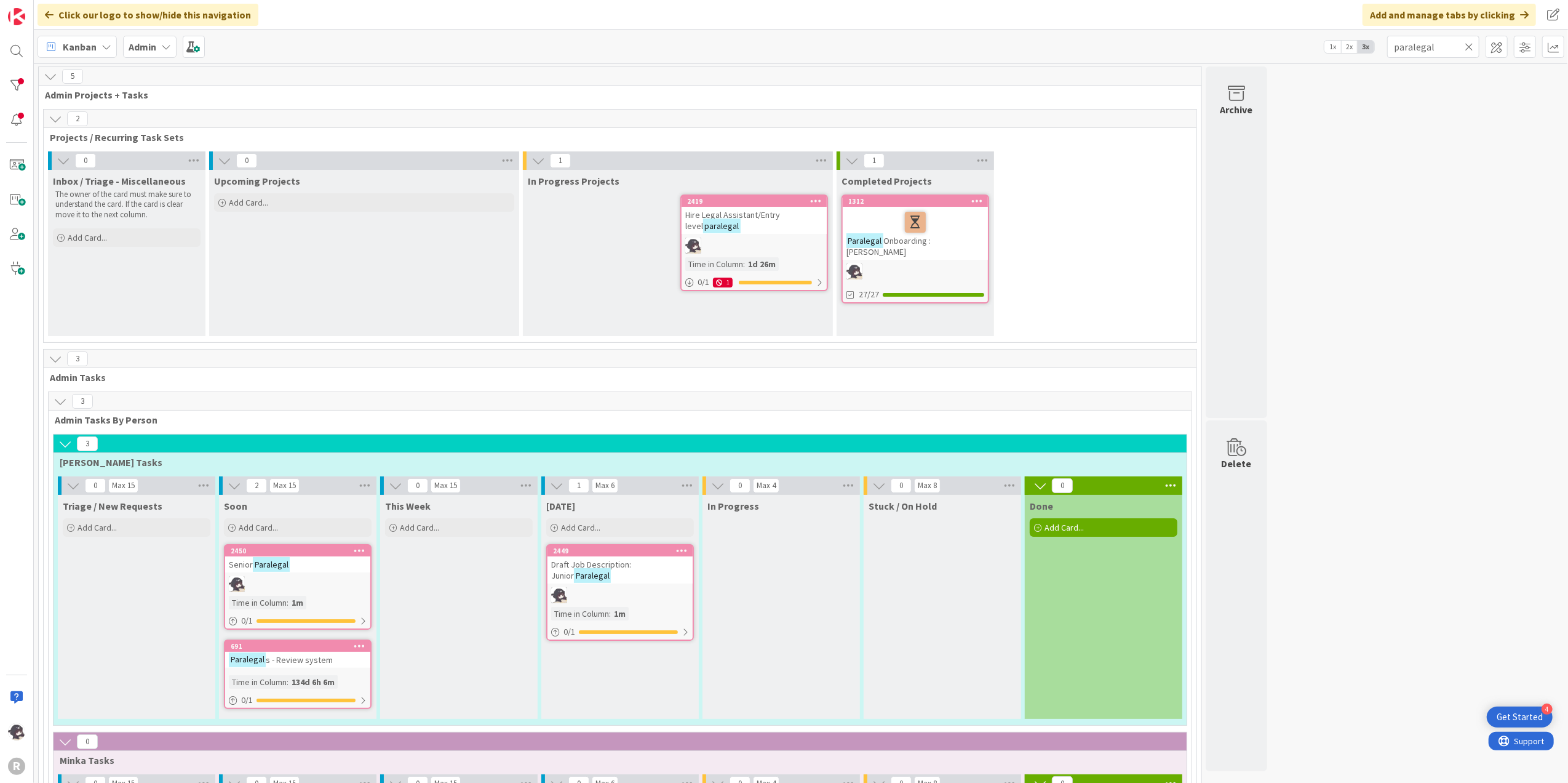
click at [281, 544] on link "2450 Senior Paralegal Time in [GEOGRAPHIC_DATA] : 1m 0 / 1" at bounding box center [297, 586] width 148 height 85
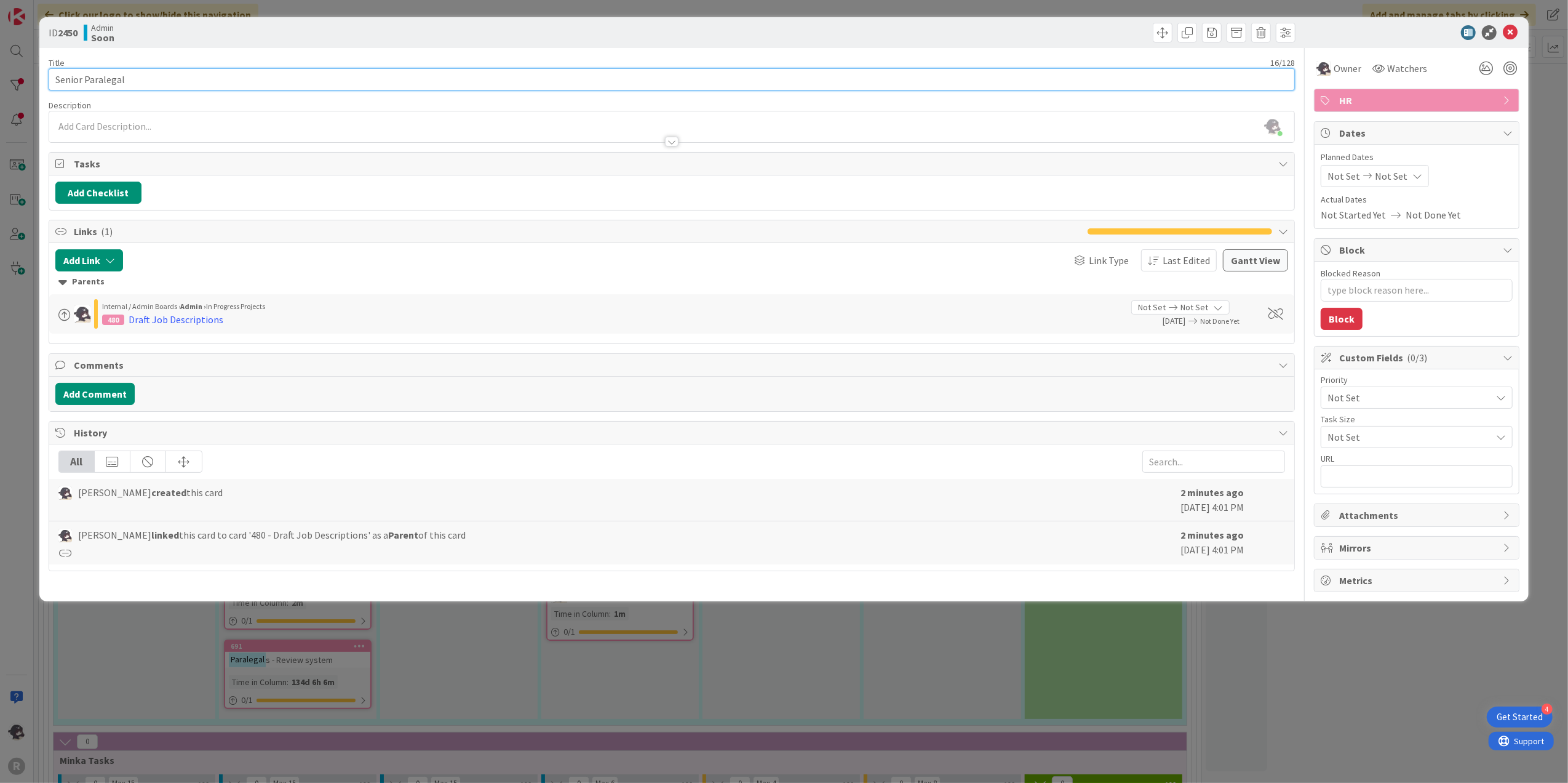
click at [56, 78] on input "Senior Paralegal" at bounding box center [672, 79] width 1247 height 22
paste input "Draft Job Description:"
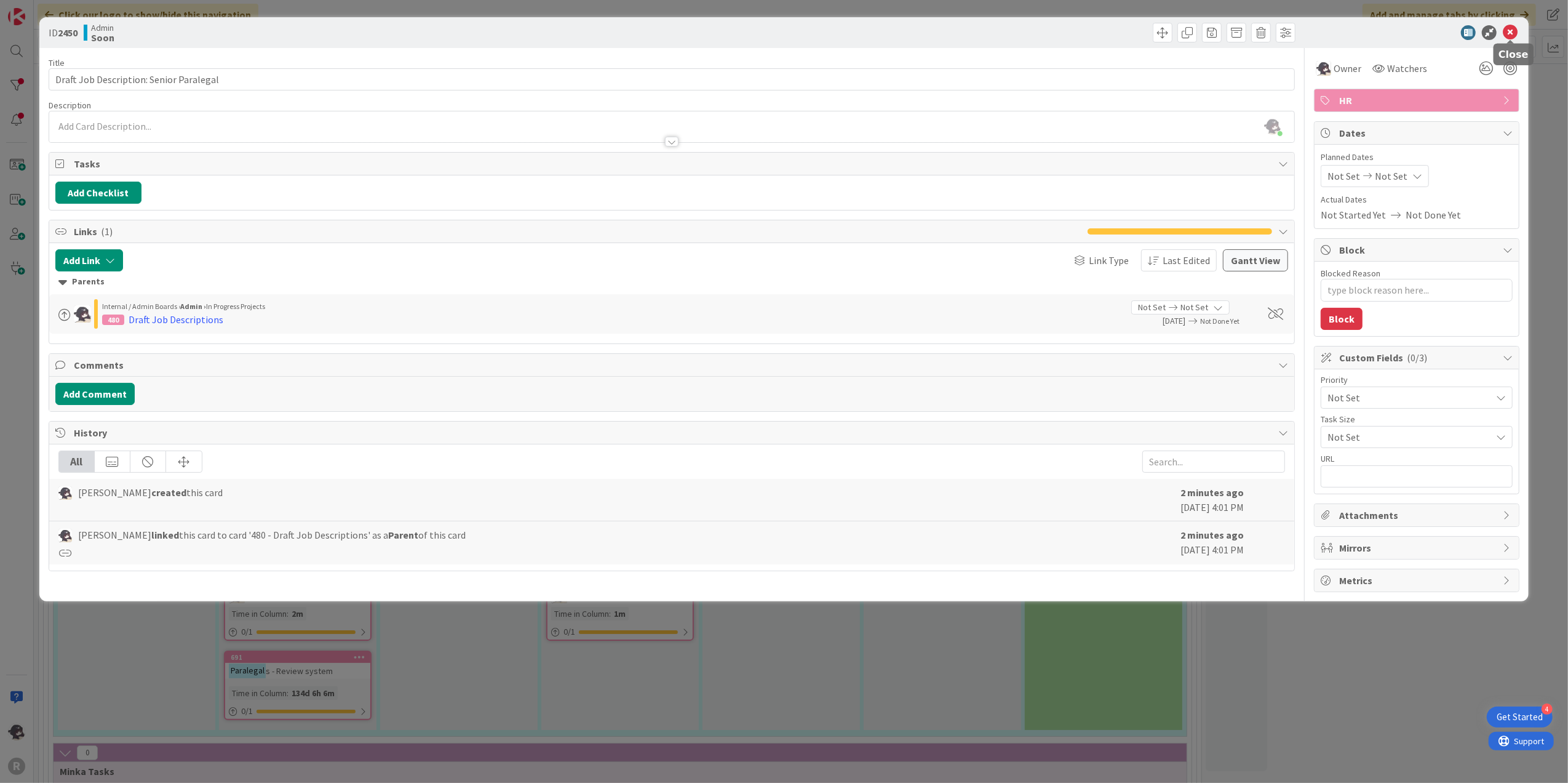
click at [1513, 30] on icon at bounding box center [1511, 33] width 15 height 15
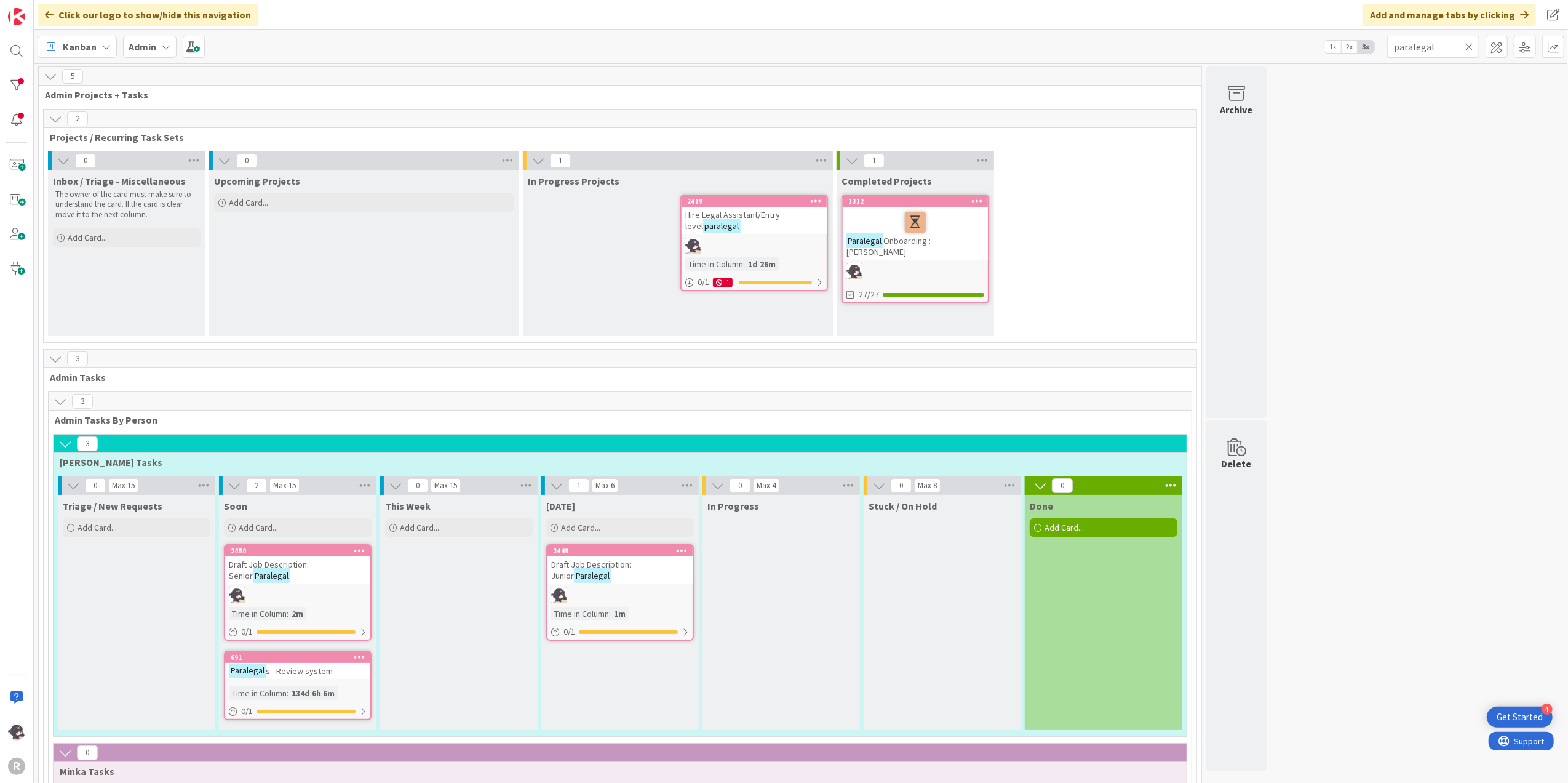
click at [1468, 42] on icon at bounding box center [1469, 46] width 8 height 11
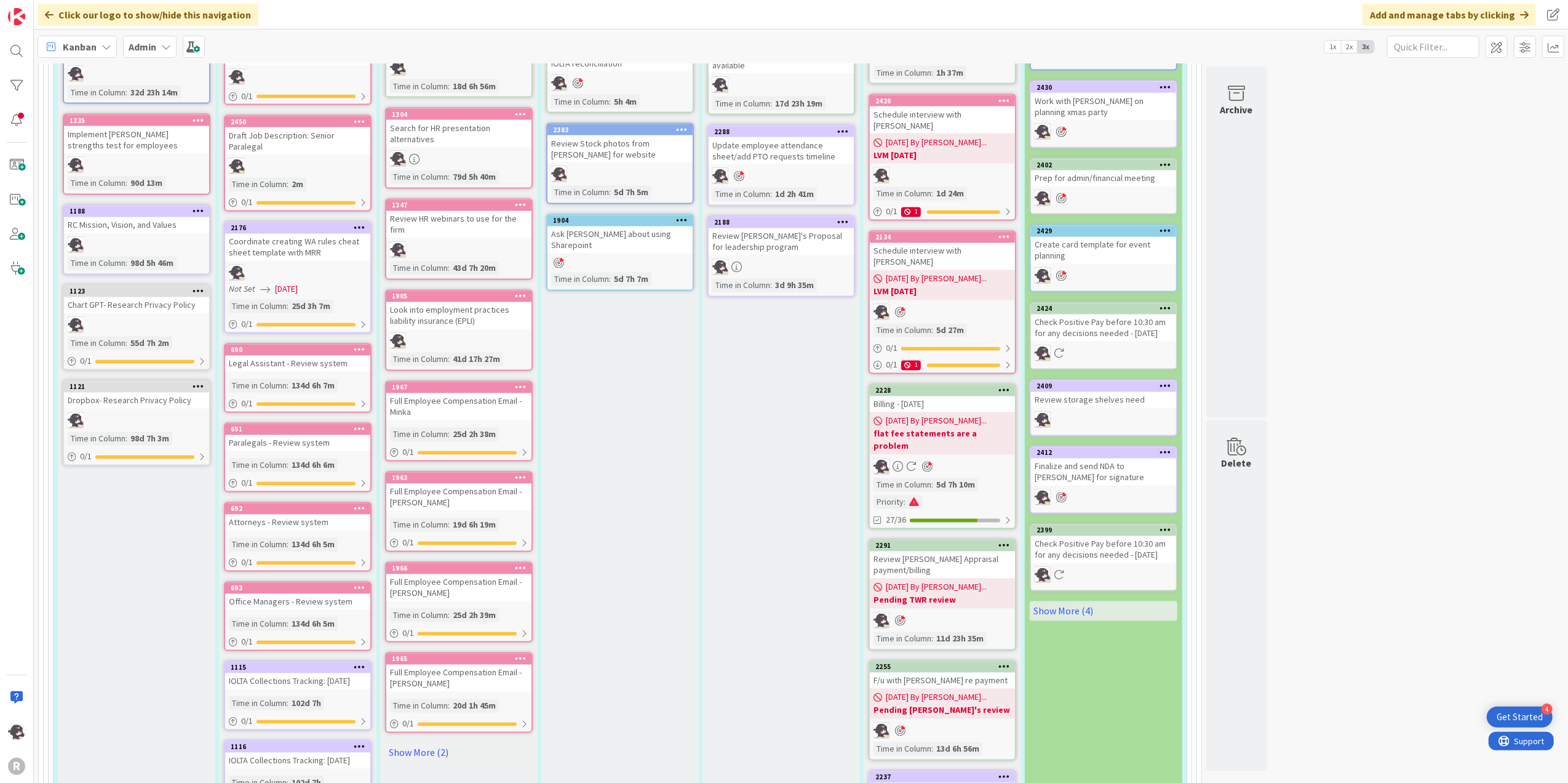
scroll to position [2051, 0]
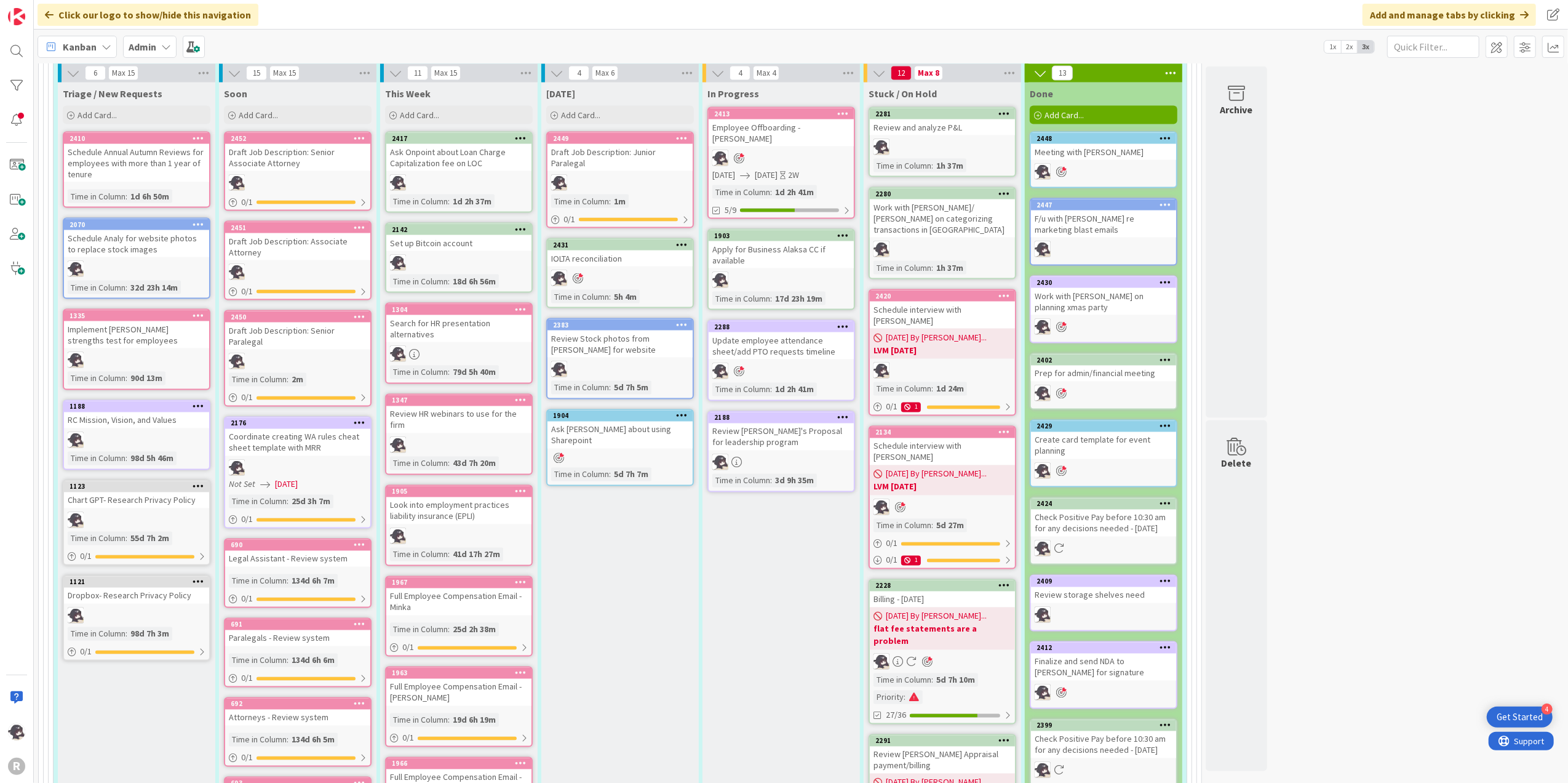
click at [684, 133] on icon at bounding box center [682, 138] width 12 height 8
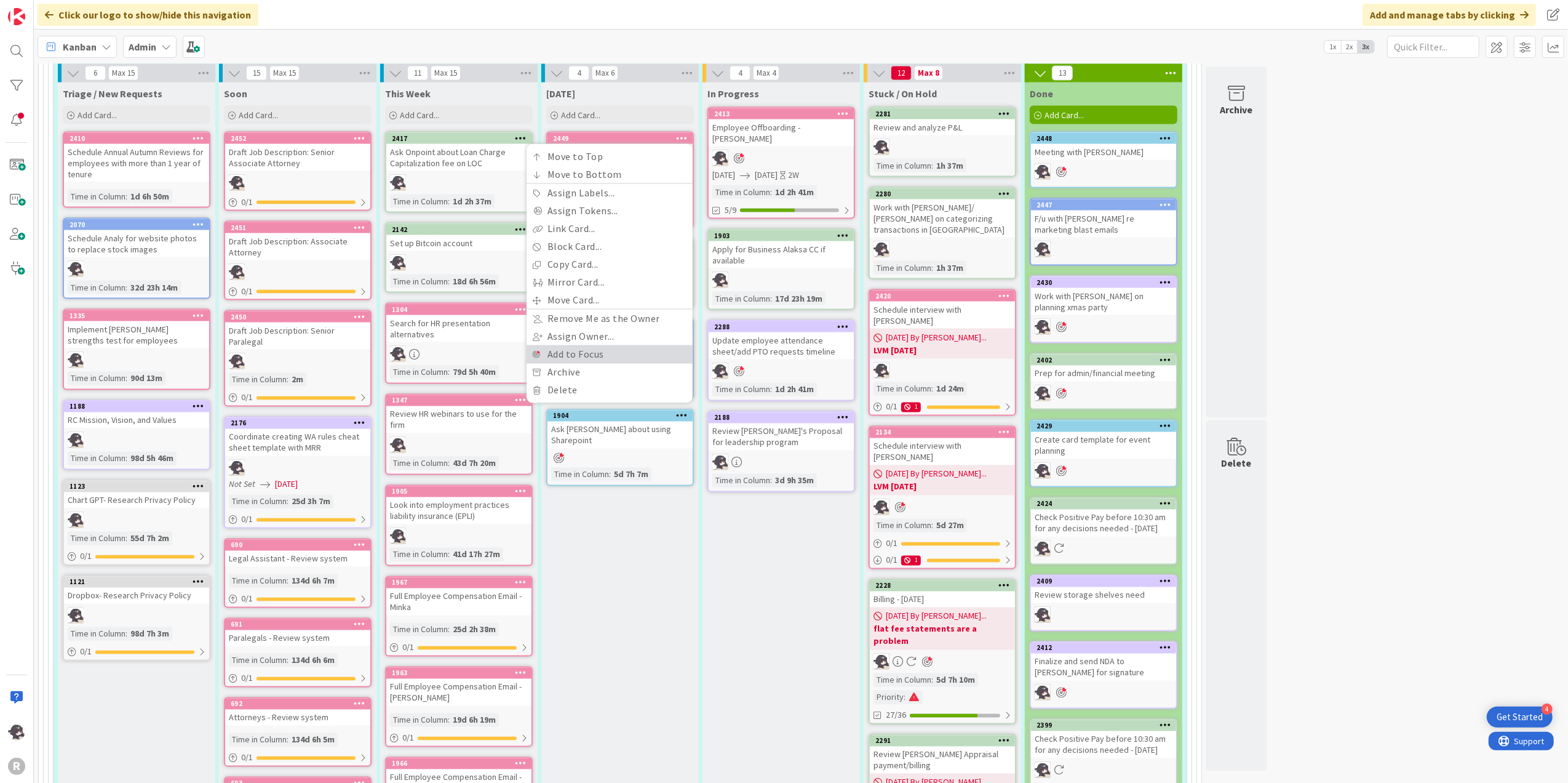
drag, startPoint x: 612, startPoint y: 330, endPoint x: 619, endPoint y: 318, distance: 13.9
click at [612, 345] on link "Add to Focus" at bounding box center [609, 354] width 166 height 18
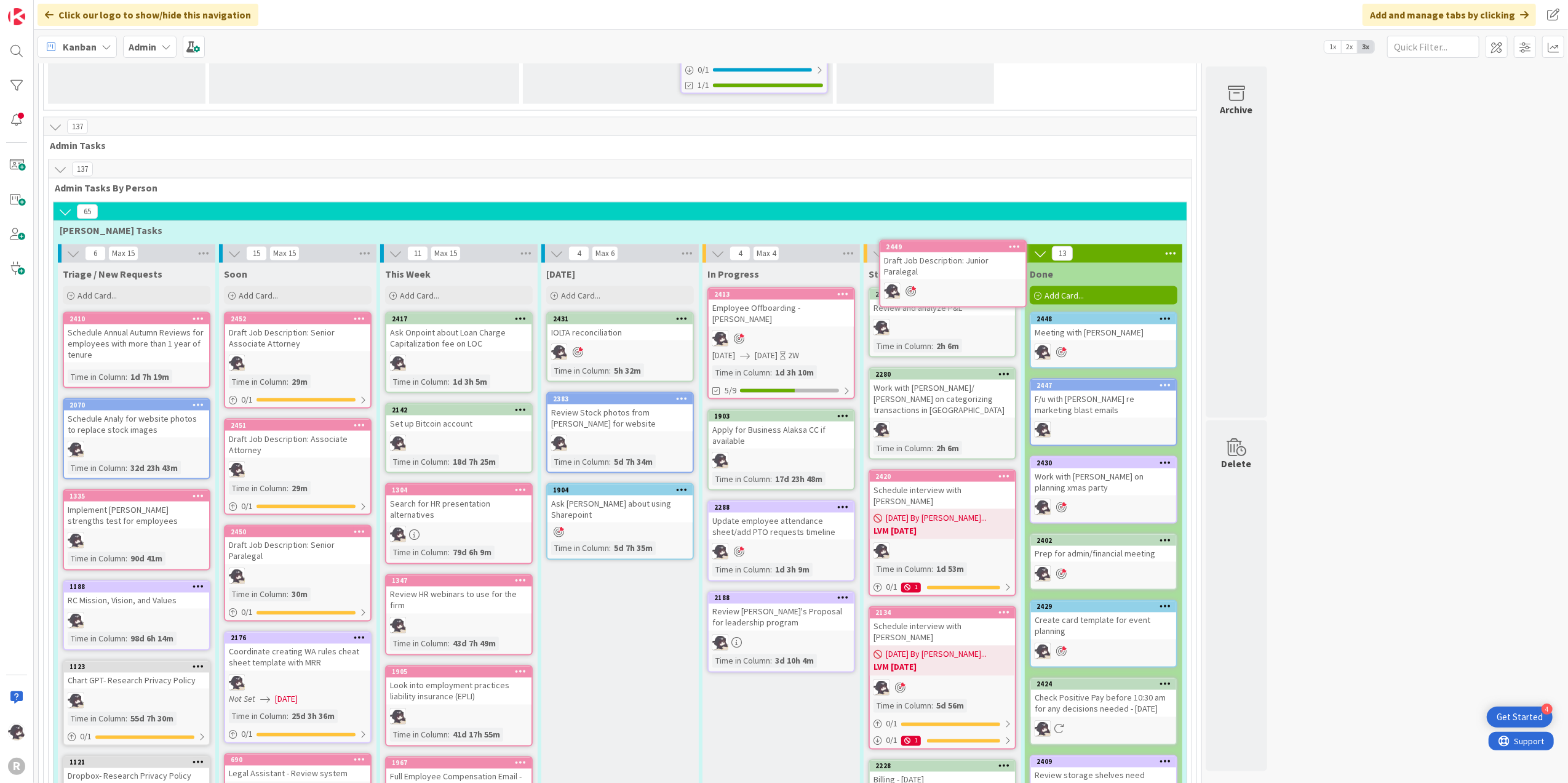
scroll to position [1861, 0]
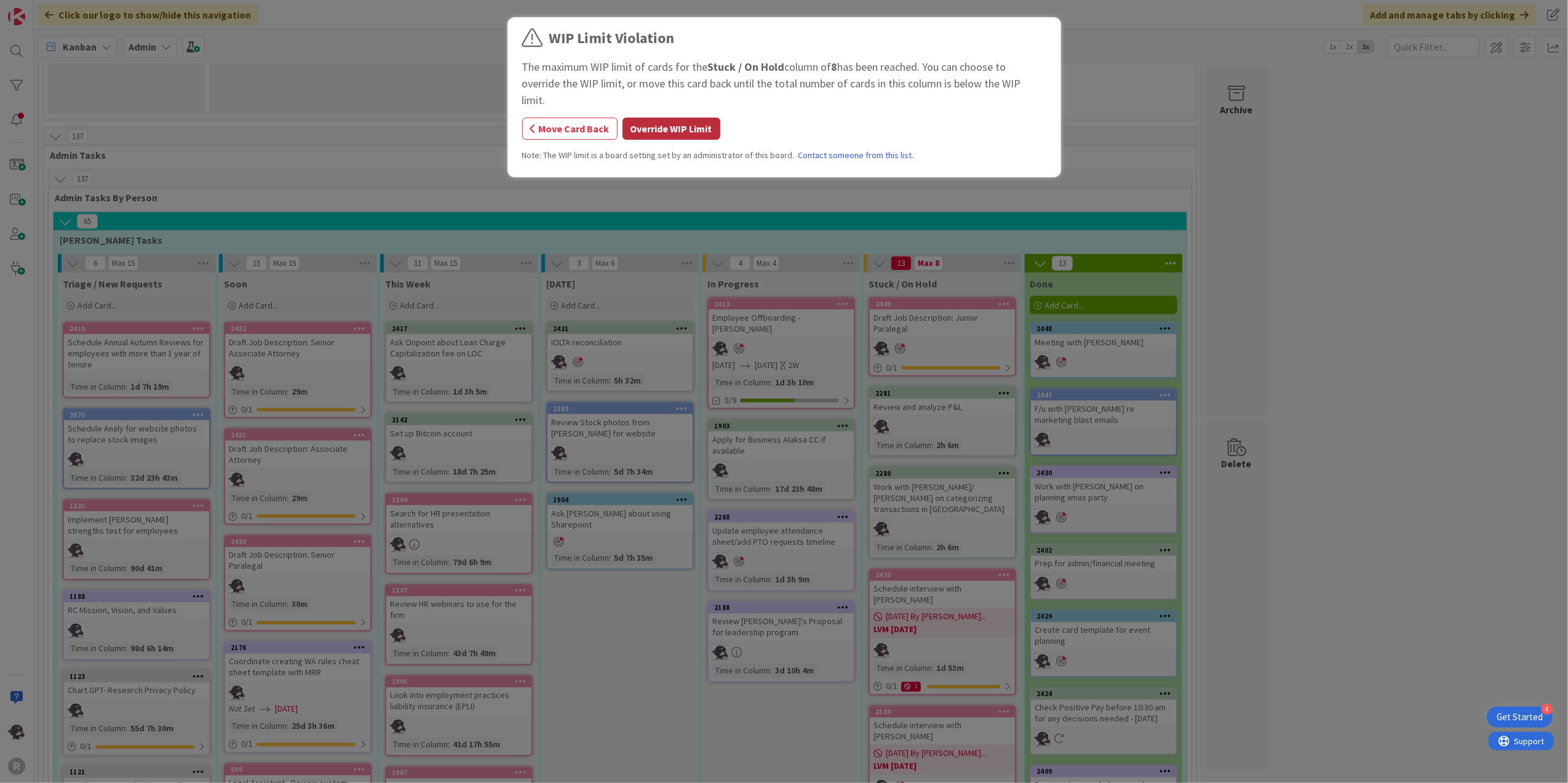
click at [655, 117] on button "Override WIP Limit" at bounding box center [671, 128] width 98 height 22
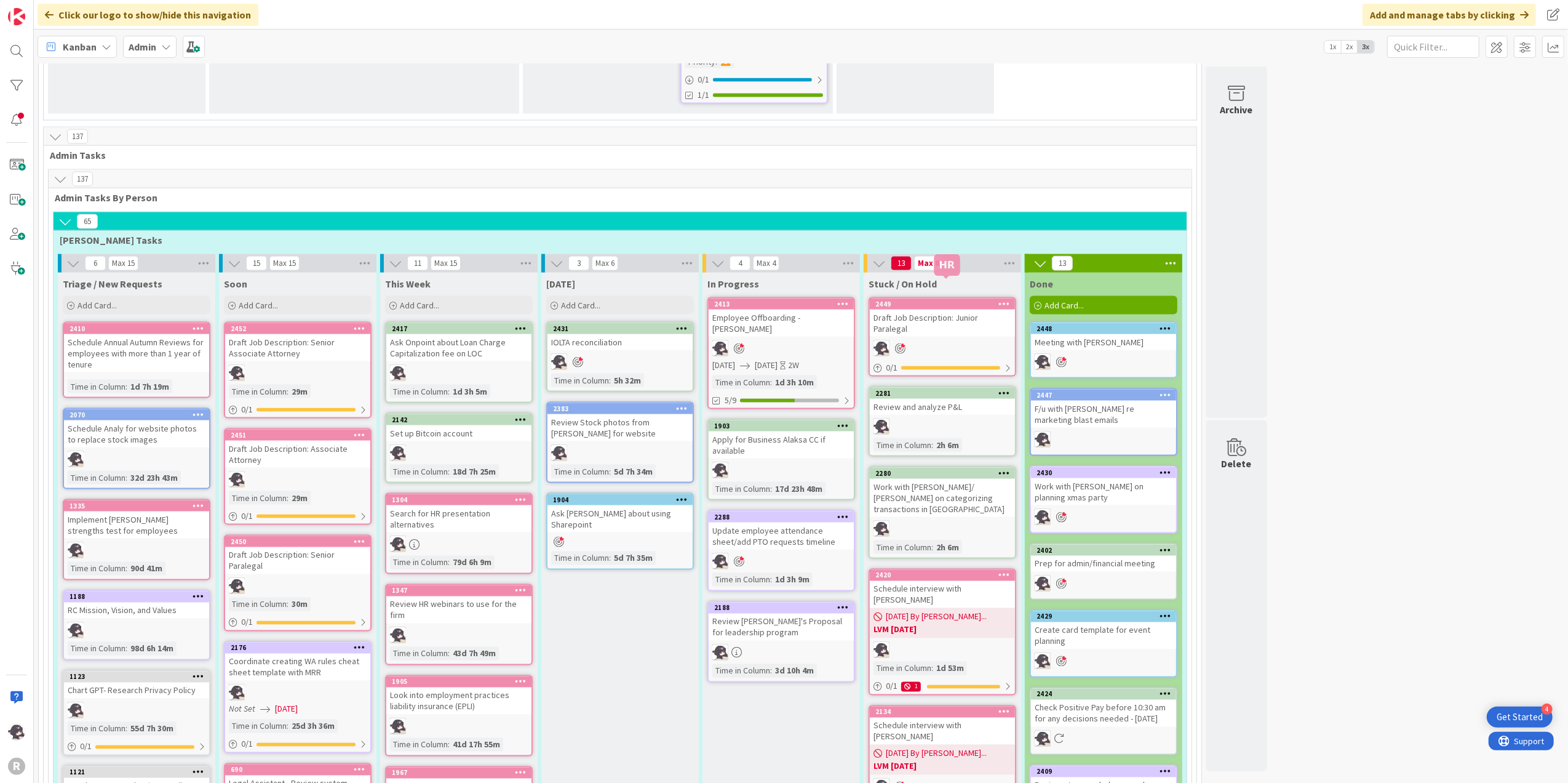
click at [973, 300] on div "2449" at bounding box center [946, 304] width 140 height 8
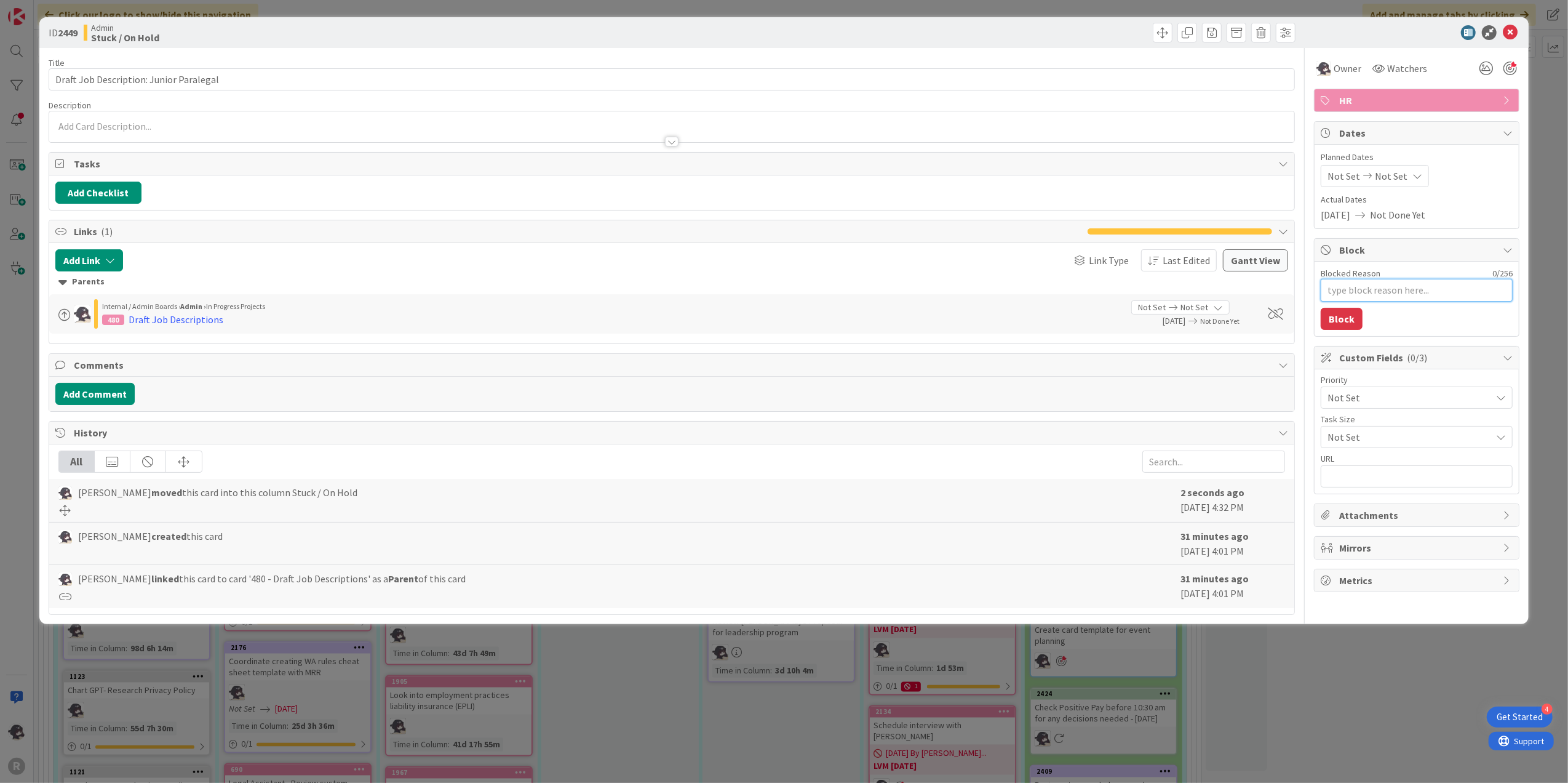
click at [1393, 290] on textarea "Blocked Reason" at bounding box center [1417, 289] width 192 height 23
click at [1357, 311] on button "Block" at bounding box center [1342, 319] width 42 height 22
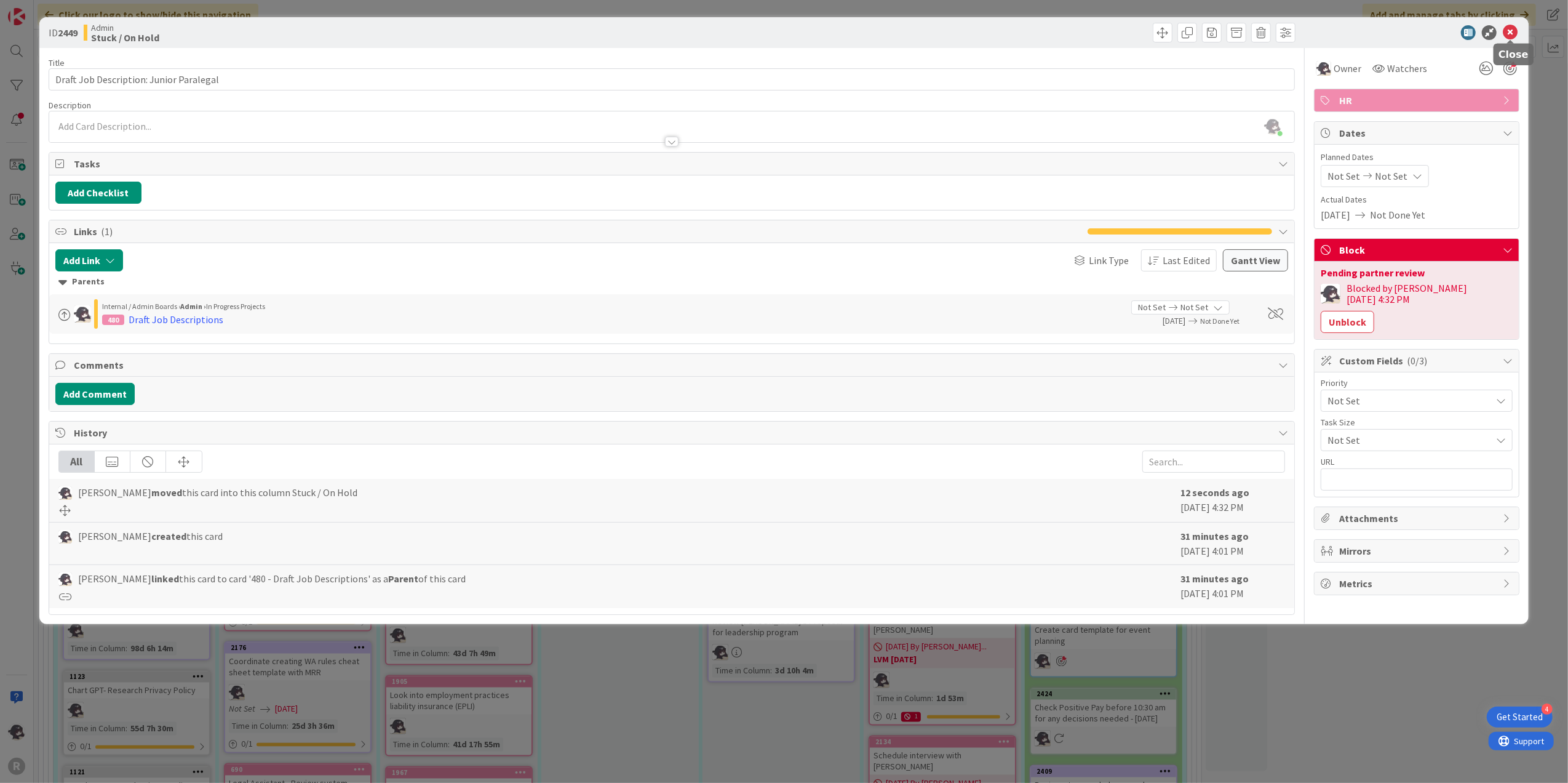
click at [1514, 33] on icon at bounding box center [1511, 33] width 15 height 15
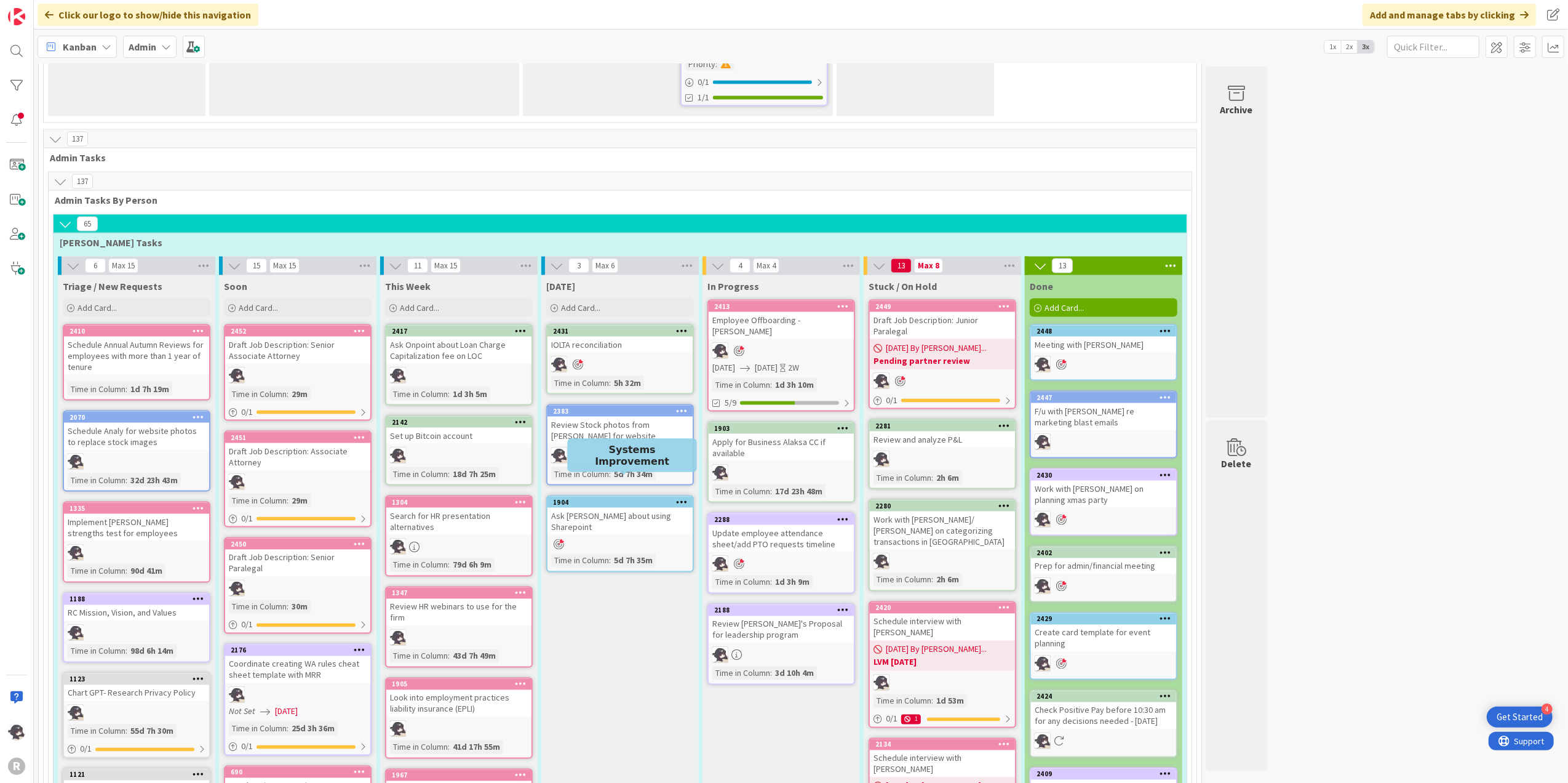
click at [598, 498] on div "1904" at bounding box center [623, 502] width 140 height 8
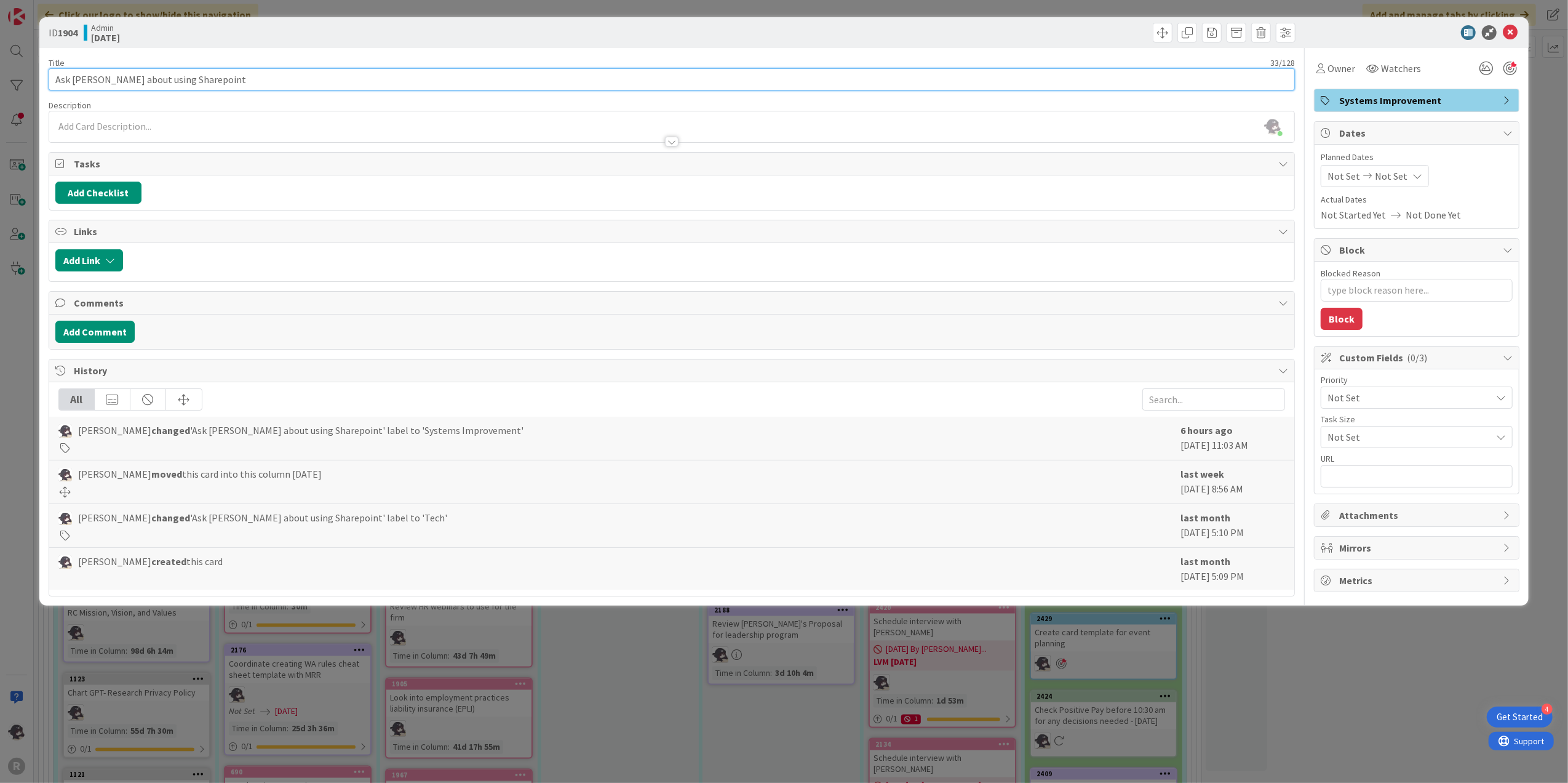
drag, startPoint x: 151, startPoint y: 75, endPoint x: -30, endPoint y: 77, distance: 181.0
click at [0, 77] on html "4 Get Started R Click our logo to show/hide this navigation Add and manage tabs…" at bounding box center [784, 392] width 1568 height 783
click at [1514, 38] on icon at bounding box center [1511, 33] width 15 height 15
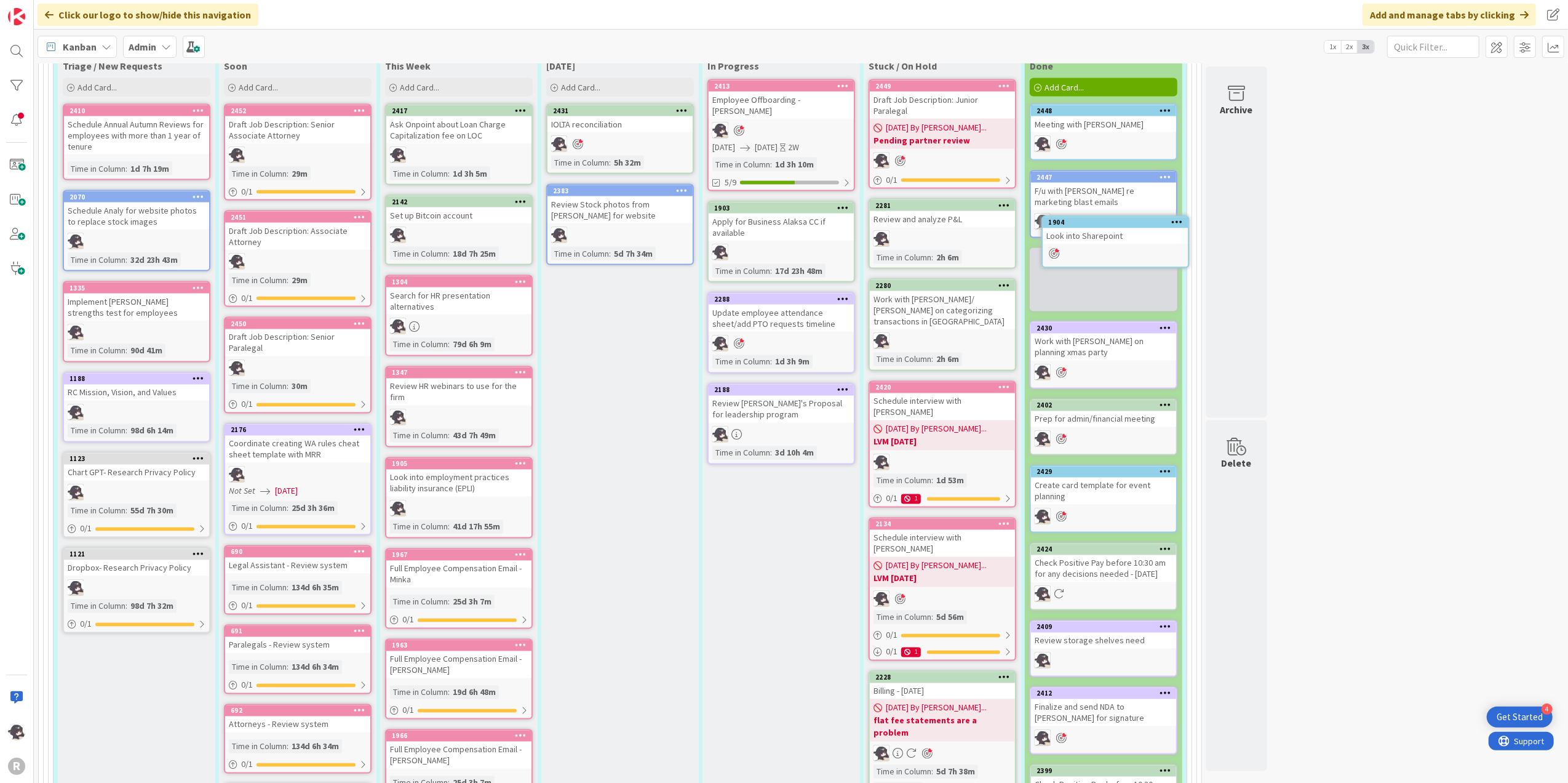
scroll to position [2079, 0]
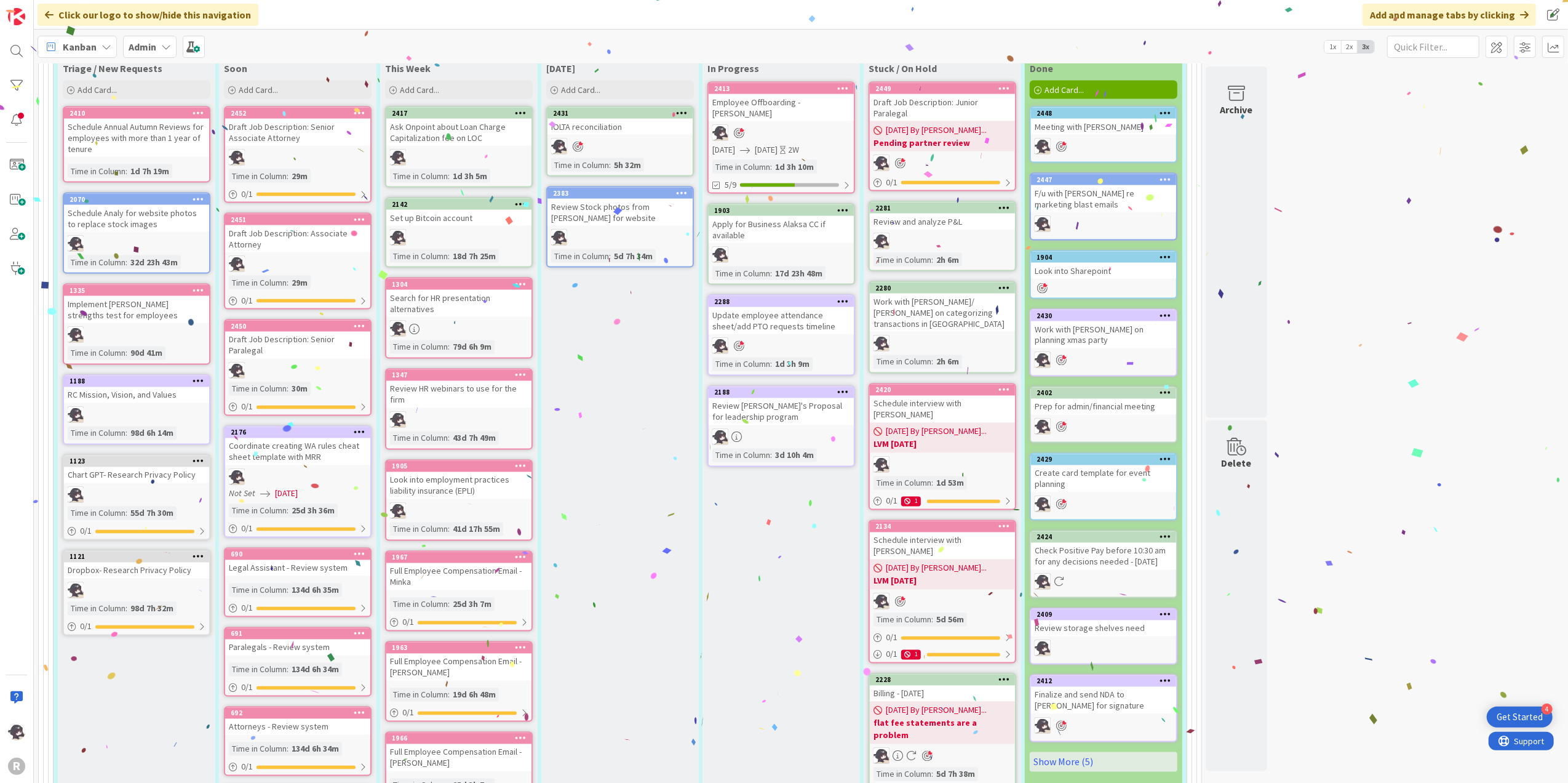
click at [615, 292] on div "[DATE] Add Card... Template Not Set Title 0 / 128 Label Management Show More...…" at bounding box center [620, 784] width 158 height 1453
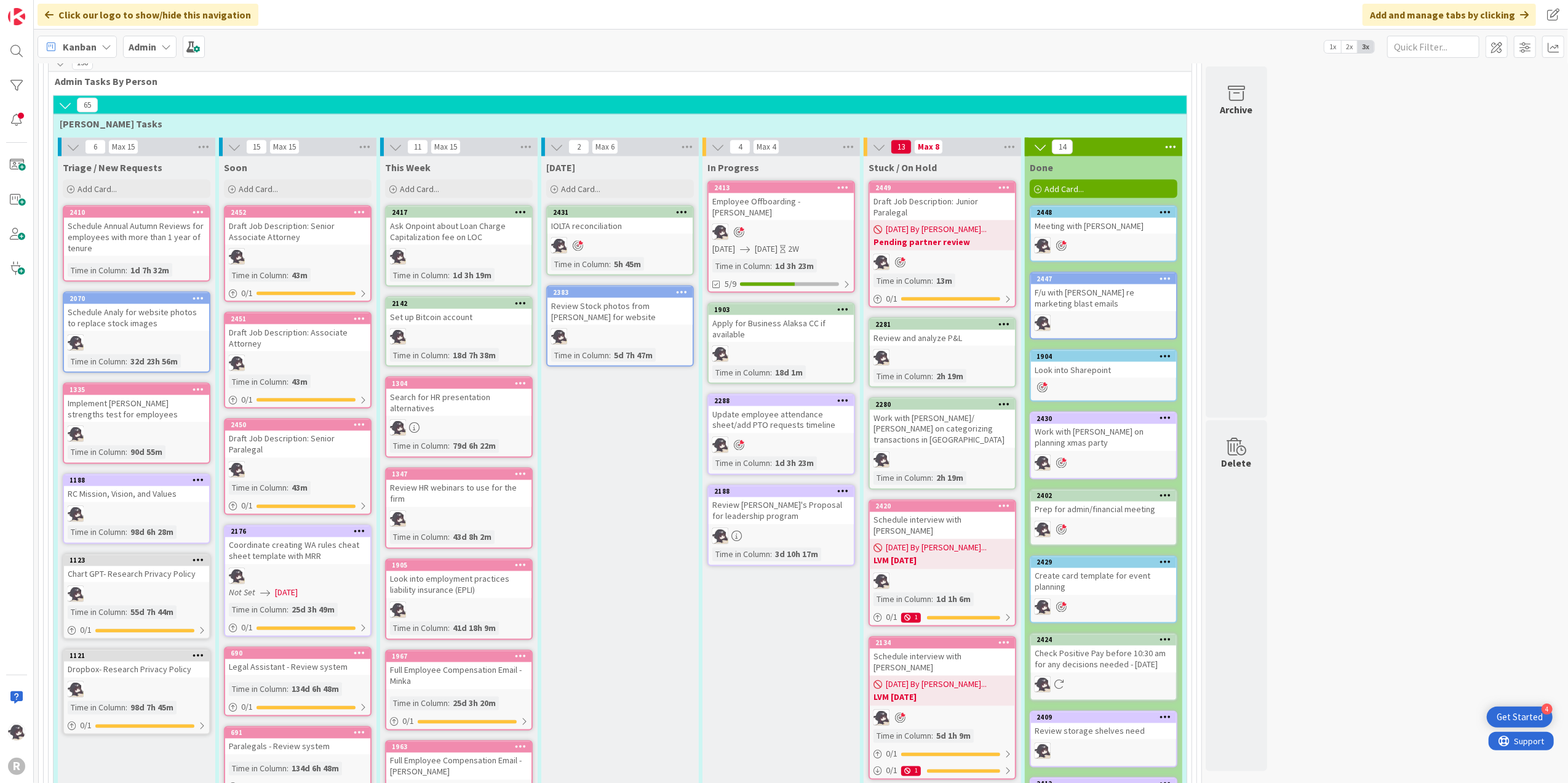
scroll to position [2014, 0]
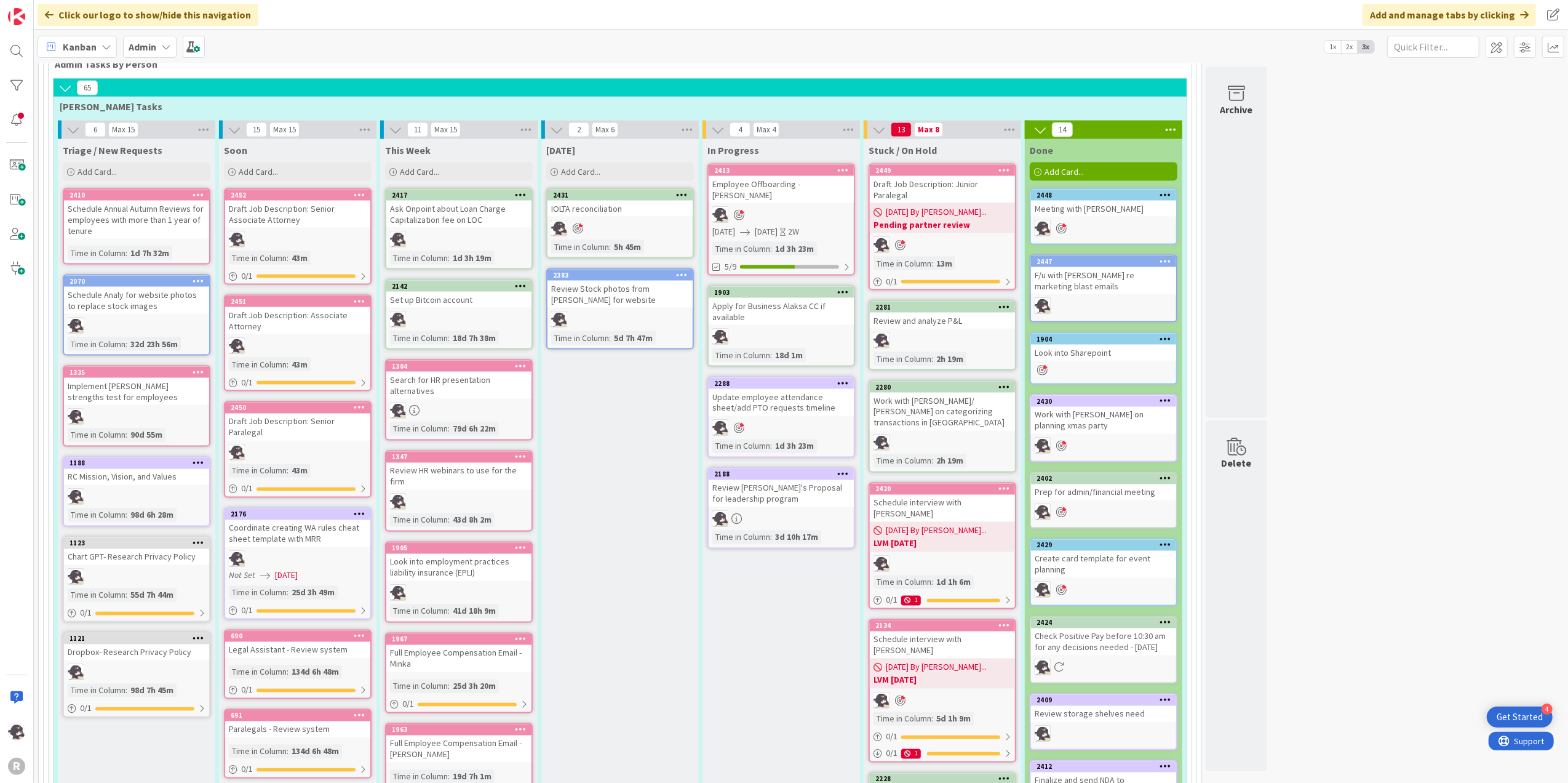
click at [1000, 165] on icon at bounding box center [1005, 170] width 12 height 8
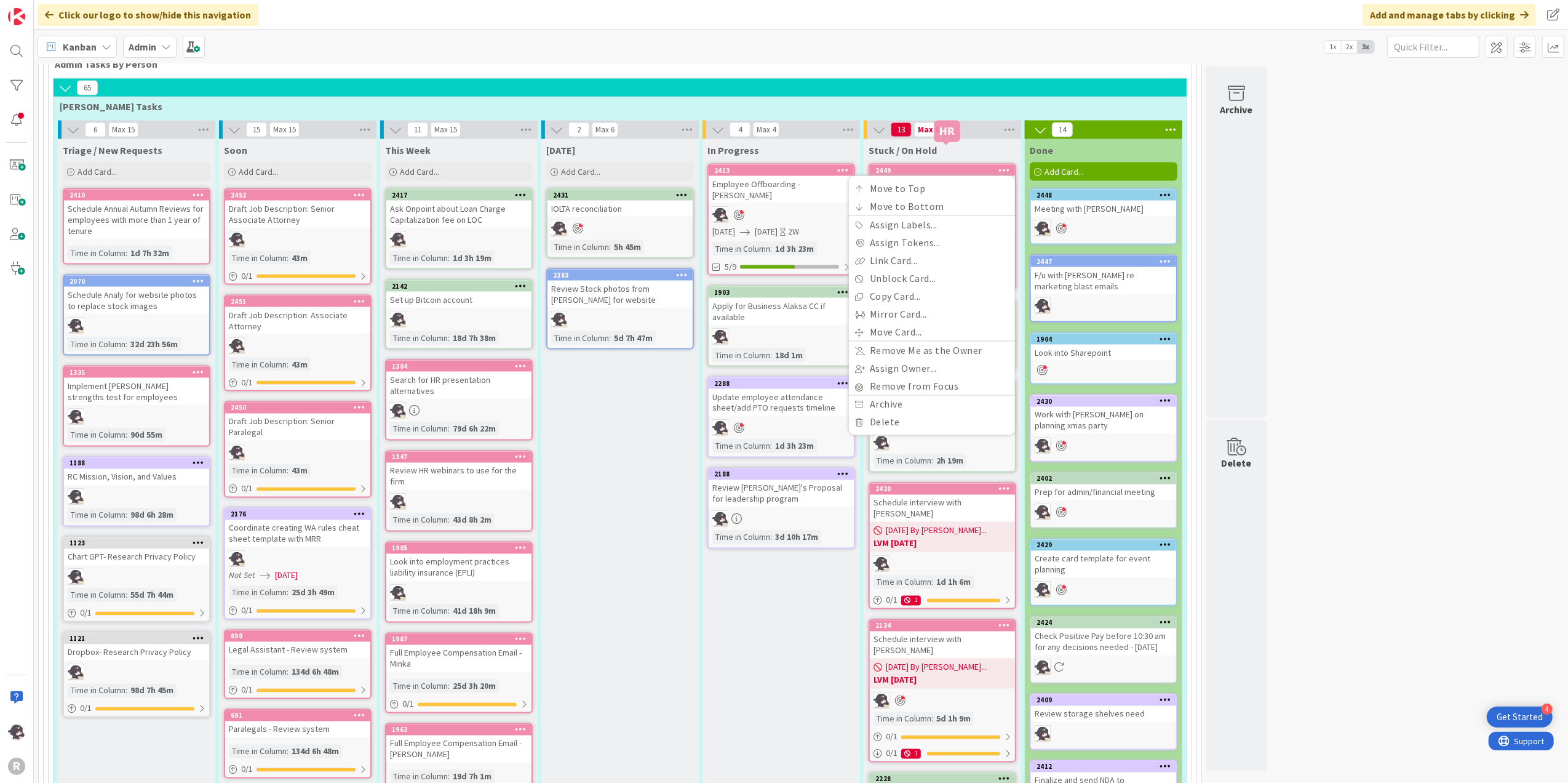
click at [930, 166] on div "2449" at bounding box center [946, 170] width 140 height 8
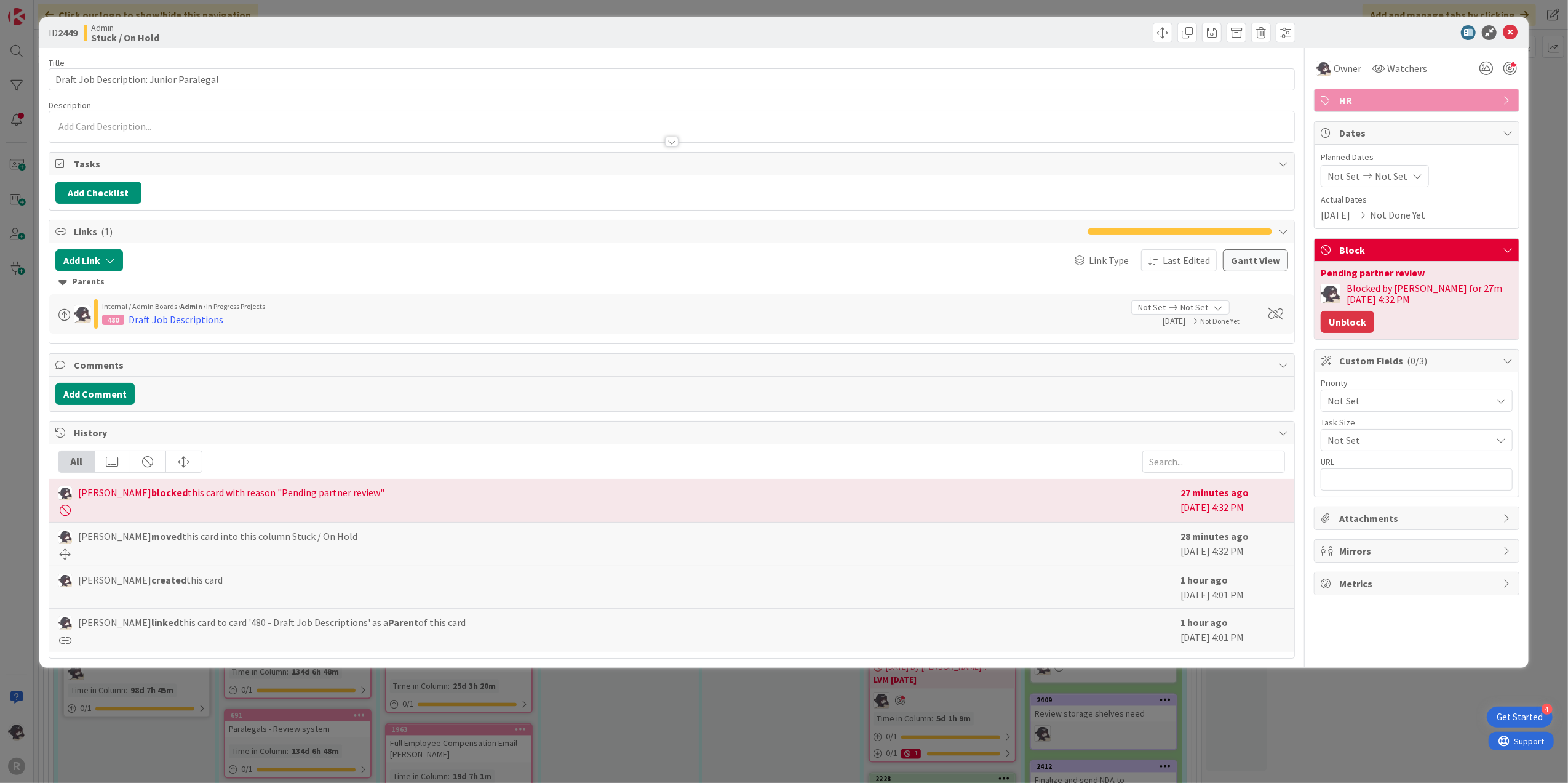
click at [1374, 310] on button "Unblock" at bounding box center [1347, 321] width 53 height 22
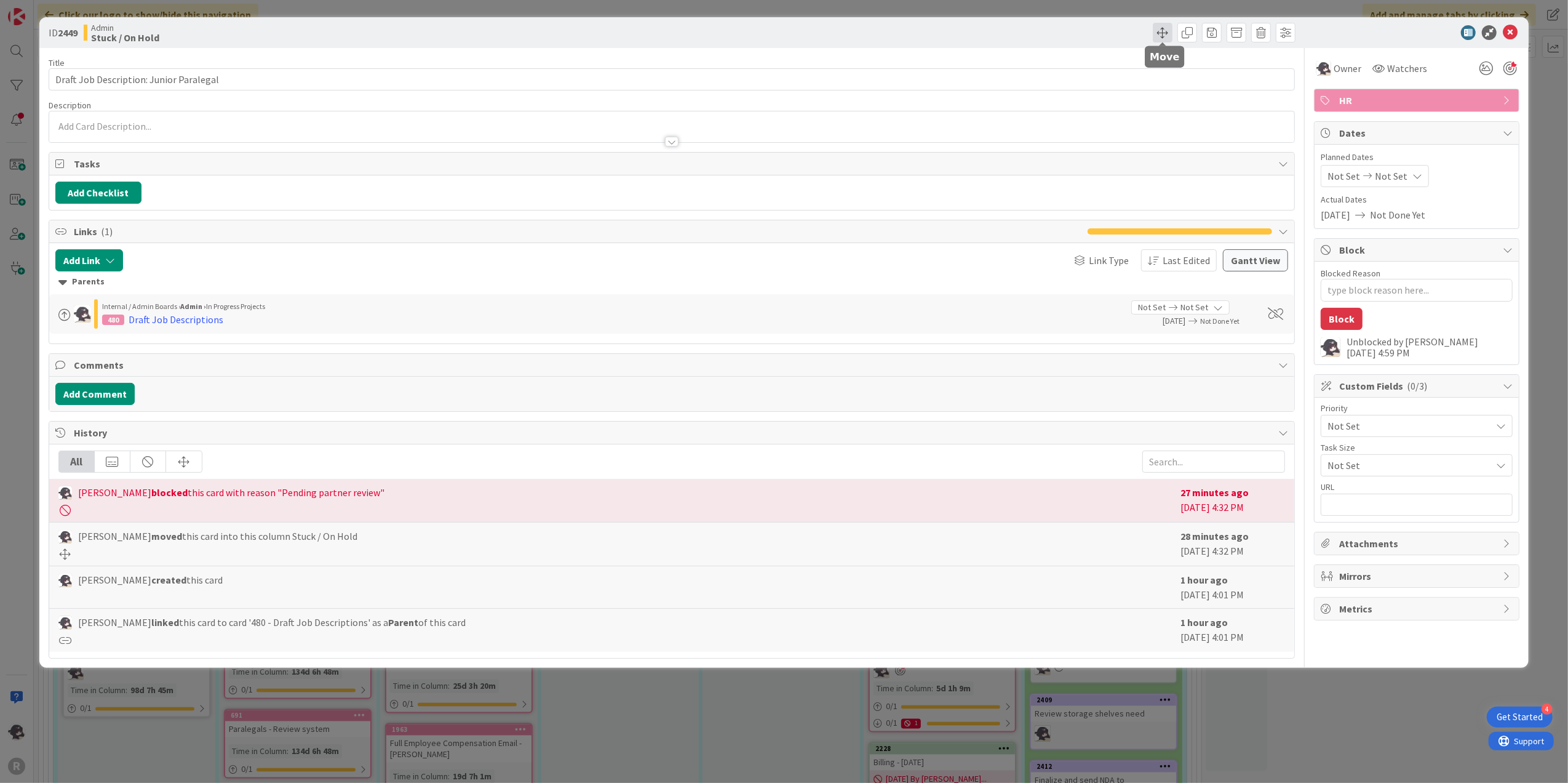
click at [1167, 28] on span at bounding box center [1162, 32] width 19 height 19
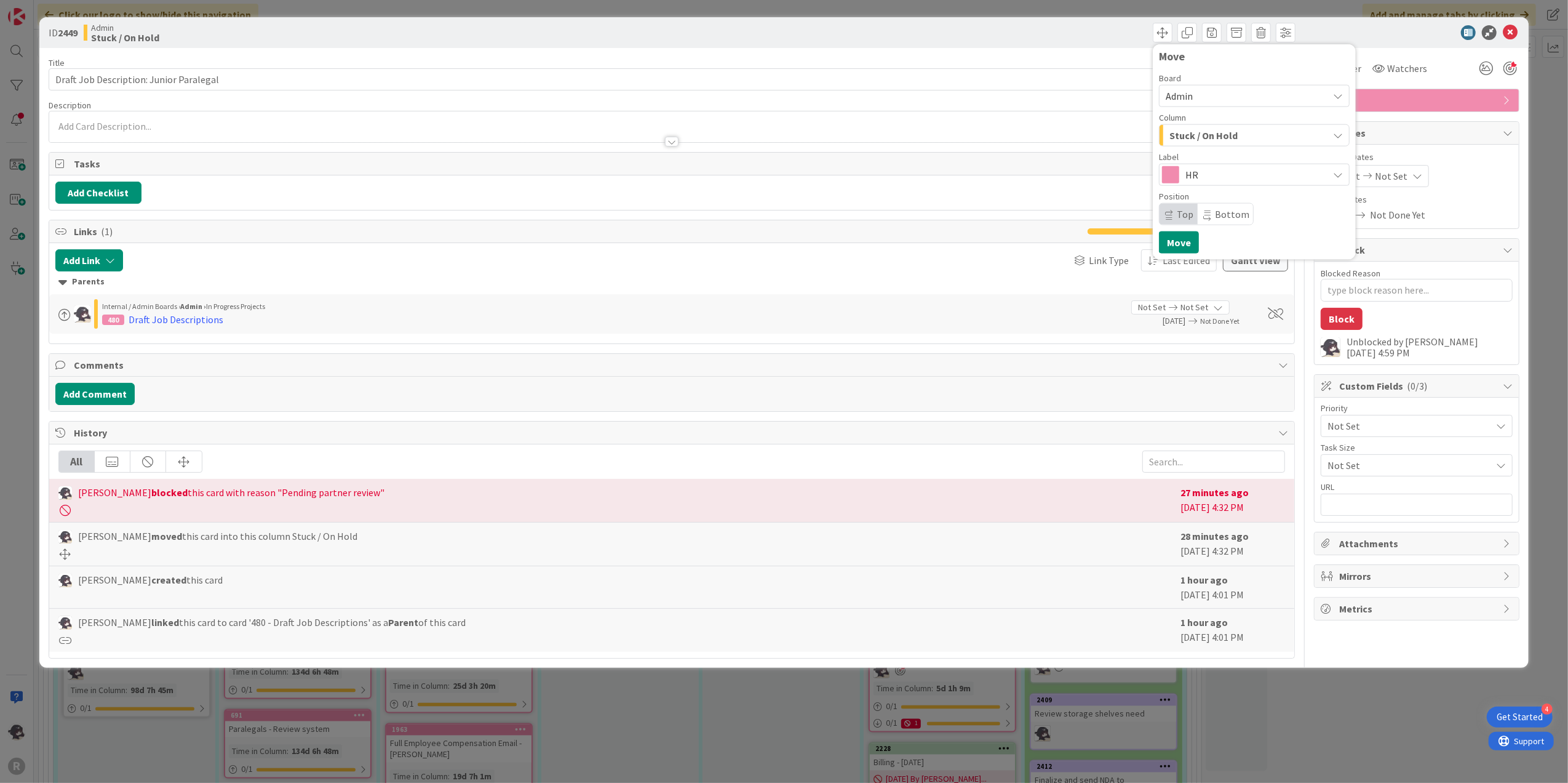
click at [1221, 136] on span "Stuck / On Hold" at bounding box center [1203, 135] width 68 height 16
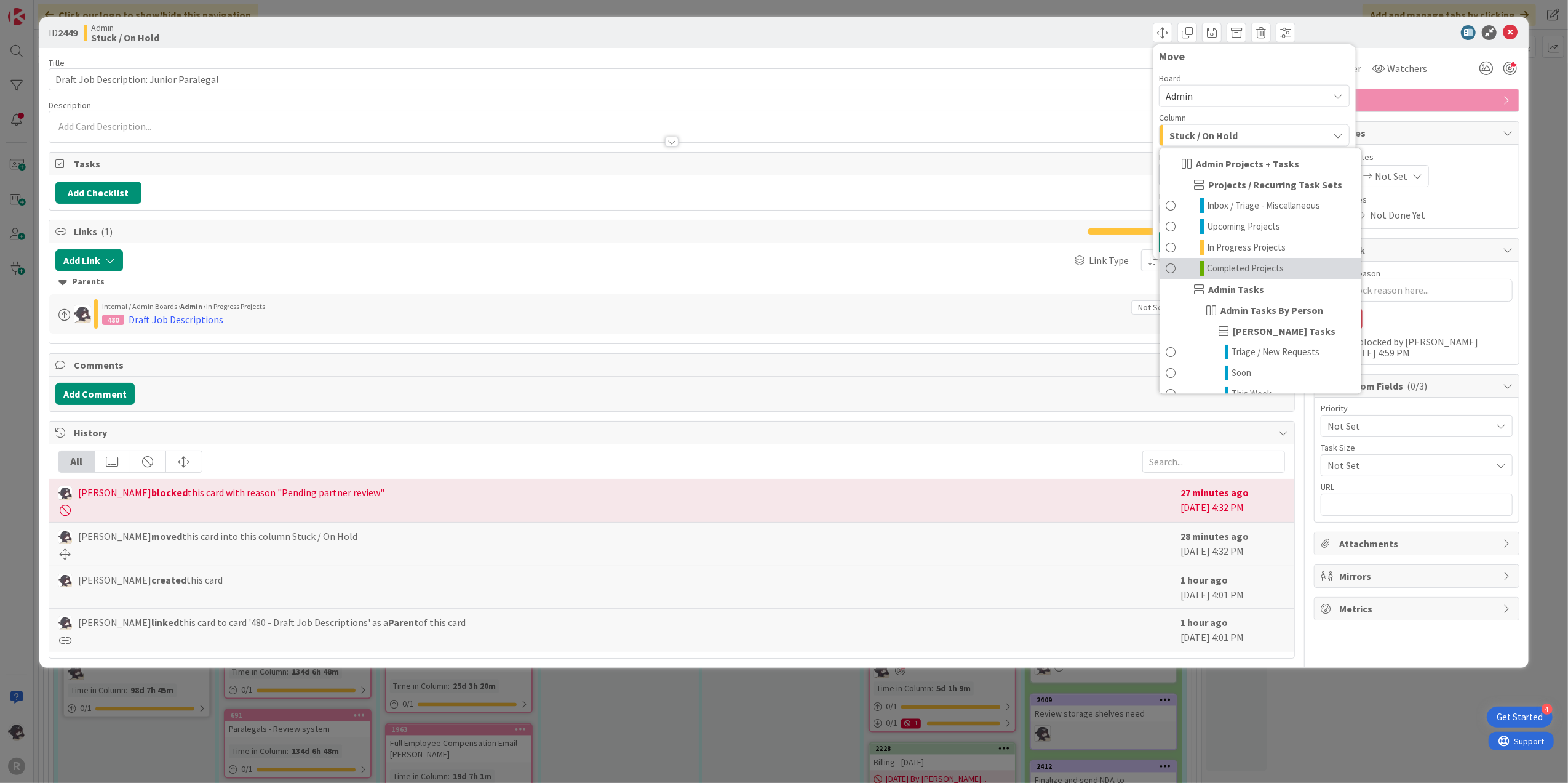
click at [1240, 264] on span "Completed Projects" at bounding box center [1245, 268] width 77 height 15
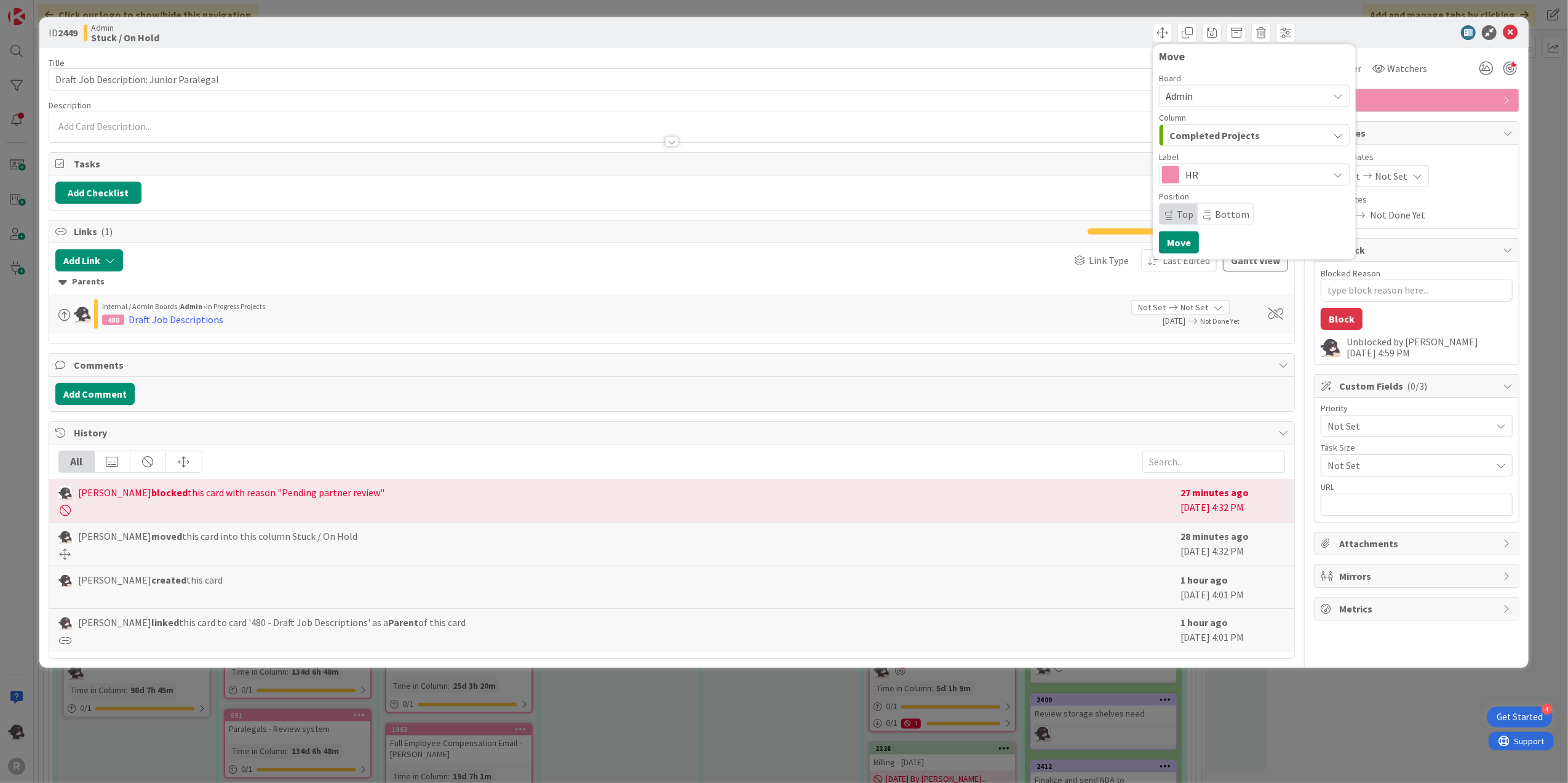
click at [1229, 133] on span "Completed Projects" at bounding box center [1214, 135] width 90 height 16
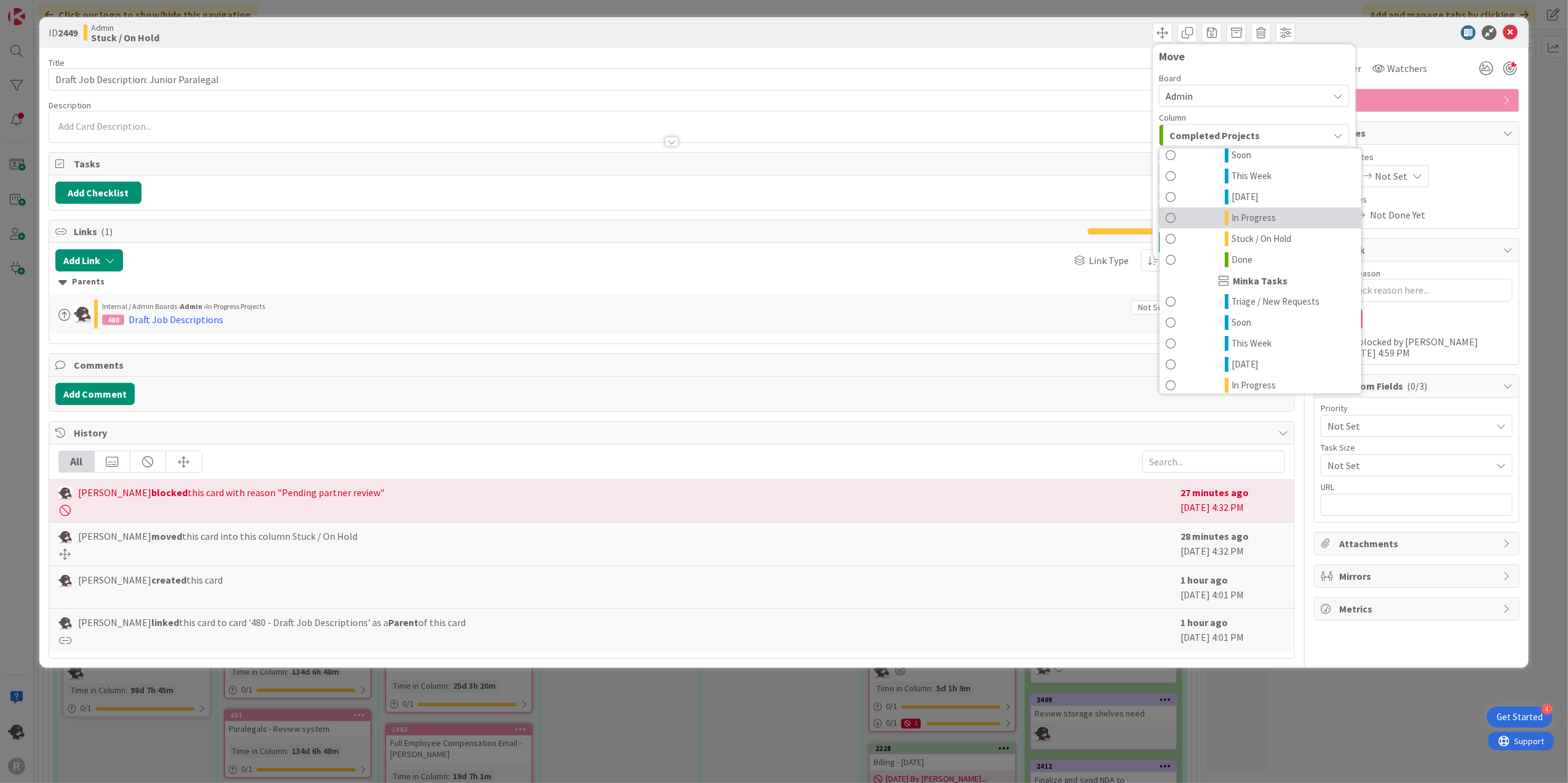
scroll to position [246, 0]
click at [1255, 235] on link "Done" at bounding box center [1260, 231] width 202 height 21
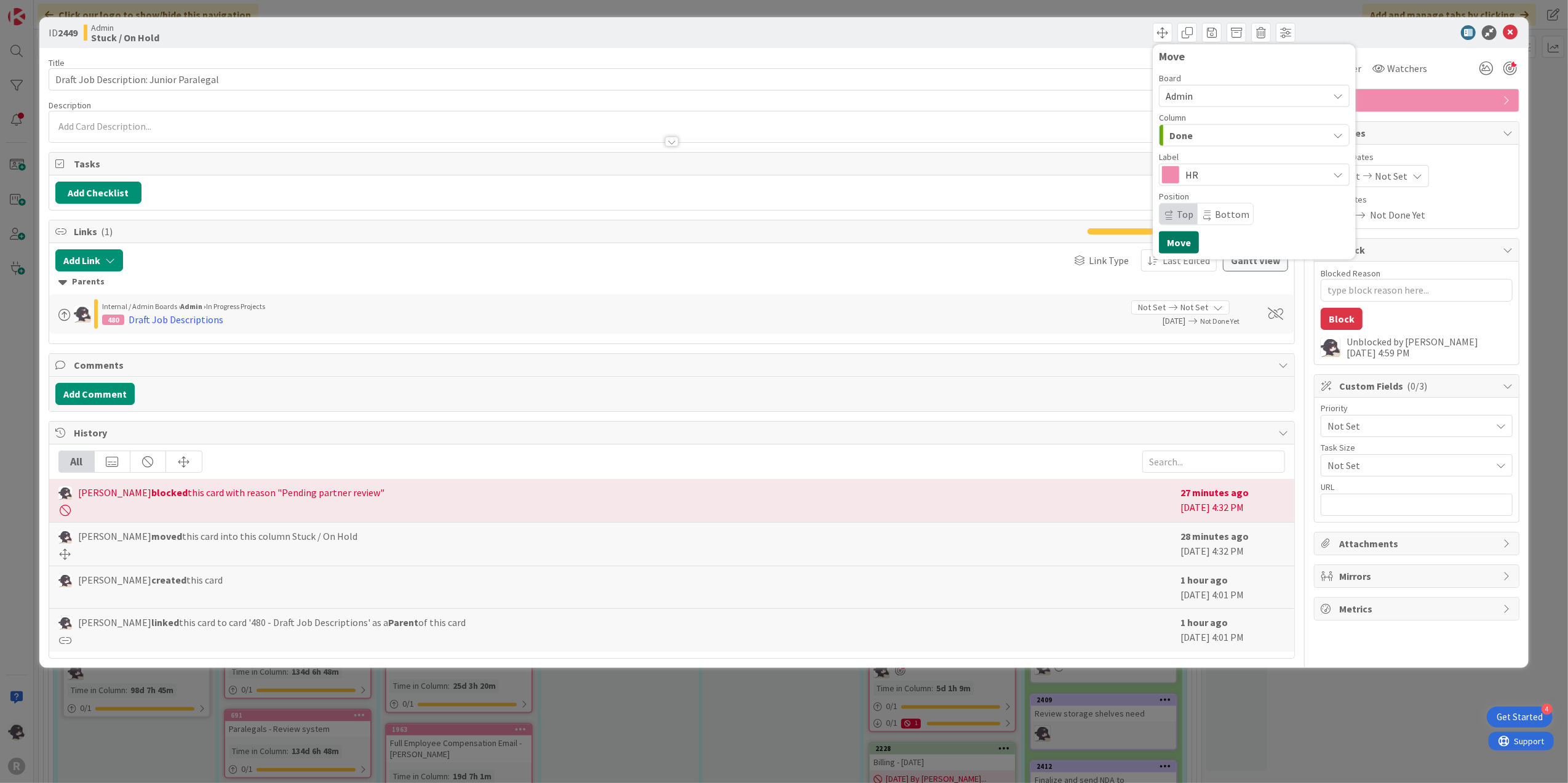
click at [1189, 242] on button "Move" at bounding box center [1178, 242] width 40 height 22
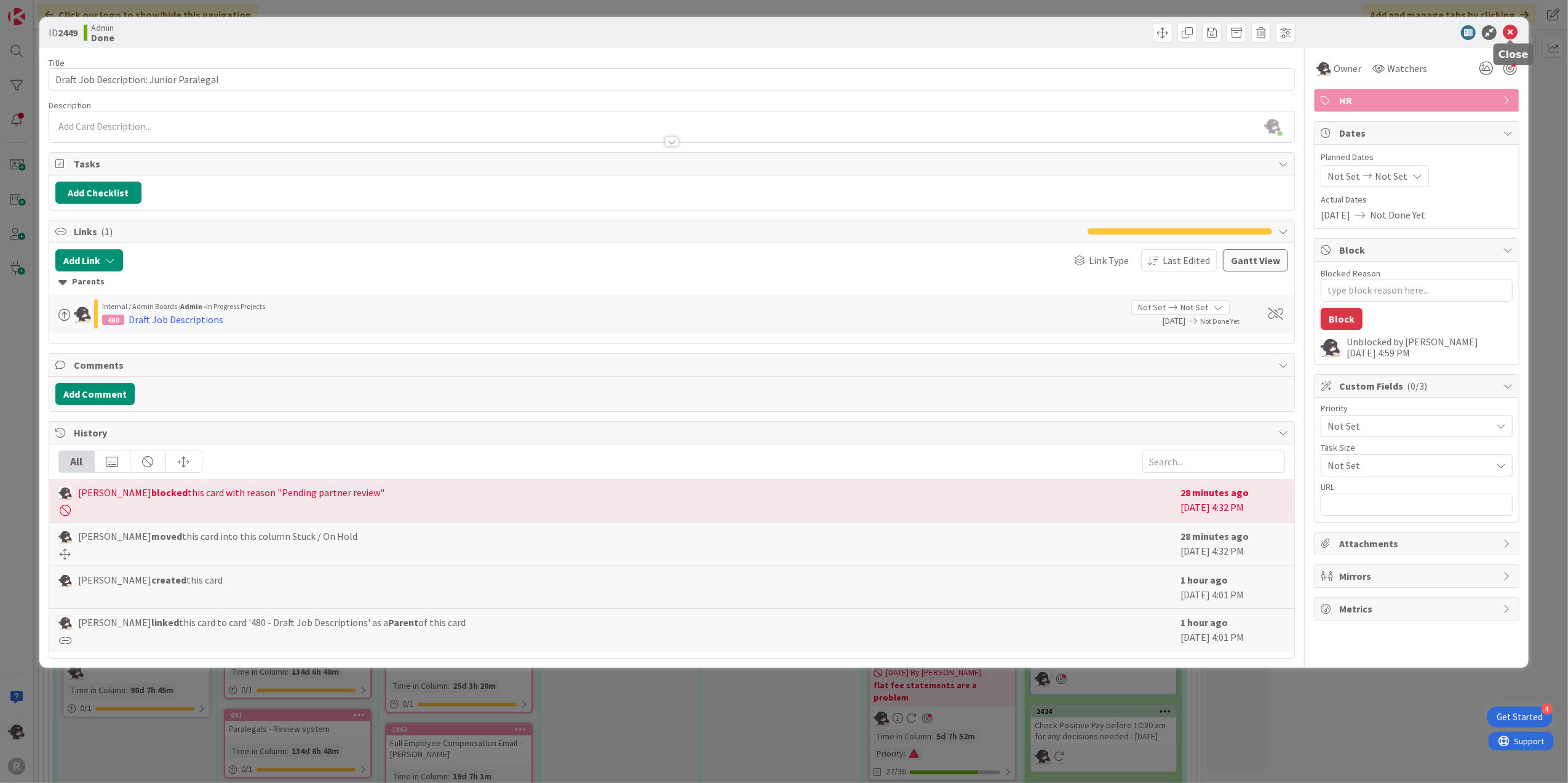
click at [1506, 35] on icon at bounding box center [1511, 33] width 15 height 15
